Goal: Task Accomplishment & Management: Manage account settings

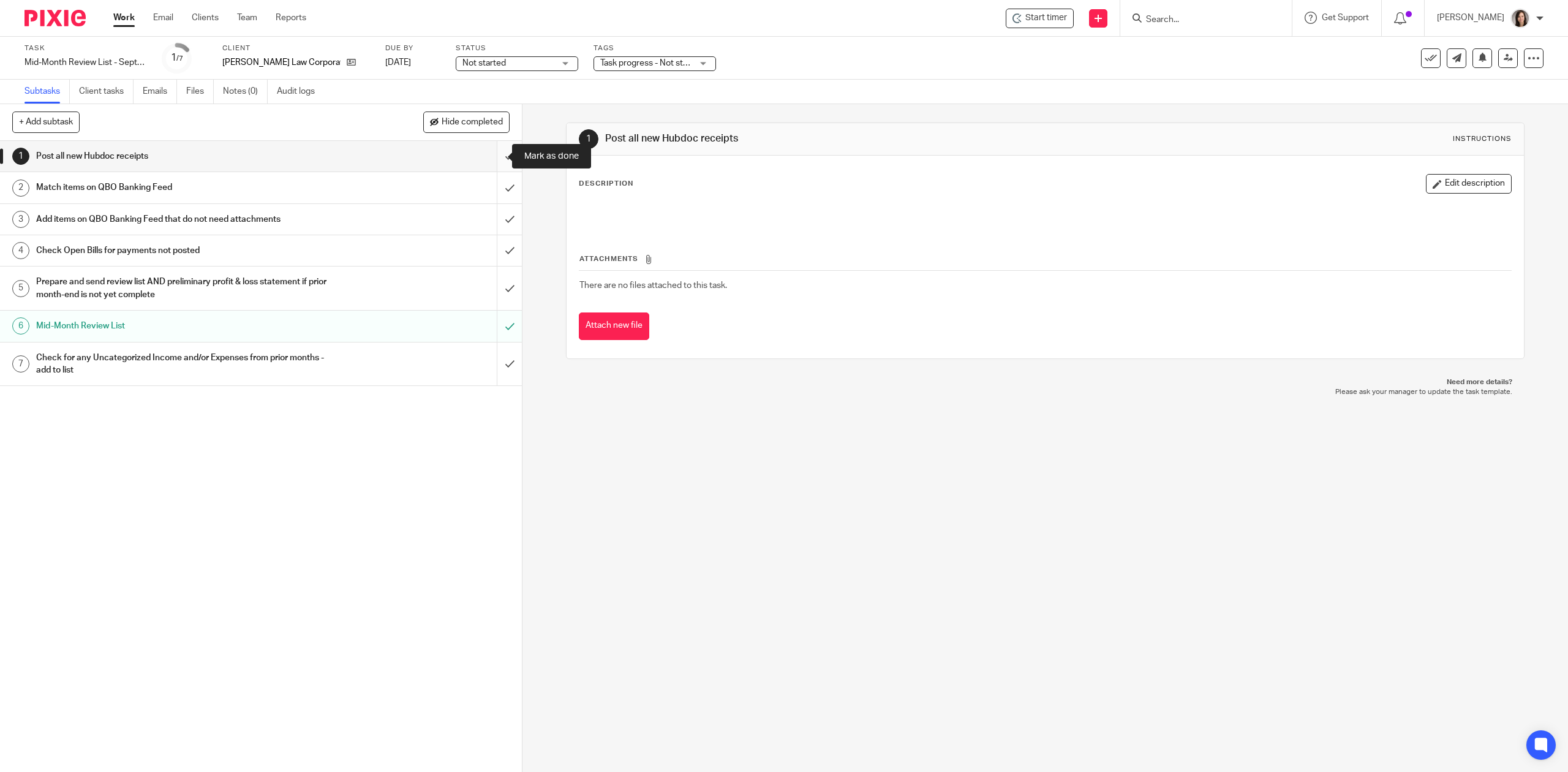
click at [498, 162] on input "submit" at bounding box center [261, 155] width 522 height 30
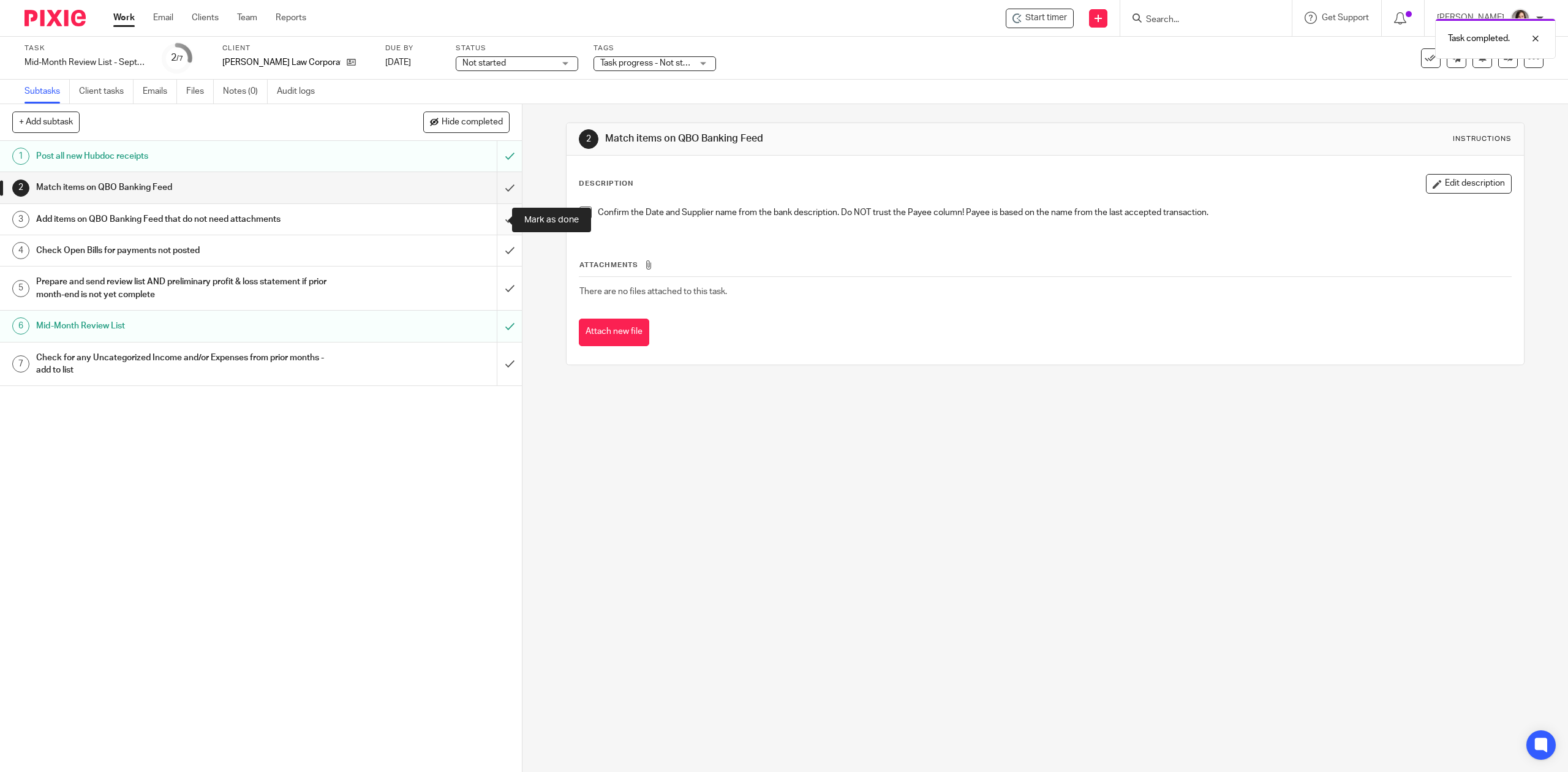
click at [495, 227] on input "submit" at bounding box center [261, 219] width 522 height 30
click at [491, 247] on input "submit" at bounding box center [261, 250] width 522 height 30
click at [490, 281] on input "submit" at bounding box center [261, 288] width 522 height 44
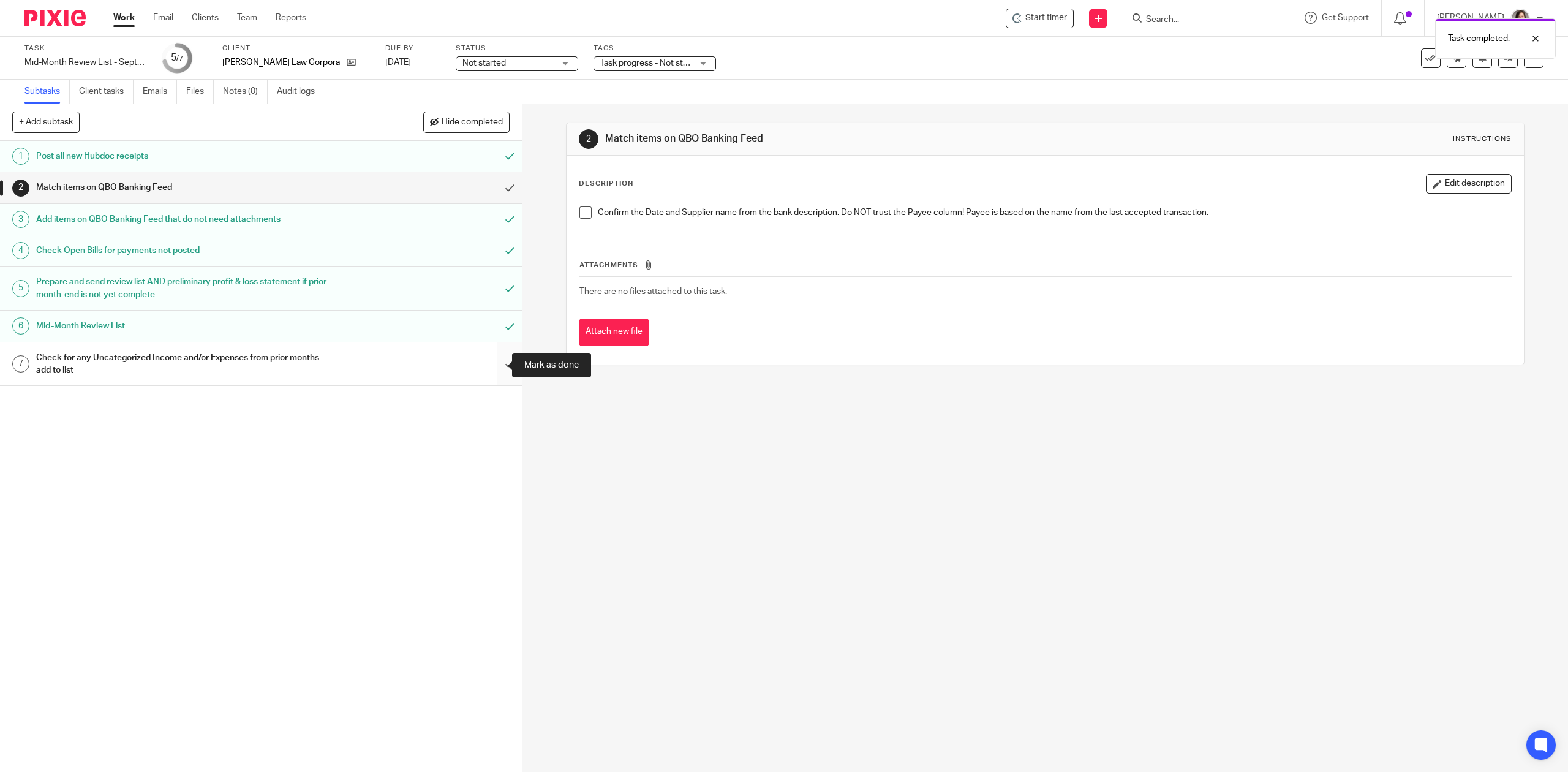
click at [486, 367] on input "submit" at bounding box center [261, 364] width 522 height 44
click at [500, 192] on input "submit" at bounding box center [261, 187] width 522 height 30
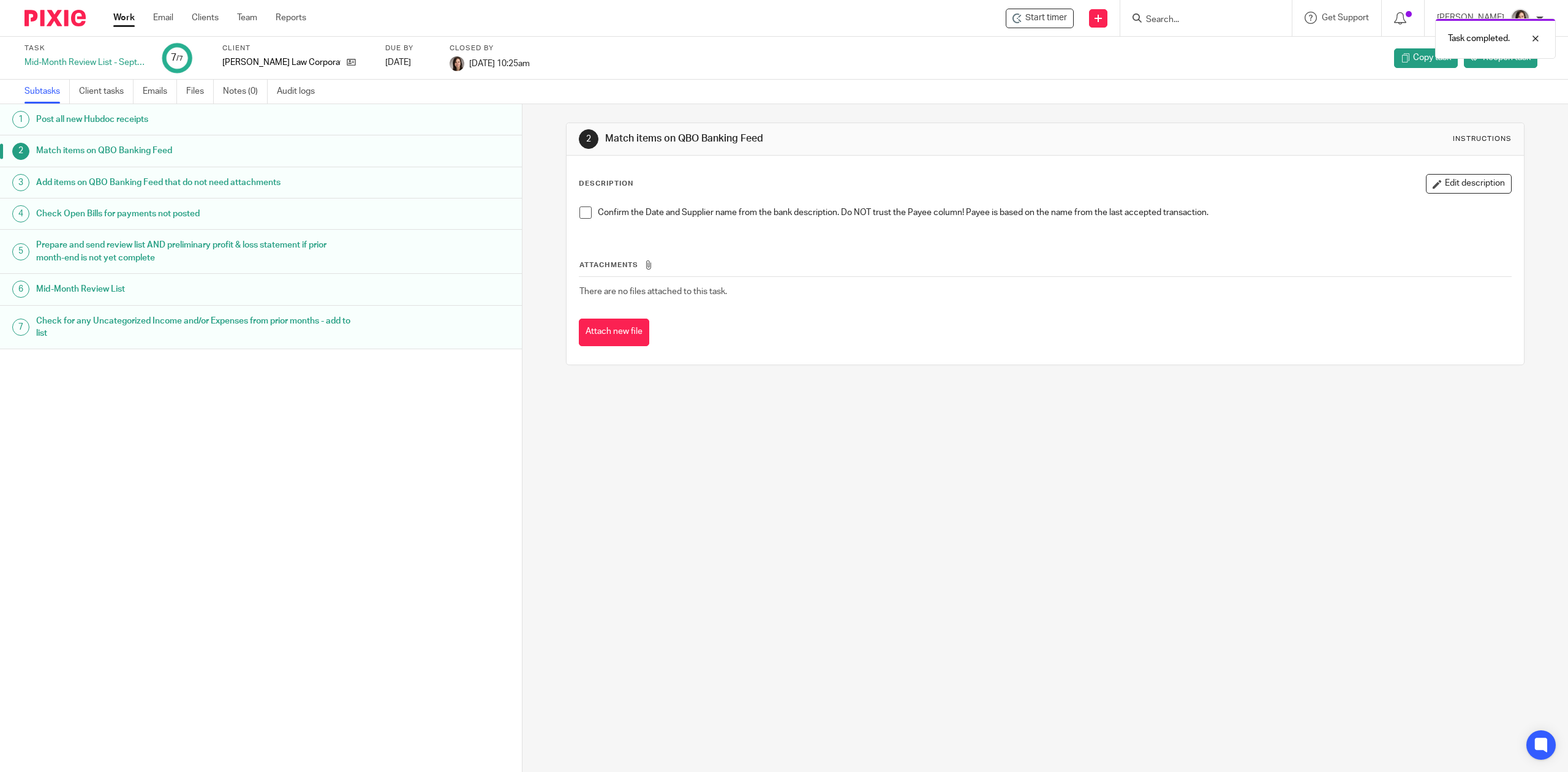
click at [122, 20] on link "Work" at bounding box center [124, 18] width 21 height 13
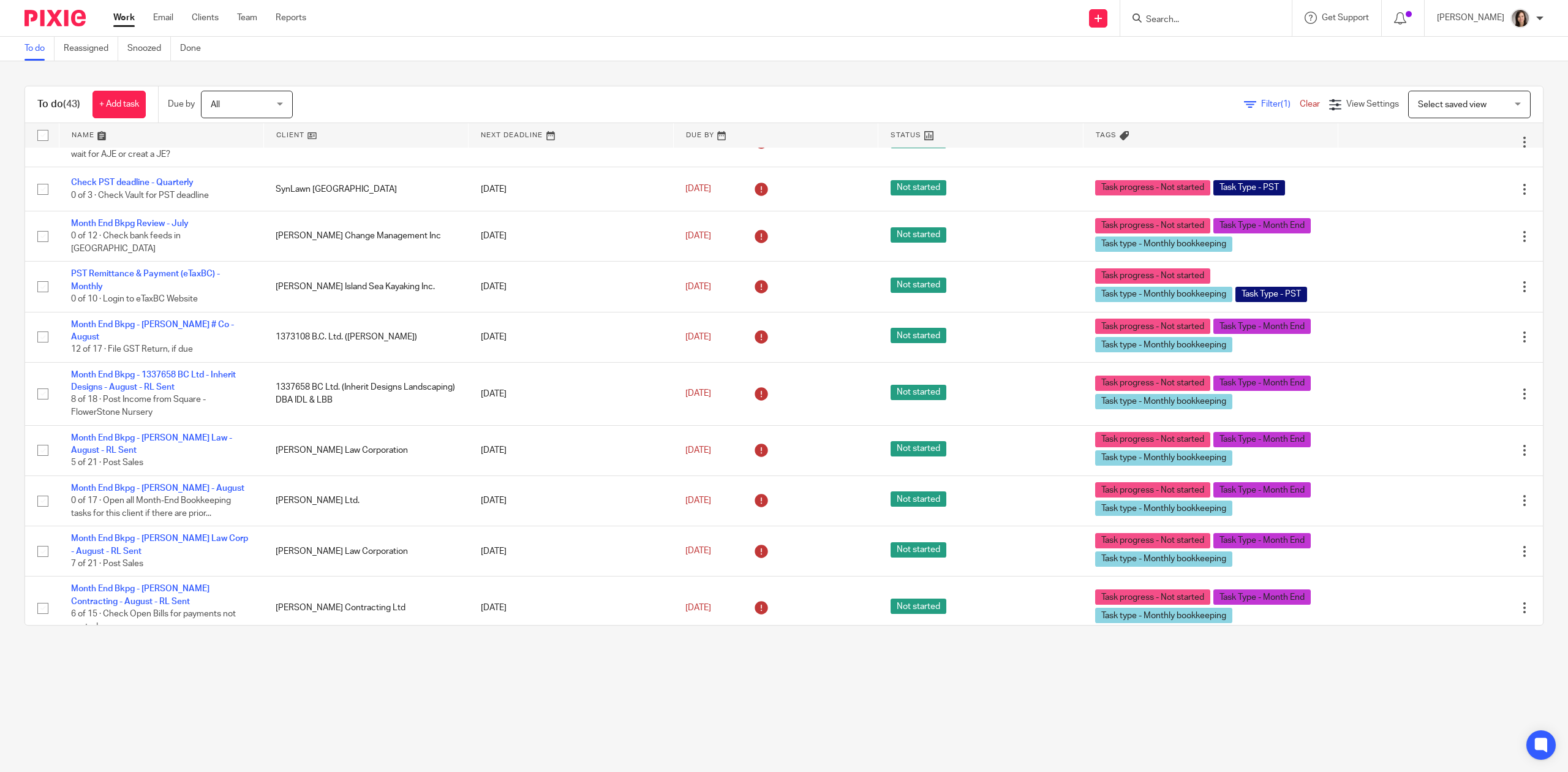
scroll to position [626, 0]
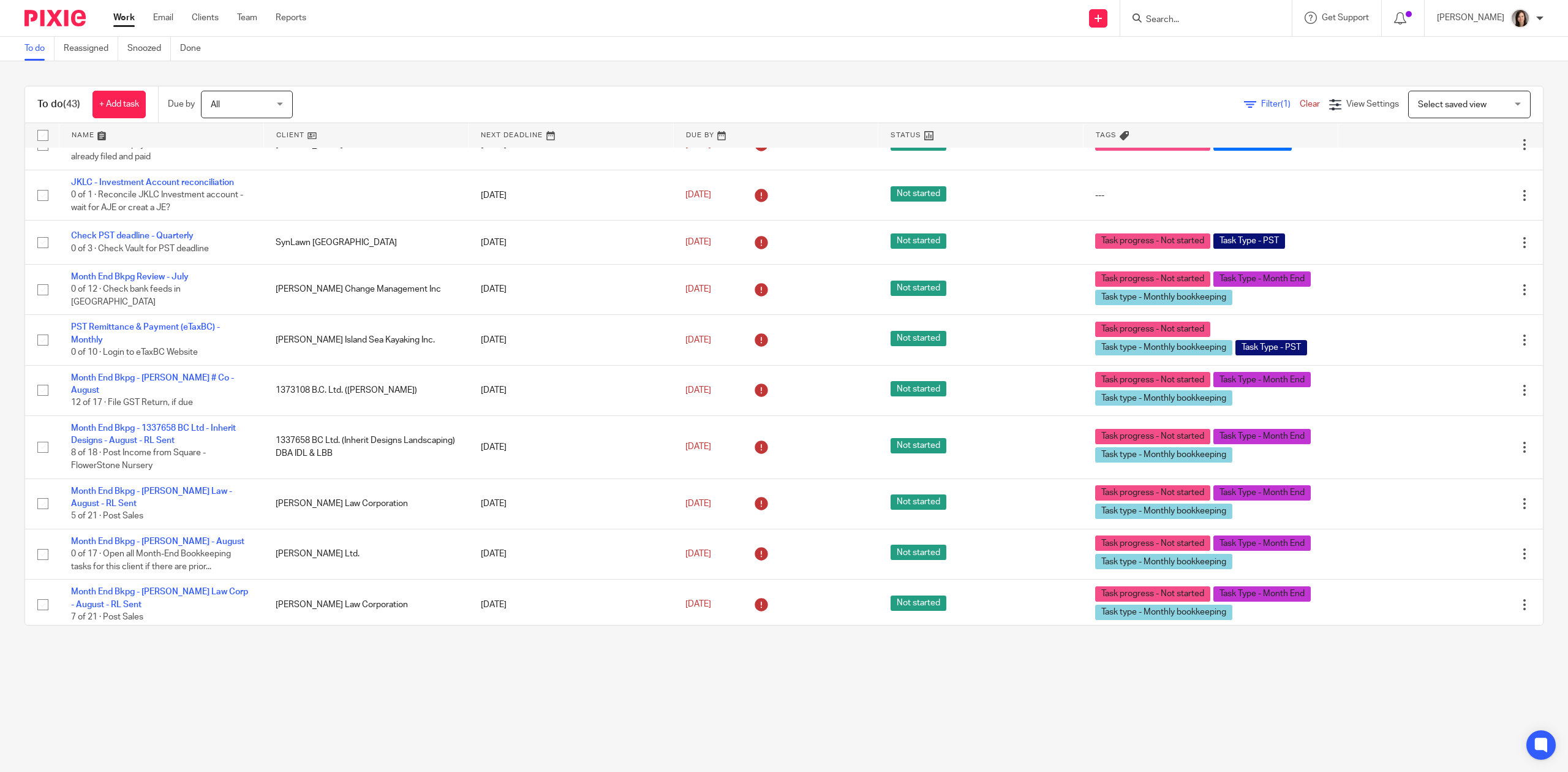
click at [114, 129] on link at bounding box center [161, 135] width 204 height 24
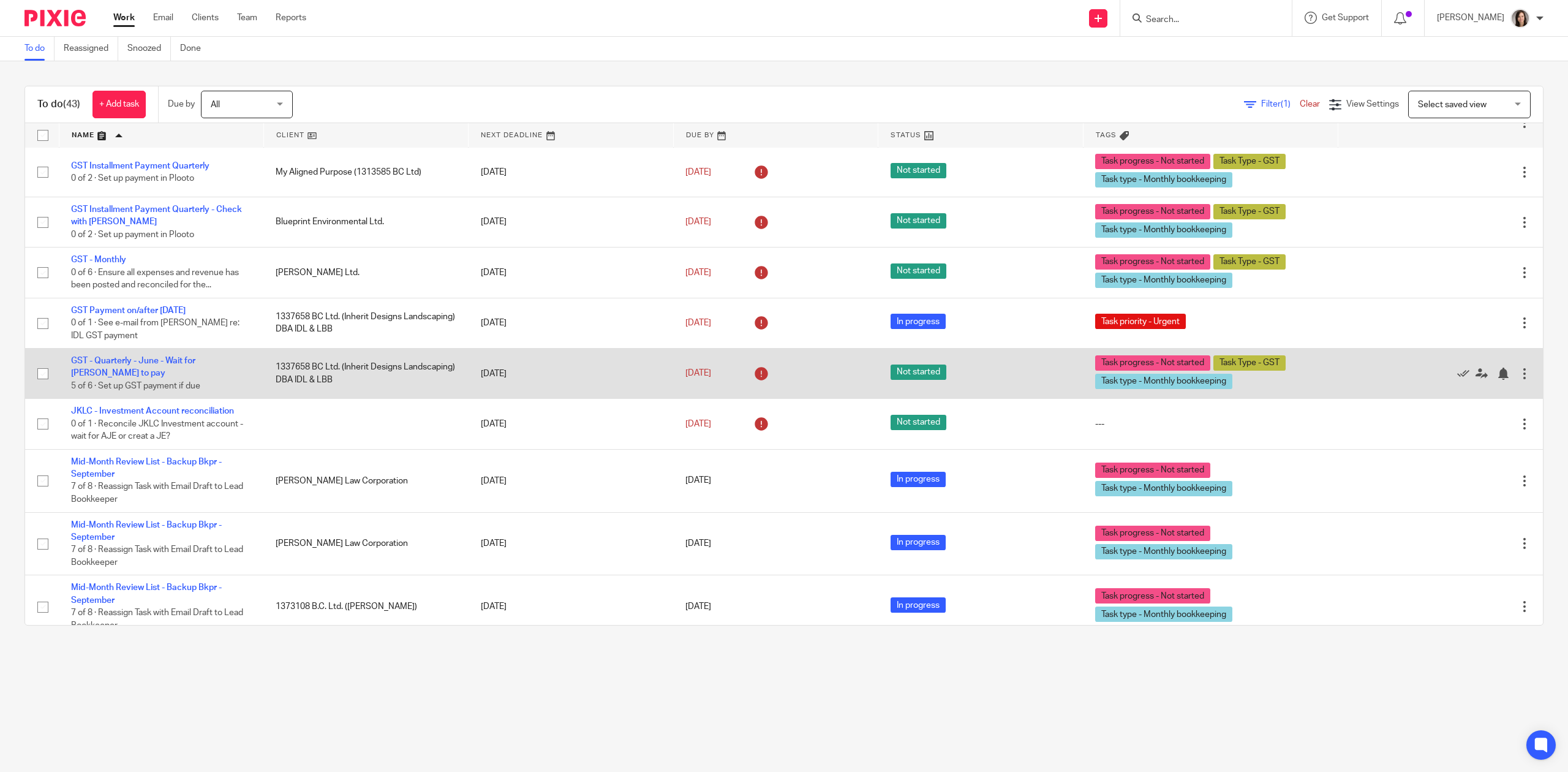
scroll to position [326, 0]
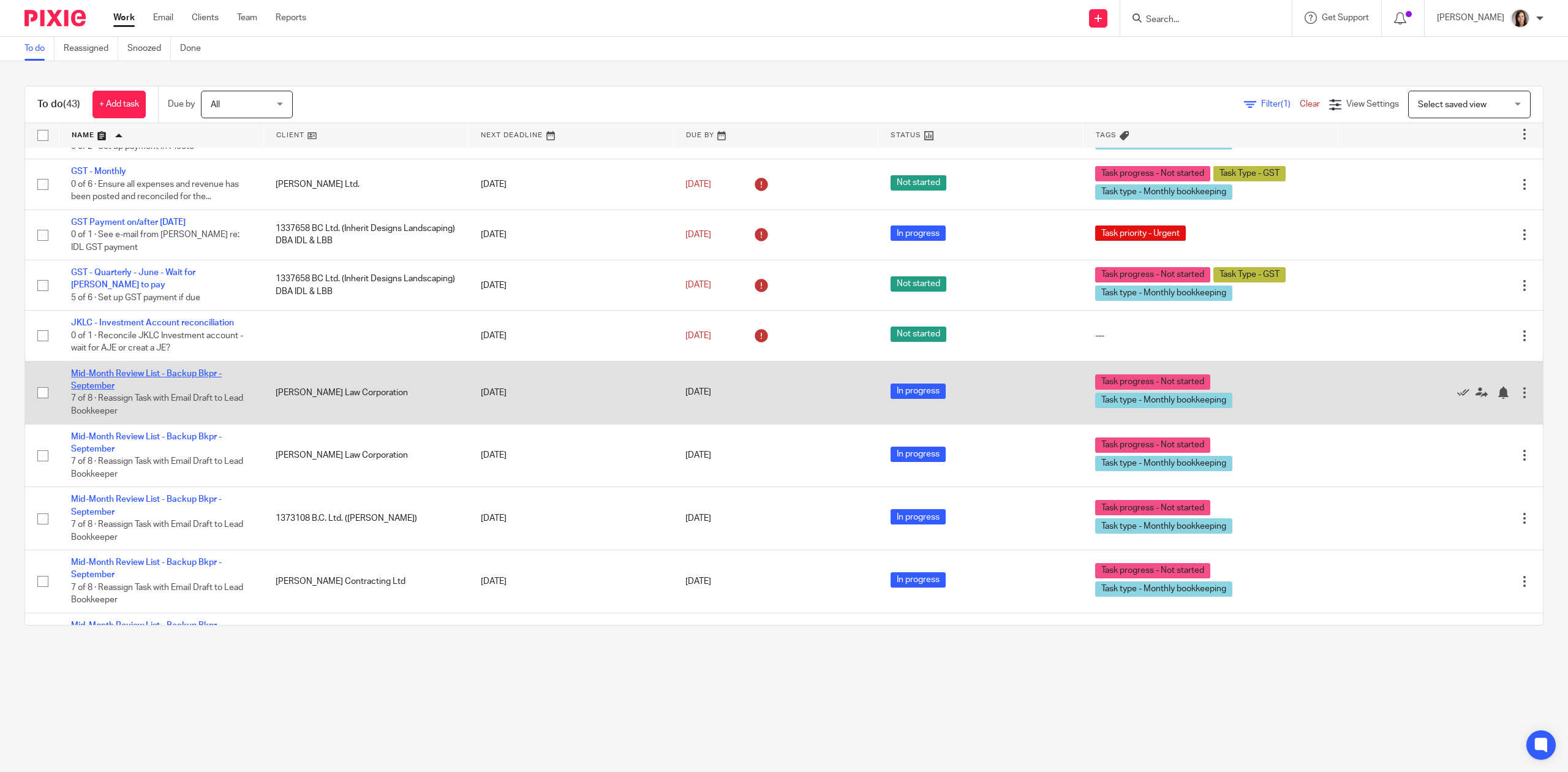
click at [161, 378] on link "Mid-Month Review List - Backup Bkpr - September" at bounding box center [147, 379] width 150 height 21
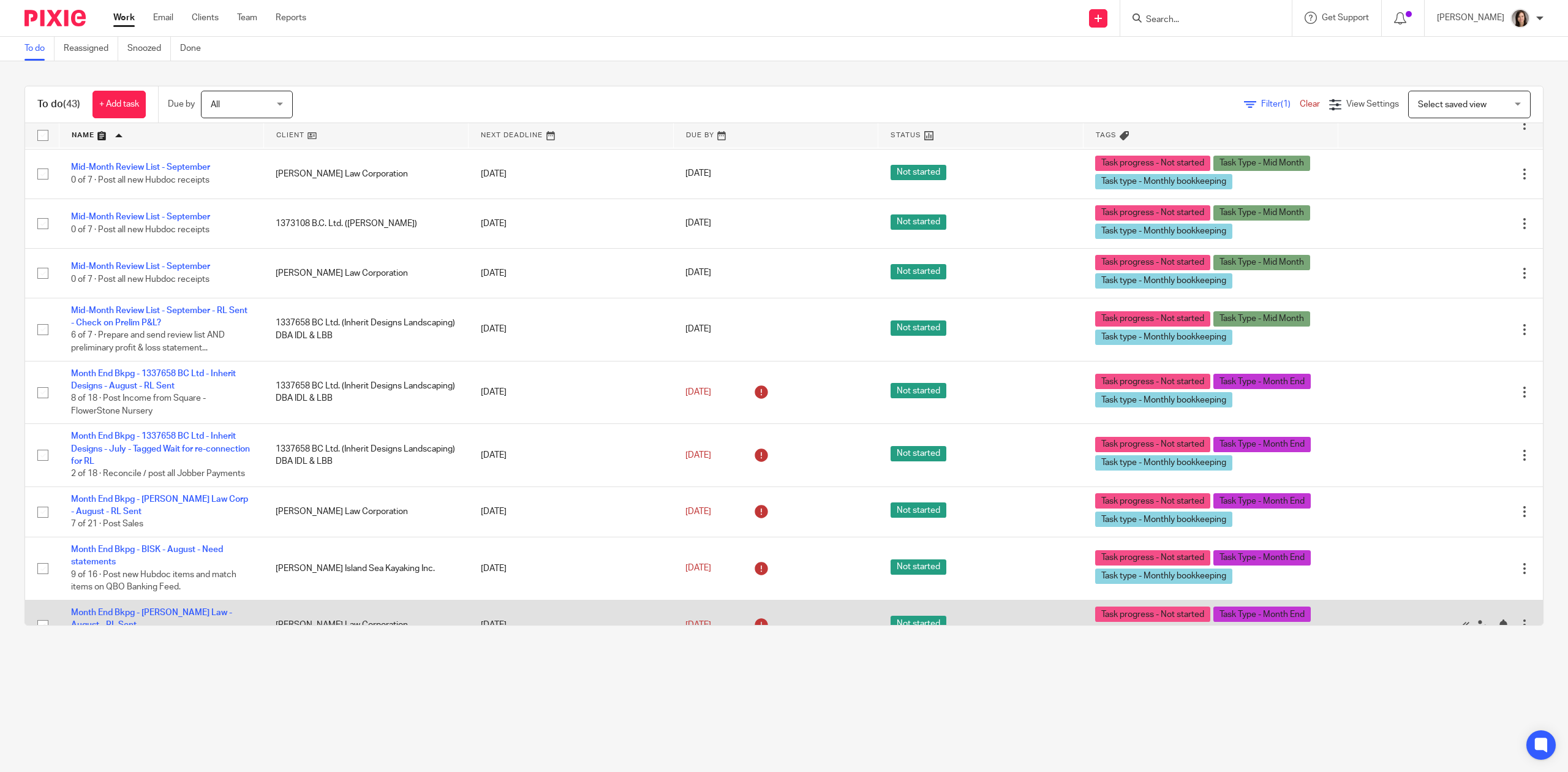
scroll to position [855, 0]
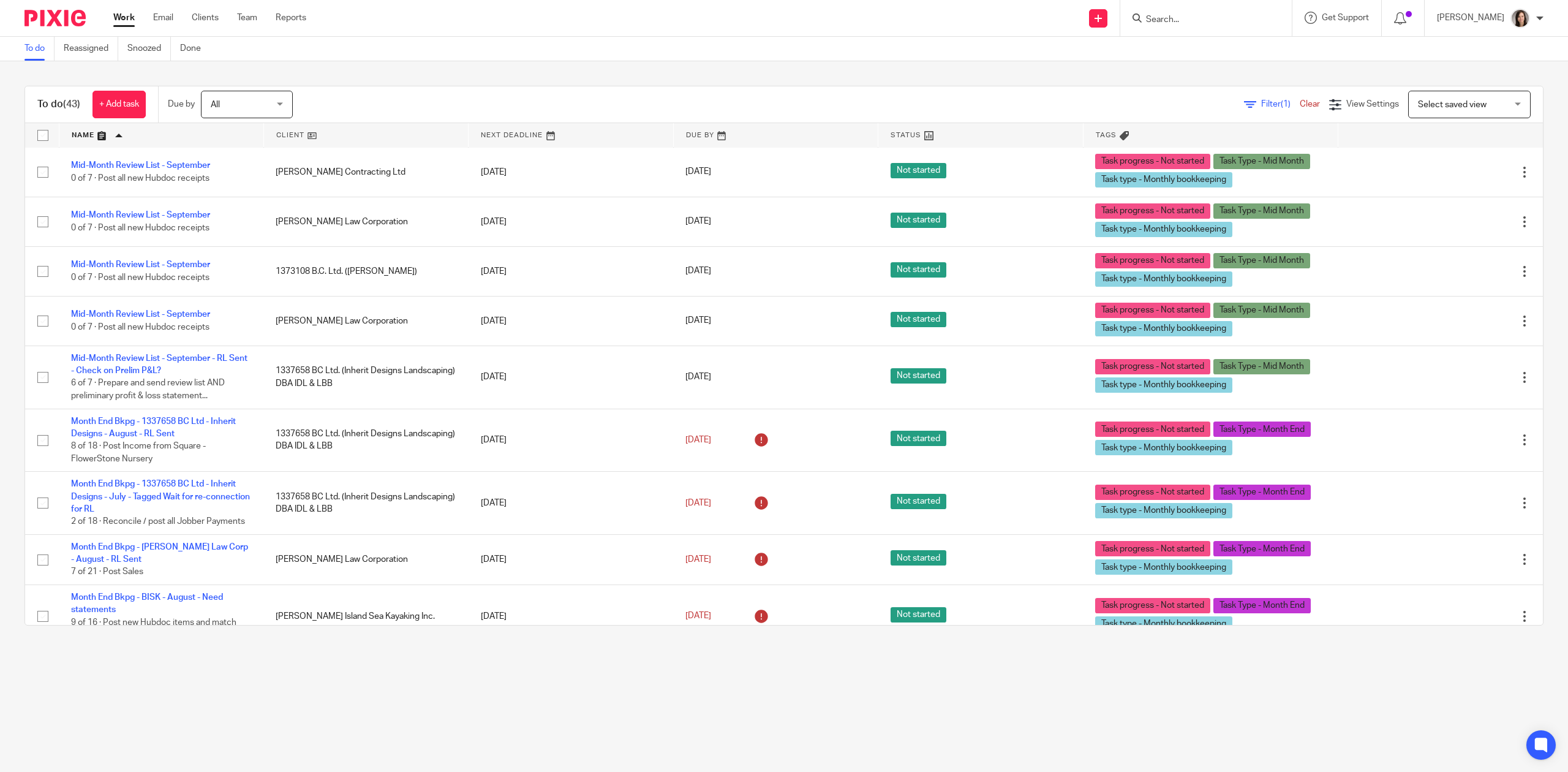
click at [1182, 16] on input "Search" at bounding box center [1200, 20] width 110 height 11
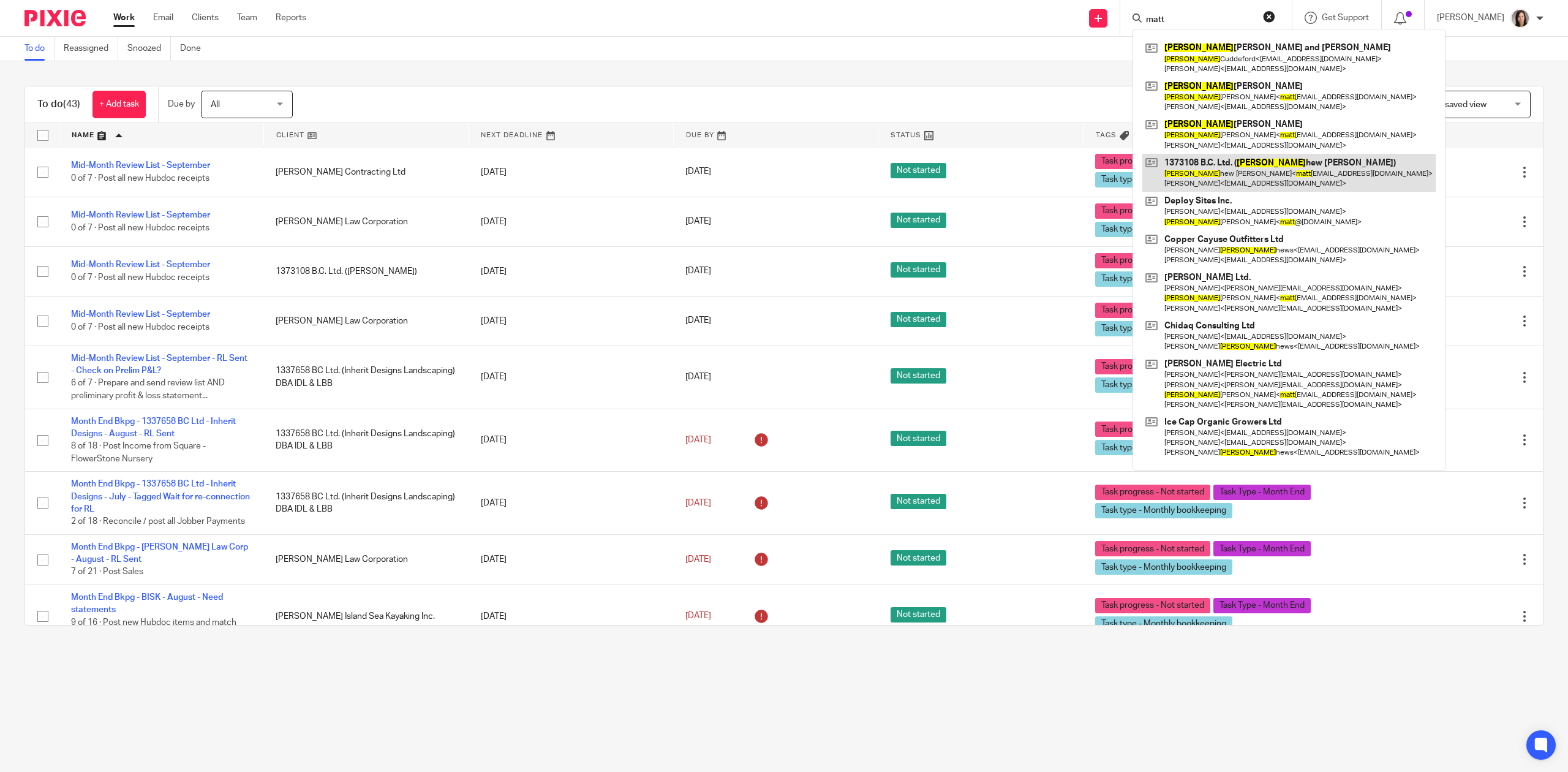
type input "matt"
click at [1235, 178] on link at bounding box center [1289, 172] width 293 height 38
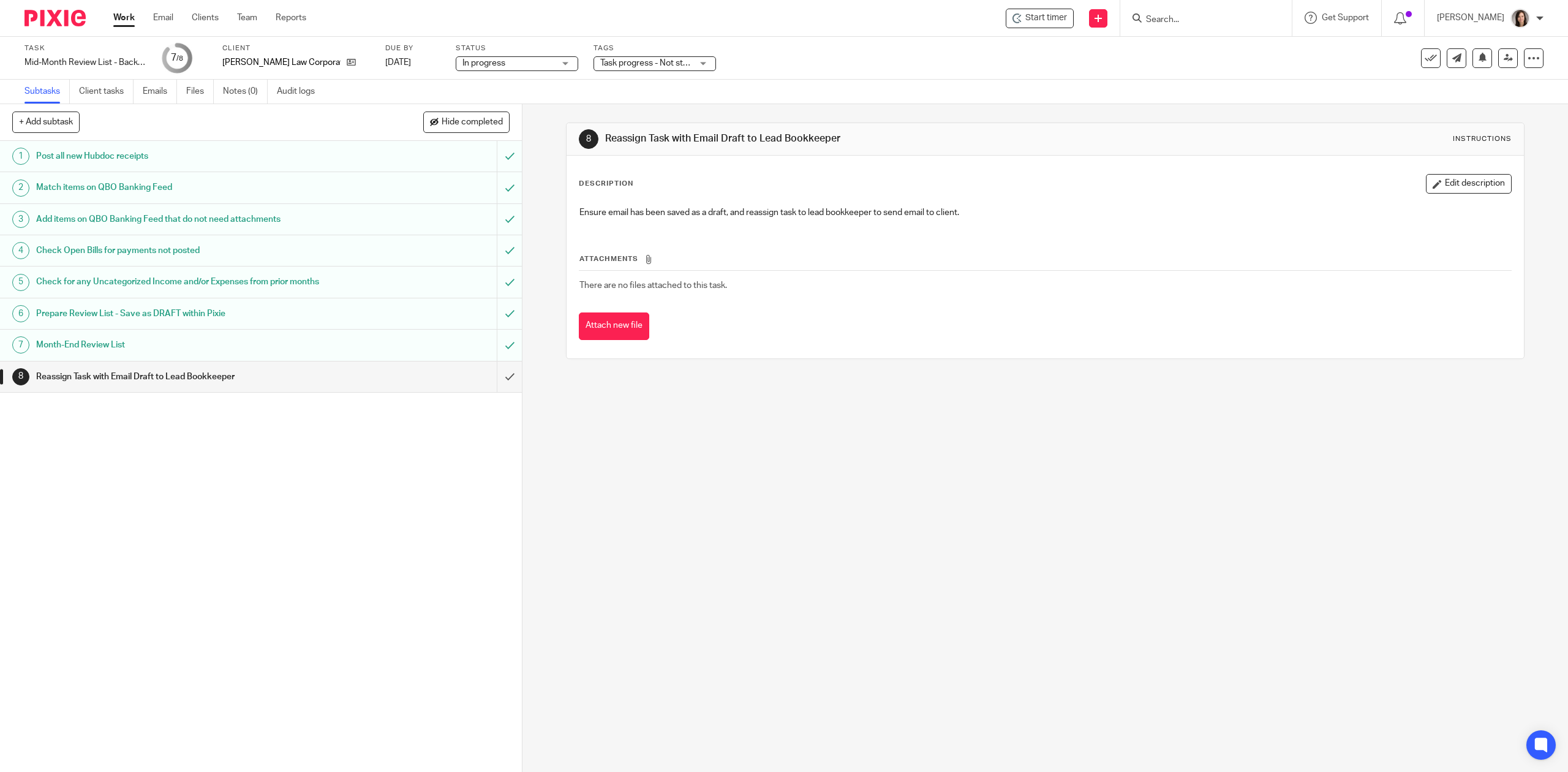
click at [119, 344] on h1 "Month-End Review List" at bounding box center [186, 345] width 299 height 19
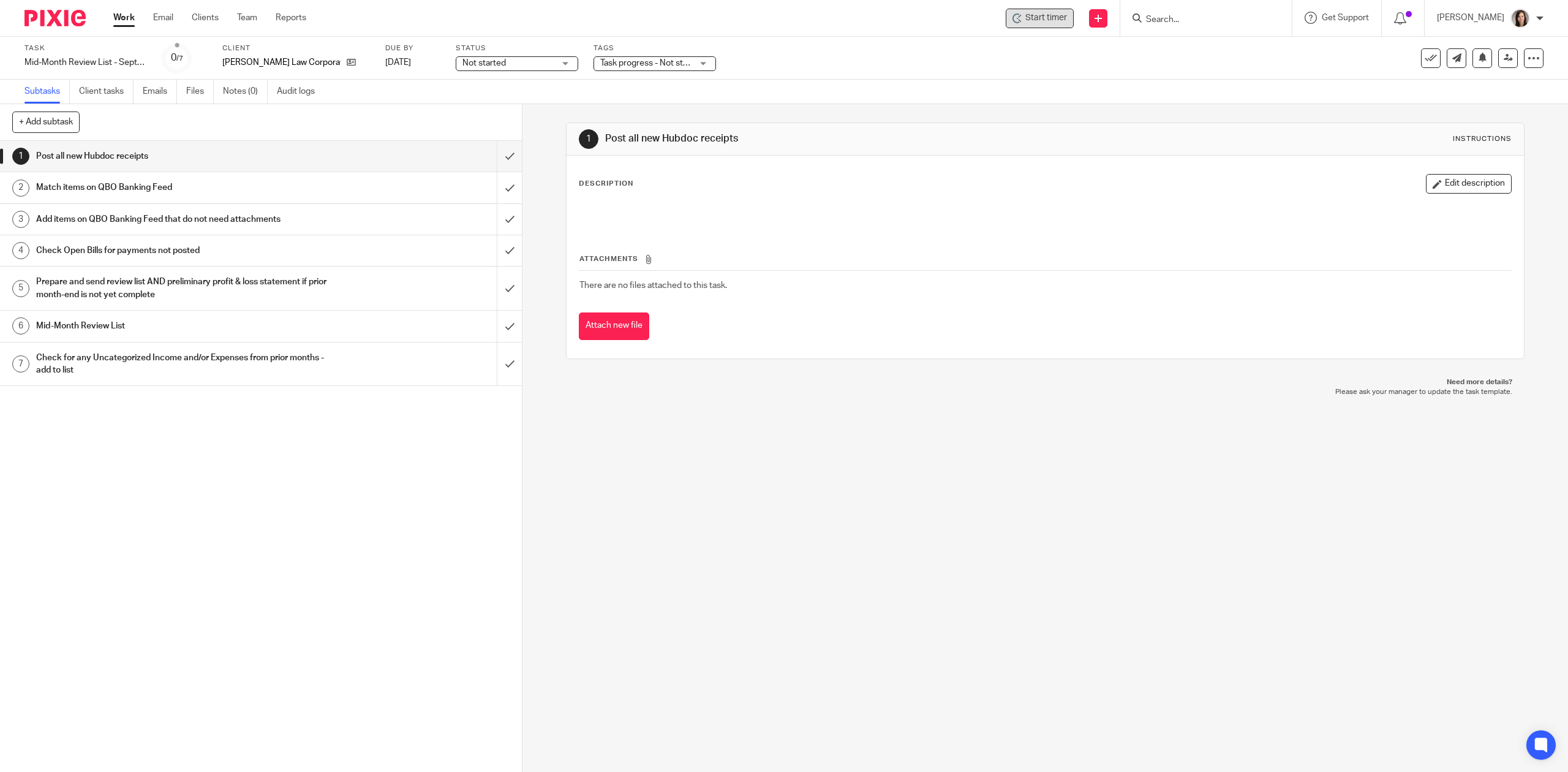
click at [1048, 20] on span "Start timer" at bounding box center [1045, 18] width 42 height 13
click at [120, 328] on h1 "Mid-Month Review List" at bounding box center [186, 325] width 299 height 19
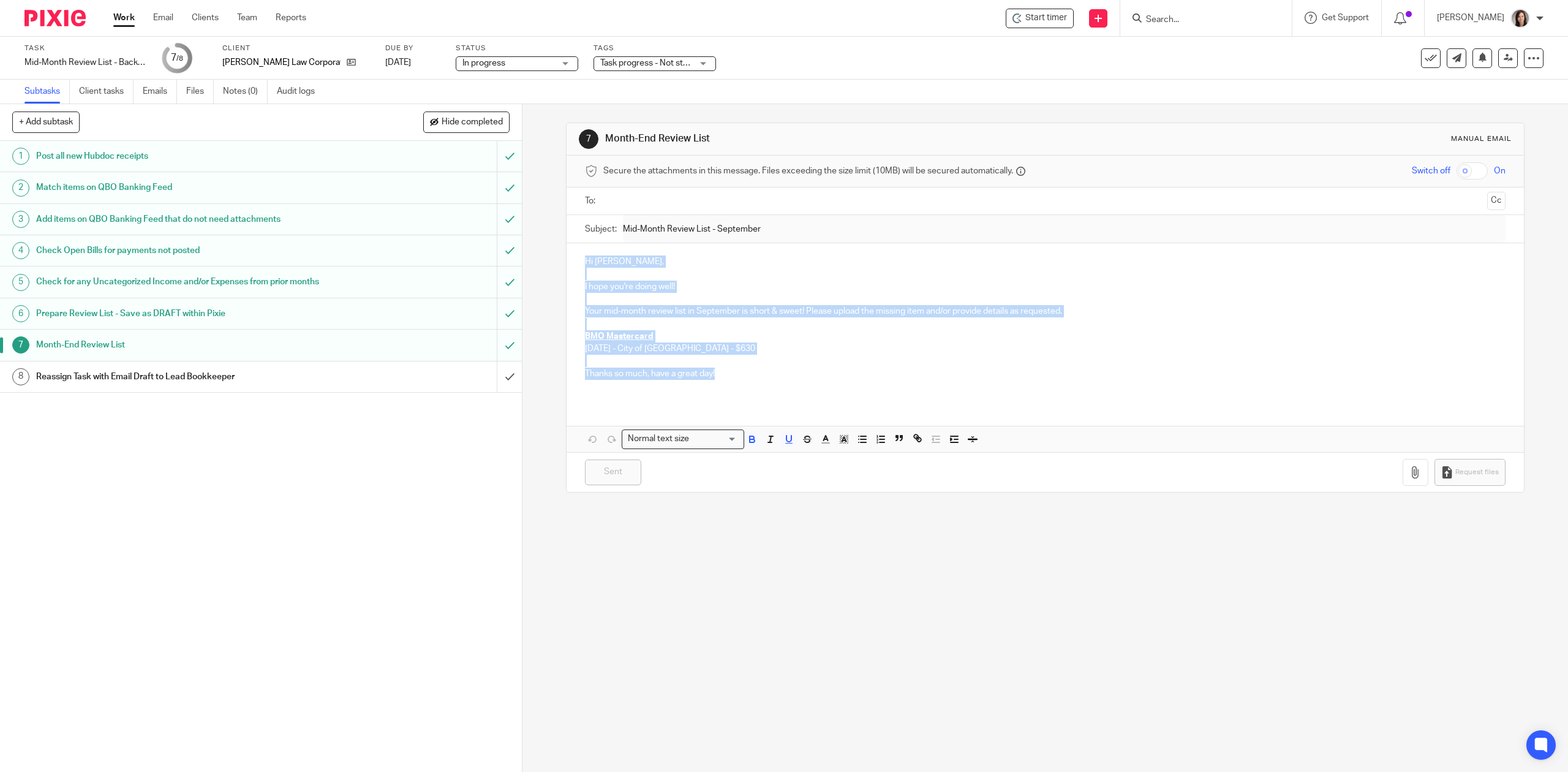
drag, startPoint x: 739, startPoint y: 375, endPoint x: 581, endPoint y: 261, distance: 194.8
click at [581, 261] on div "Hi Aman, I hope you're doing well! Your mid-month review list in September is s…" at bounding box center [1044, 322] width 956 height 158
copy div "Hi Aman, I hope you're doing well! Your mid-month review list in September is s…"
click at [492, 375] on input "submit" at bounding box center [261, 376] width 522 height 30
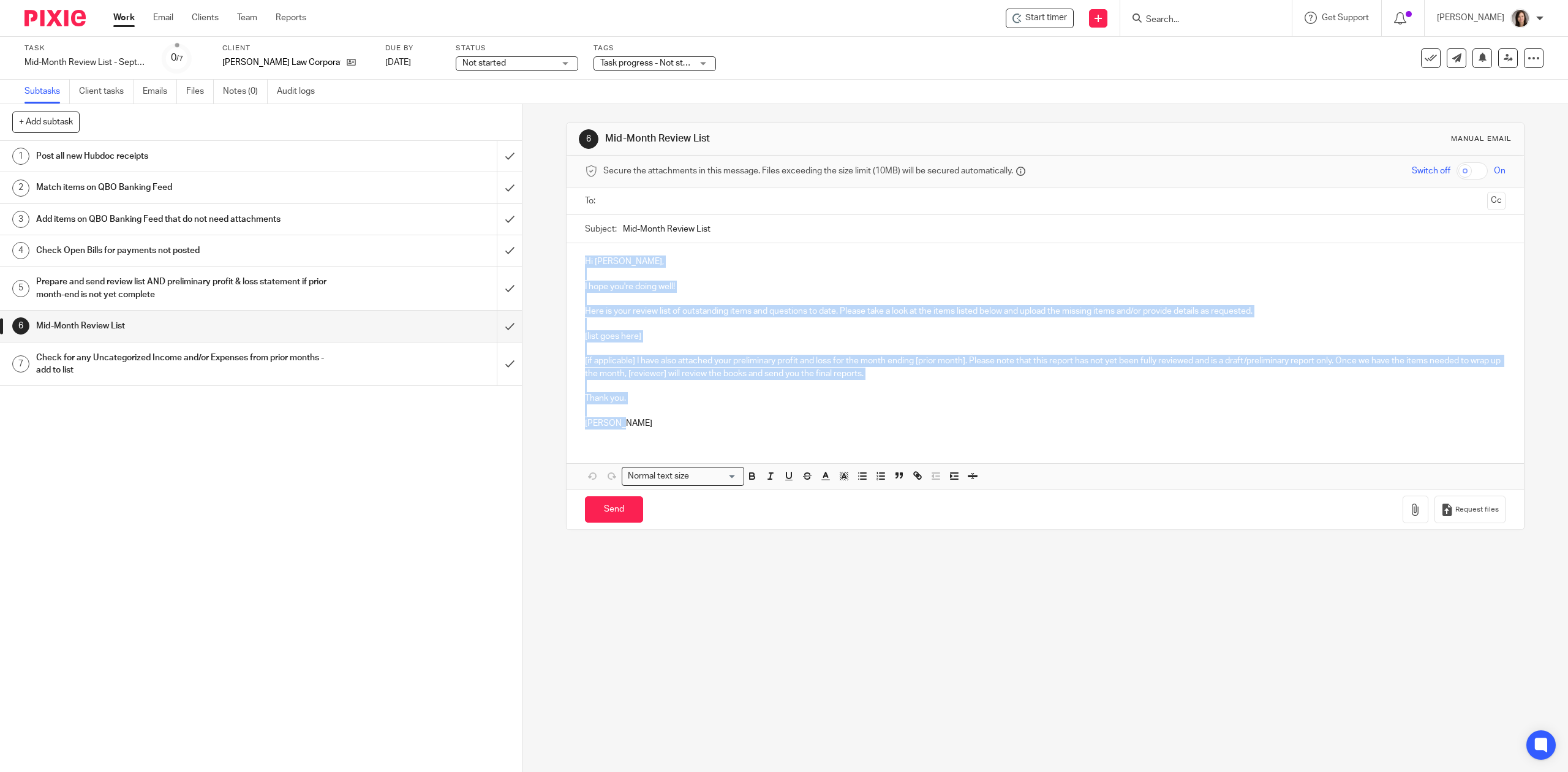
drag, startPoint x: 655, startPoint y: 428, endPoint x: 565, endPoint y: 266, distance: 185.3
click at [567, 266] on div "Hi Aman, I hope you're doing well! Here is your review list of outstanding item…" at bounding box center [1044, 341] width 956 height 195
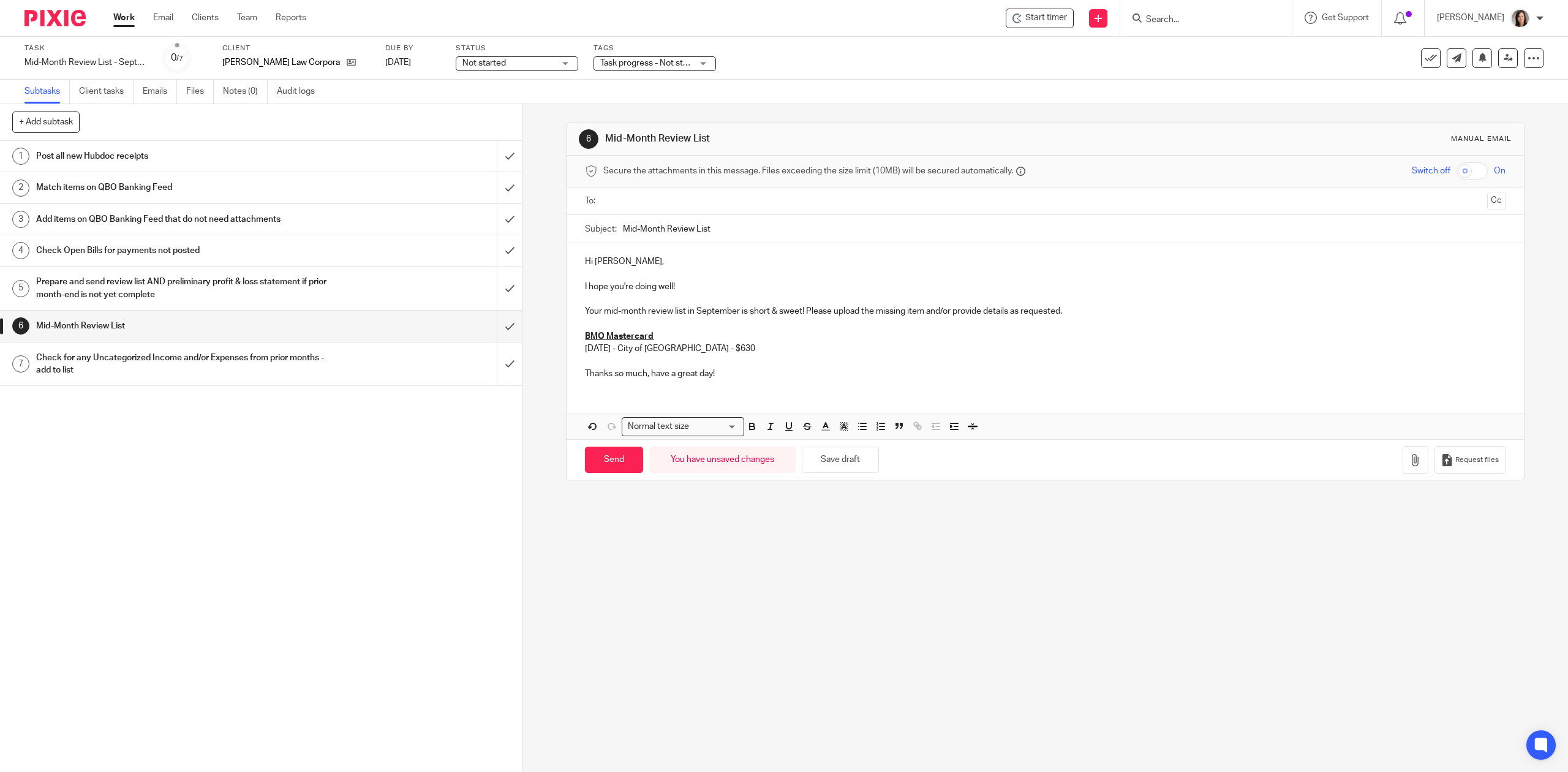
click at [752, 231] on input "Mid-Month Review List" at bounding box center [1064, 229] width 882 height 27
type input "Mid-Month Review List - September"
click at [691, 312] on p "Your mid-month review list in September is short & sweet! Please upload the mis…" at bounding box center [1045, 311] width 920 height 13
click at [646, 373] on p "Thanks so much, have a great day!" at bounding box center [1045, 373] width 920 height 13
click at [665, 198] on input "text" at bounding box center [1044, 201] width 874 height 14
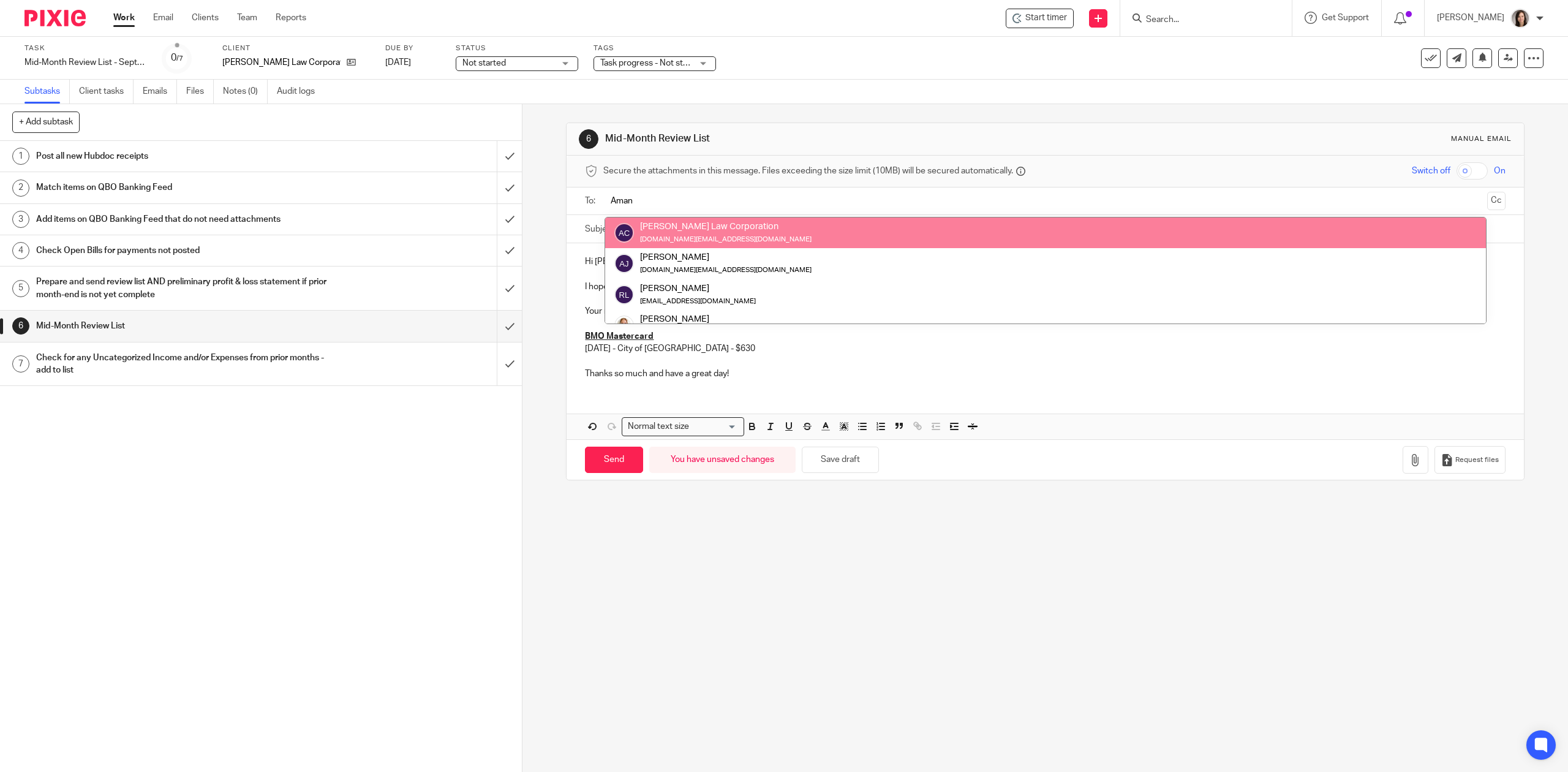
type input "Aman"
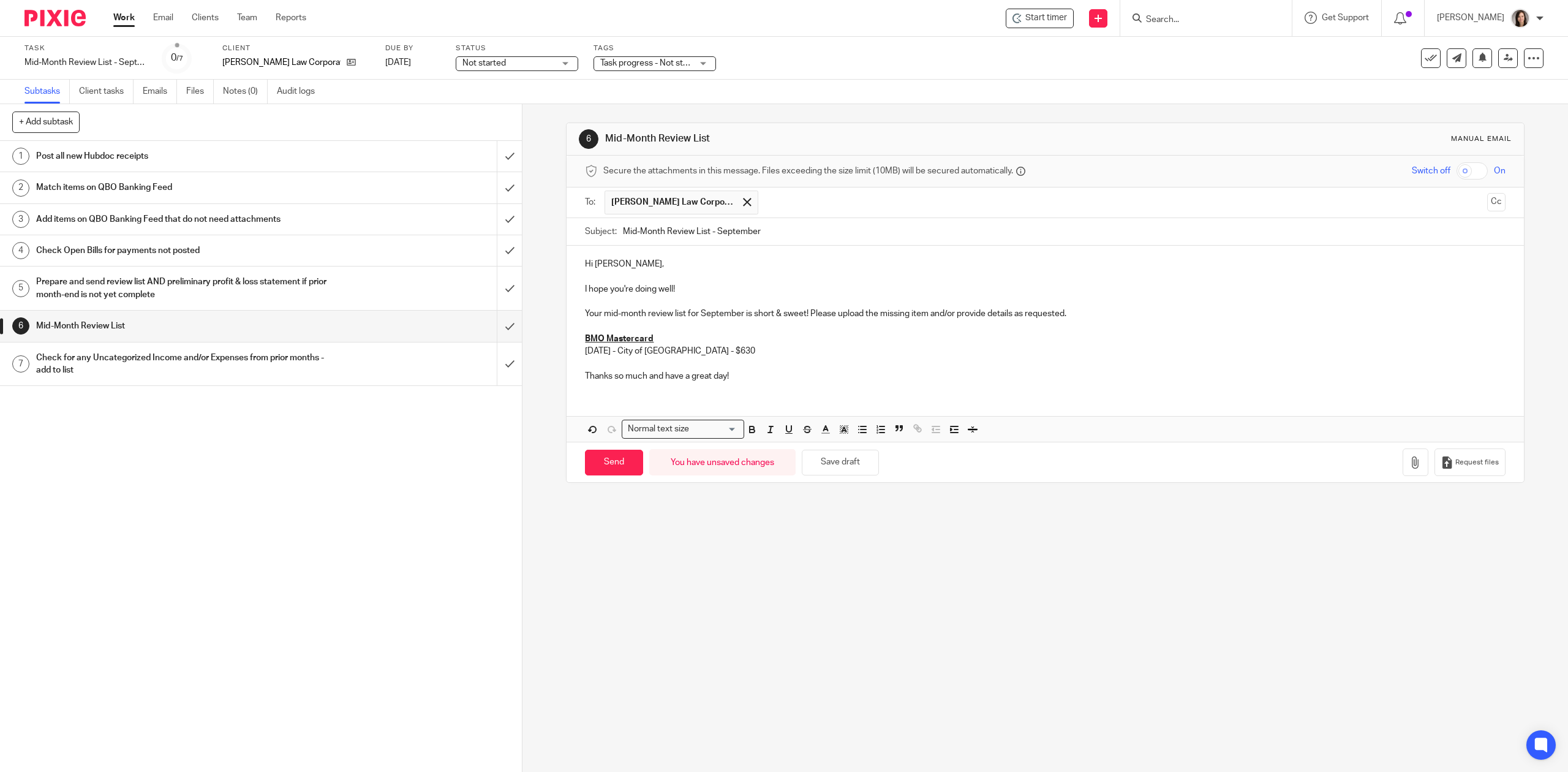
click at [1063, 316] on p "Your mid-month review list for September is short & sweet! Please upload the mi…" at bounding box center [1045, 314] width 920 height 13
click at [591, 464] on input "Send" at bounding box center [614, 462] width 59 height 26
type input "Sent"
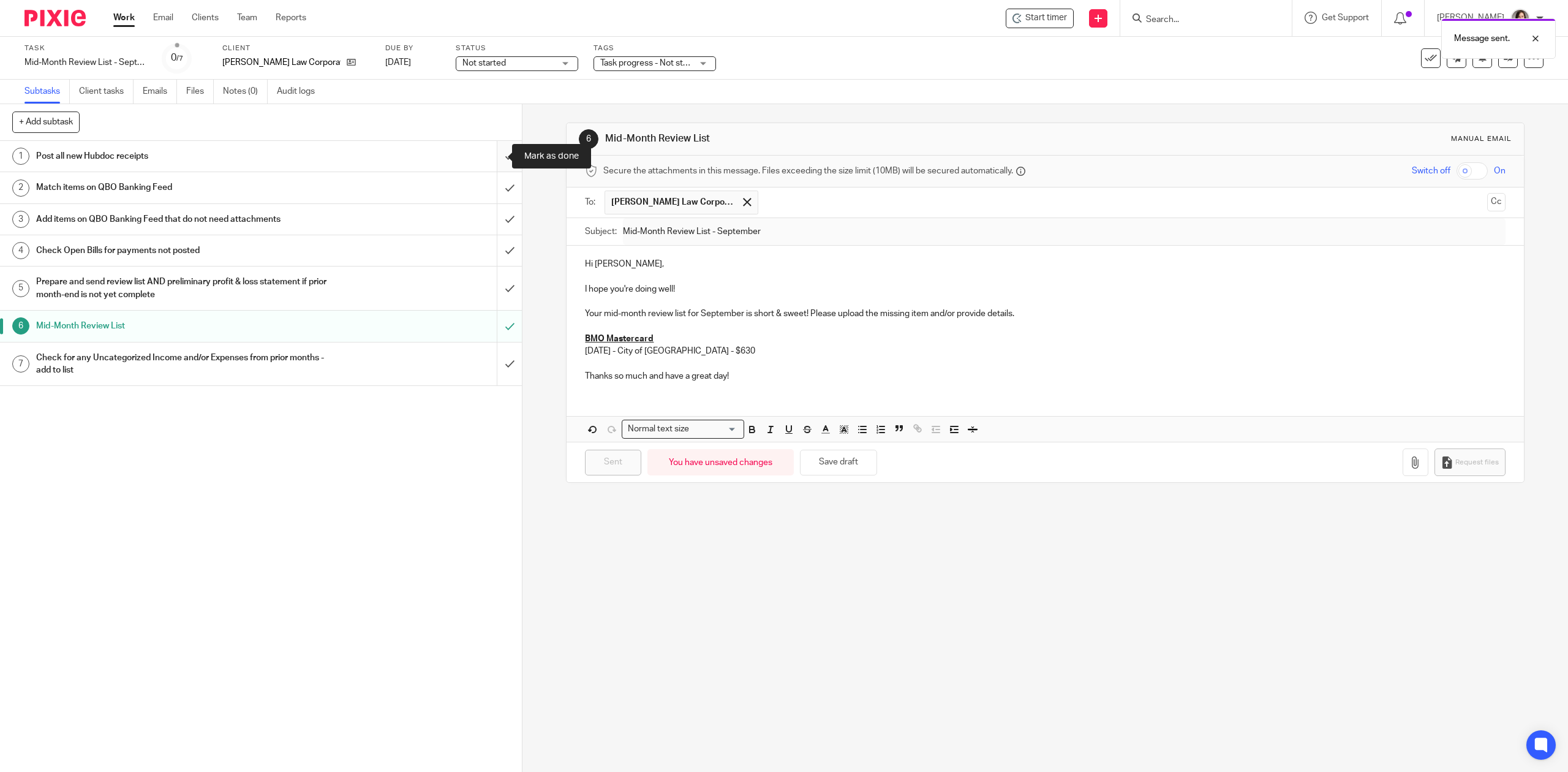
click at [497, 159] on input "submit" at bounding box center [261, 155] width 522 height 30
click at [487, 185] on input "submit" at bounding box center [261, 187] width 522 height 30
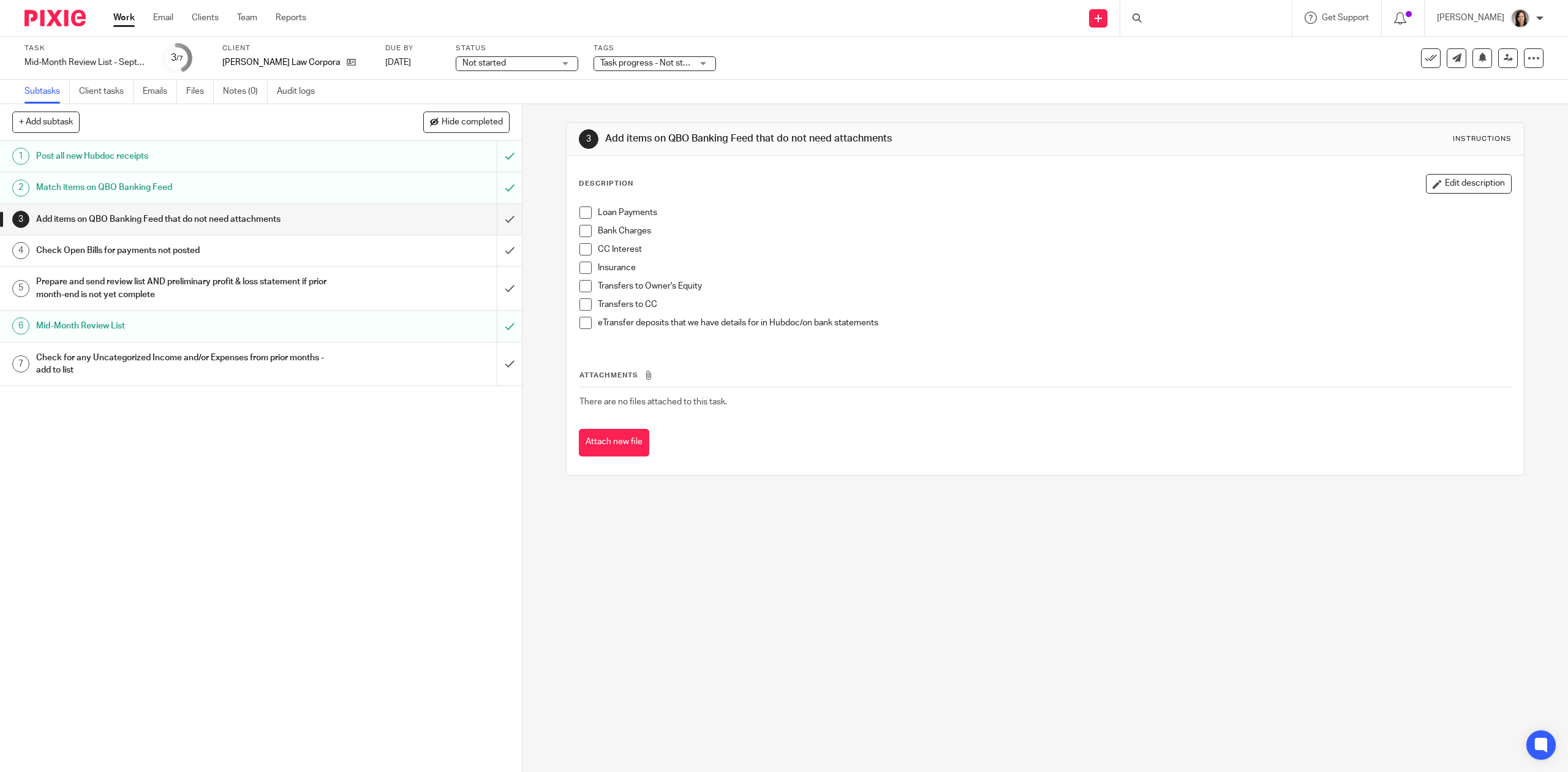
click at [489, 217] on input "submit" at bounding box center [261, 219] width 522 height 30
click at [492, 259] on input "submit" at bounding box center [261, 250] width 522 height 30
click at [492, 287] on input "submit" at bounding box center [261, 288] width 522 height 44
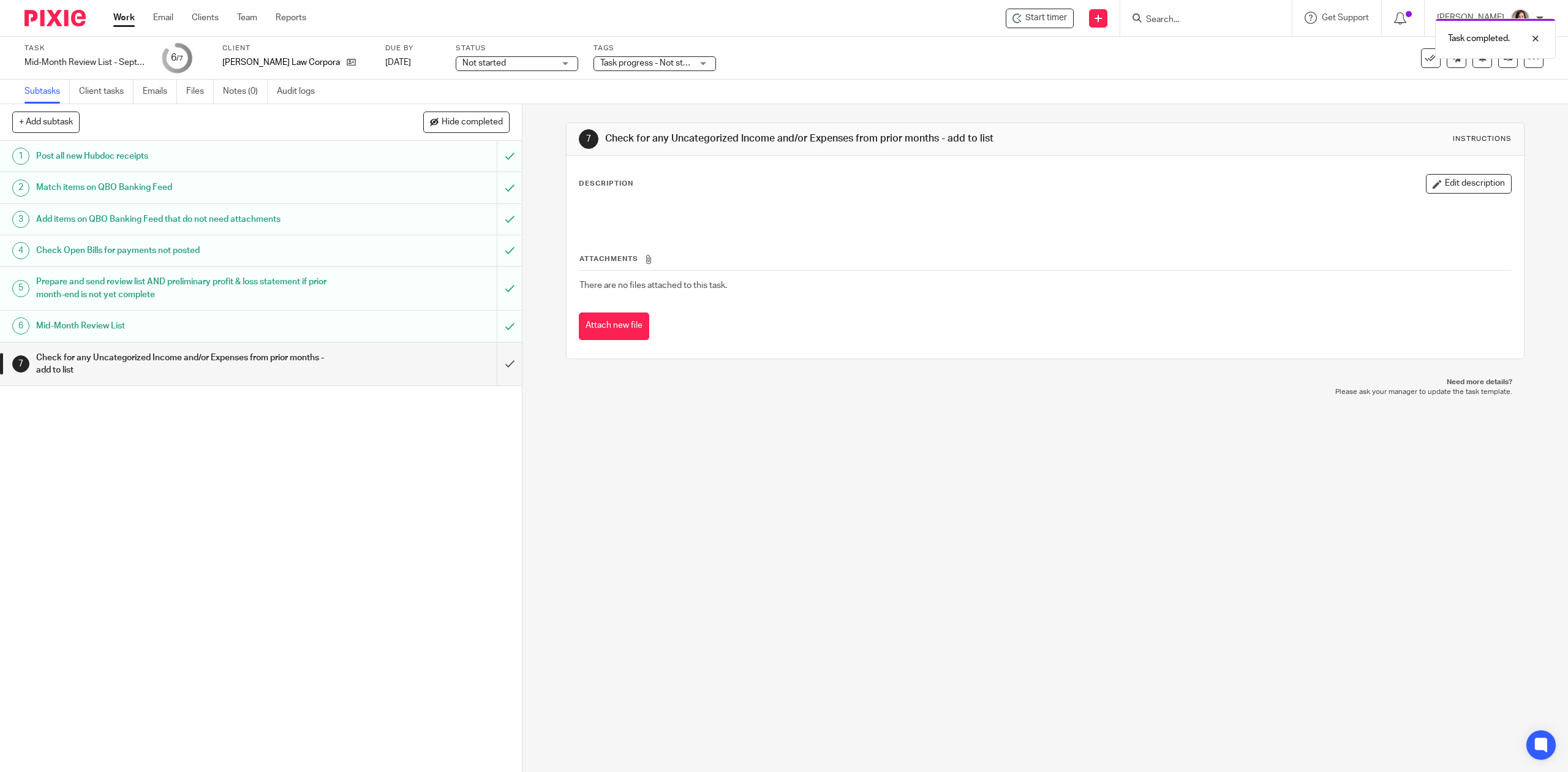
click at [492, 375] on input "submit" at bounding box center [261, 364] width 522 height 44
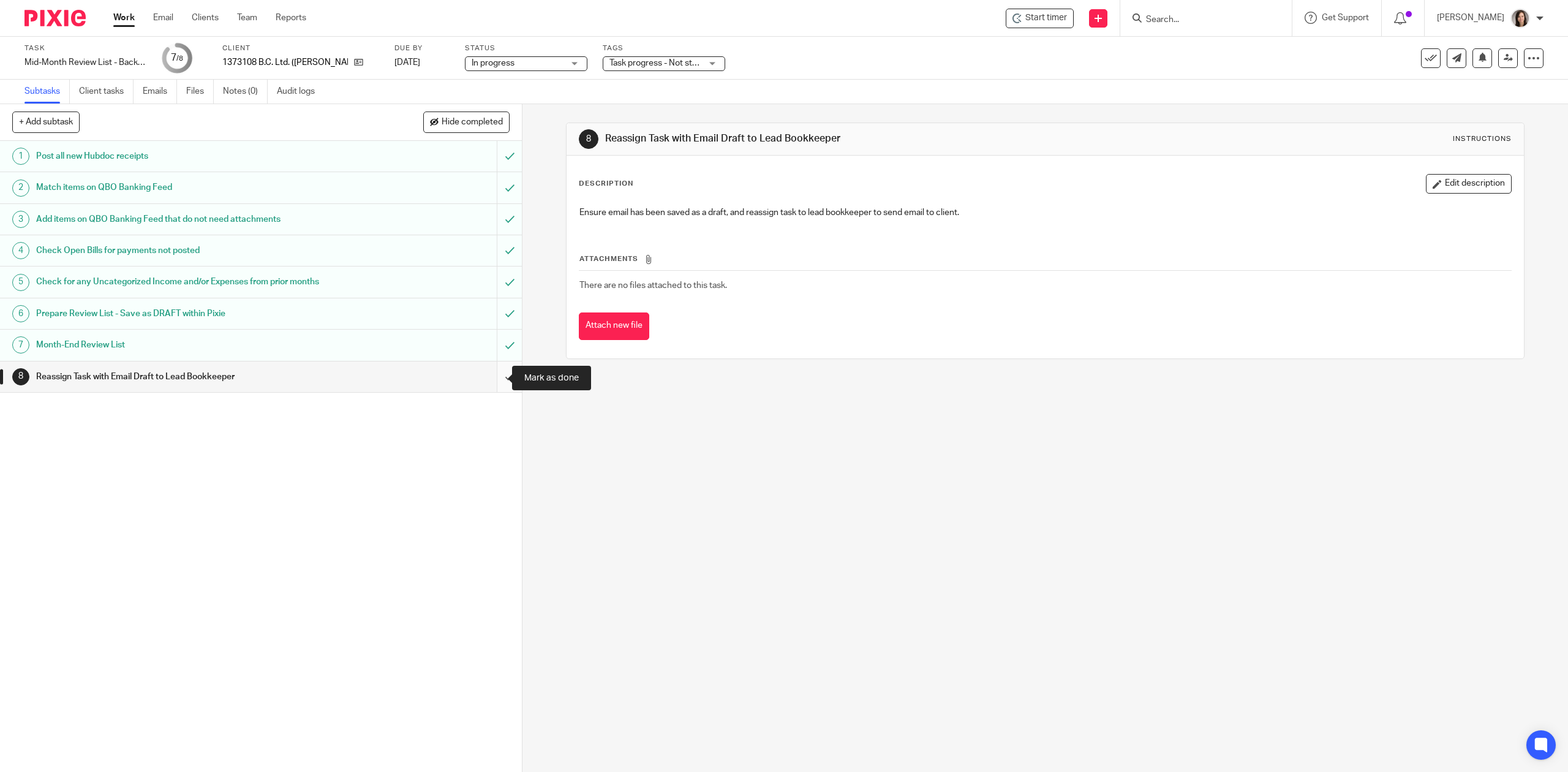
click at [494, 381] on input "submit" at bounding box center [261, 376] width 522 height 30
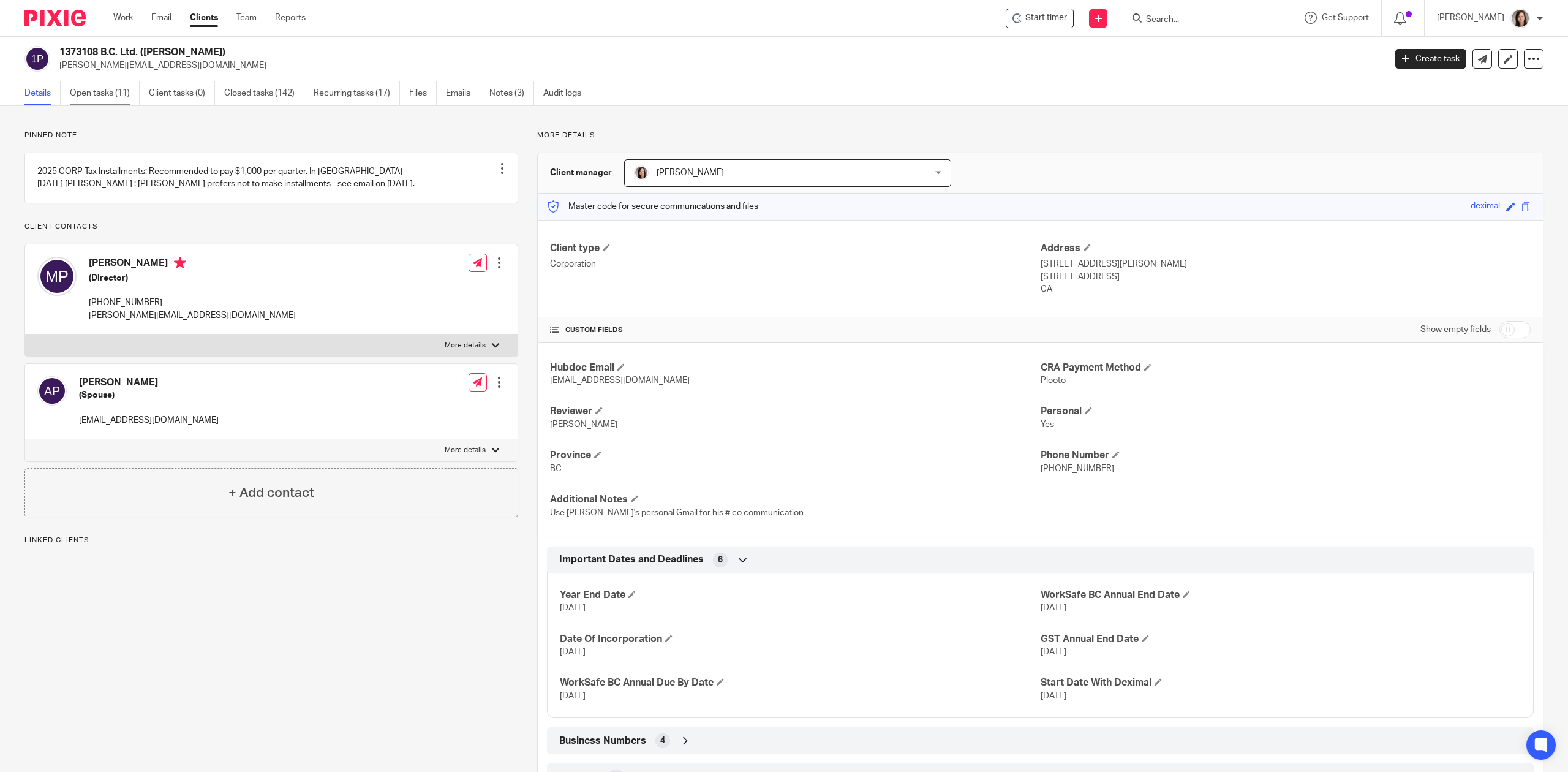
click at [106, 86] on link "Open tasks (11)" at bounding box center [104, 93] width 69 height 23
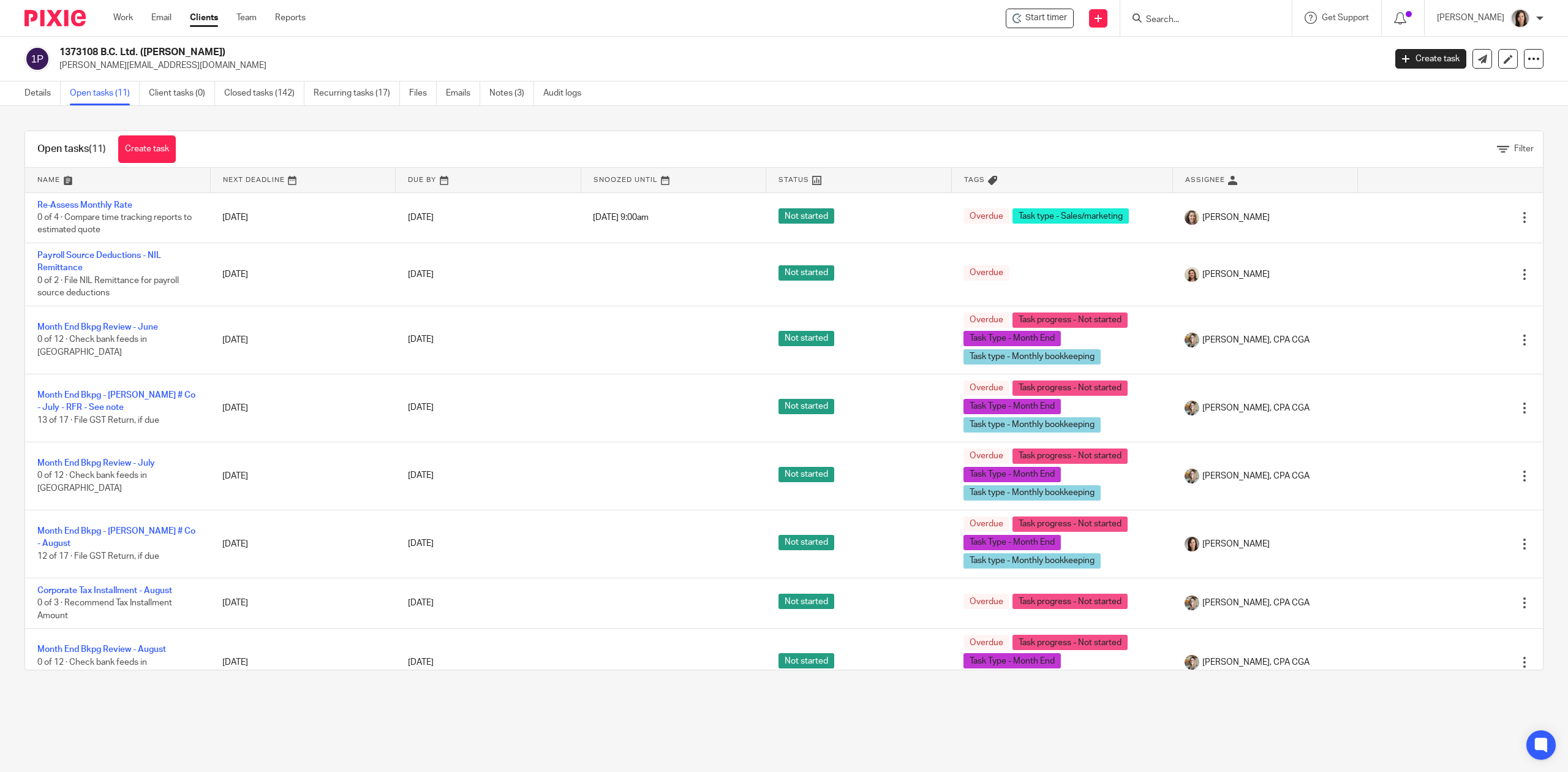
click at [1247, 22] on input "Search" at bounding box center [1200, 20] width 110 height 11
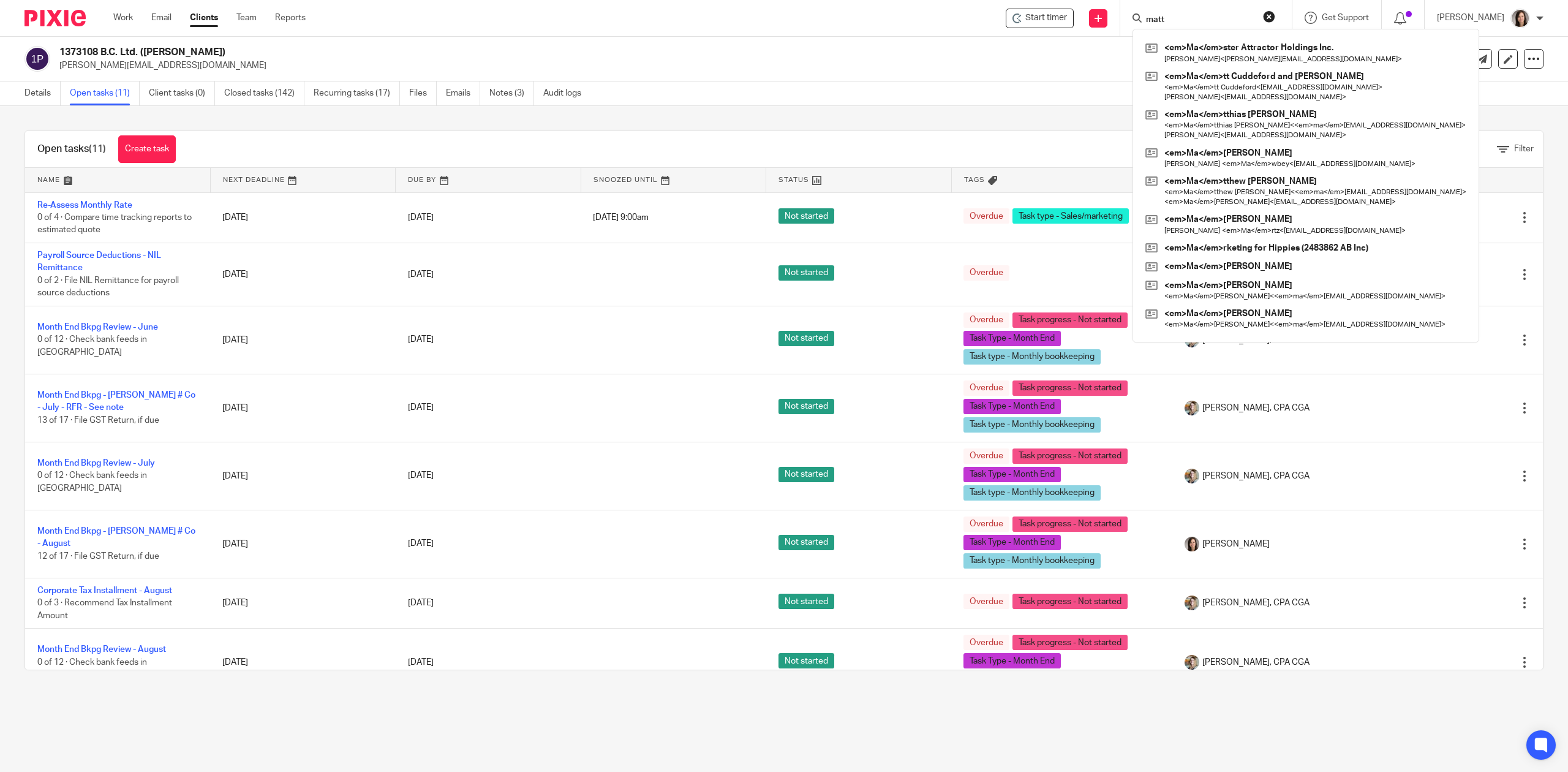
type input "matt"
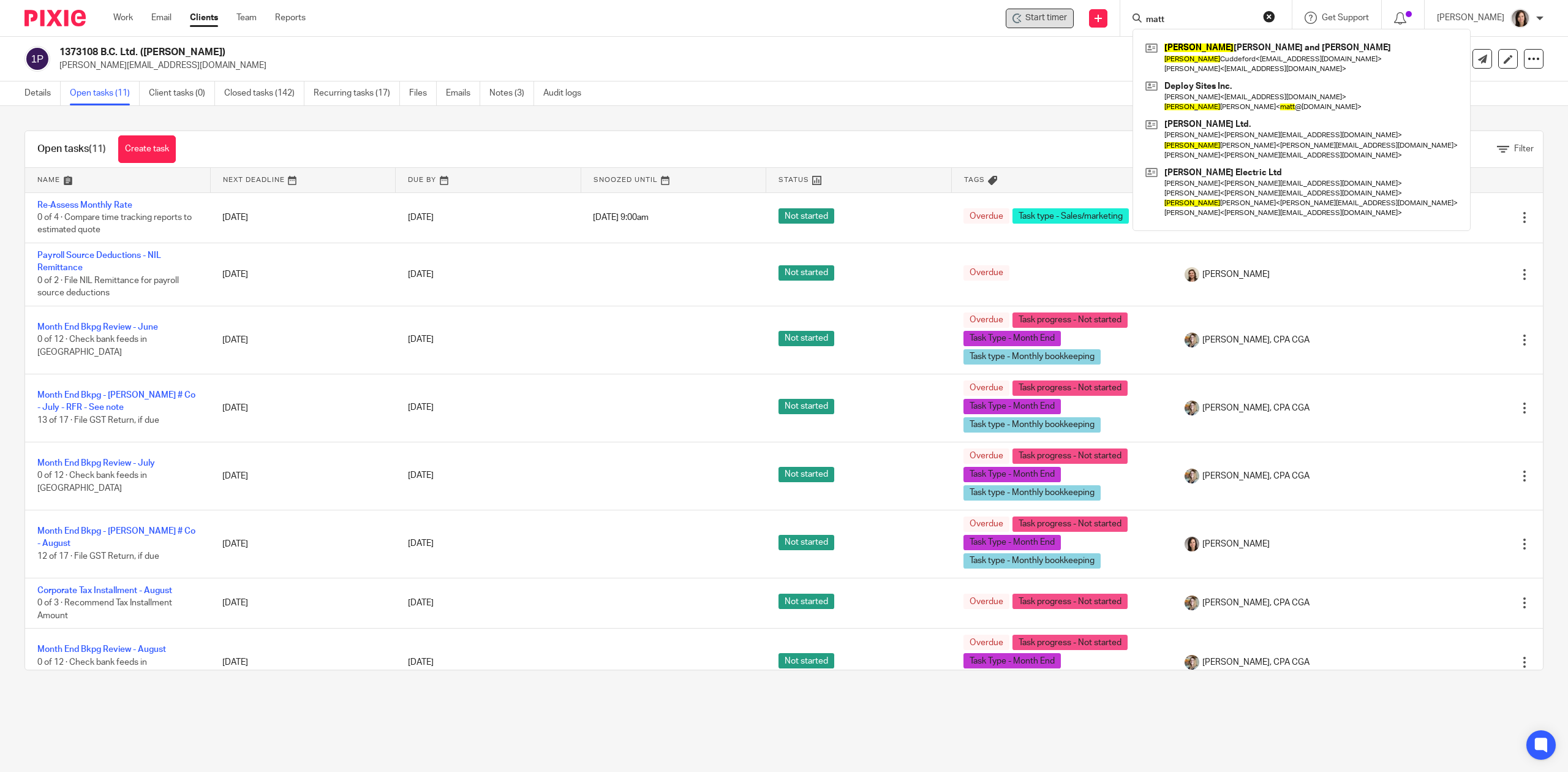
drag, startPoint x: 1201, startPoint y: 16, endPoint x: 1057, endPoint y: 18, distance: 144.0
click at [1057, 18] on div "Start timer Send new email Create task Add client Request signature matt Matt C…" at bounding box center [946, 18] width 1244 height 36
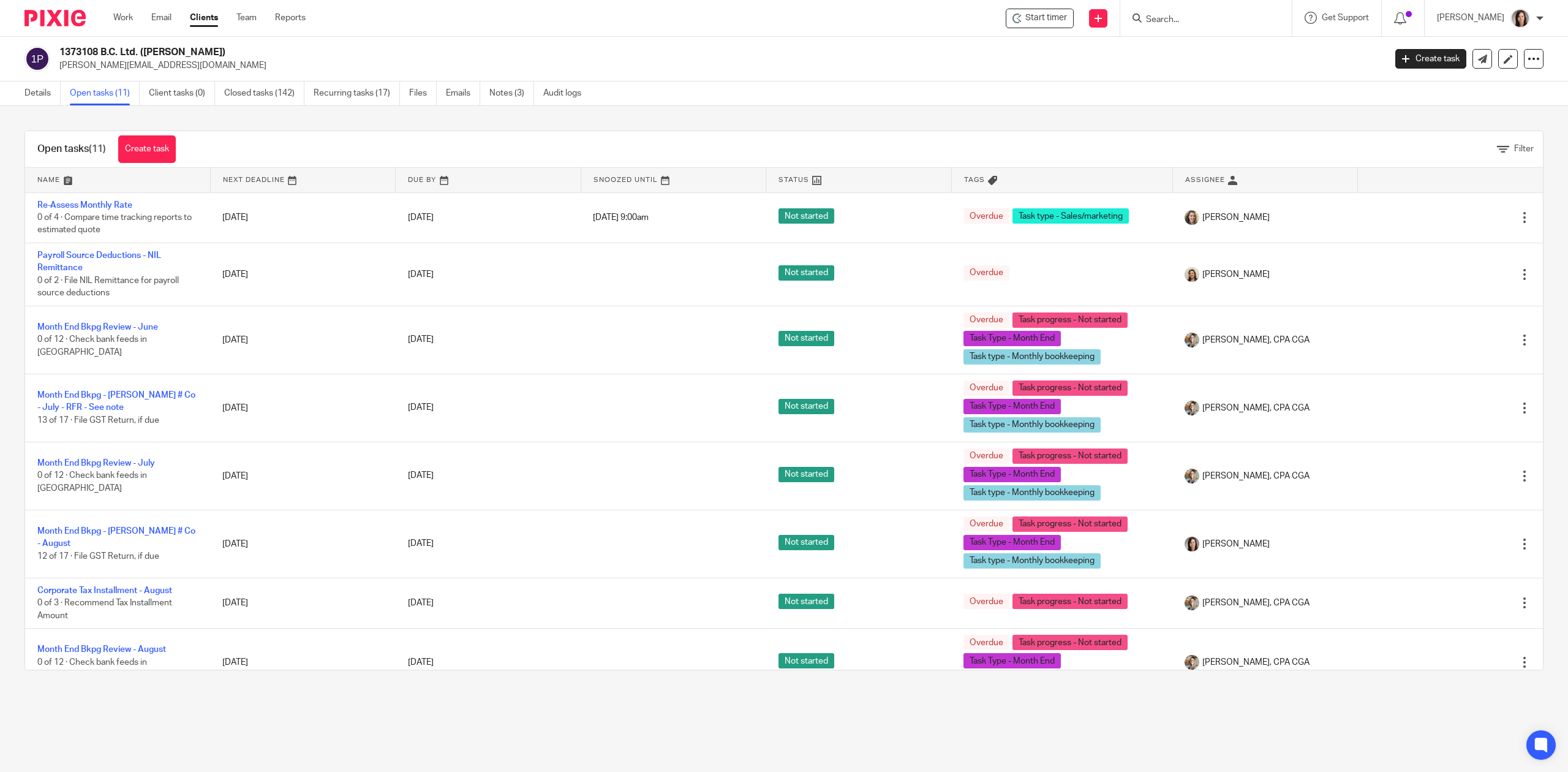
click at [90, 175] on link at bounding box center [117, 180] width 185 height 24
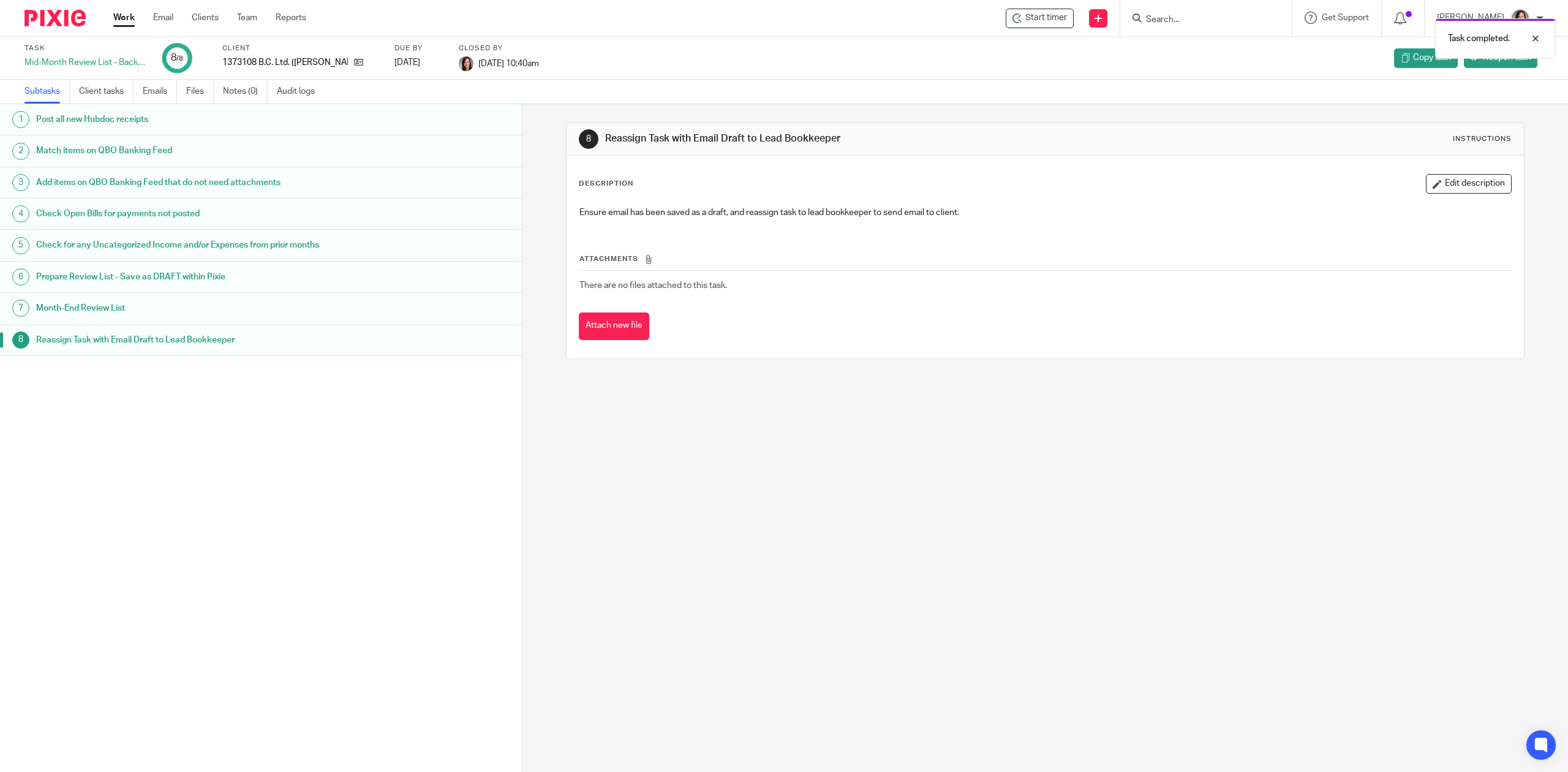
click at [226, 308] on h1 "Month-End Review List" at bounding box center [193, 308] width 316 height 19
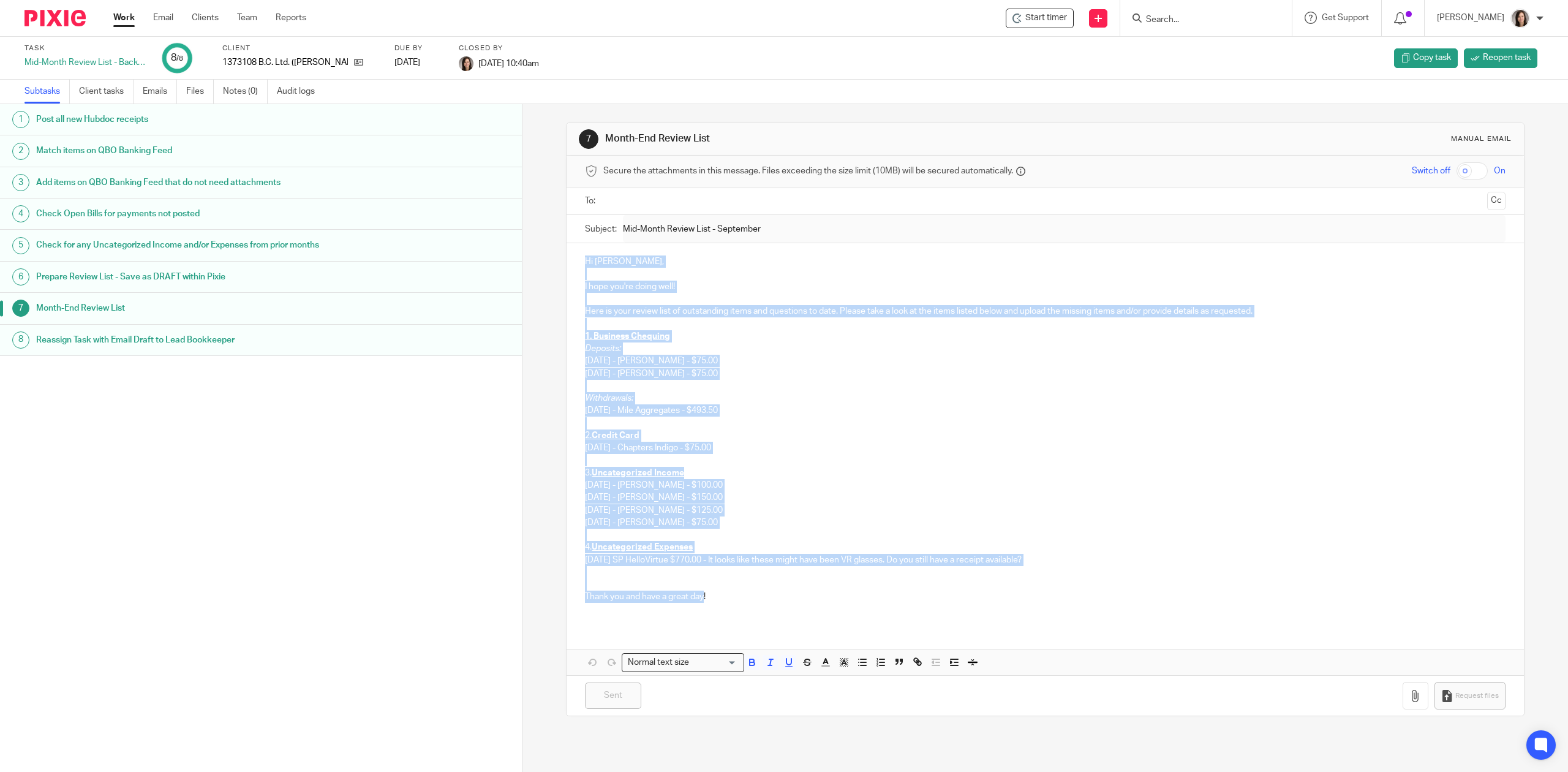
drag, startPoint x: 701, startPoint y: 601, endPoint x: 574, endPoint y: 243, distance: 379.9
click at [574, 243] on form "Secure the attachments in this message. Files exceeding the size limit (10MB) w…" at bounding box center [1044, 435] width 956 height 560
copy div "Hi Matthew, I hope you're doing well! Here is your review list of outstanding i…"
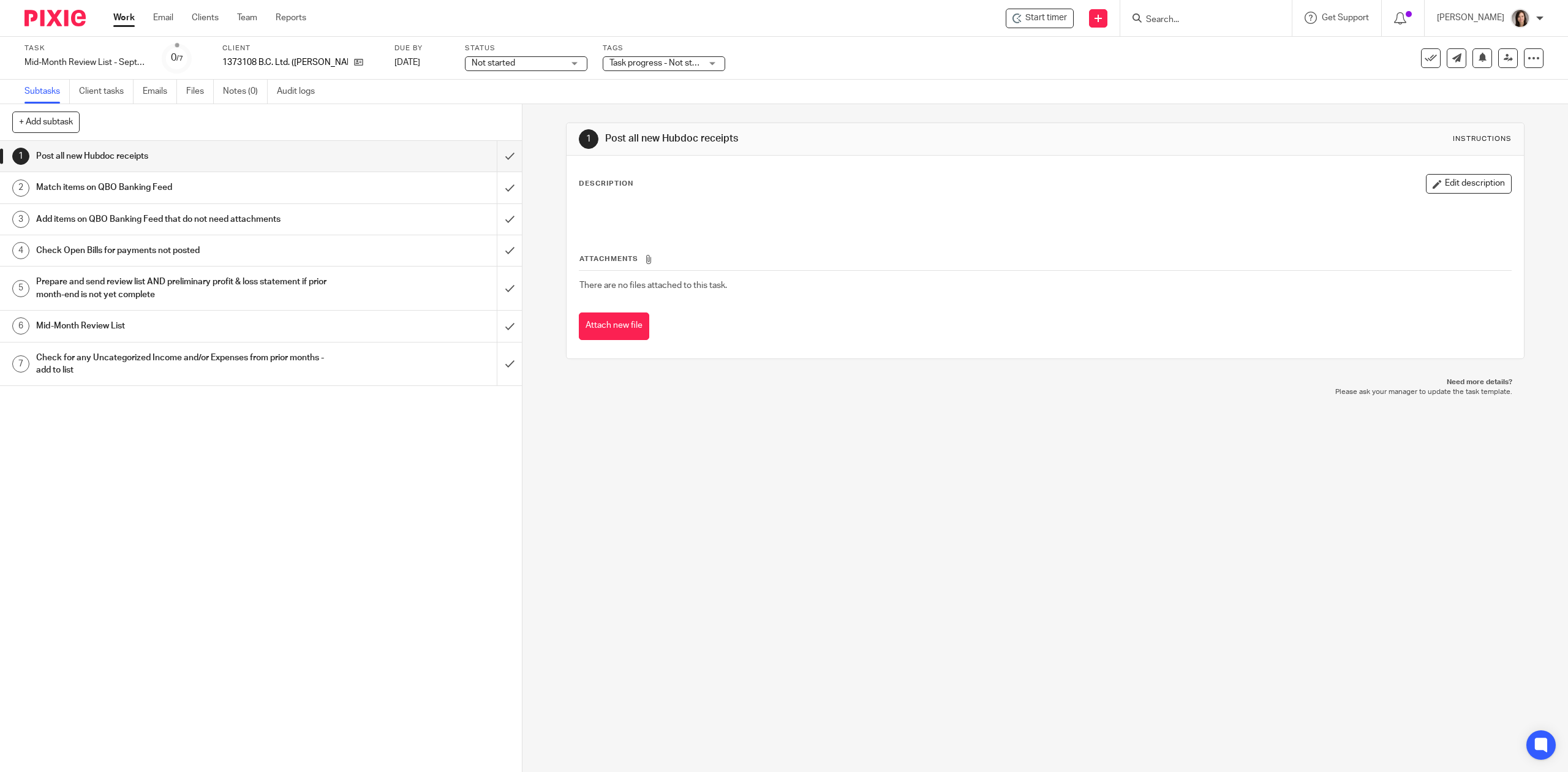
click at [127, 332] on h1 "Mid-Month Review List" at bounding box center [186, 325] width 299 height 19
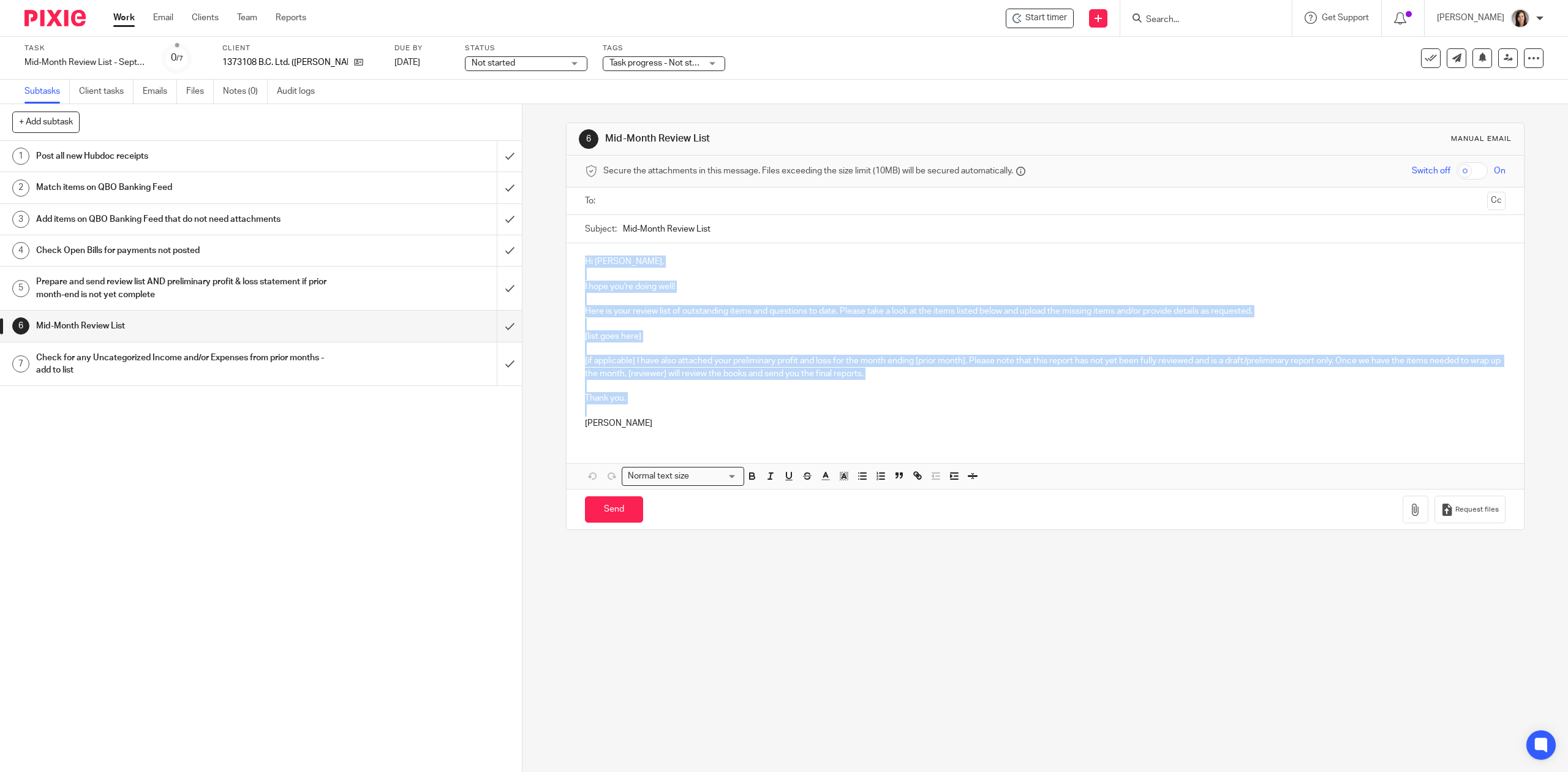
drag, startPoint x: 661, startPoint y: 416, endPoint x: 555, endPoint y: 252, distance: 195.3
click at [555, 252] on div "6 Mid-Month Review List Manual email Secure the attachments in this message. Fi…" at bounding box center [1045, 438] width 1045 height 667
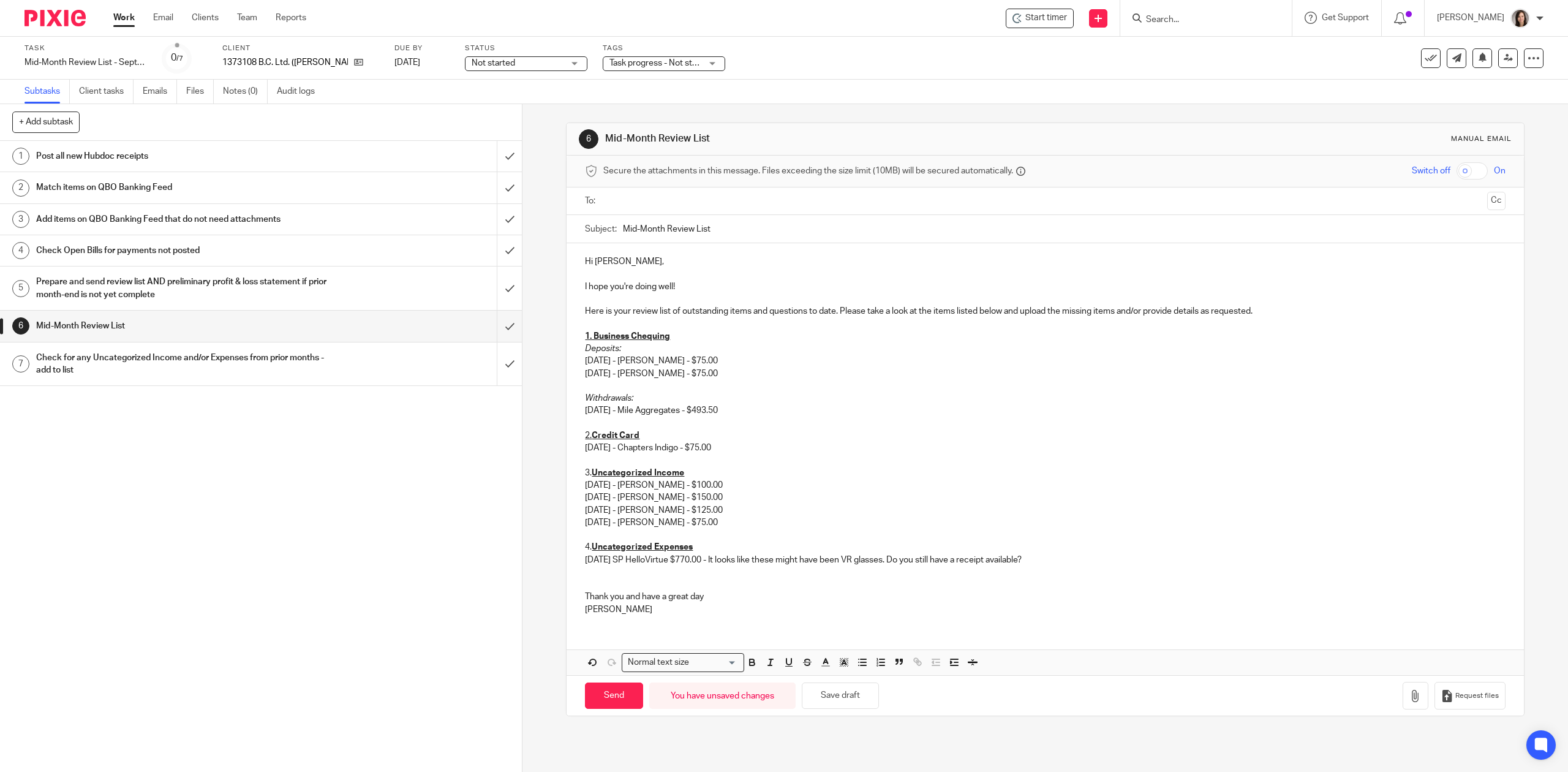
click at [624, 266] on p "Hi Matthew," at bounding box center [1045, 261] width 920 height 13
click at [874, 231] on input "Mid-Month Review List" at bounding box center [1064, 229] width 882 height 27
type input "Mid-Month Review List - September"
click at [1067, 16] on span "Start timer" at bounding box center [1045, 18] width 42 height 13
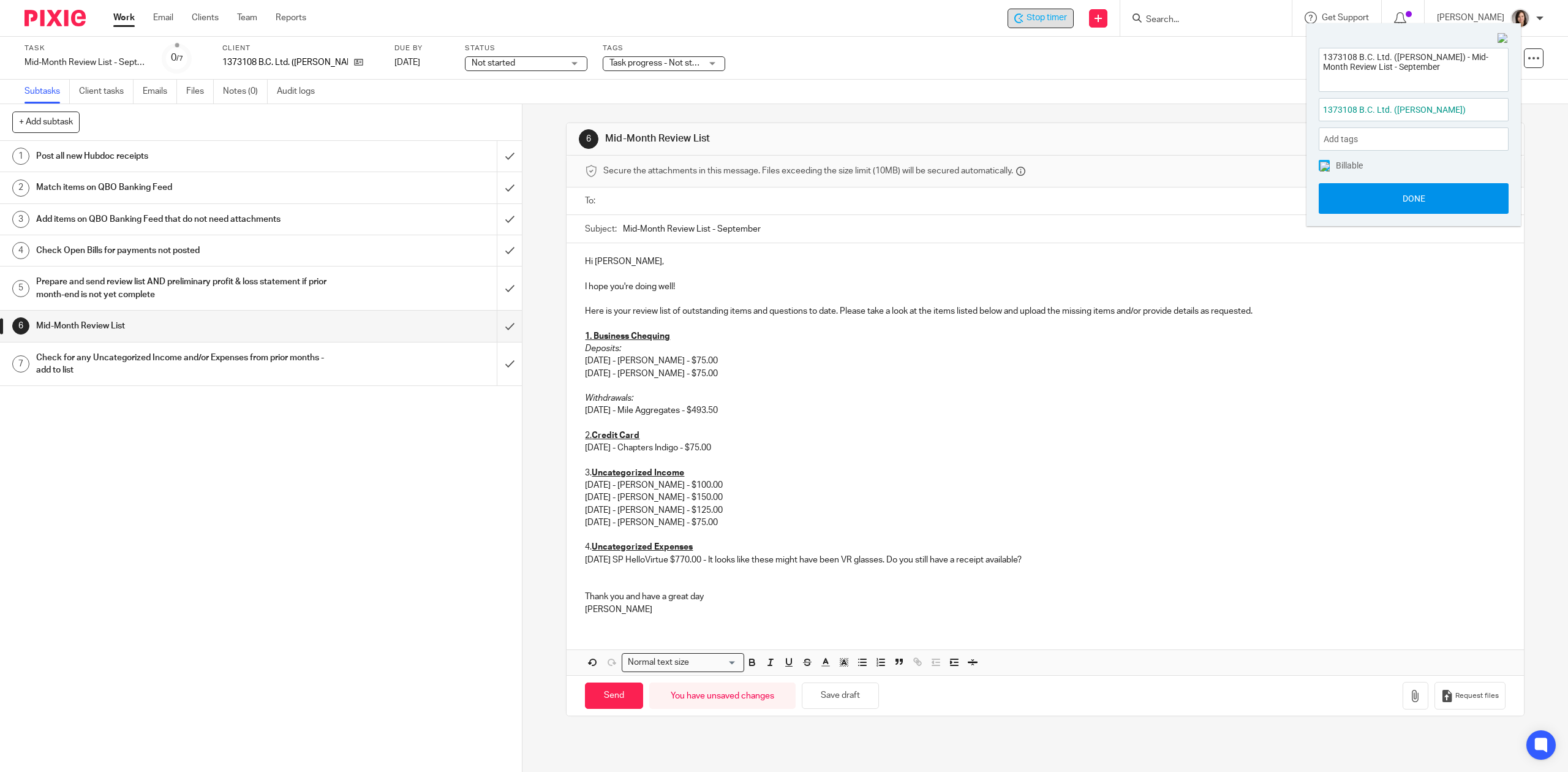
click at [1399, 199] on button "Done" at bounding box center [1414, 197] width 190 height 30
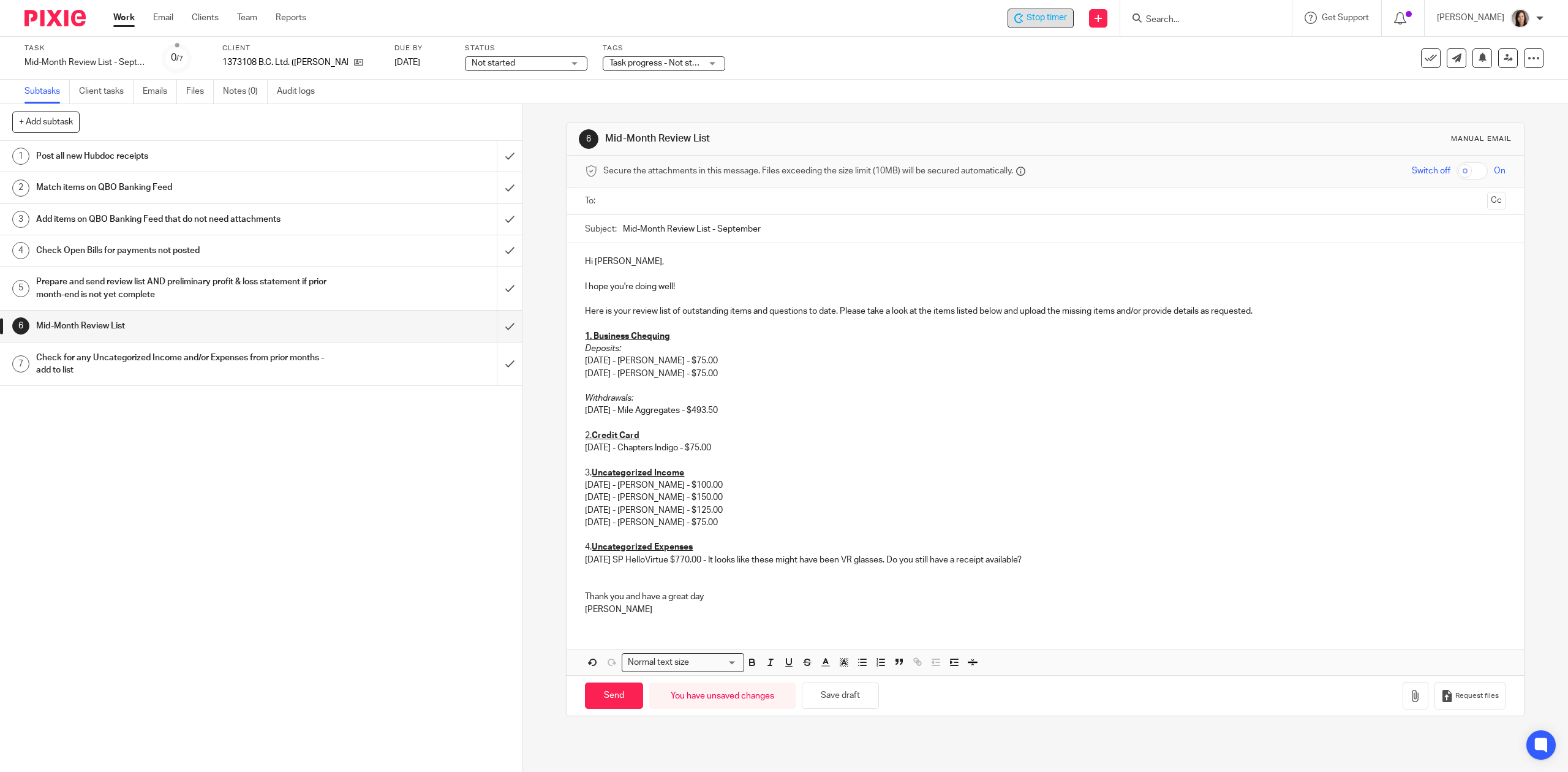
click at [735, 443] on p "09/10/2025 - Chapters Indigo - $75.00" at bounding box center [1045, 448] width 920 height 13
click at [721, 596] on p "Thank you and have a great day" at bounding box center [1045, 591] width 920 height 25
click at [735, 209] on ul at bounding box center [1045, 201] width 882 height 21
click at [733, 199] on input "text" at bounding box center [1044, 201] width 874 height 14
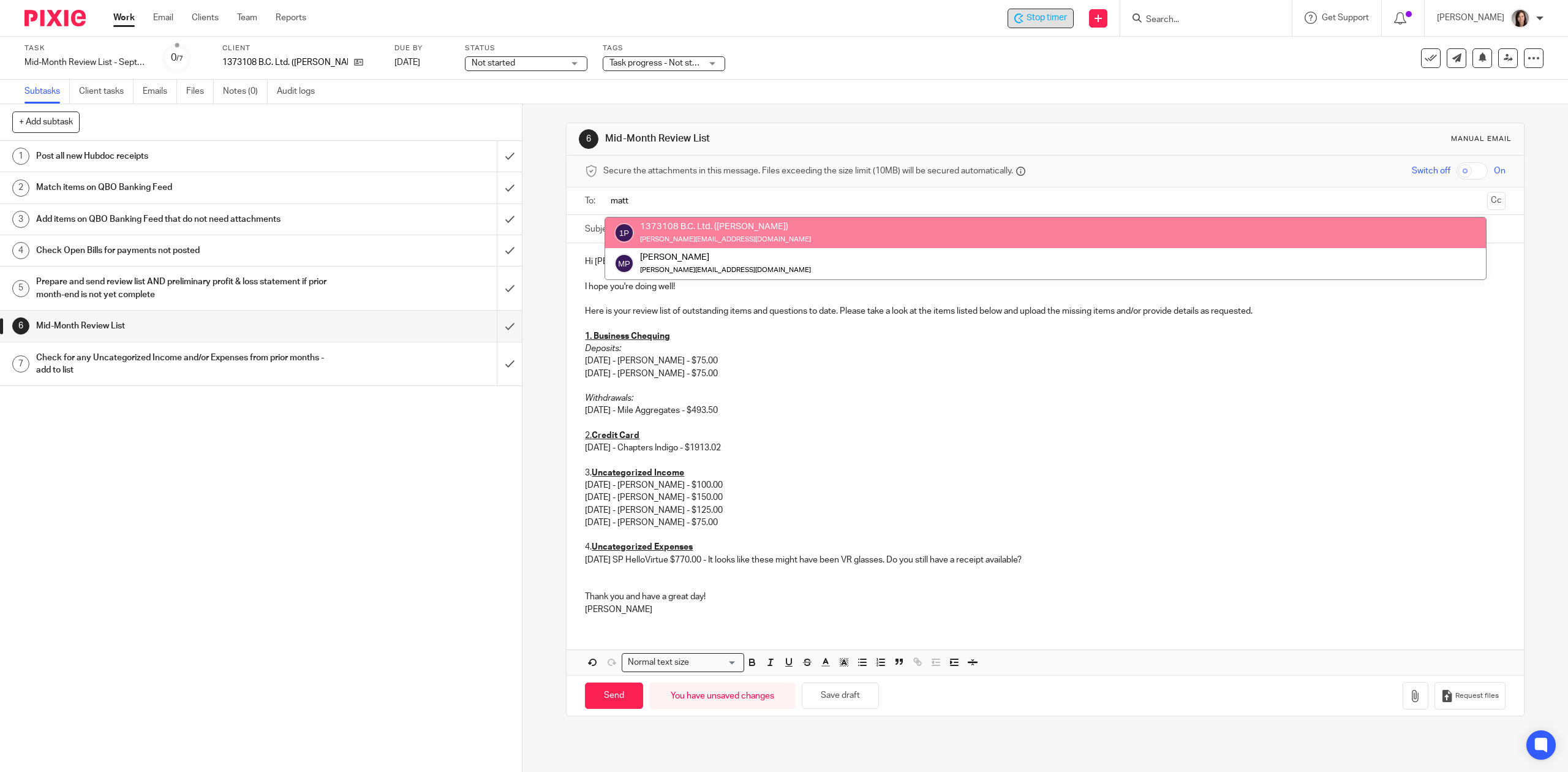
type input "matt"
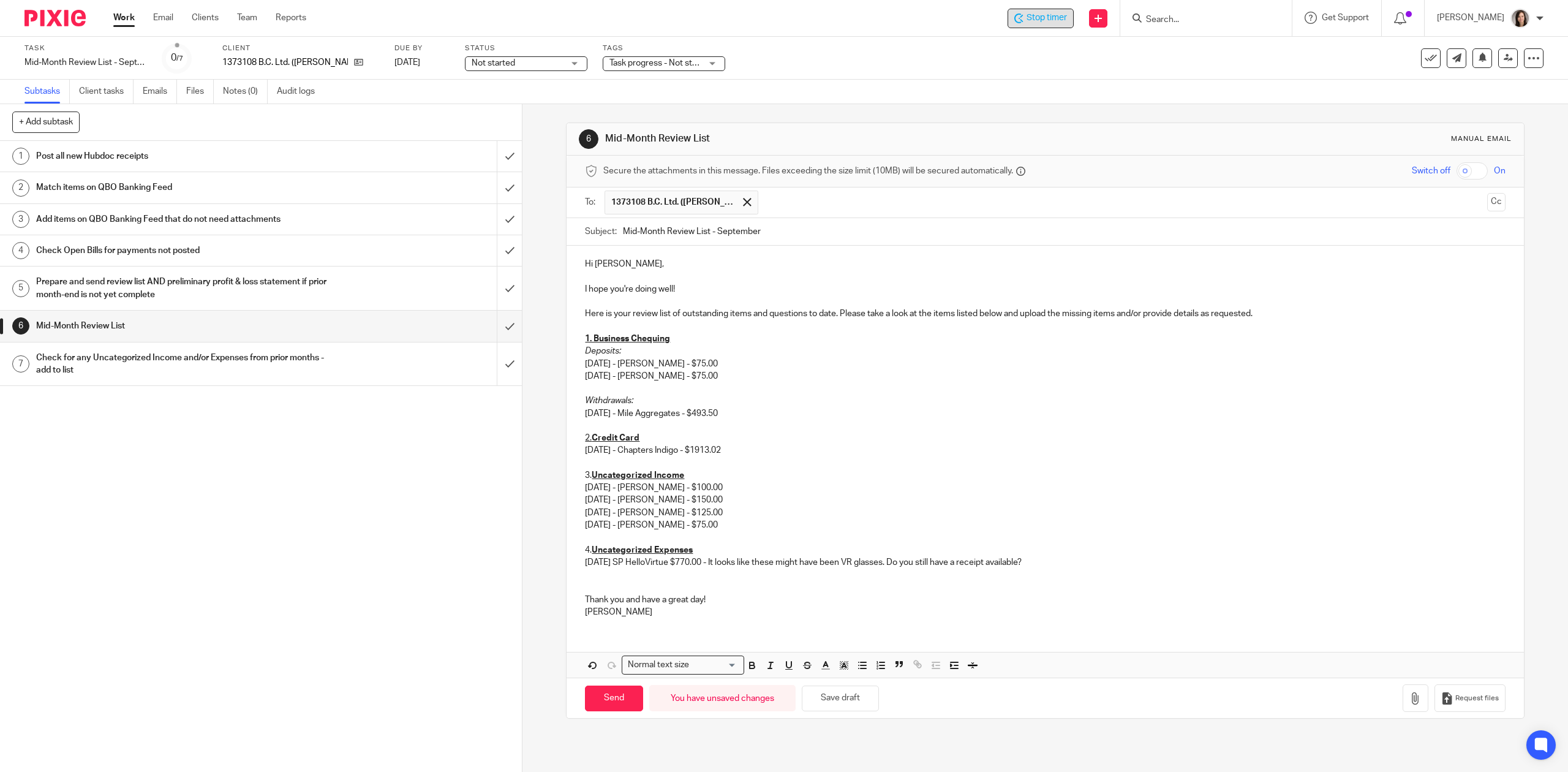
click at [773, 276] on p at bounding box center [1045, 277] width 920 height 13
click at [831, 316] on div "Hi Matt, I hope you're doing well! Here is your review list of outstanding item…" at bounding box center [1044, 436] width 956 height 382
click at [598, 579] on p at bounding box center [1045, 575] width 920 height 13
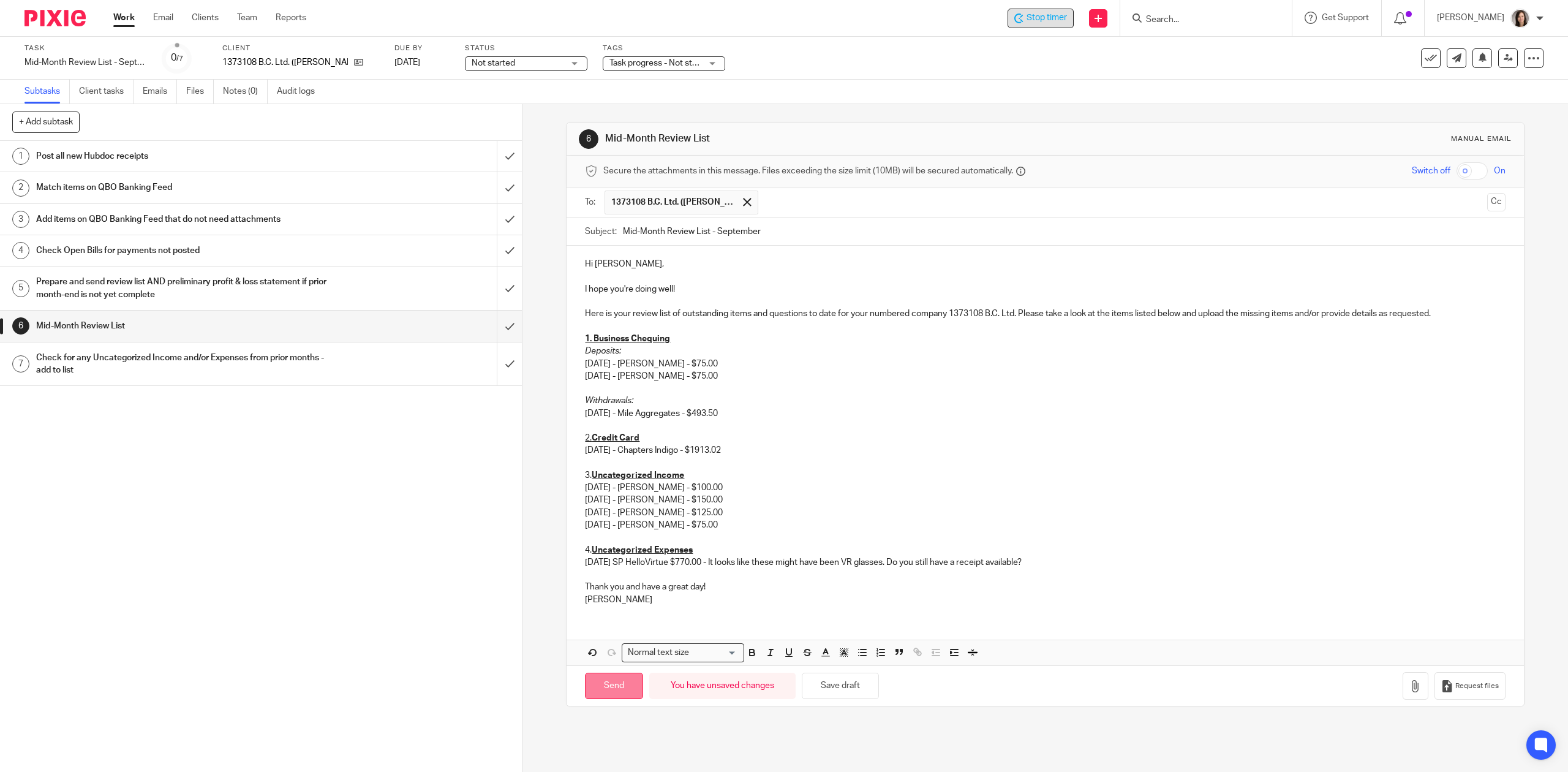
click at [617, 697] on input "Send" at bounding box center [614, 685] width 59 height 26
type input "Sent"
click at [493, 158] on input "submit" at bounding box center [261, 155] width 522 height 30
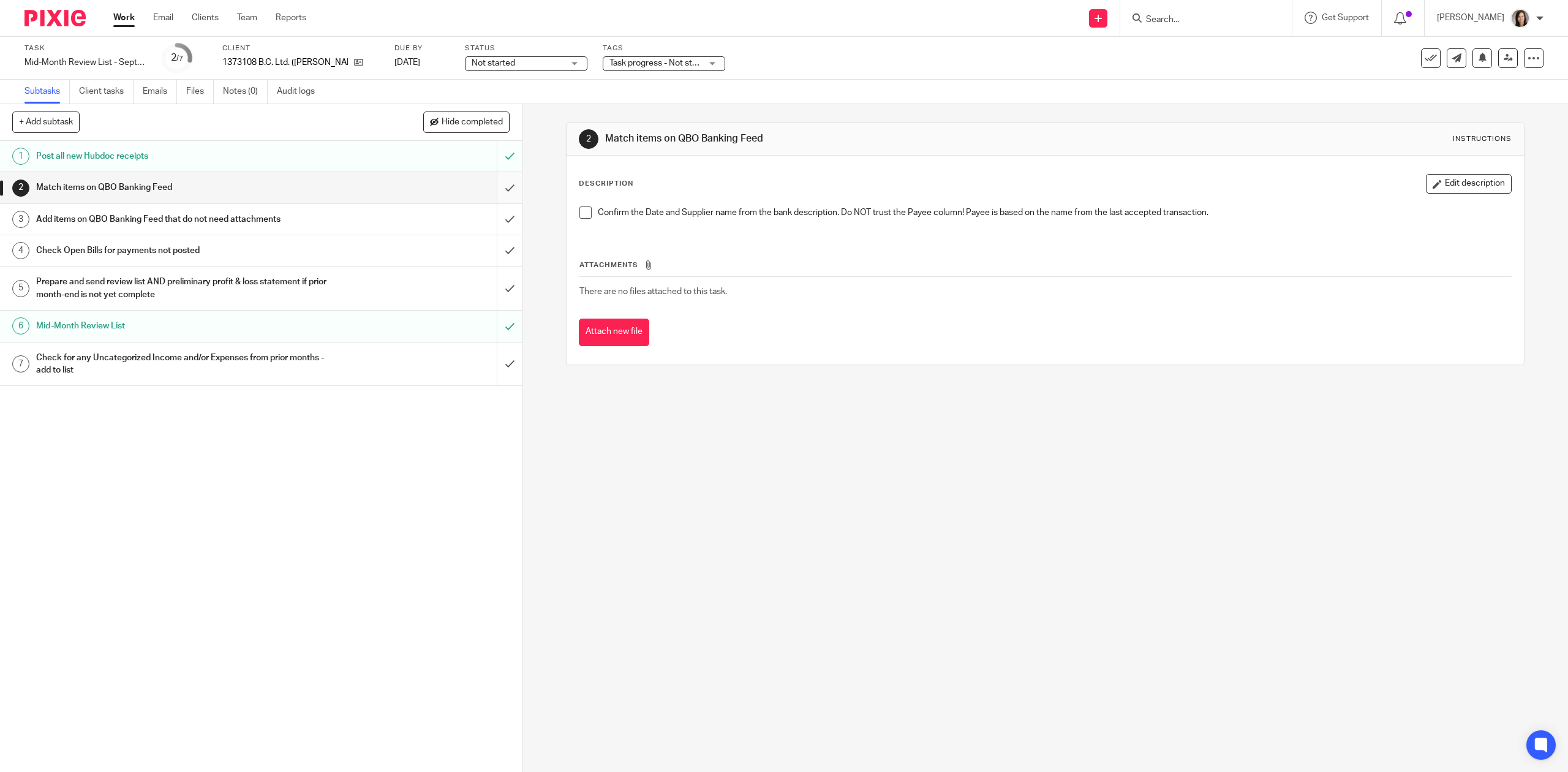
click at [498, 190] on input "submit" at bounding box center [261, 187] width 522 height 30
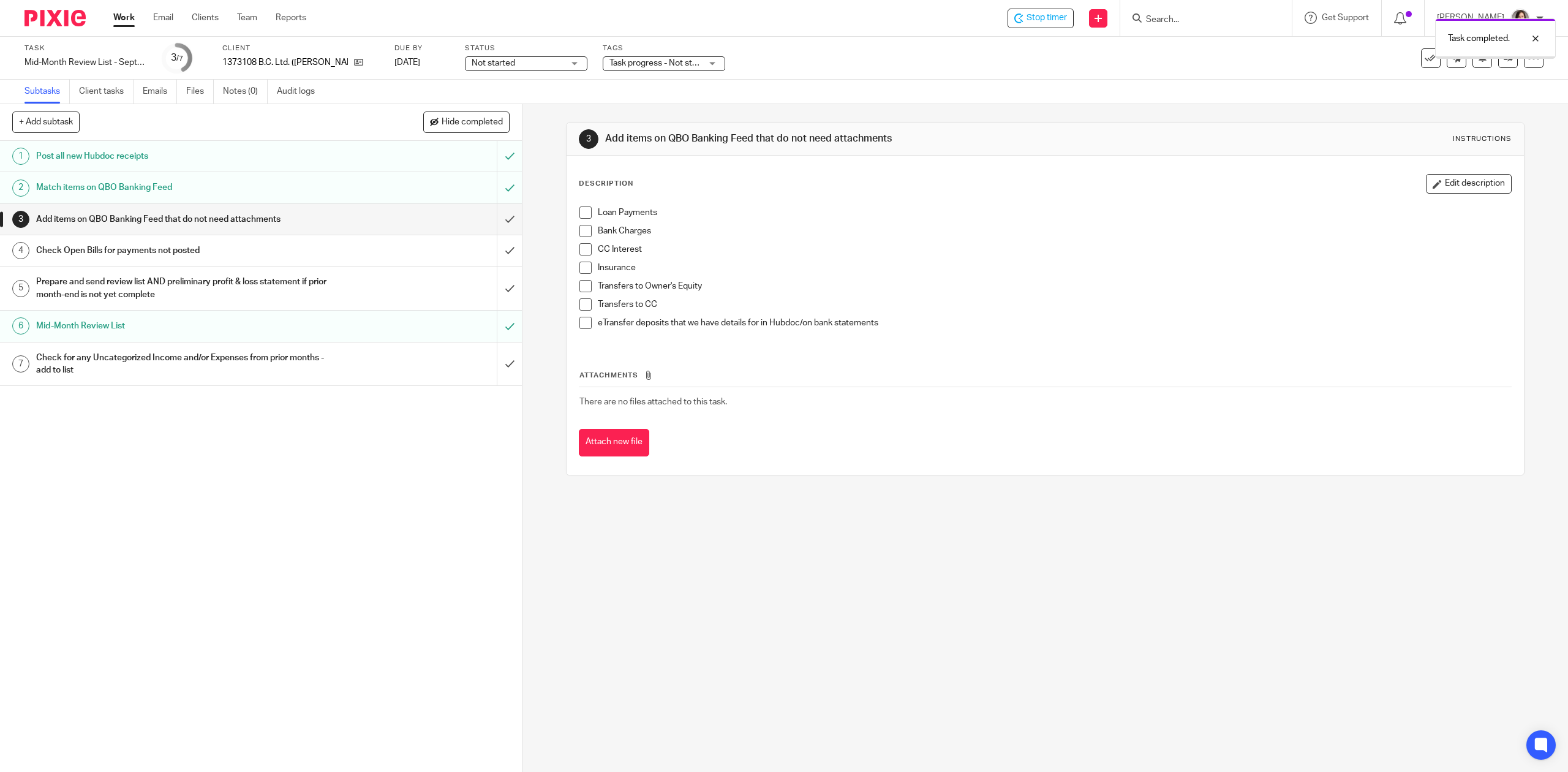
click at [493, 223] on input "submit" at bounding box center [261, 219] width 522 height 30
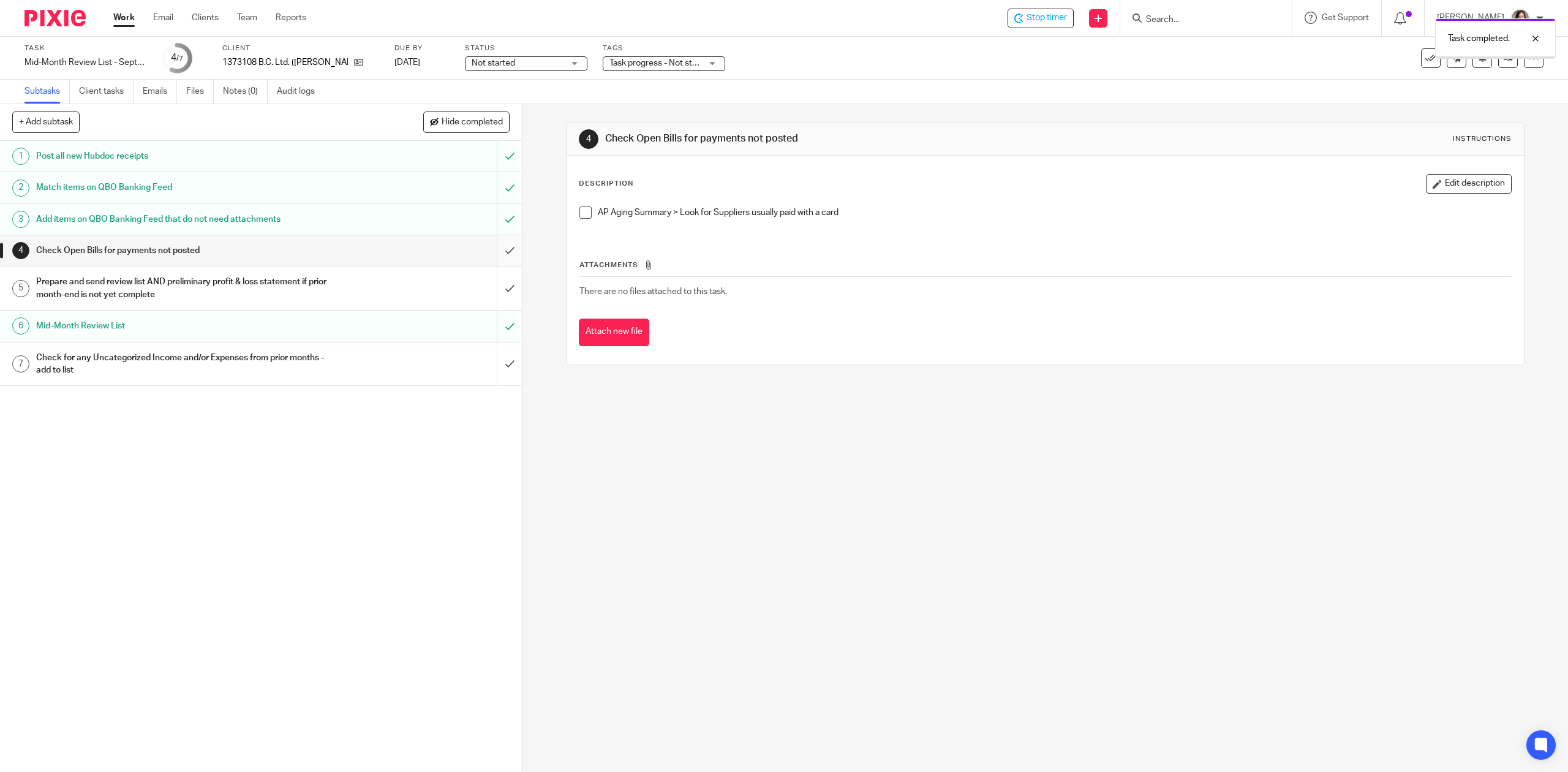
click at [490, 247] on input "submit" at bounding box center [261, 250] width 522 height 30
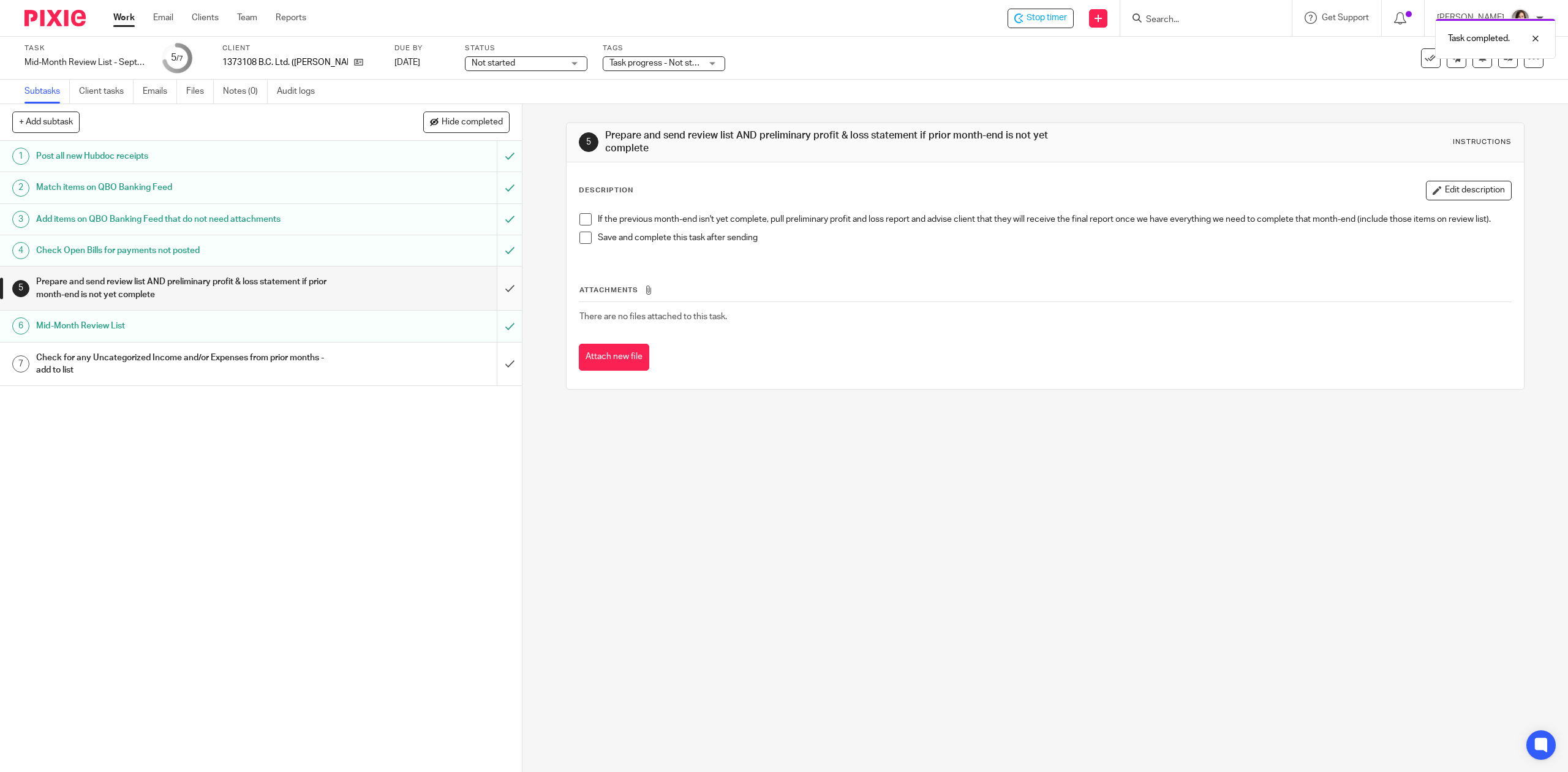
click at [494, 292] on input "submit" at bounding box center [261, 288] width 522 height 44
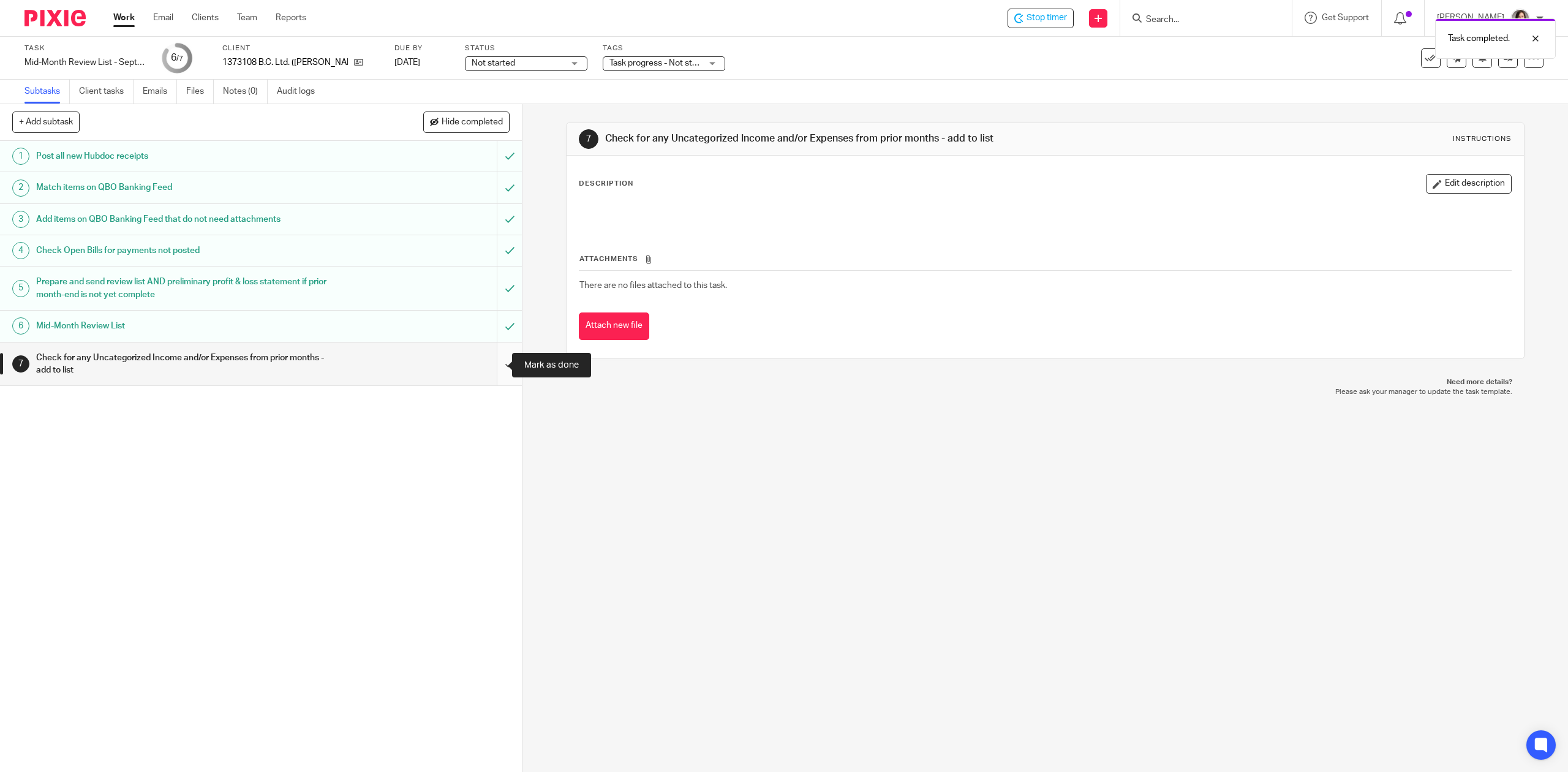
click at [492, 370] on input "submit" at bounding box center [261, 364] width 522 height 44
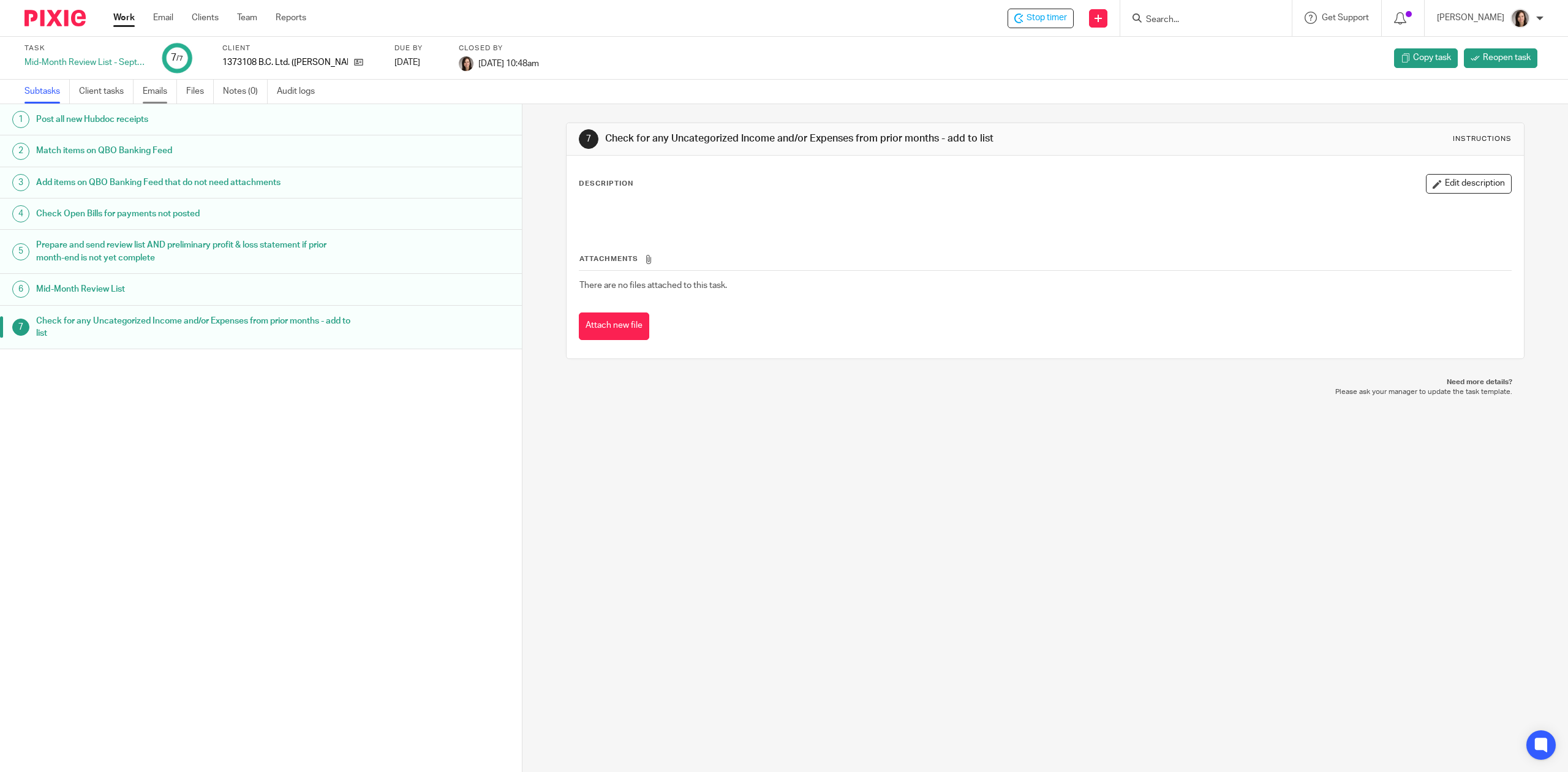
click at [152, 96] on link "Emails" at bounding box center [159, 91] width 34 height 23
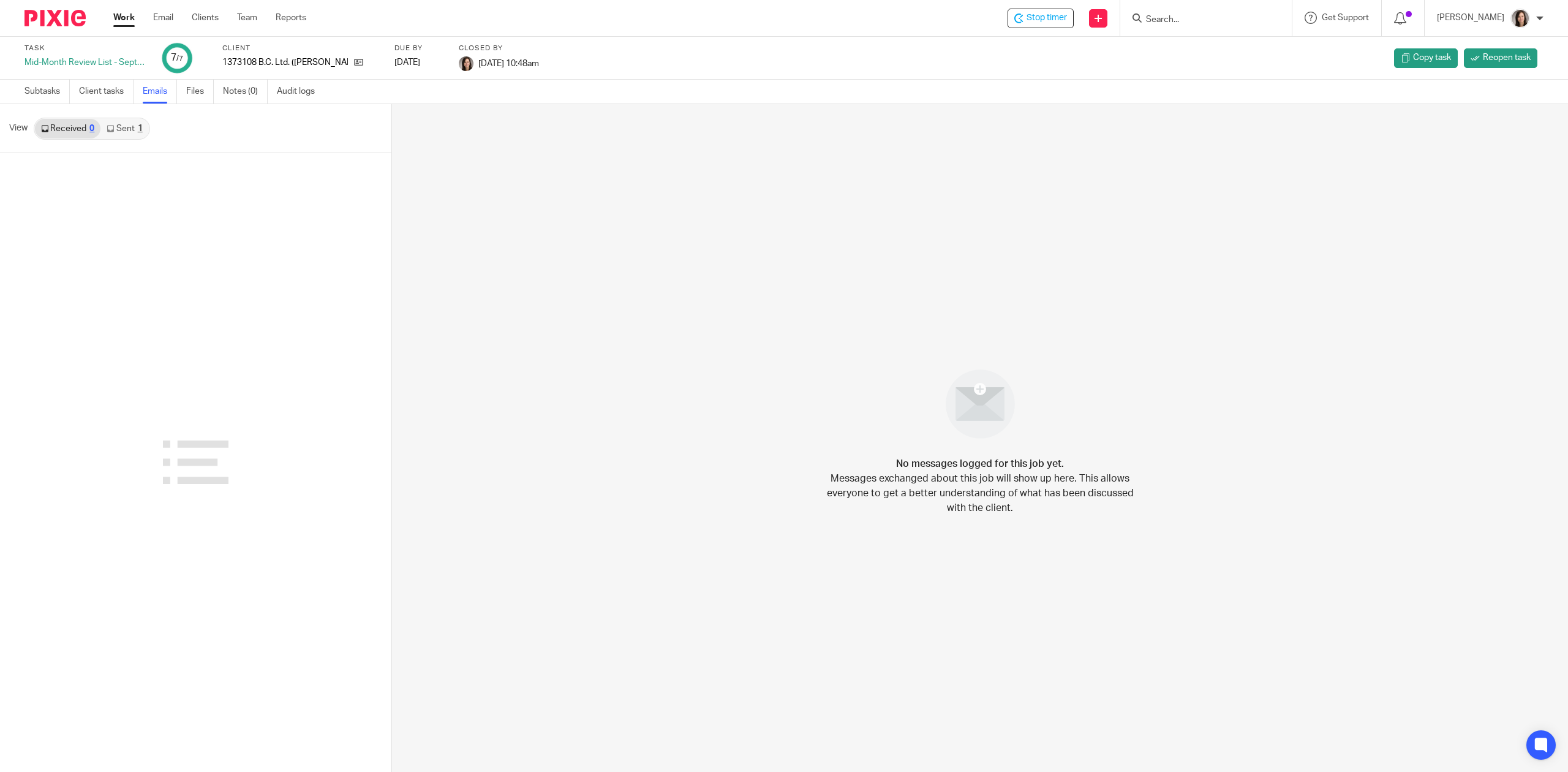
click at [121, 131] on link "Sent 1" at bounding box center [124, 129] width 48 height 20
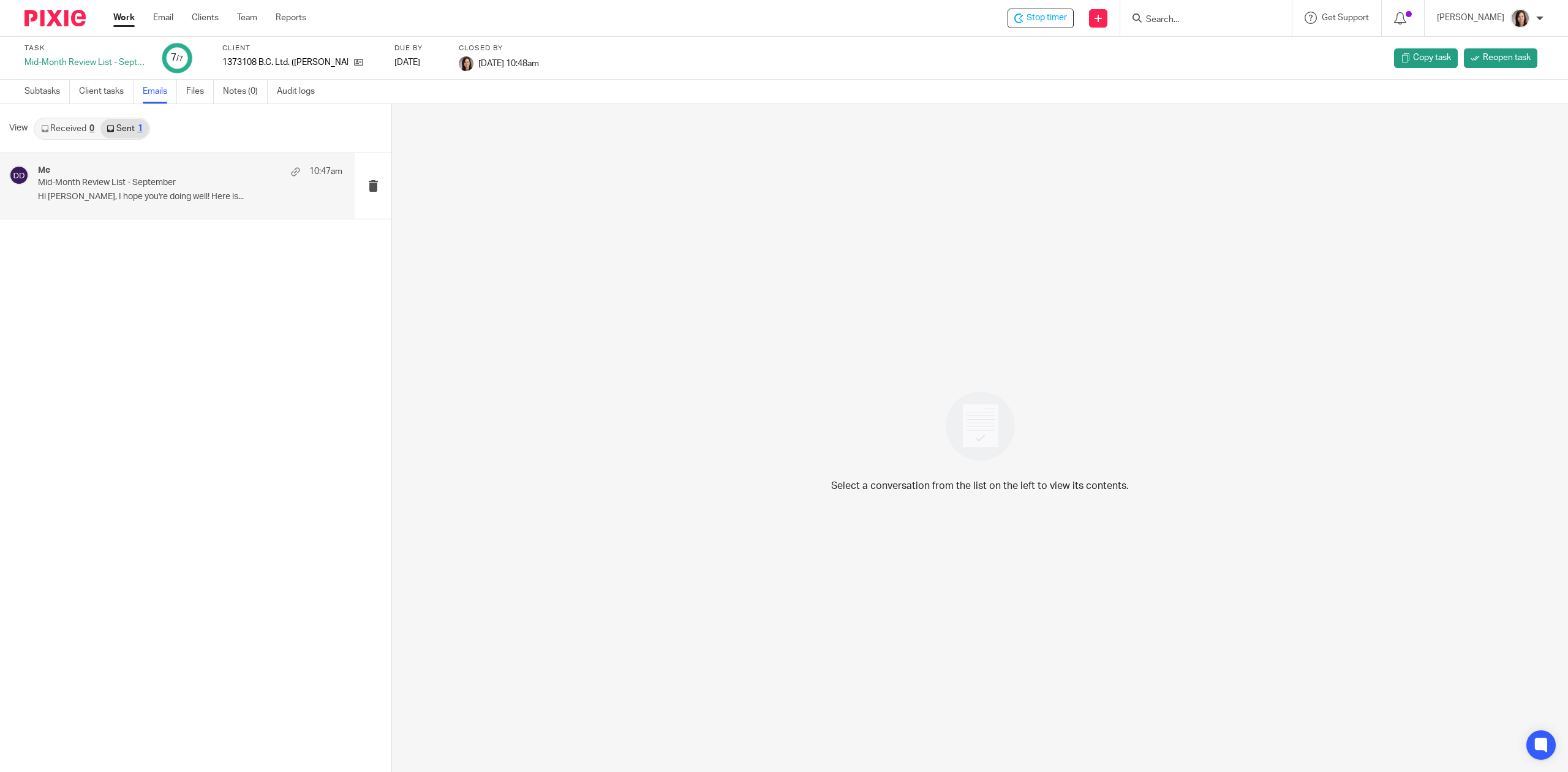
click at [98, 185] on p "Mid-Month Review List - September" at bounding box center [159, 183] width 243 height 11
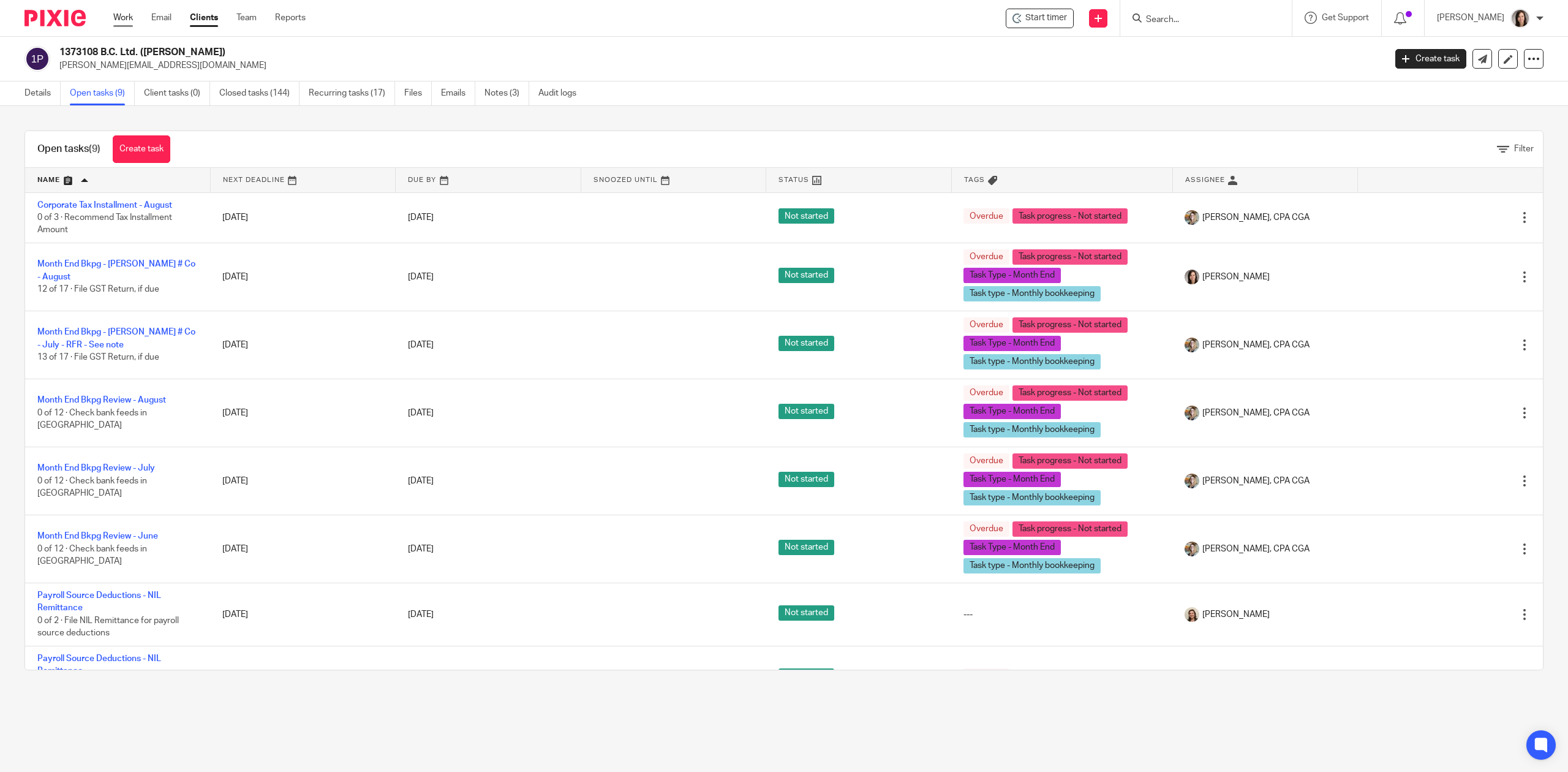
click at [131, 19] on link "Work" at bounding box center [123, 18] width 20 height 13
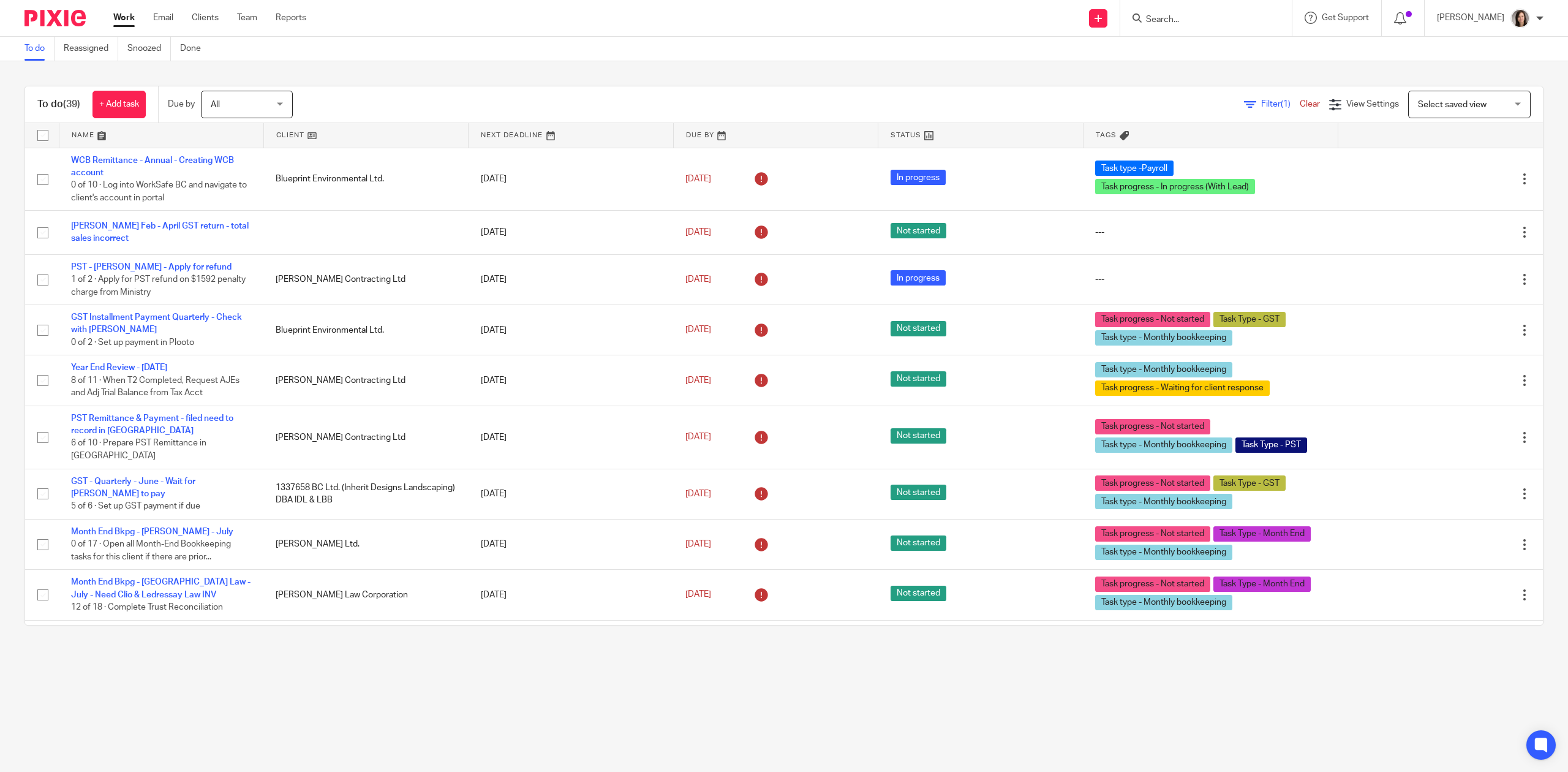
click at [91, 140] on link at bounding box center [161, 135] width 204 height 24
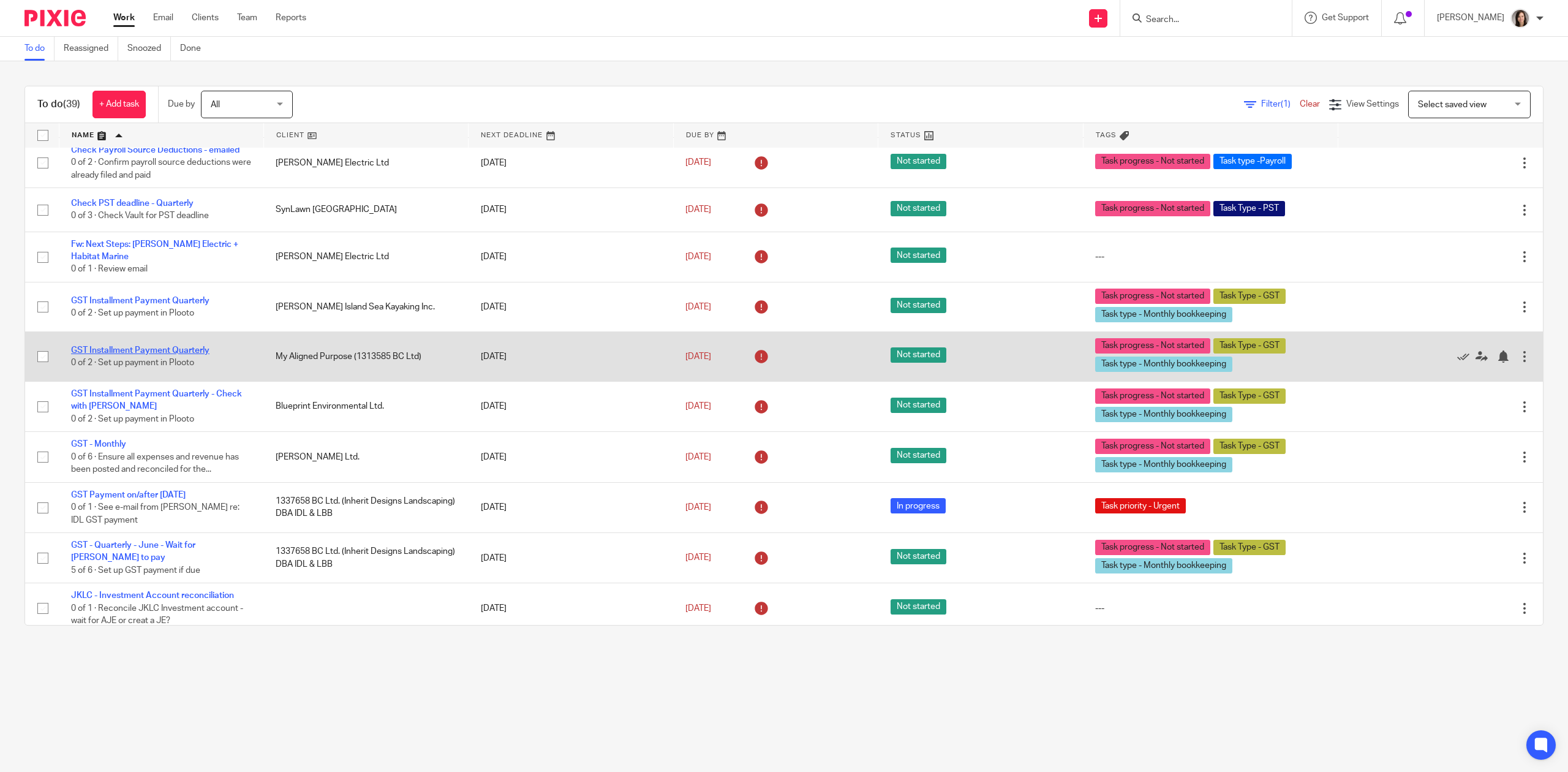
scroll to position [55, 0]
click at [180, 351] on link "GST Installment Payment Quarterly" at bounding box center [141, 350] width 139 height 9
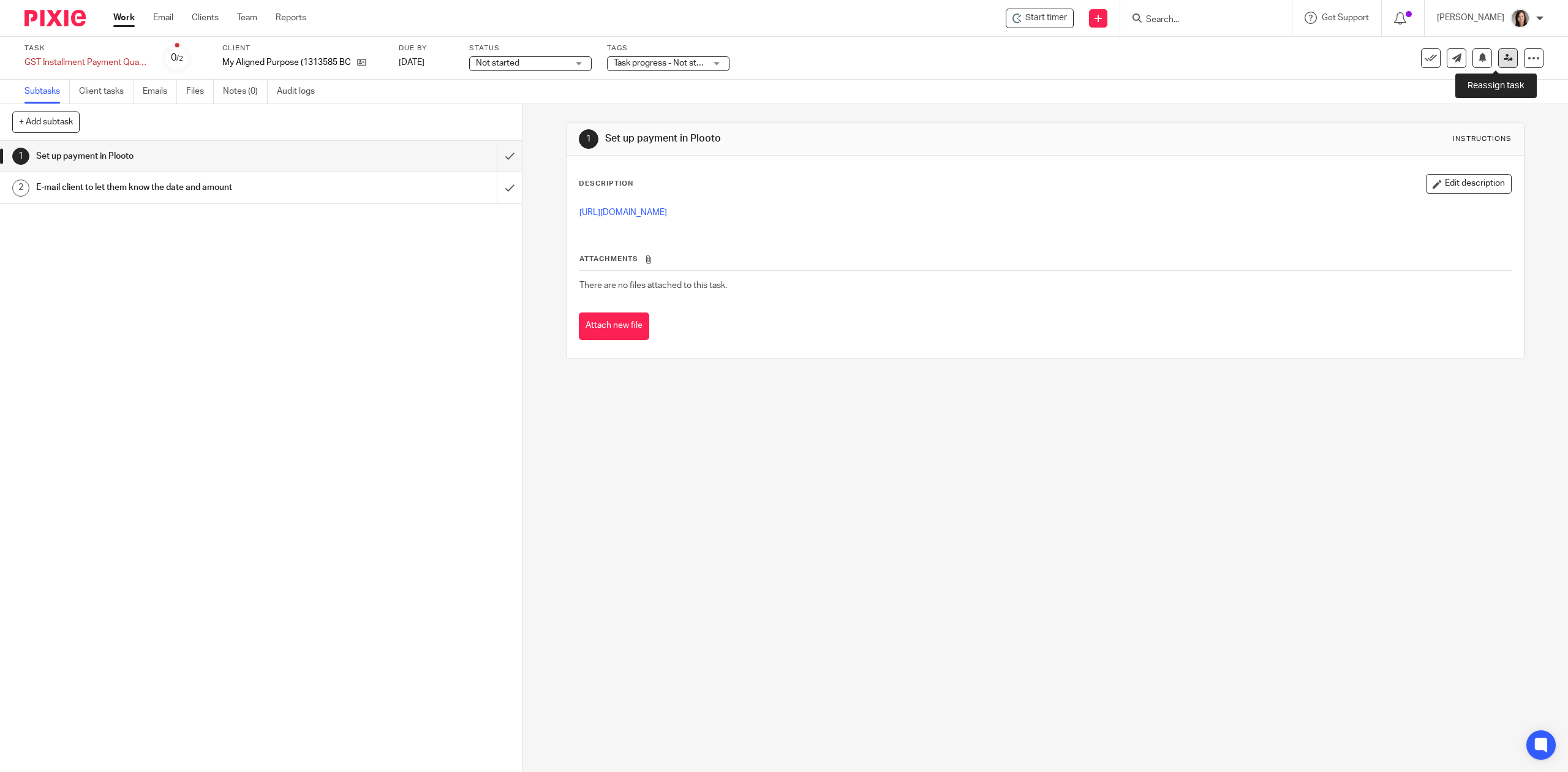
click at [1504, 60] on icon at bounding box center [1507, 58] width 9 height 9
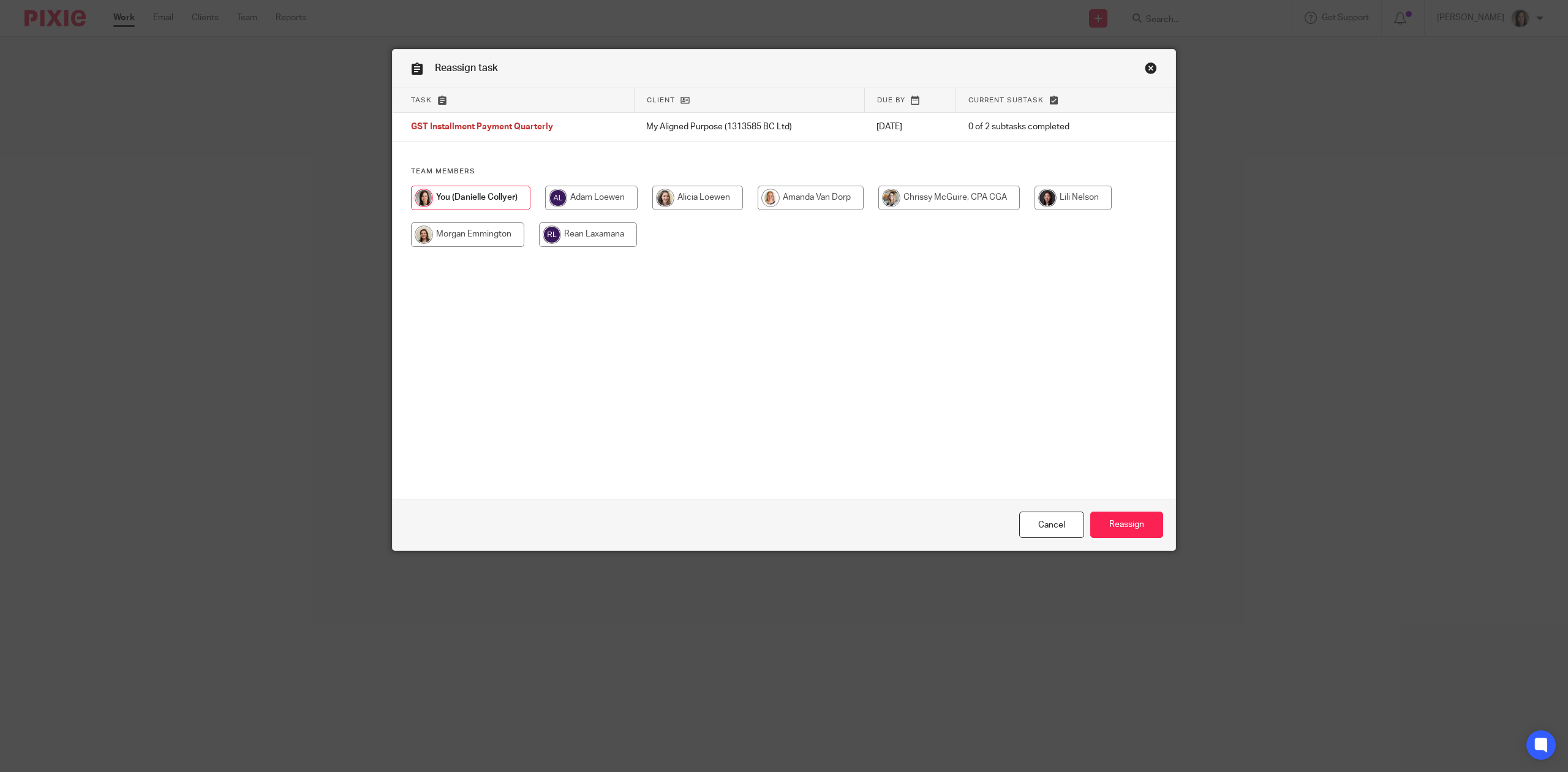
click at [818, 196] on input "radio" at bounding box center [810, 197] width 106 height 24
radio input "true"
click at [1138, 530] on input "Reassign" at bounding box center [1126, 524] width 73 height 26
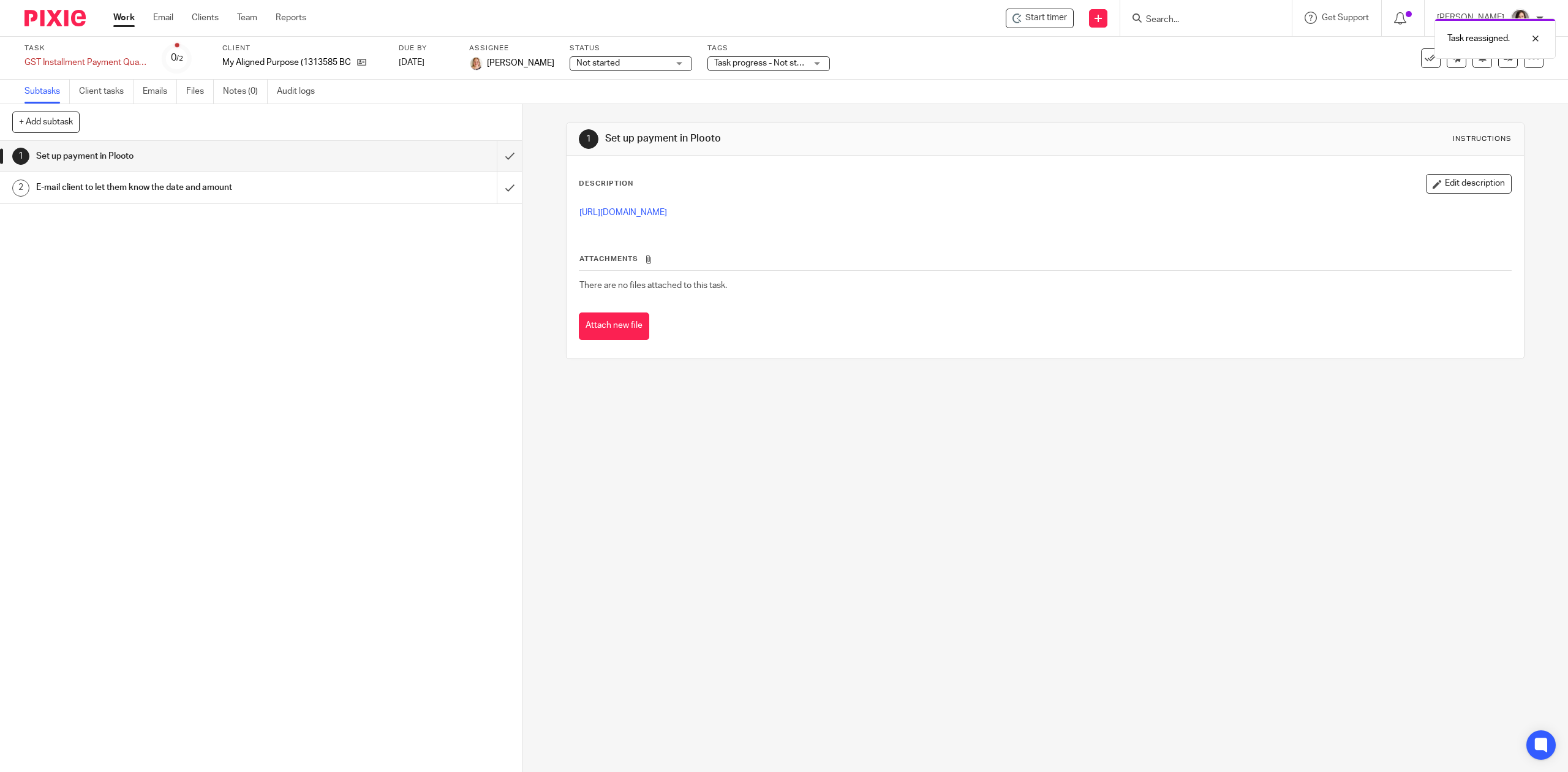
click at [120, 20] on link "Work" at bounding box center [124, 18] width 21 height 13
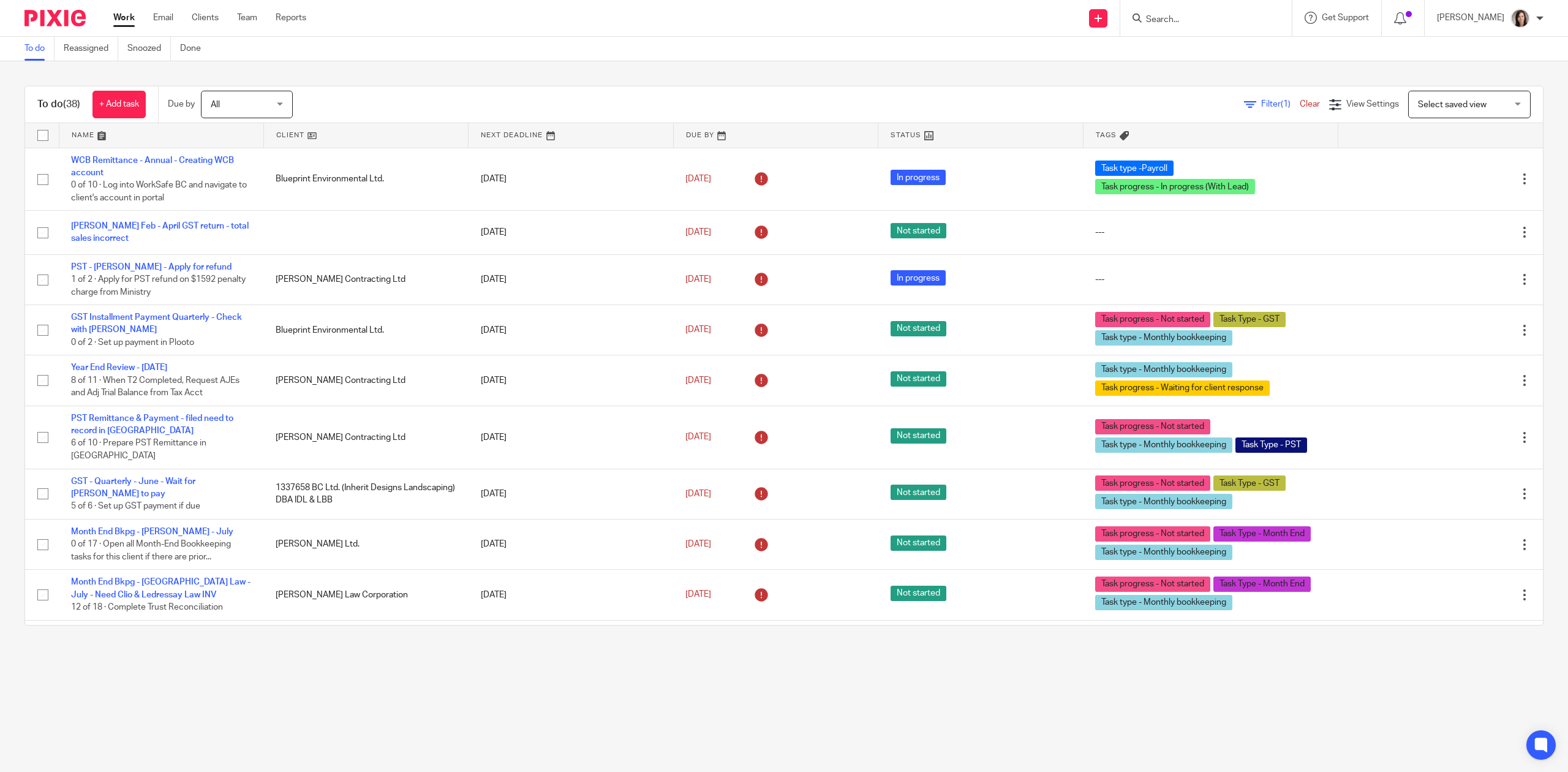
click at [87, 137] on link at bounding box center [161, 135] width 204 height 24
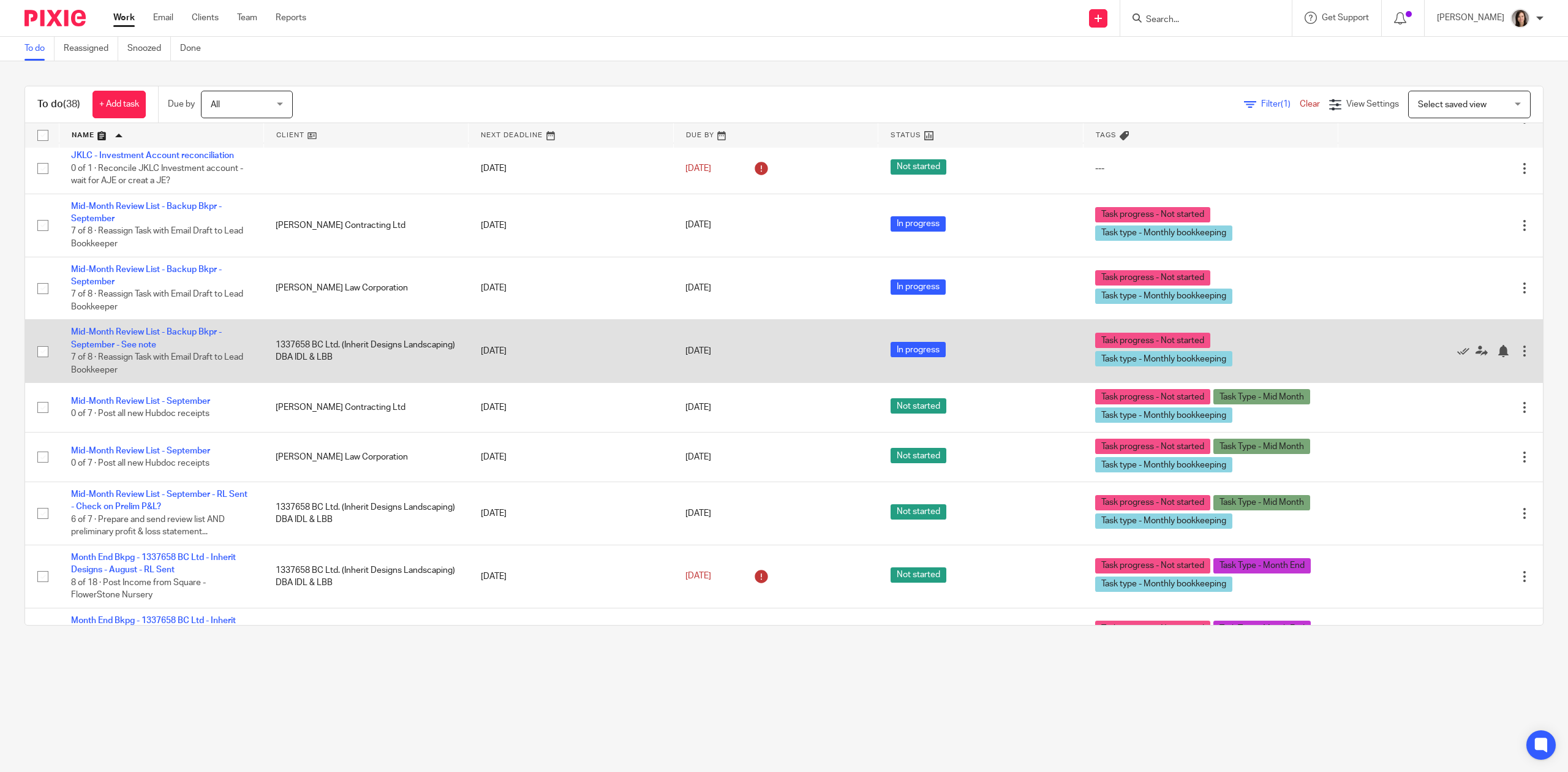
scroll to position [463, 0]
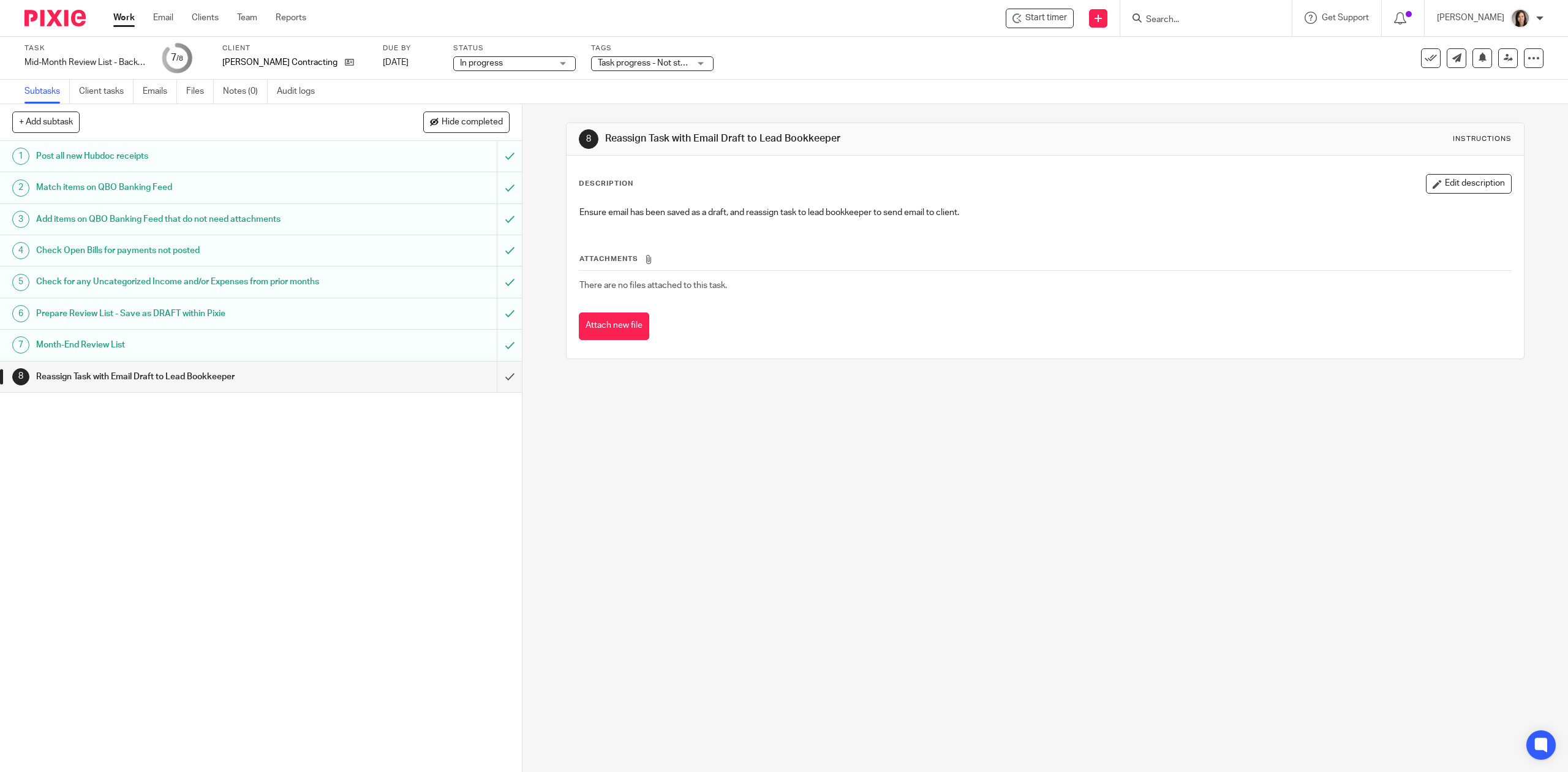
click at [126, 346] on h1 "Month-End Review List" at bounding box center [186, 345] width 299 height 19
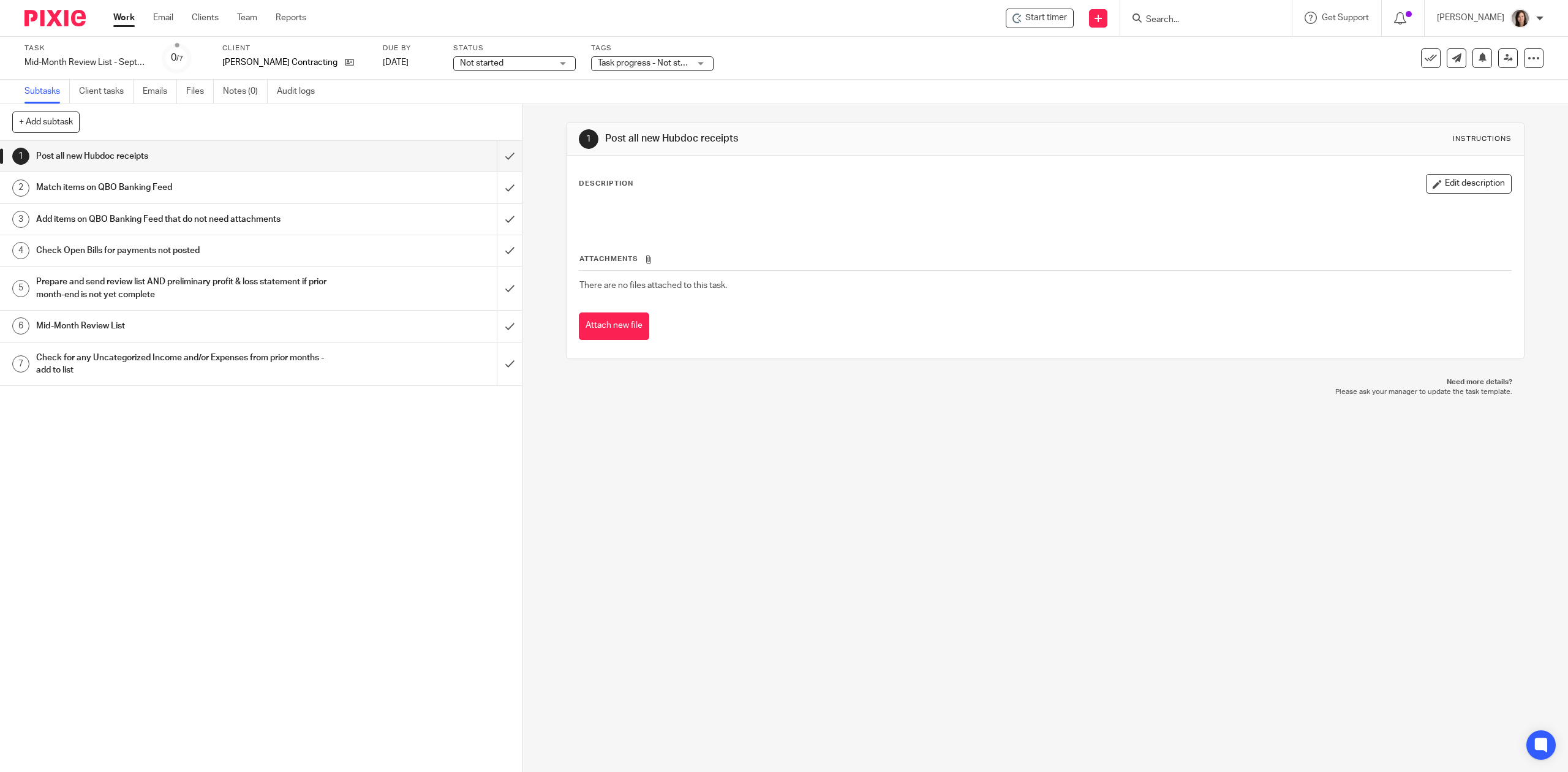
click at [106, 321] on h1 "Mid-Month Review List" at bounding box center [186, 325] width 299 height 19
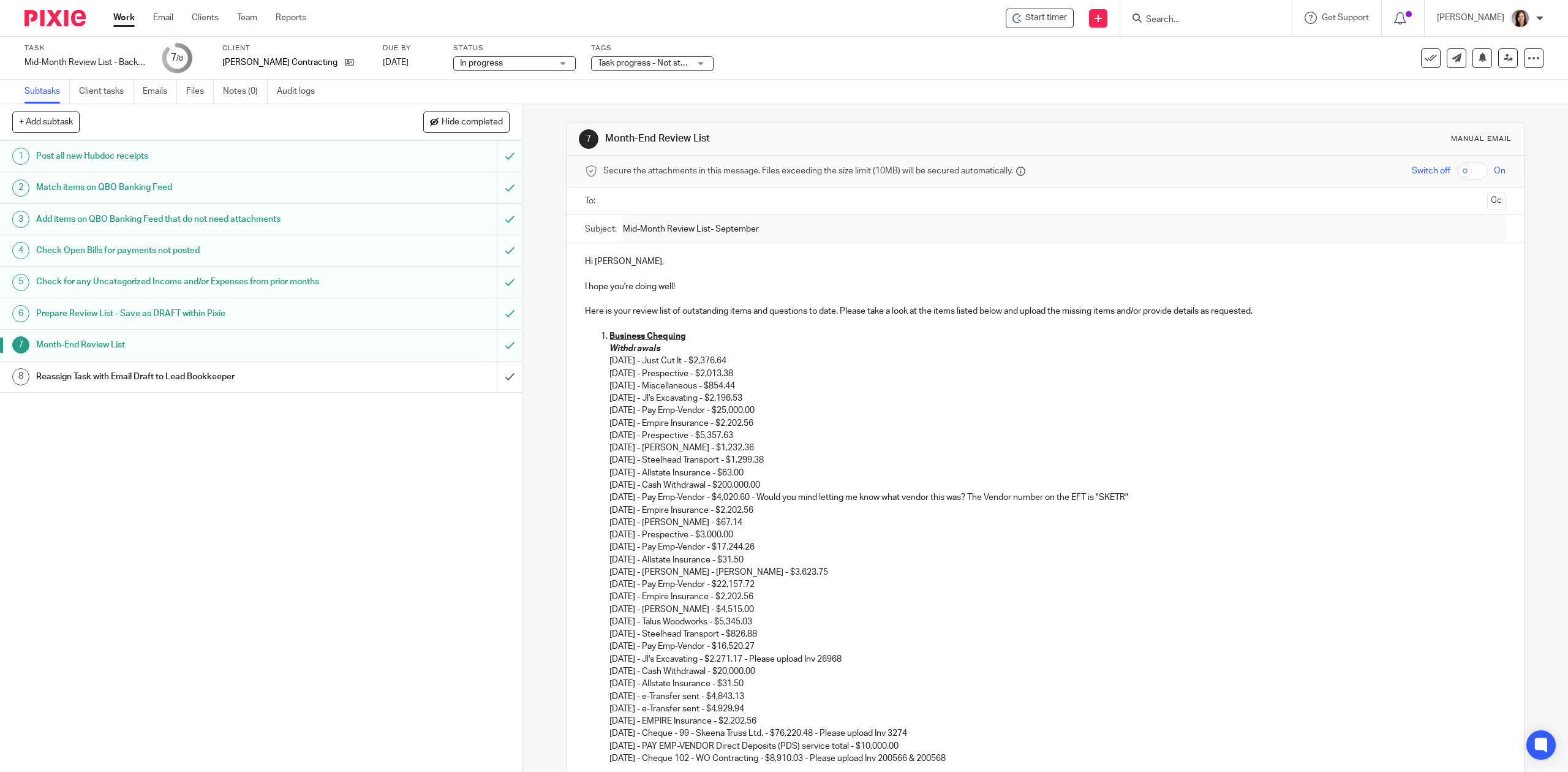
click at [585, 263] on p "Hi [PERSON_NAME]," at bounding box center [1045, 261] width 920 height 13
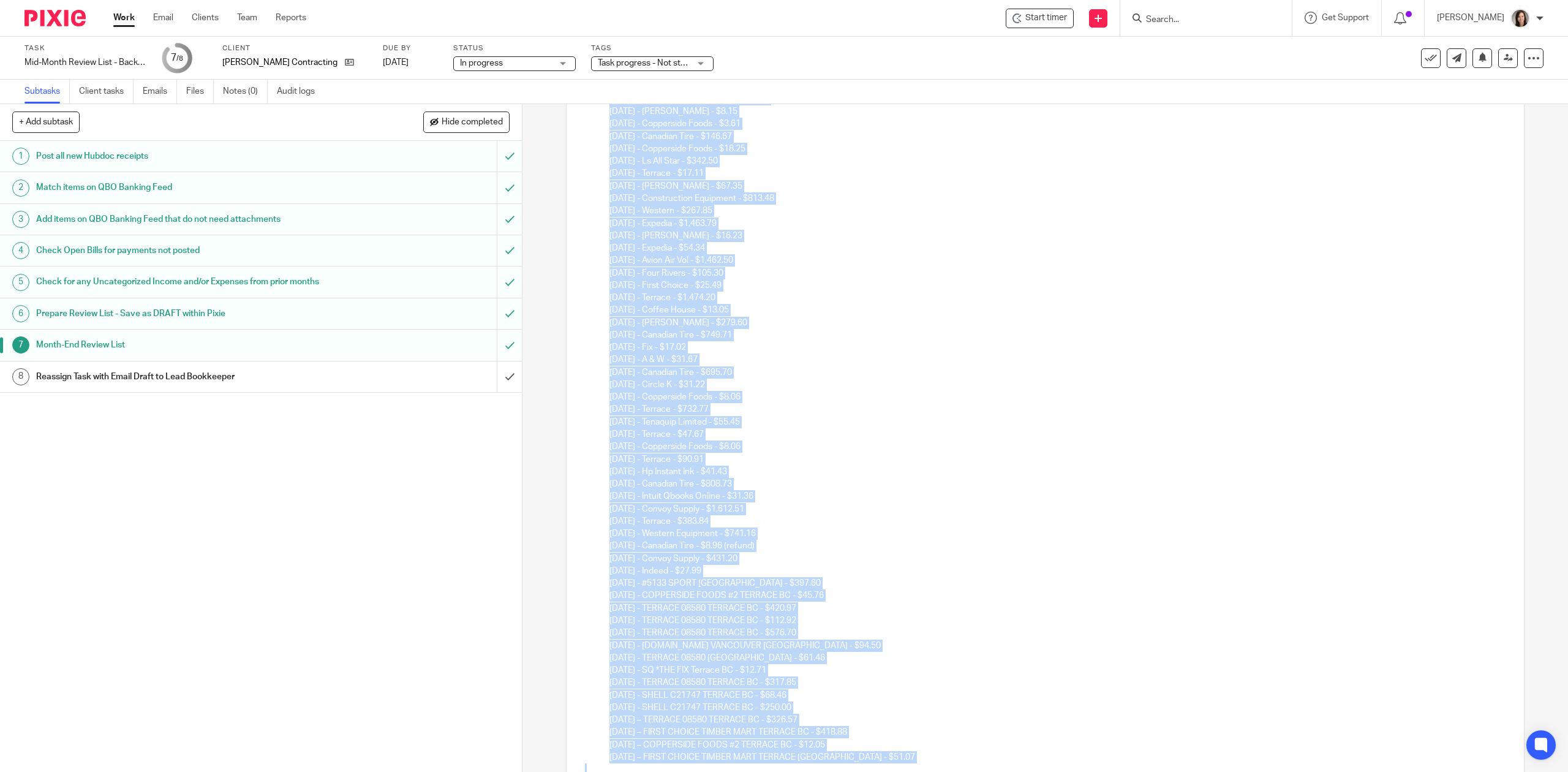
scroll to position [1728, 0]
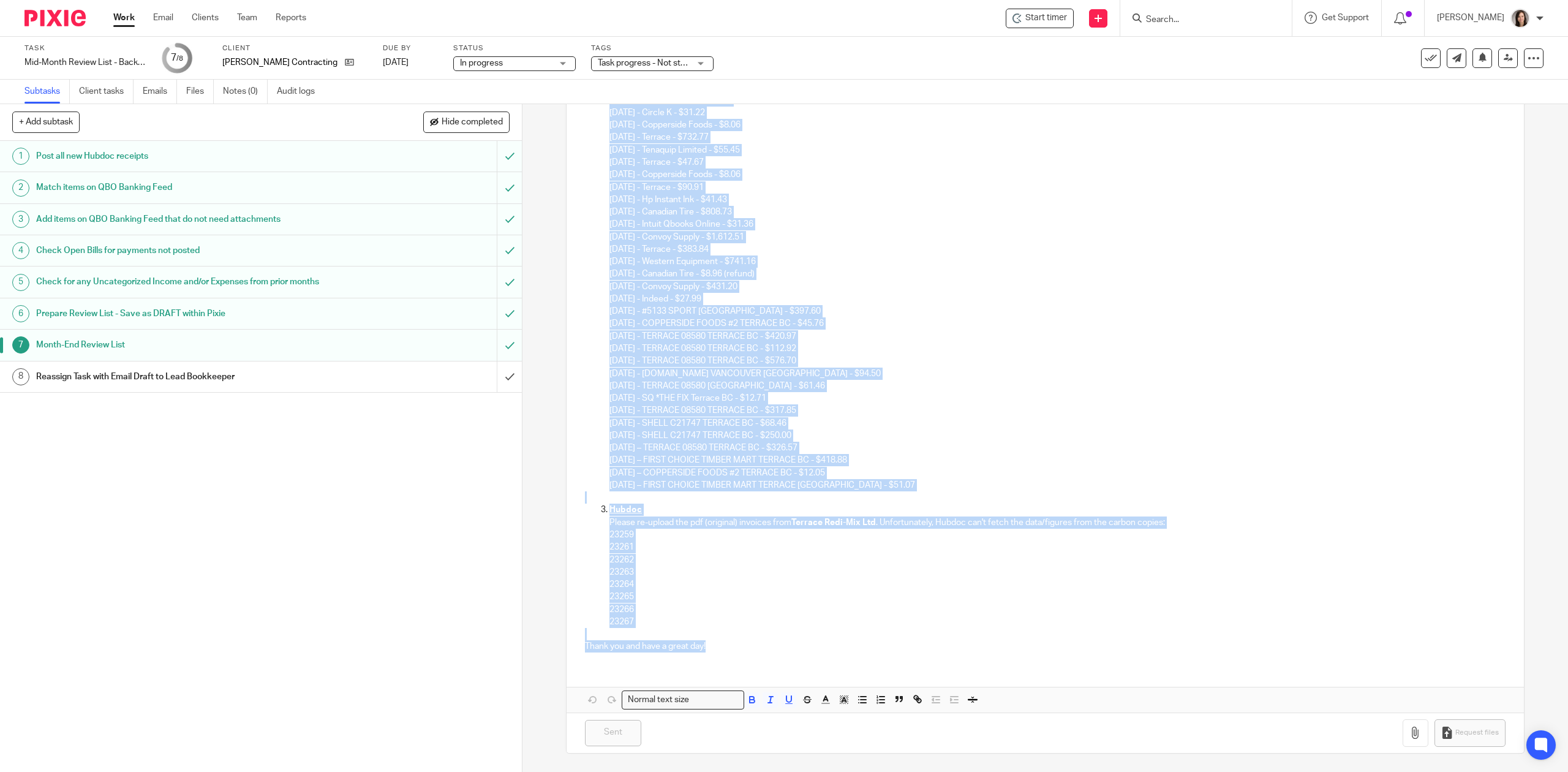
drag, startPoint x: 573, startPoint y: 265, endPoint x: 724, endPoint y: 656, distance: 419.1
copy div "Hi Amanda, I hope you're doing well! Here is your review list of outstanding it…"
click at [1051, 439] on p "09/07/2025 - SHELL C21747 TERRACE BC - $250.00" at bounding box center [1057, 435] width 895 height 13
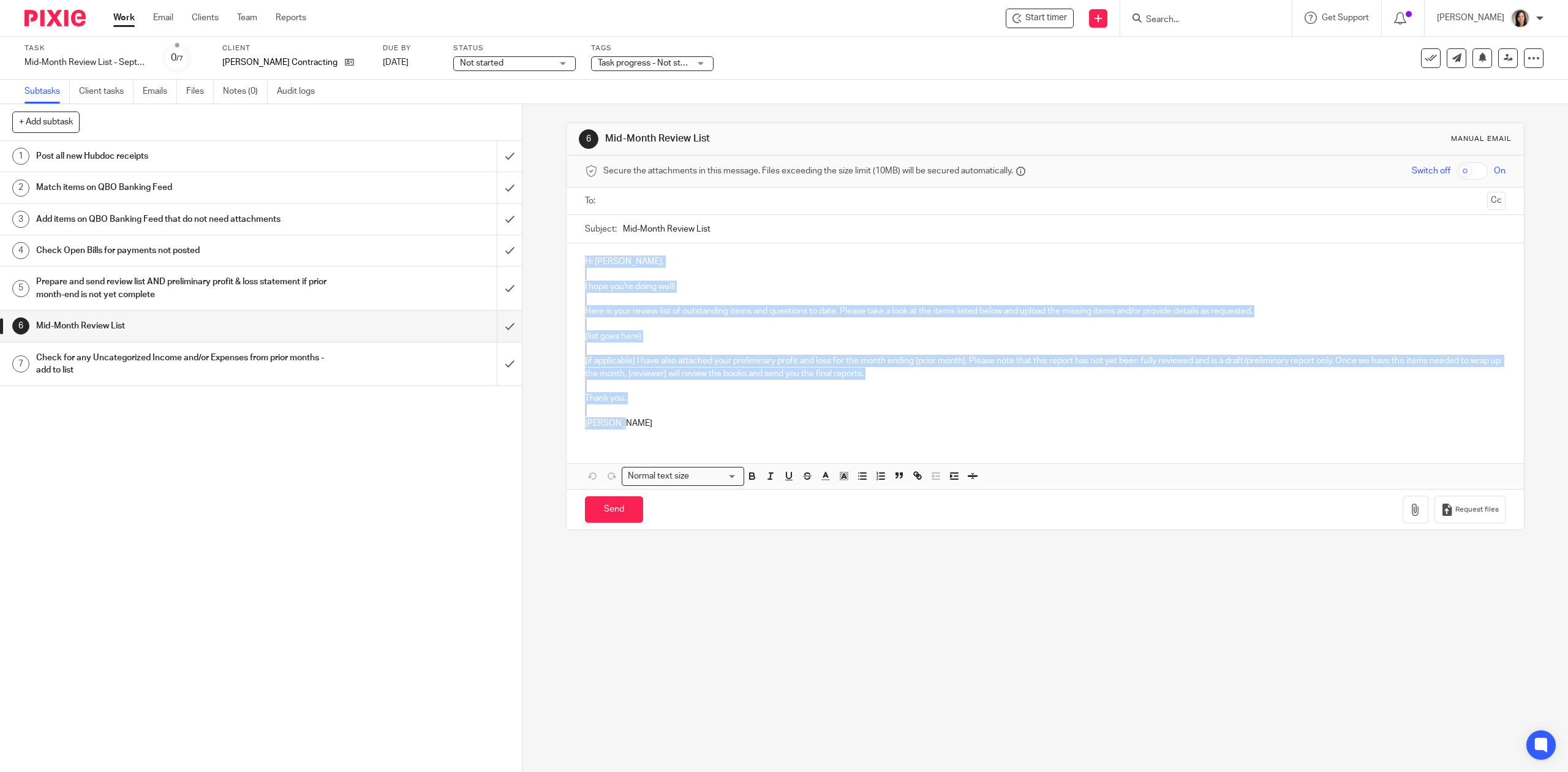
drag, startPoint x: 638, startPoint y: 434, endPoint x: 555, endPoint y: 265, distance: 188.3
click at [555, 265] on div "6 Mid-Month Review List Manual email Secure the attachments in this message. Fi…" at bounding box center [1045, 438] width 1045 height 667
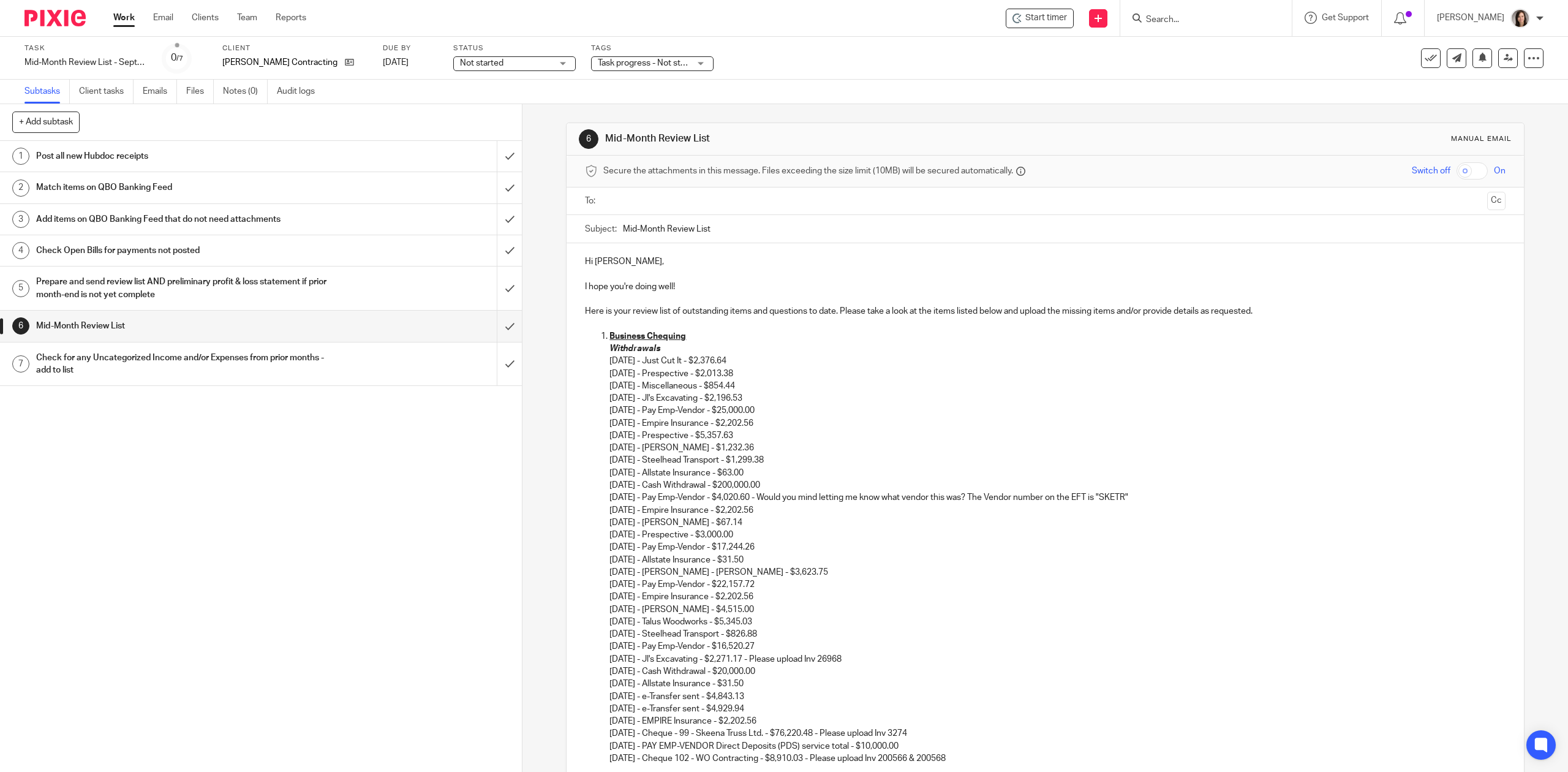
click at [757, 236] on input "Mid-Month Review List" at bounding box center [1064, 229] width 882 height 27
type input "Mid-Month Review List - September"
click at [1106, 317] on p "Here is your review list of outstanding items and questions to date. Please tak…" at bounding box center [1045, 311] width 920 height 13
click at [1116, 313] on p "Here is your review list of outstanding items and questions to date. Please tak…" at bounding box center [1045, 311] width 920 height 13
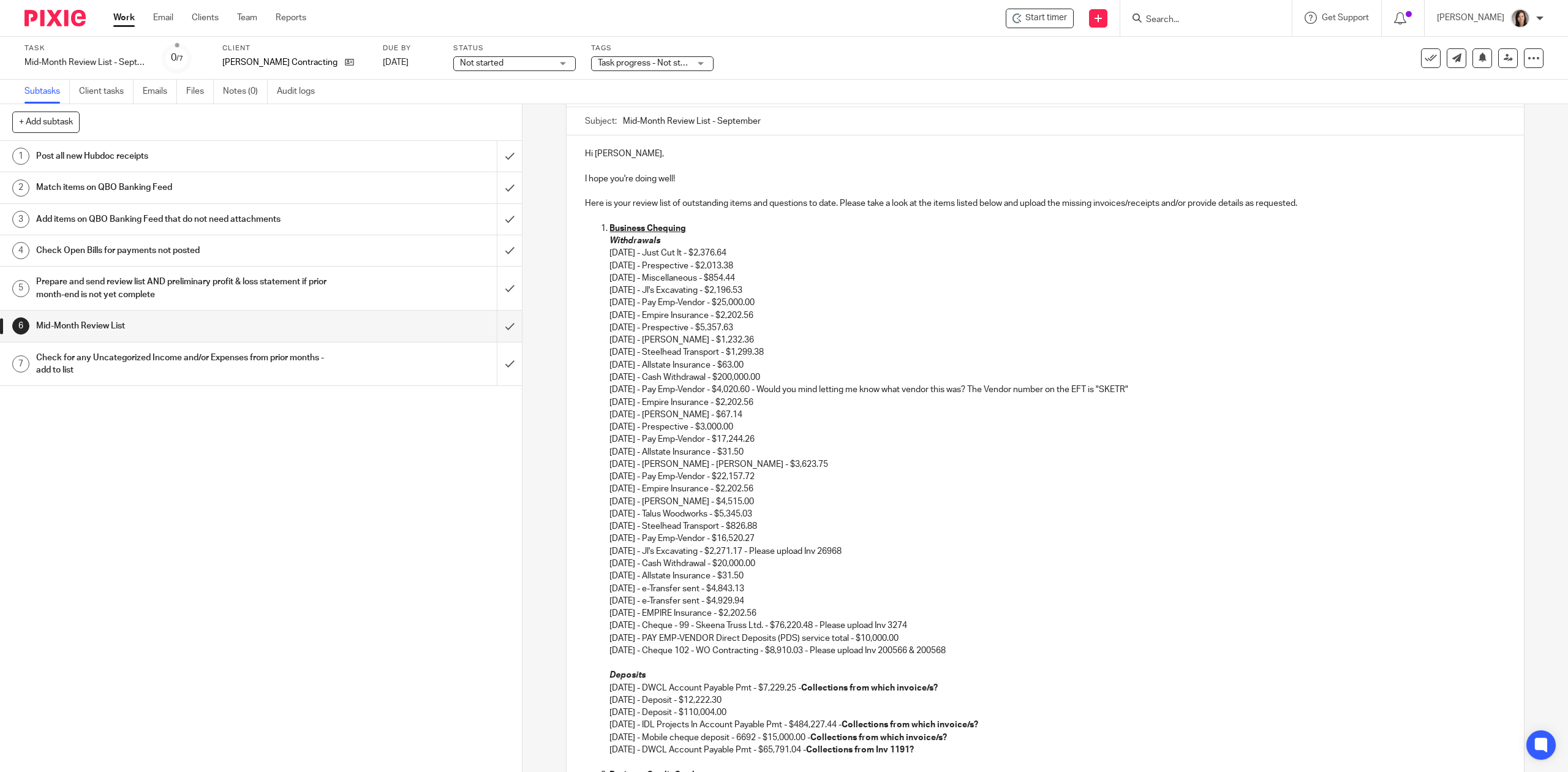
scroll to position [163, 0]
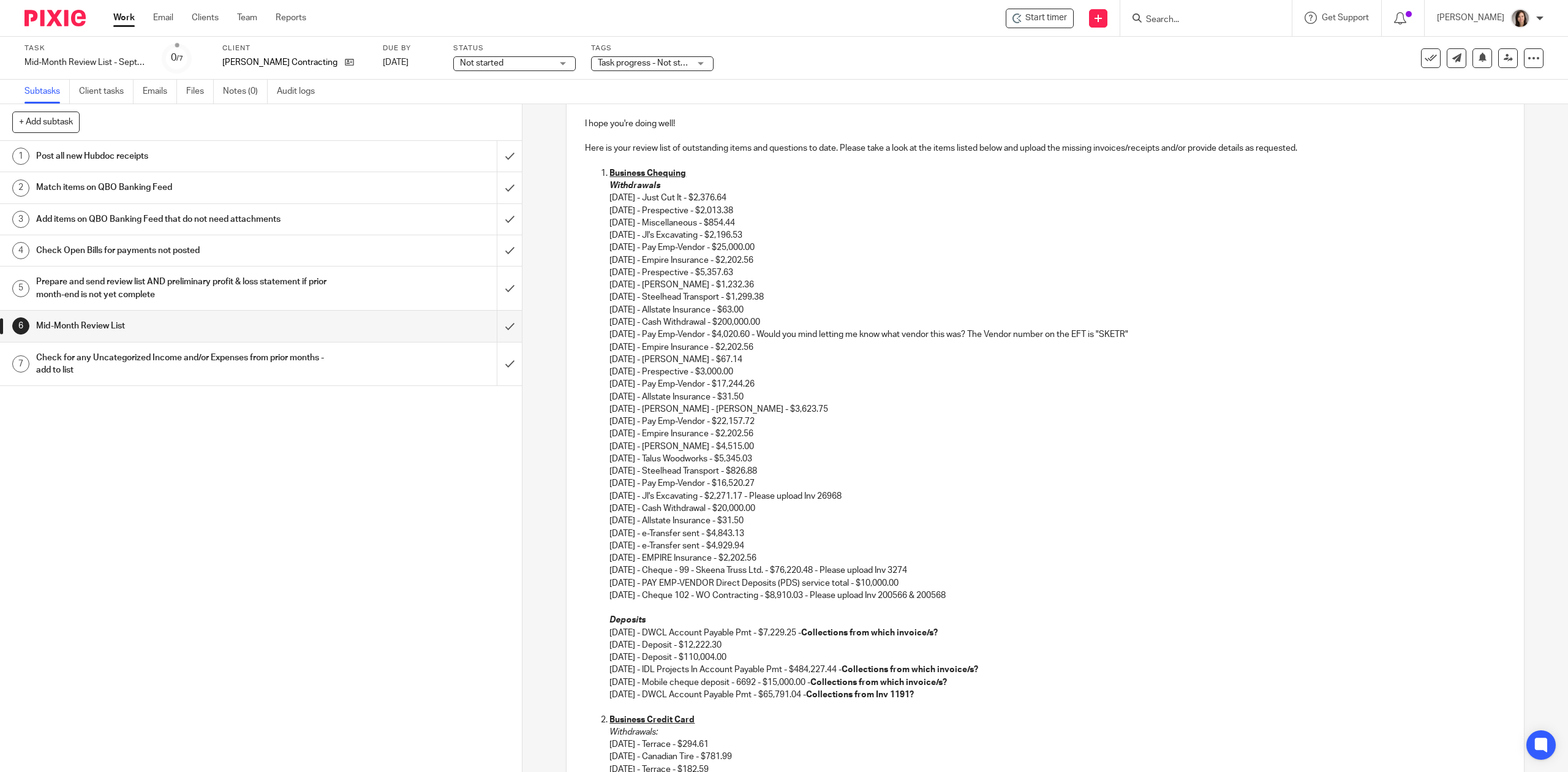
drag, startPoint x: 1157, startPoint y: 329, endPoint x: 778, endPoint y: 333, distance: 379.0
click at [778, 333] on p "06/02/2025 - Jl's Excavating - $2,196.53 06/02/2025 - Pay Emp-Vendor - $25,000.…" at bounding box center [1057, 377] width 895 height 298
click at [819, 368] on p "06/02/2025 - Jl's Excavating - $2,196.53 06/02/2025 - Pay Emp-Vendor - $25,000.…" at bounding box center [1057, 377] width 895 height 298
click at [797, 380] on p "06/02/2025 - Jl's Excavating - $2,196.53 06/02/2025 - Pay Emp-Vendor - $25,000.…" at bounding box center [1057, 377] width 895 height 298
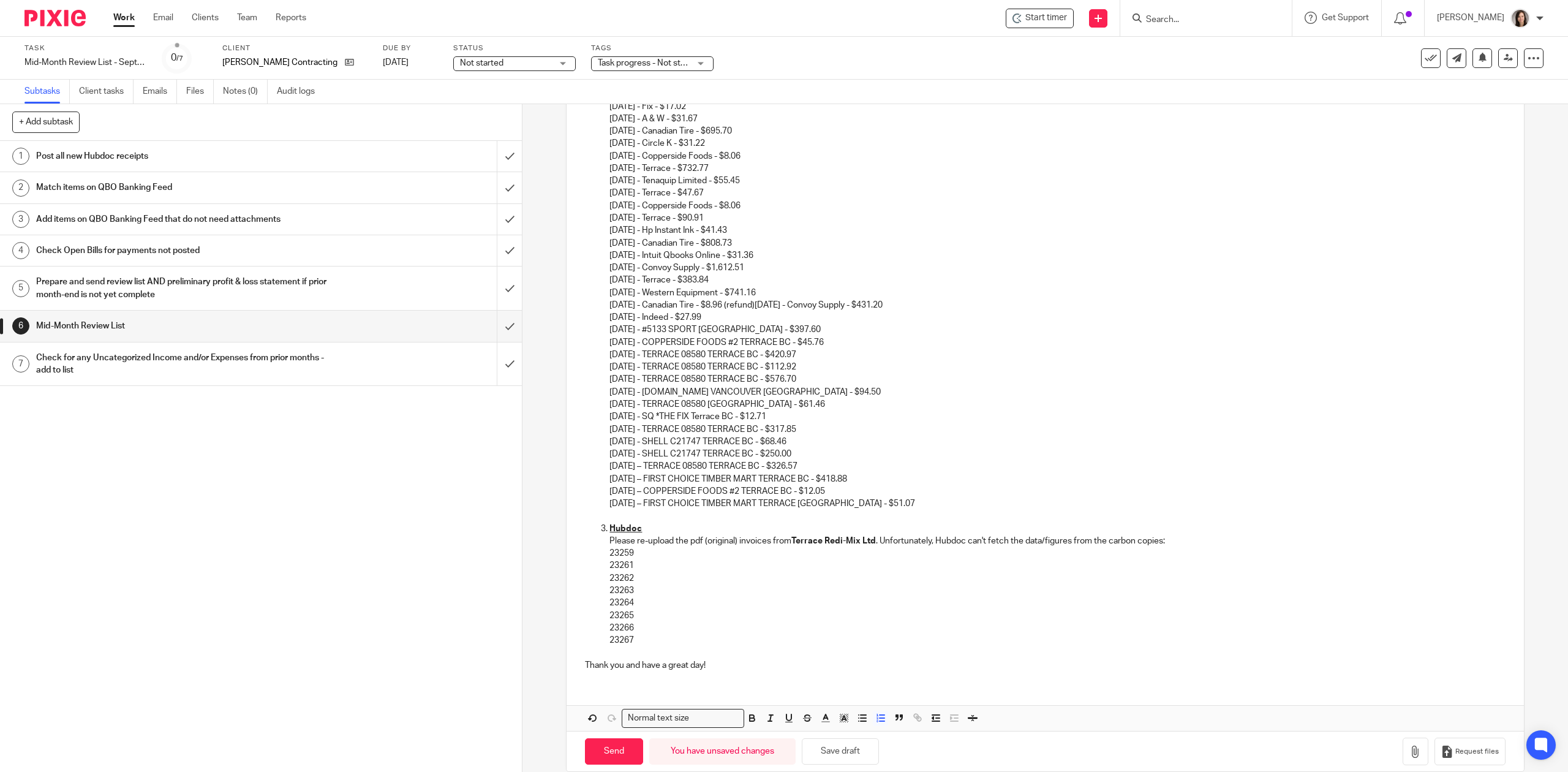
scroll to position [1691, 0]
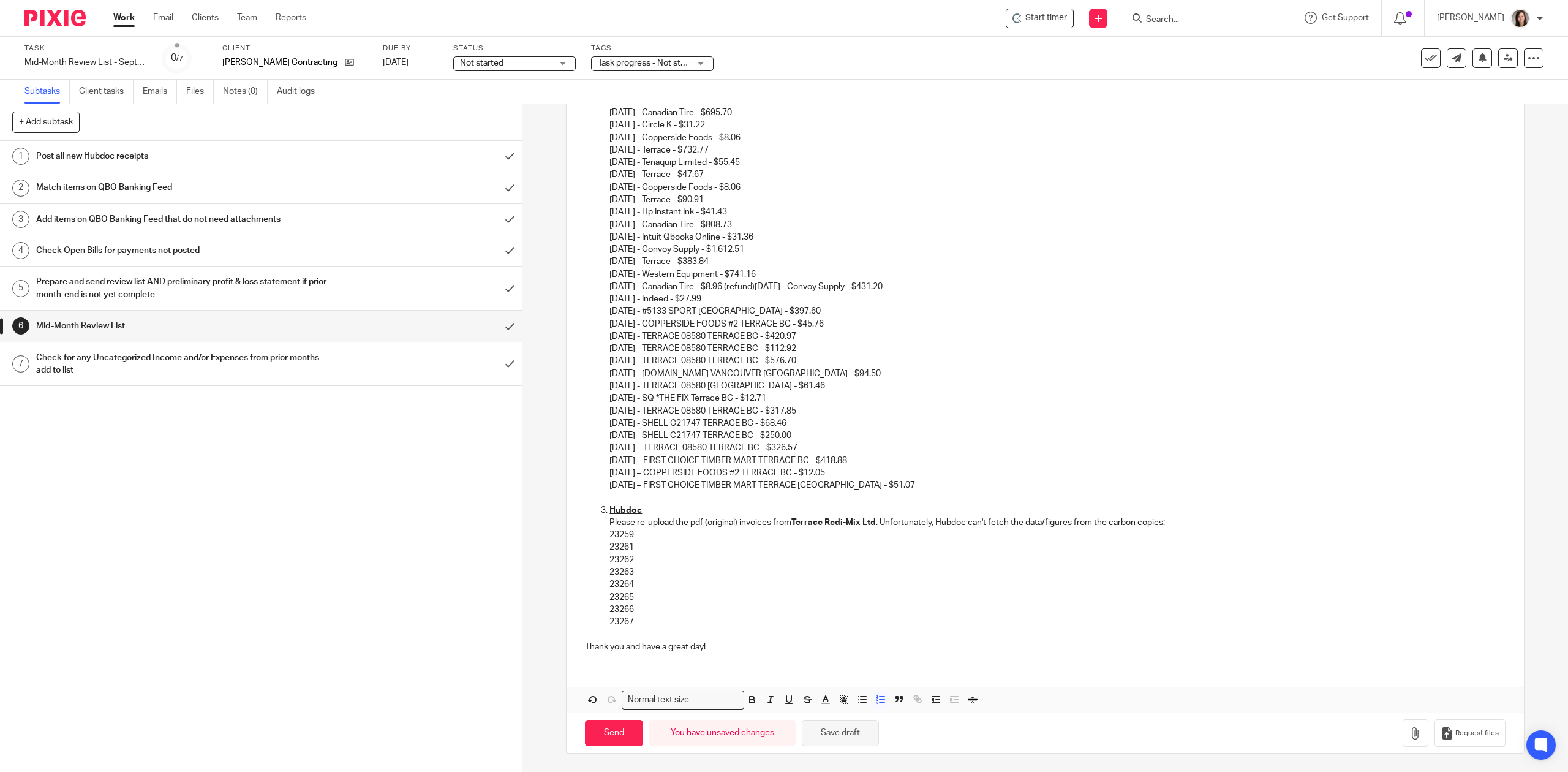
click at [853, 741] on button "Save draft" at bounding box center [840, 733] width 77 height 26
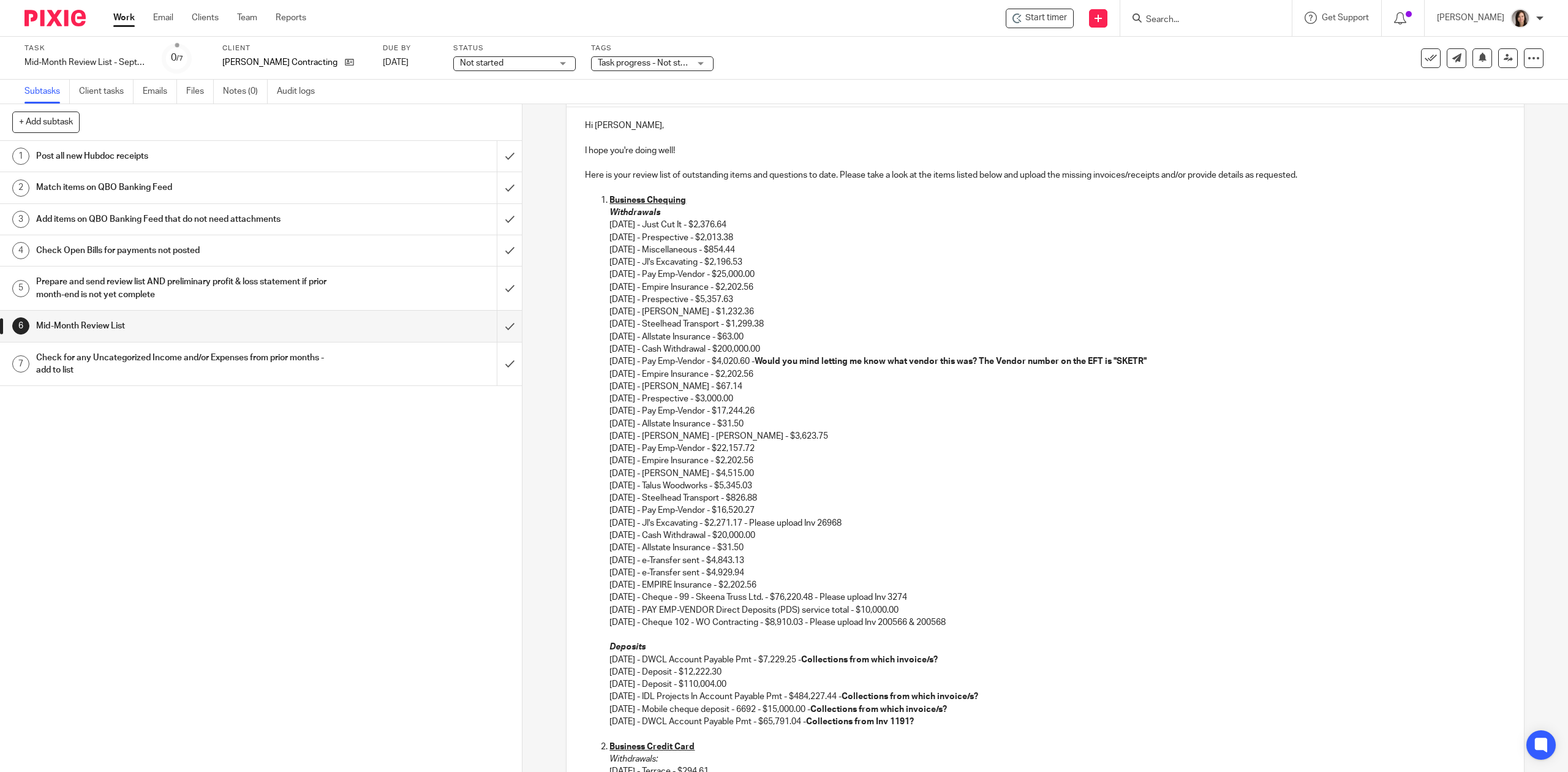
scroll to position [163, 0]
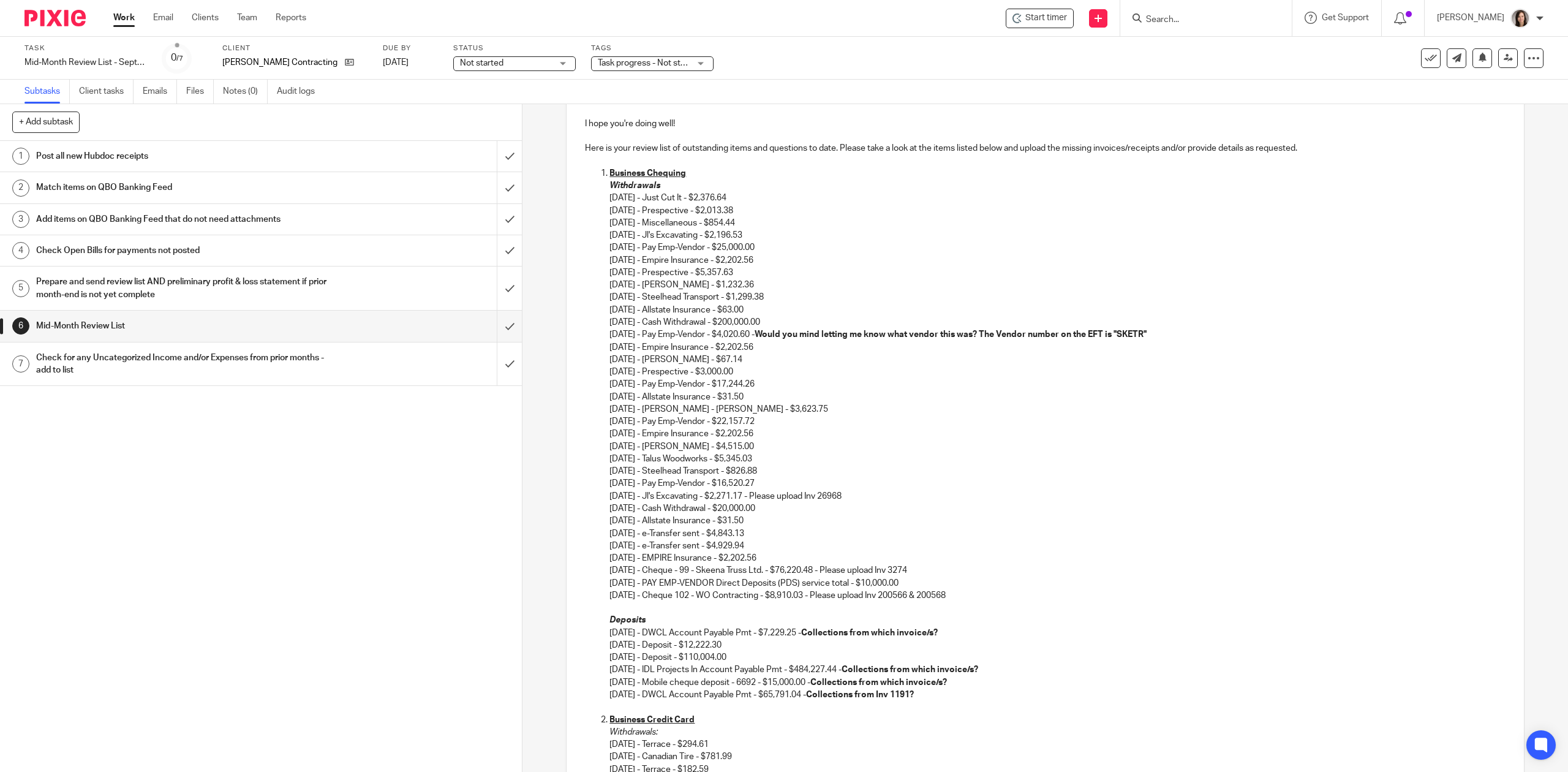
click at [795, 382] on p "06/02/2025 - Jl's Excavating - $2,196.53 06/02/2025 - Pay Emp-Vendor - $25,000.…" at bounding box center [1057, 377] width 895 height 298
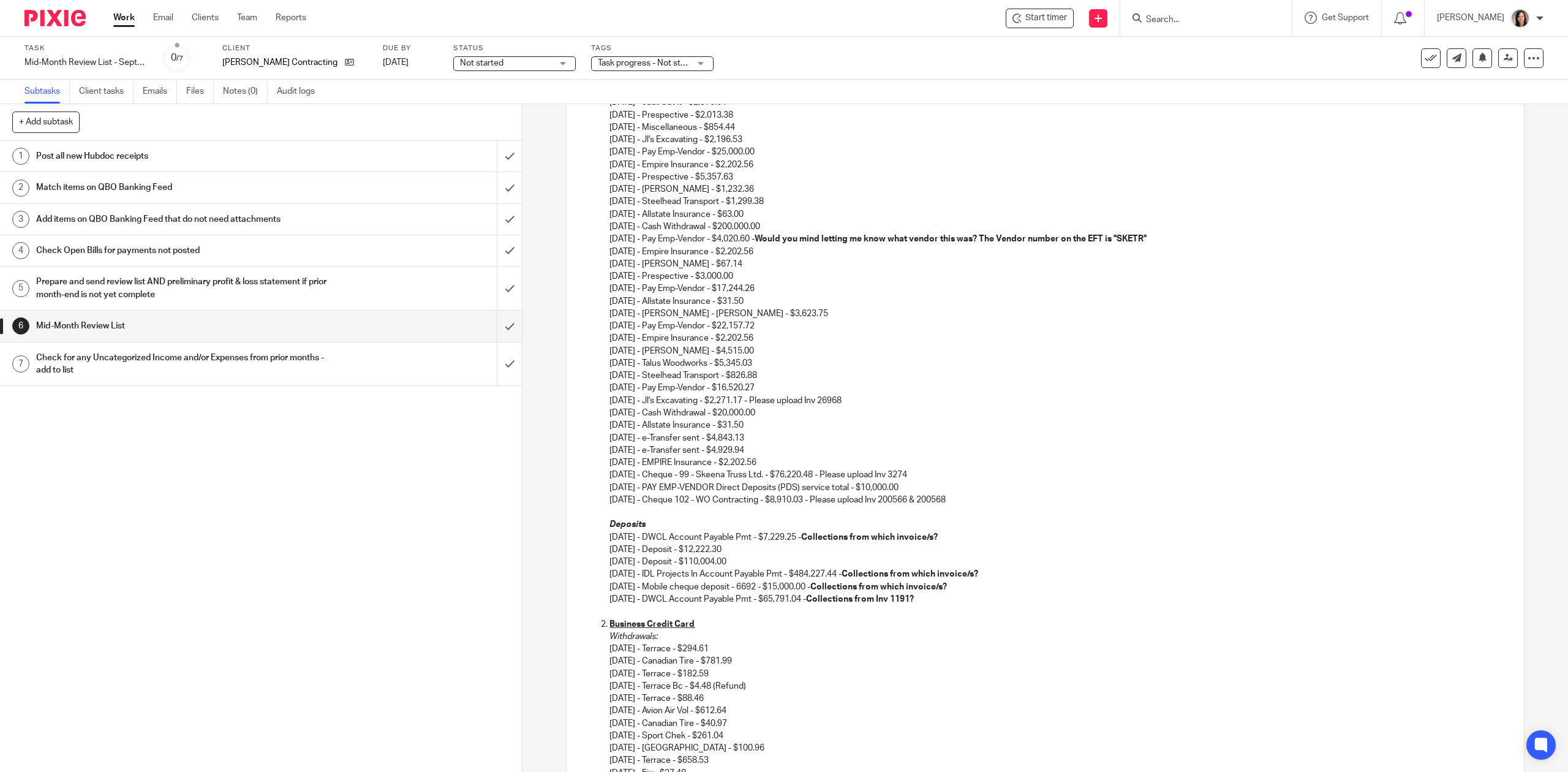
scroll to position [272, 0]
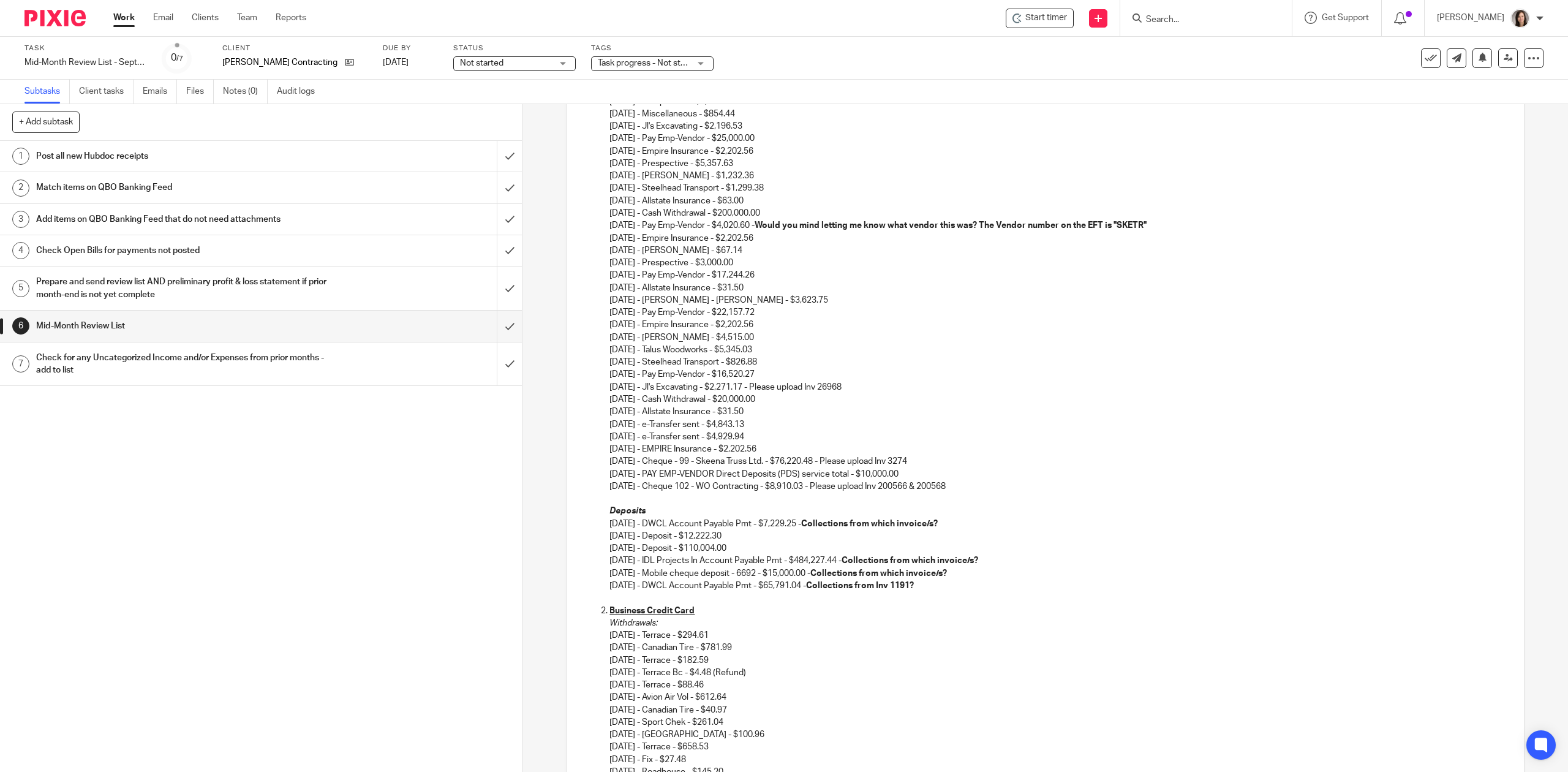
click at [946, 465] on p "09/11/2025 - Cheque - 99 - Skeena Truss Ltd. - $76,220.48 - Please upload Inv 3…" at bounding box center [1057, 461] width 895 height 13
click at [925, 462] on p "09/11/2025 - Cheque - 99 - Skeena Truss Ltd. - $76,220.48 - Please upload Inv 3…" at bounding box center [1057, 461] width 895 height 13
drag, startPoint x: 946, startPoint y: 462, endPoint x: 835, endPoint y: 468, distance: 111.2
click at [835, 467] on p "09/11/2025 - Cheque - 99 - Skeena Truss Ltd. - $76,220.48 - Please upload Inv 3…" at bounding box center [1057, 461] width 895 height 13
click at [1012, 451] on p "09/10/2025 - EMPIRE Insurance - $2,202.56" at bounding box center [1057, 449] width 895 height 13
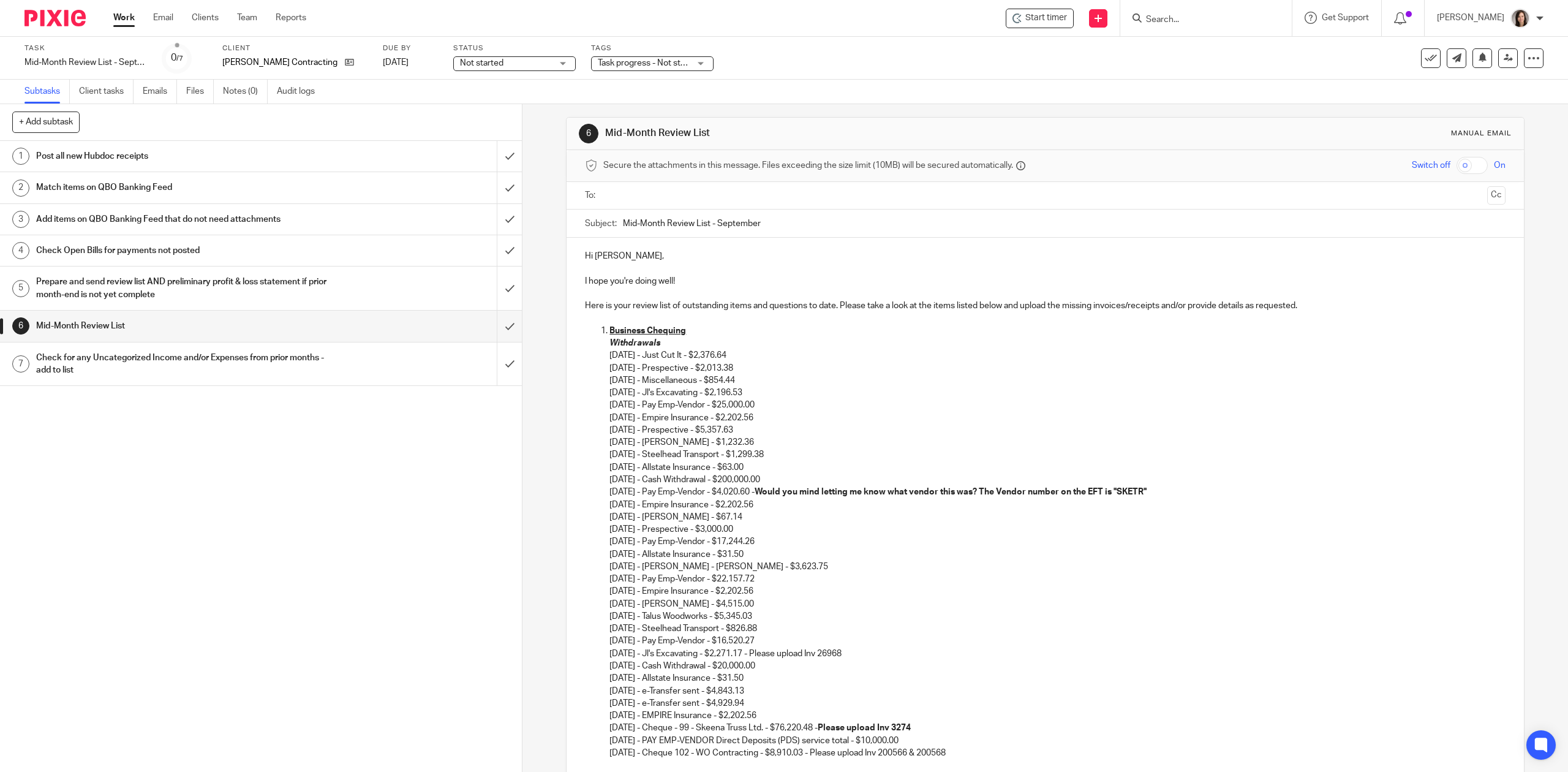
scroll to position [0, 0]
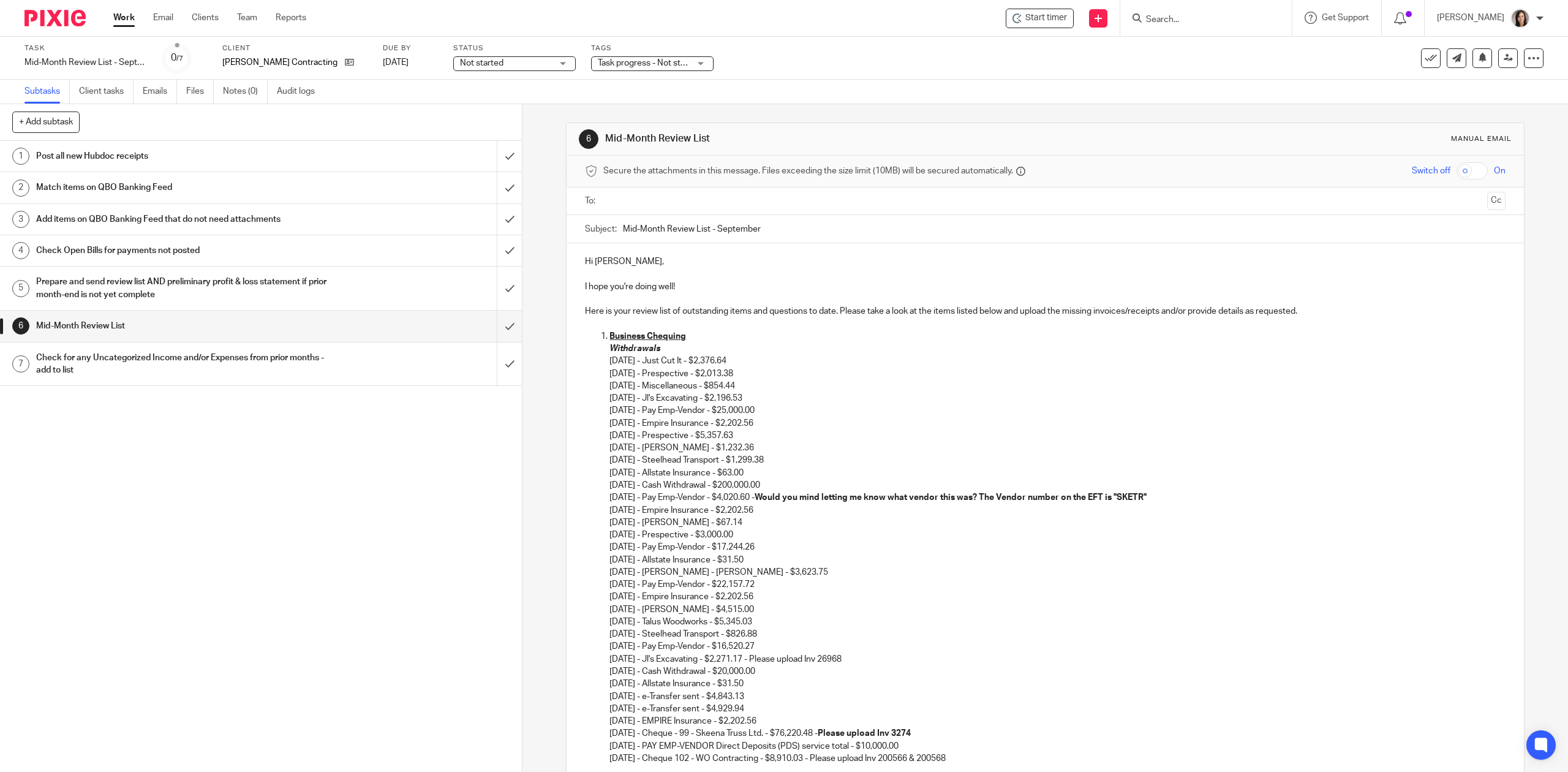
click at [1312, 311] on p "Here is your review list of outstanding items and questions to date. Please tak…" at bounding box center [1045, 311] width 920 height 13
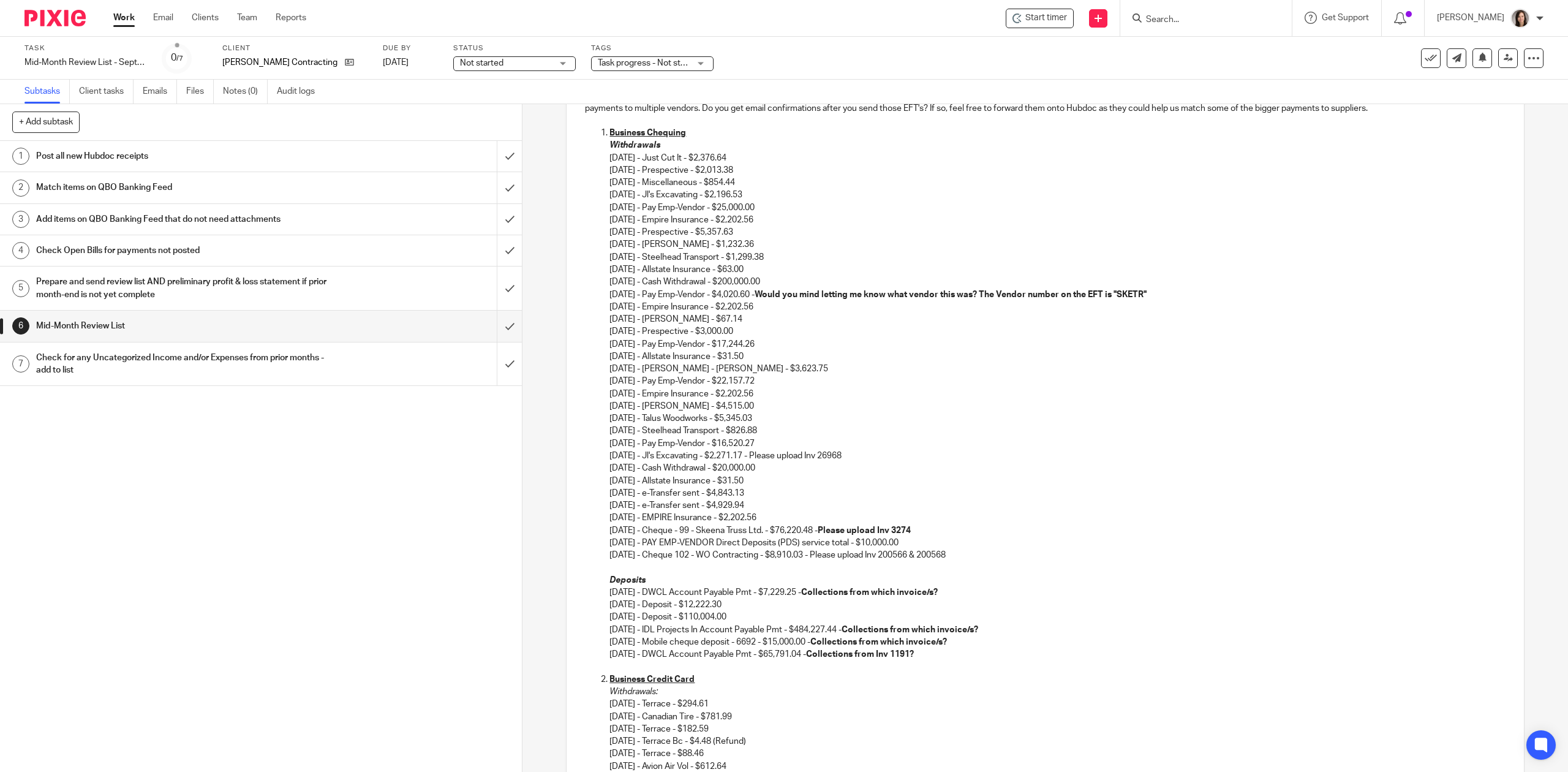
scroll to position [381, 0]
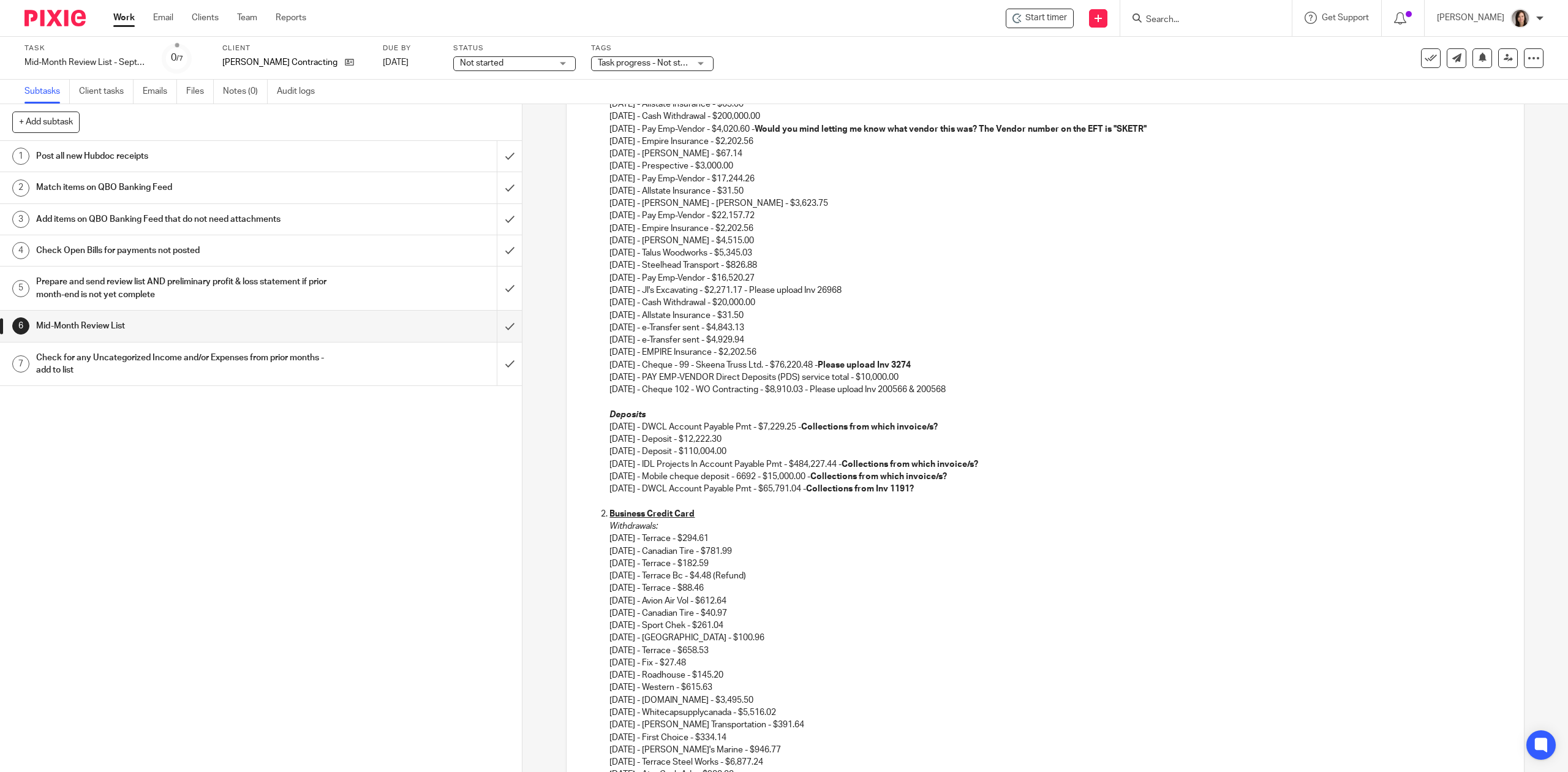
drag, startPoint x: 978, startPoint y: 388, endPoint x: 828, endPoint y: 393, distance: 150.1
click at [828, 393] on p "09/15/2025 - Cheque 102 - WO Contracting - $8,910.03 - Please upload Inv 200566…" at bounding box center [1057, 389] width 895 height 13
drag, startPoint x: 1020, startPoint y: 336, endPoint x: 1034, endPoint y: 358, distance: 26.1
click at [1020, 336] on p "09/08/2025 - e-Transfer sent - $4,929.94" at bounding box center [1057, 340] width 895 height 13
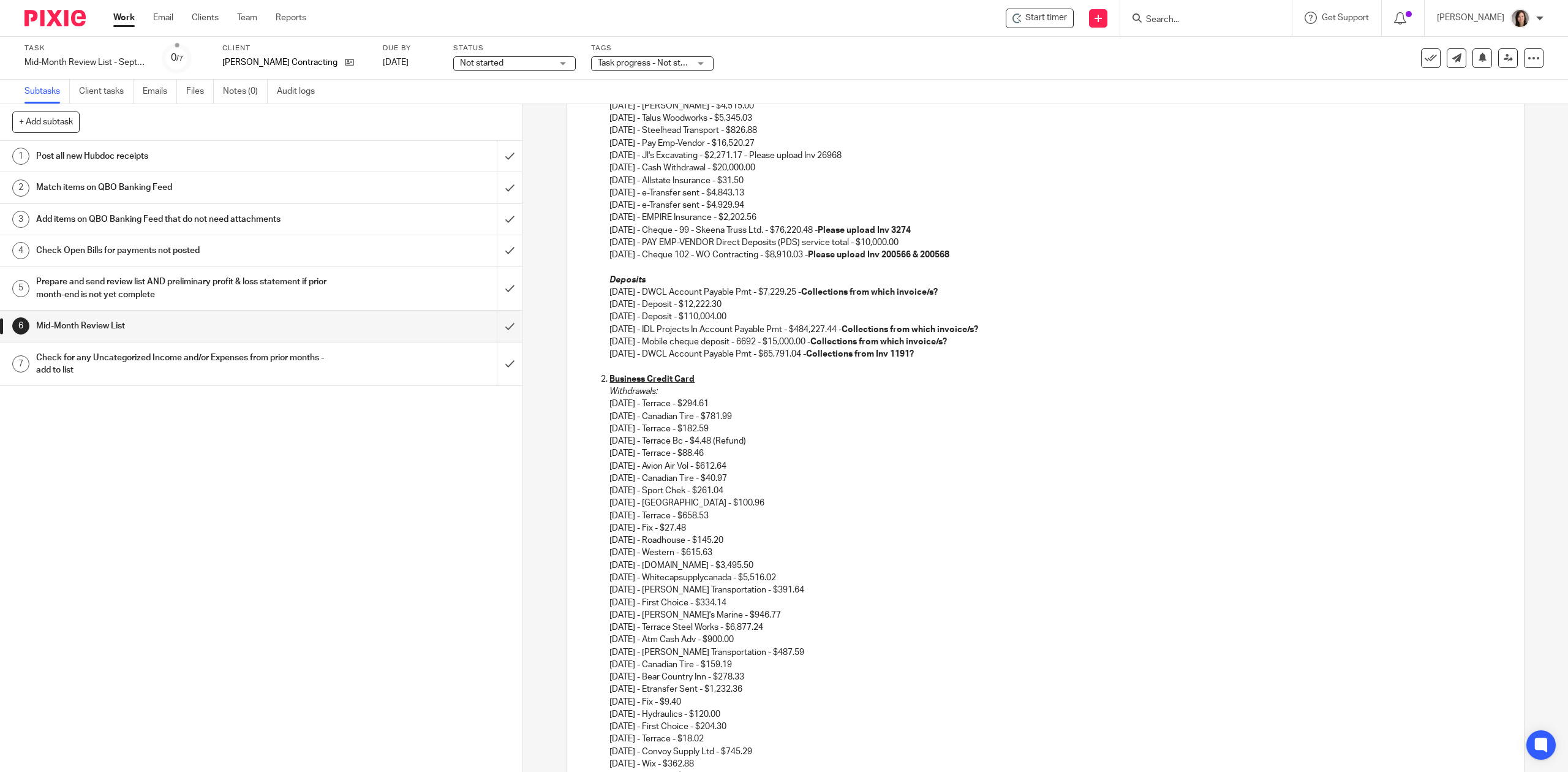
scroll to position [517, 0]
click at [951, 284] on p "Deposits" at bounding box center [1057, 279] width 895 height 13
drag, startPoint x: 954, startPoint y: 291, endPoint x: 597, endPoint y: 292, distance: 357.0
click at [597, 292] on ol "Business Chequing Withdrawals 05/16/2025 - Just Cut It - $2,376.64 05/21/2025 -…" at bounding box center [1045, 92] width 920 height 534
click at [598, 301] on ol "Business Chequing Withdrawals 05/16/2025 - Just Cut It - $2,376.64 05/21/2025 -…" at bounding box center [1045, 92] width 920 height 534
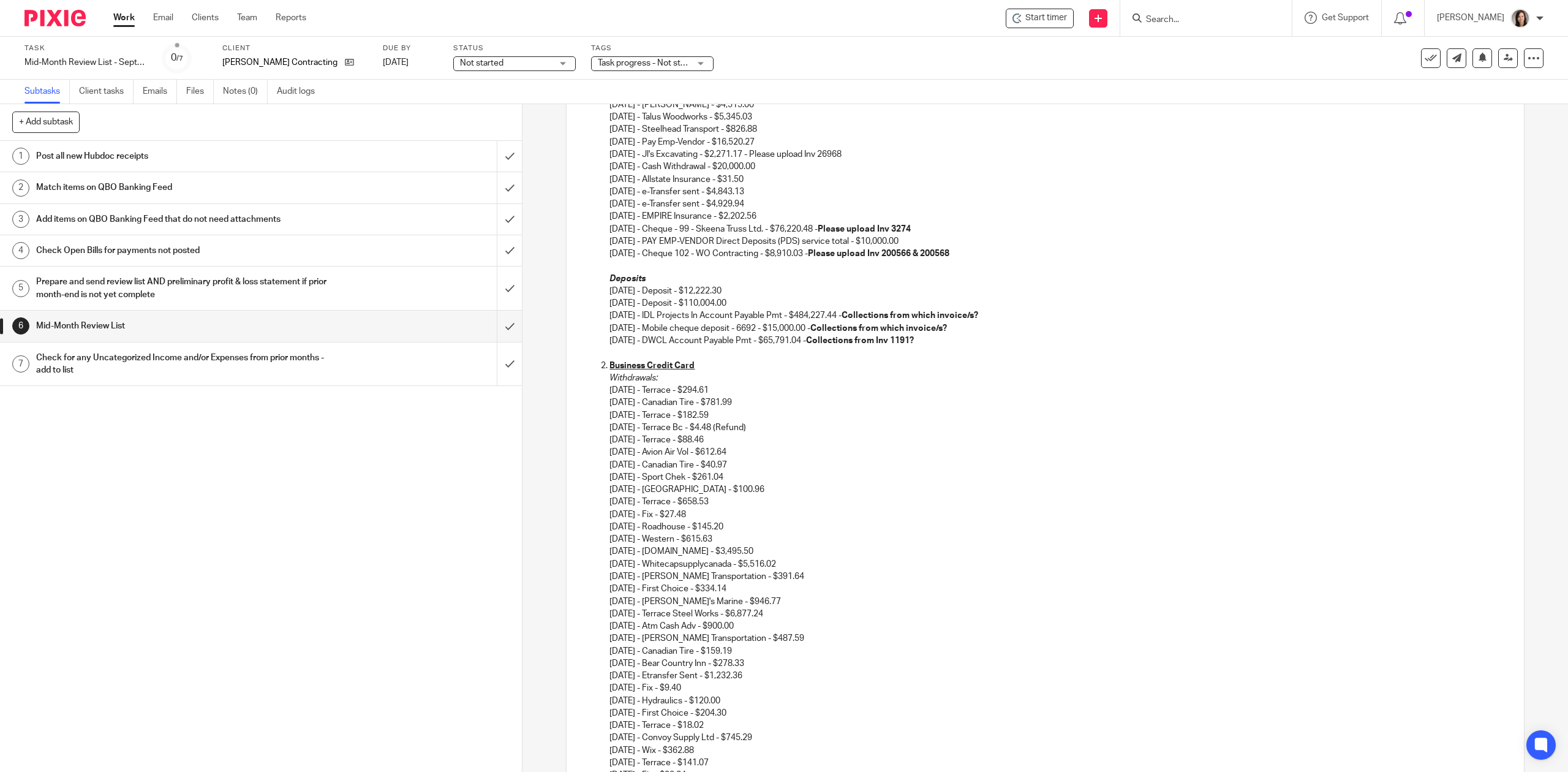
click at [721, 378] on p "Withdrawals: 05/01/2025 - Terrace - $294.61 05/11/2025 - Canadian Tire - $781.9…" at bounding box center [1057, 670] width 895 height 596
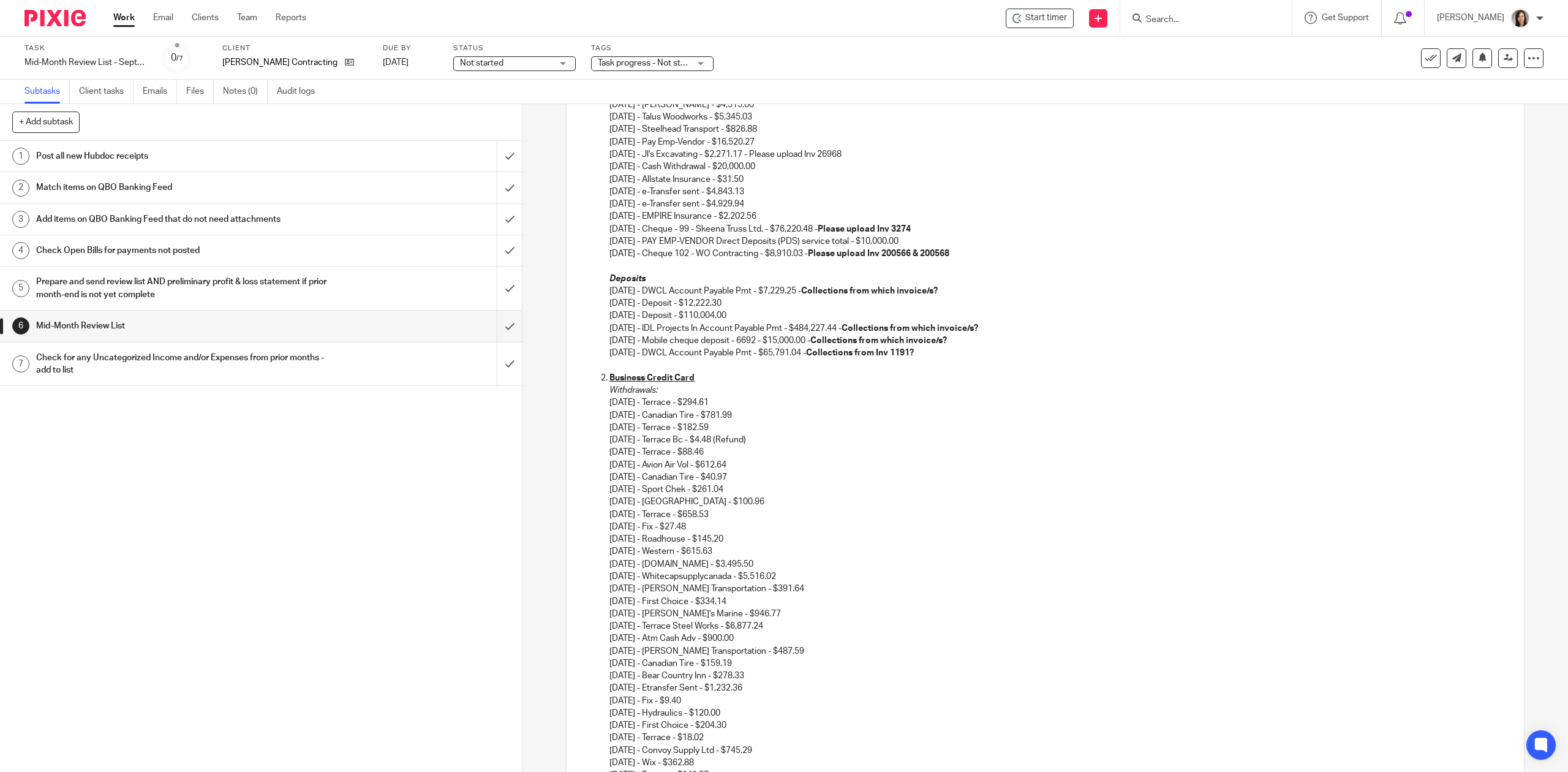
click at [839, 329] on p "09/05/2025 - IDL Projects In Account Payable Pmt - $484,227.44 - Collections fr…" at bounding box center [1057, 328] width 895 height 13
click at [973, 287] on p "07/09/2025 - DWCL Account Payable Pmt - $7,229.25 - Collections from which invo…" at bounding box center [1057, 290] width 895 height 13
drag, startPoint x: 966, startPoint y: 288, endPoint x: 822, endPoint y: 288, distance: 144.0
click at [822, 288] on p "07/09/2025 - DWCL Account Payable Pmt - $7,229.25 - Collections from which invo…" at bounding box center [1057, 290] width 895 height 13
drag, startPoint x: 927, startPoint y: 428, endPoint x: 932, endPoint y: 432, distance: 6.4
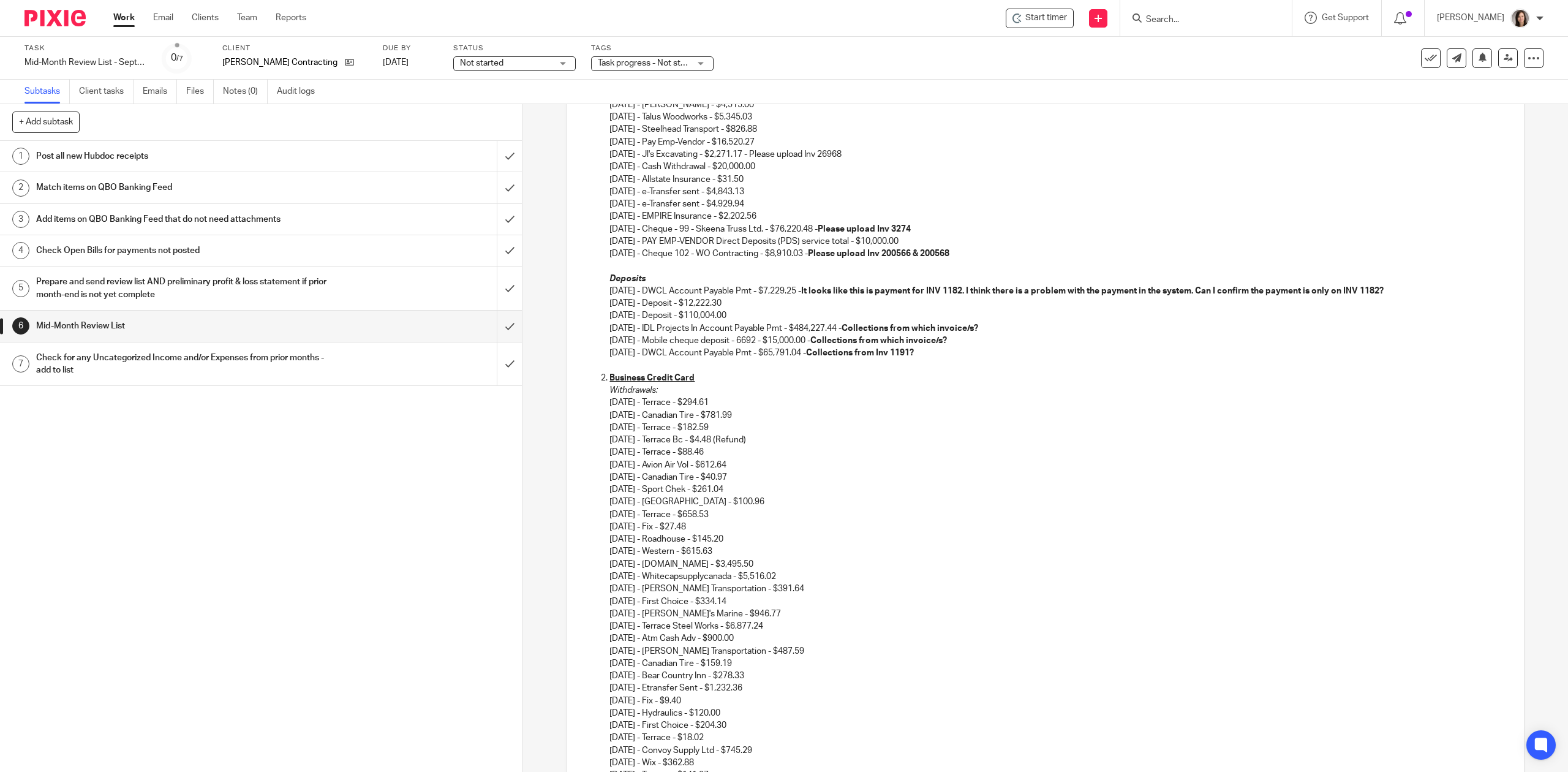
click at [932, 432] on p "Withdrawals: 05/01/2025 - Terrace - $294.61 05/11/2025 - Canadian Tire - $781.9…" at bounding box center [1057, 682] width 895 height 596
click at [1423, 290] on p "07/09/2025 - DWCL Account Payable Pmt - $7,229.25 - It looks like this is payme…" at bounding box center [1057, 290] width 895 height 13
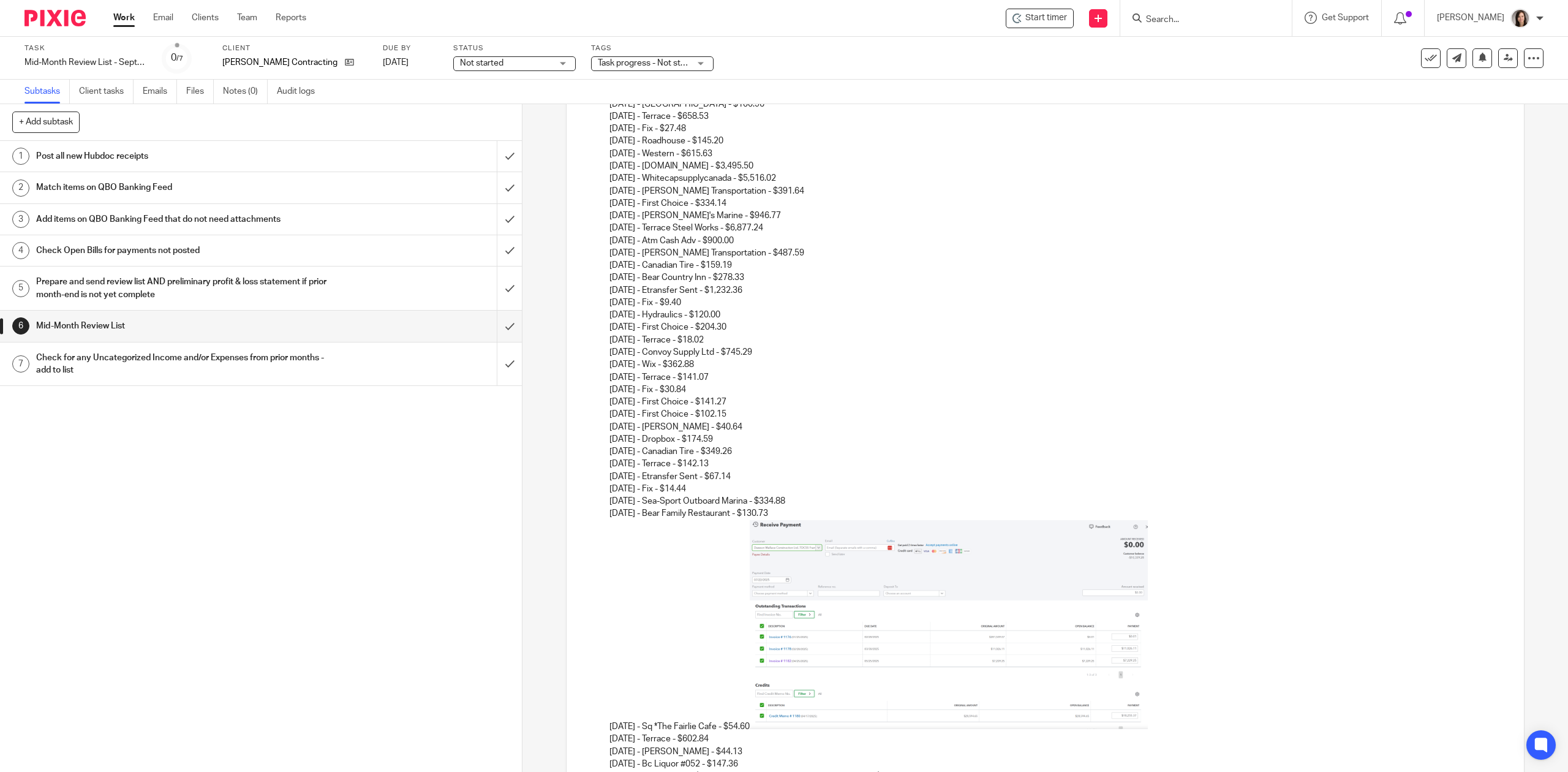
scroll to position [1089, 0]
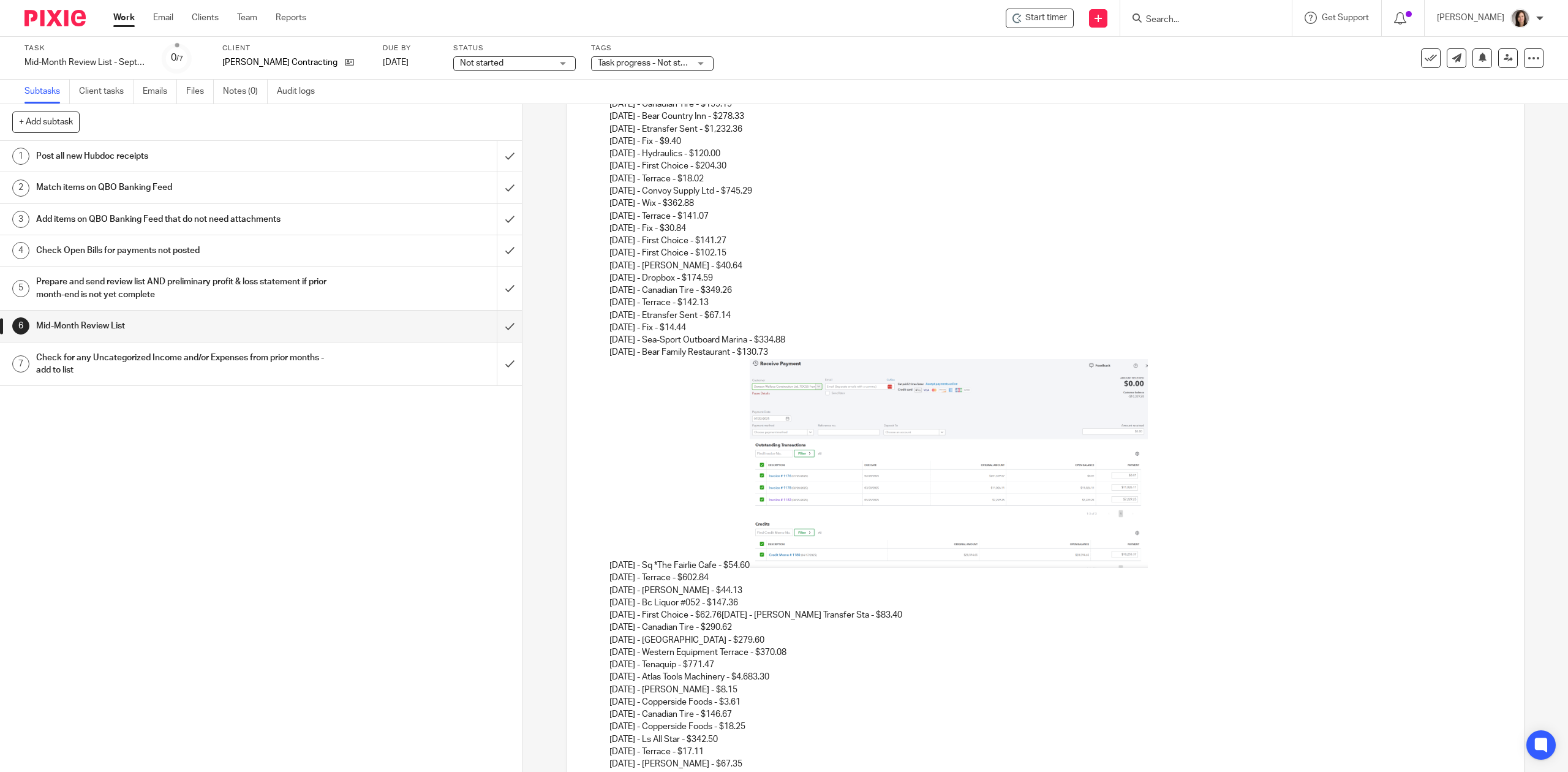
click at [961, 476] on img at bounding box center [948, 463] width 398 height 209
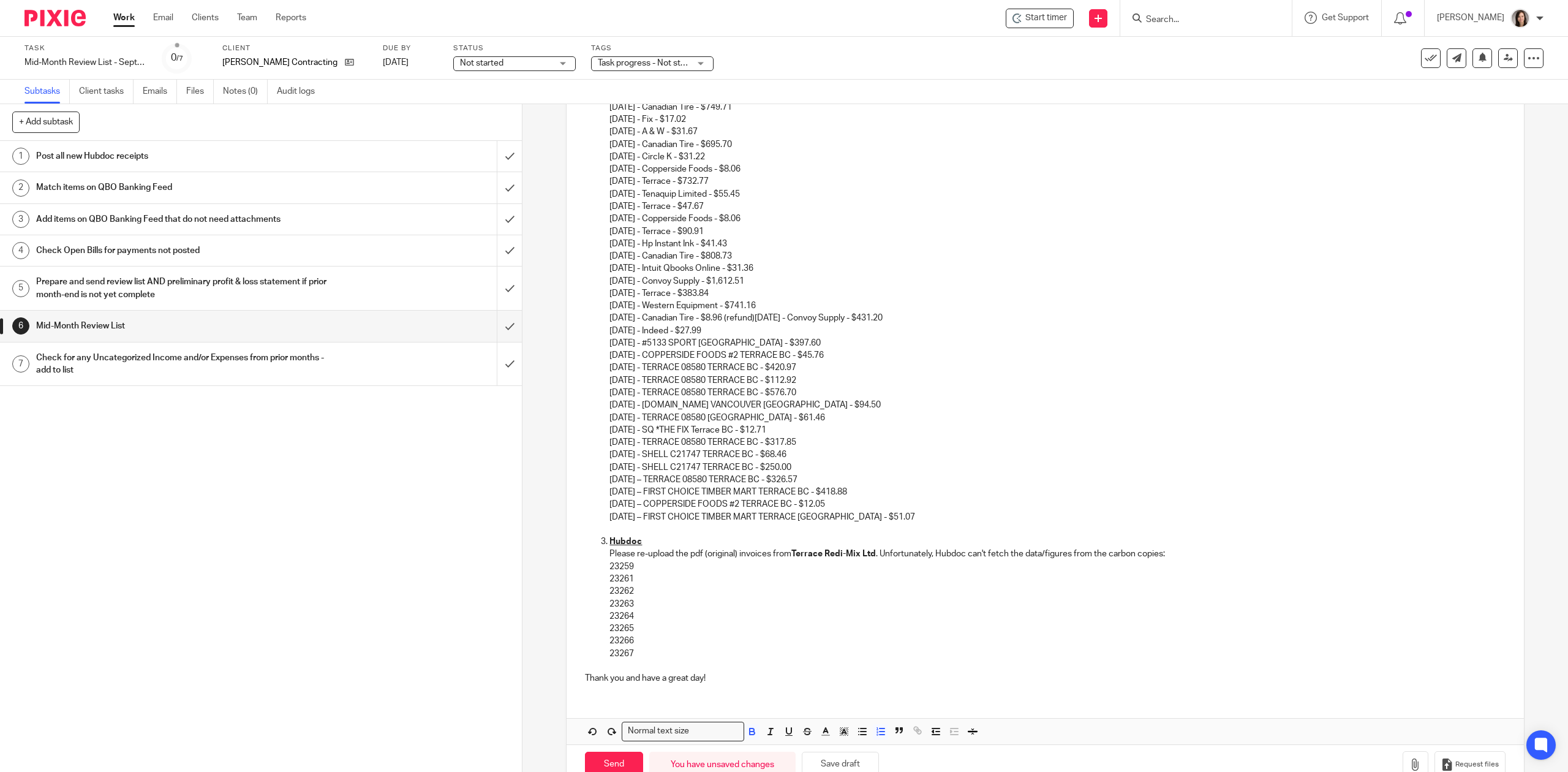
scroll to position [1716, 0]
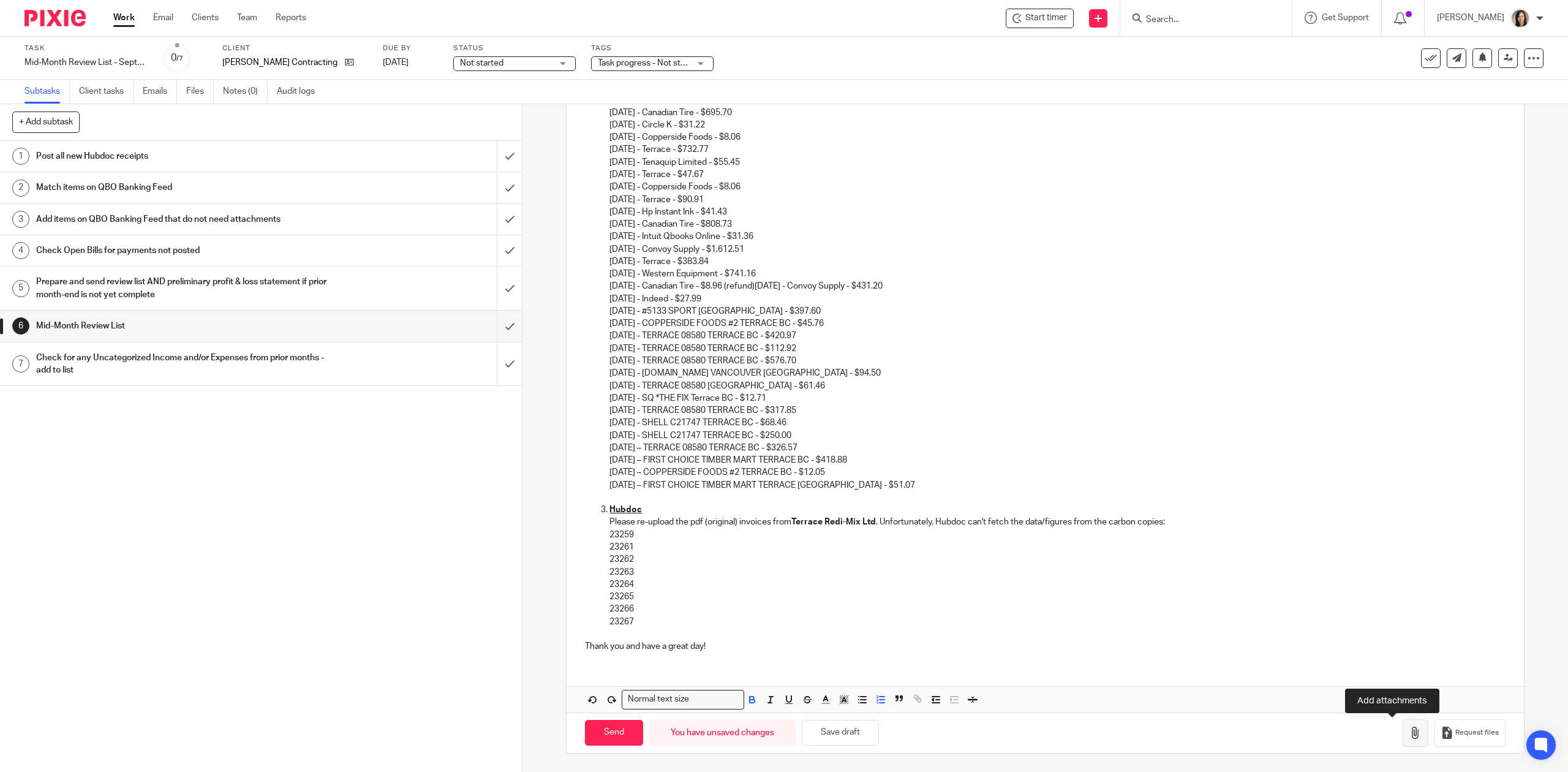
click at [1402, 736] on button "button" at bounding box center [1415, 733] width 25 height 27
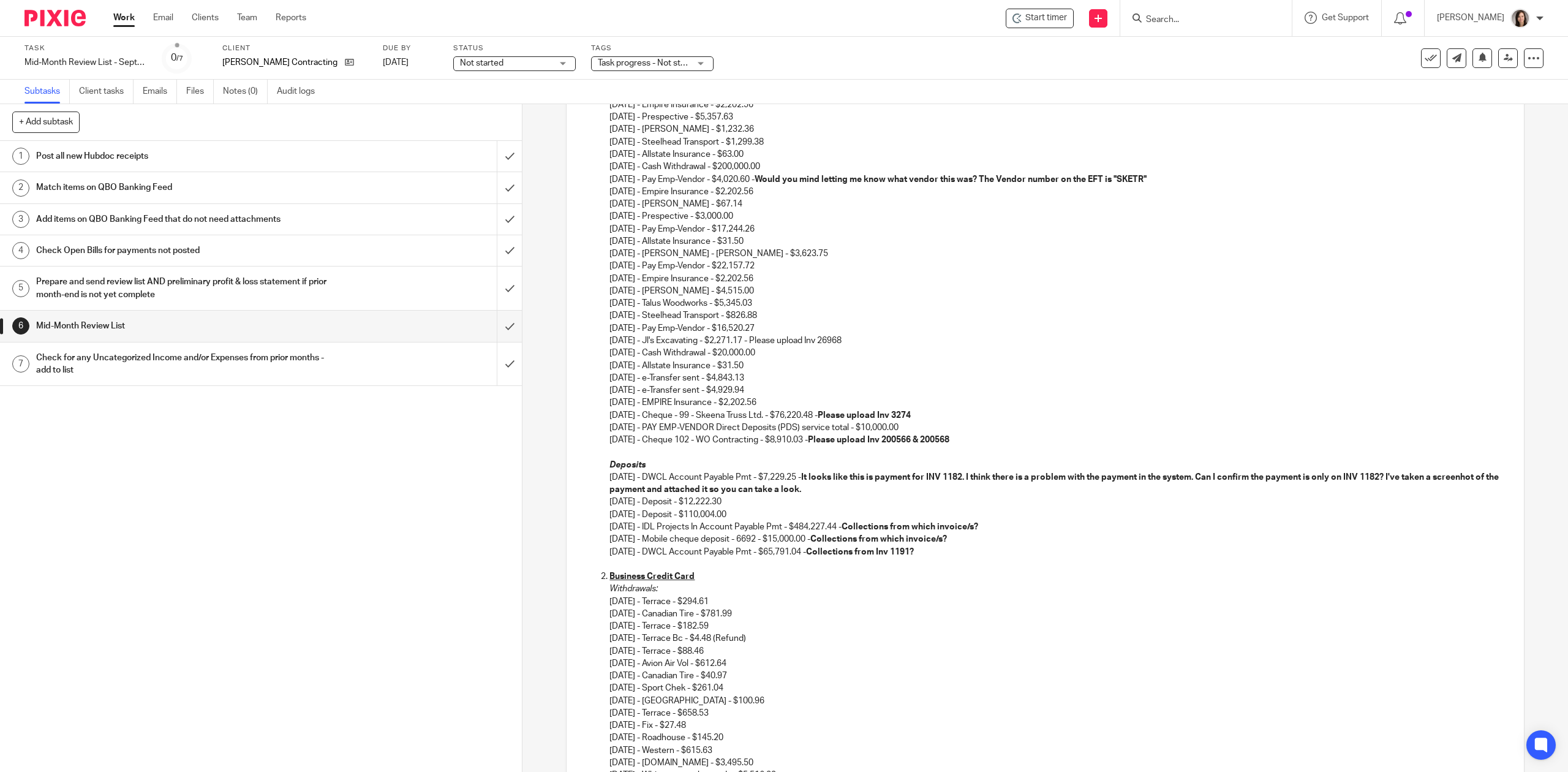
scroll to position [300, 0]
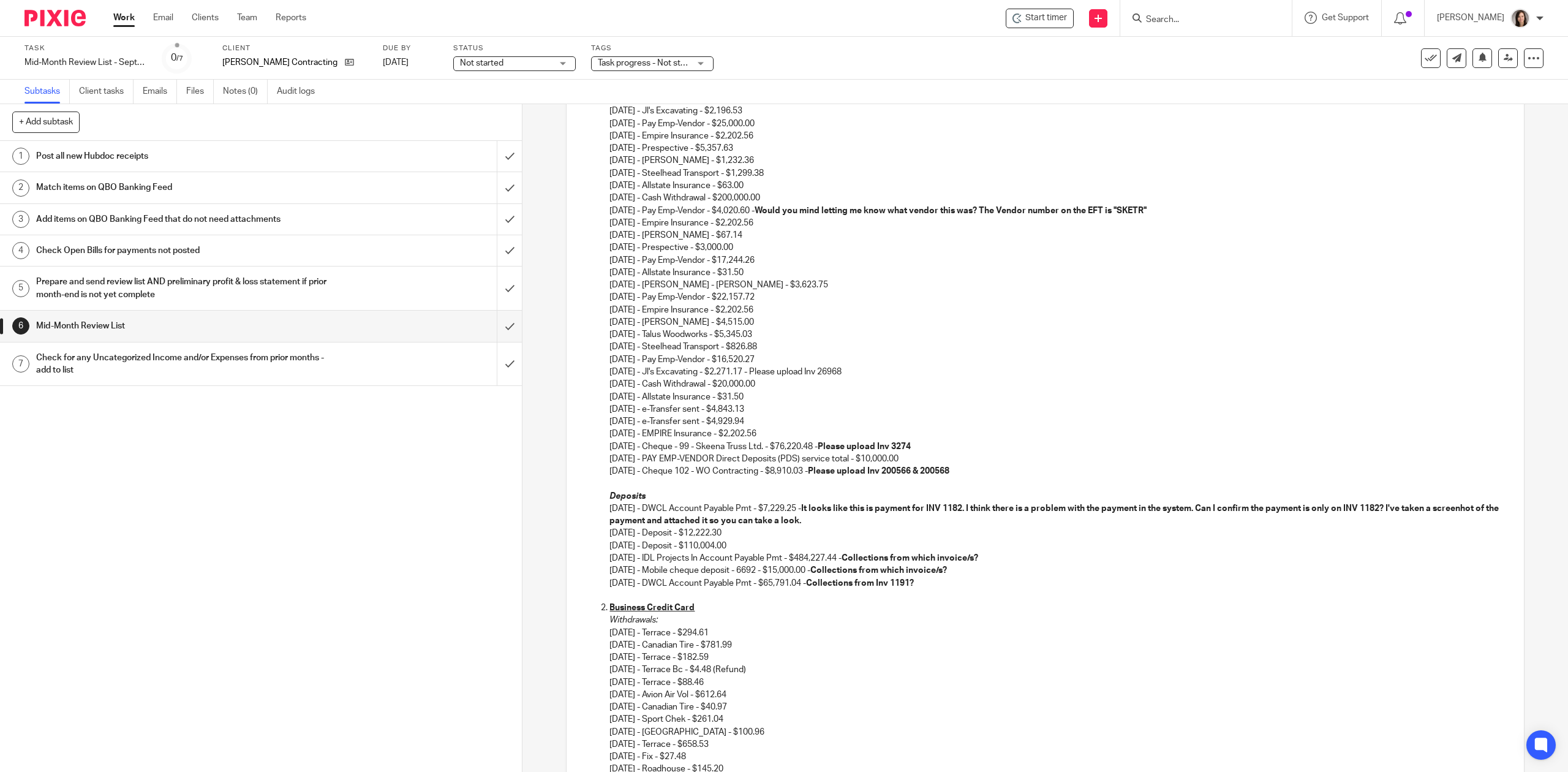
drag, startPoint x: 880, startPoint y: 371, endPoint x: 767, endPoint y: 370, distance: 113.0
click at [767, 370] on p "06/02/2025 - Jl's Excavating - $2,196.53 06/02/2025 - Pay Emp-Vendor - $25,000.…" at bounding box center [1057, 253] width 895 height 298
click at [980, 363] on p "06/02/2025 - Jl's Excavating - $2,196.53 06/02/2025 - Pay Emp-Vendor - $25,000.…" at bounding box center [1057, 253] width 895 height 298
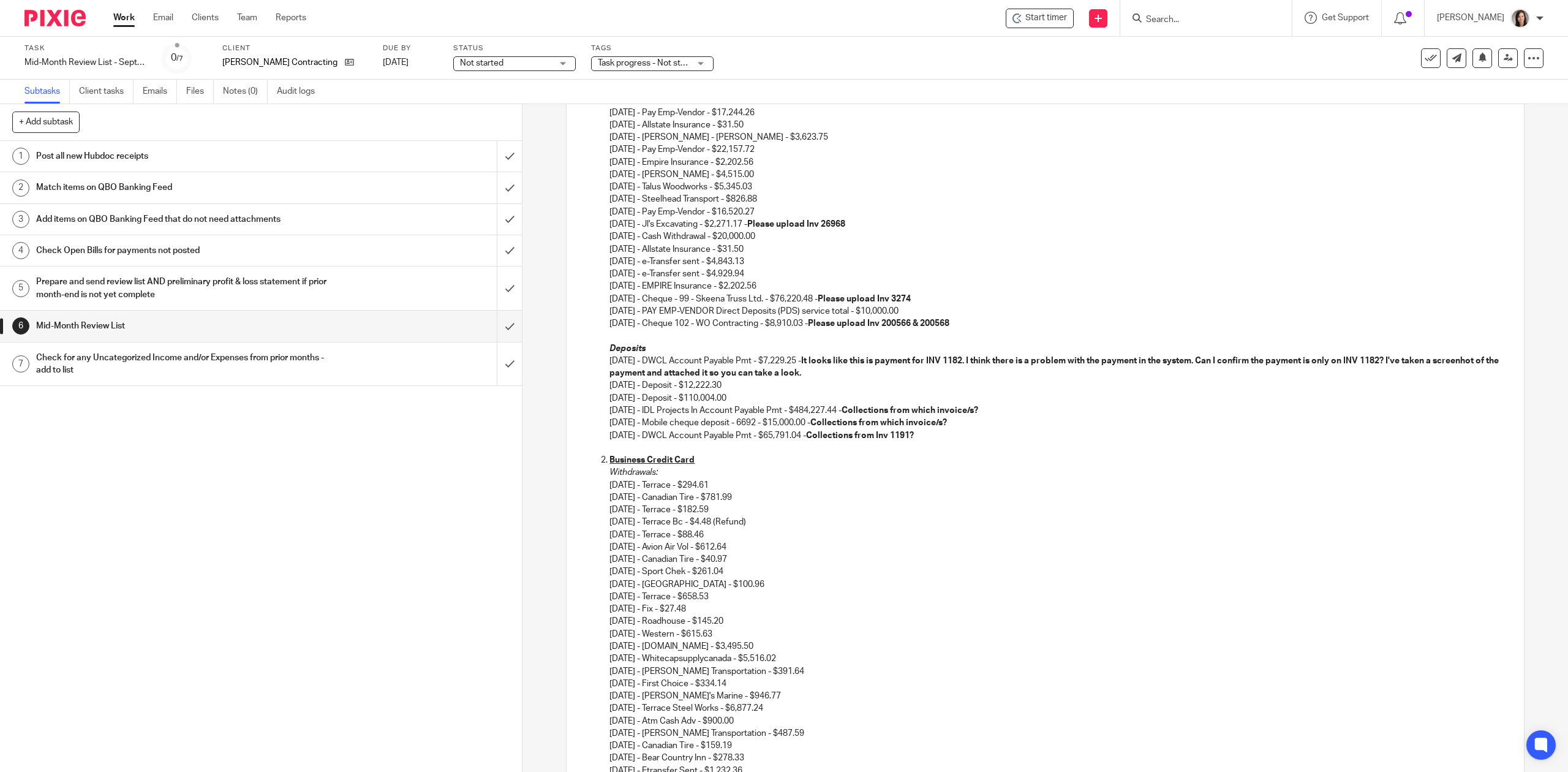
scroll to position [463, 0]
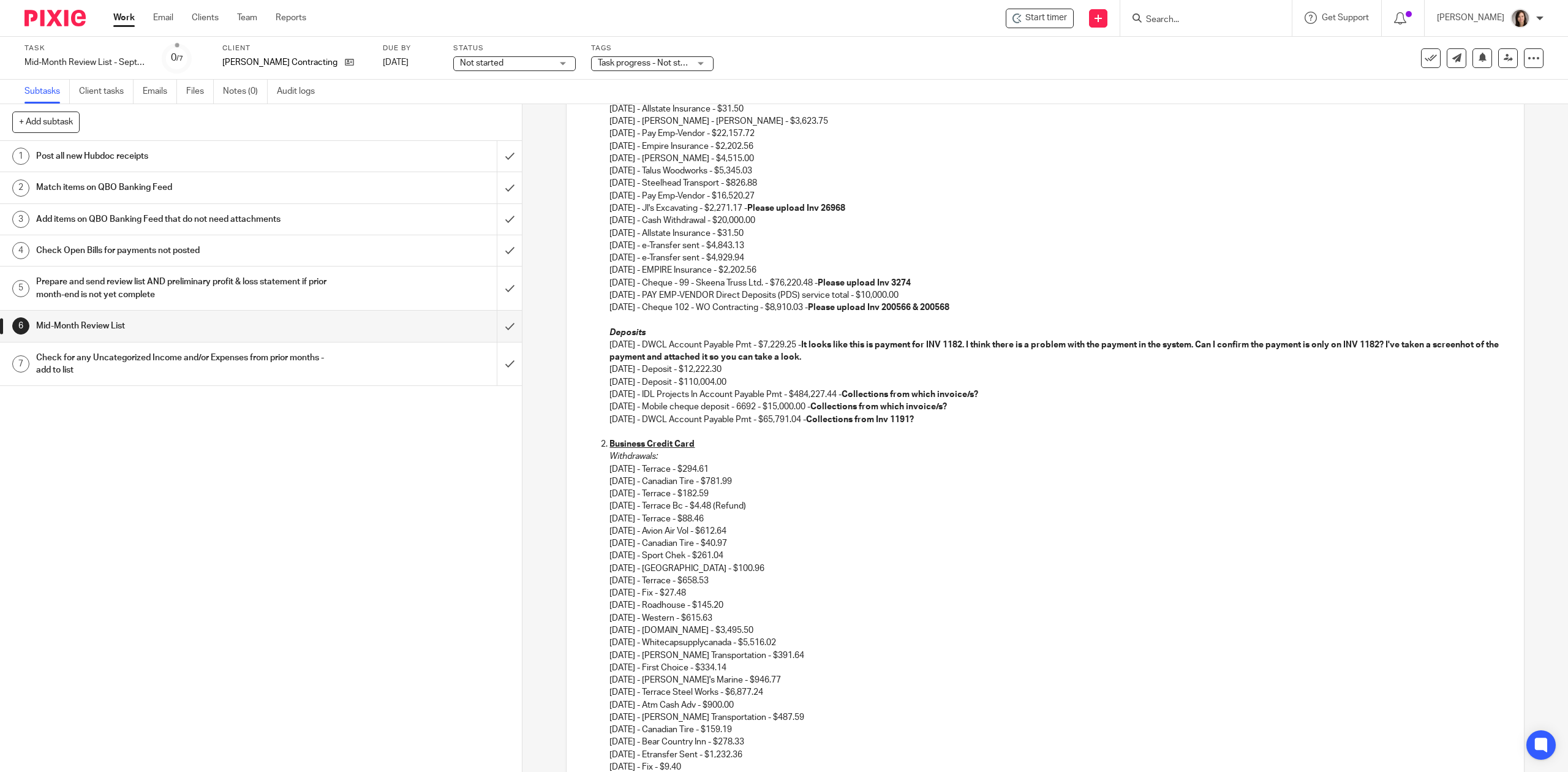
click at [980, 400] on p "09/05/2025 - IDL Projects In Account Payable Pmt - $484,227.44 - Collections fr…" at bounding box center [1057, 394] width 895 height 13
drag, startPoint x: 1015, startPoint y: 390, endPoint x: 585, endPoint y: 395, distance: 430.0
click at [585, 395] on ol "Business Chequing Withdrawals 05/16/2025 - Just Cut It - $2,376.64 05/21/2025 -…" at bounding box center [1045, 152] width 920 height 546
click at [599, 409] on ol "Business Chequing Withdrawals 05/16/2025 - Just Cut It - $2,376.64 05/21/2025 -…" at bounding box center [1045, 152] width 920 height 546
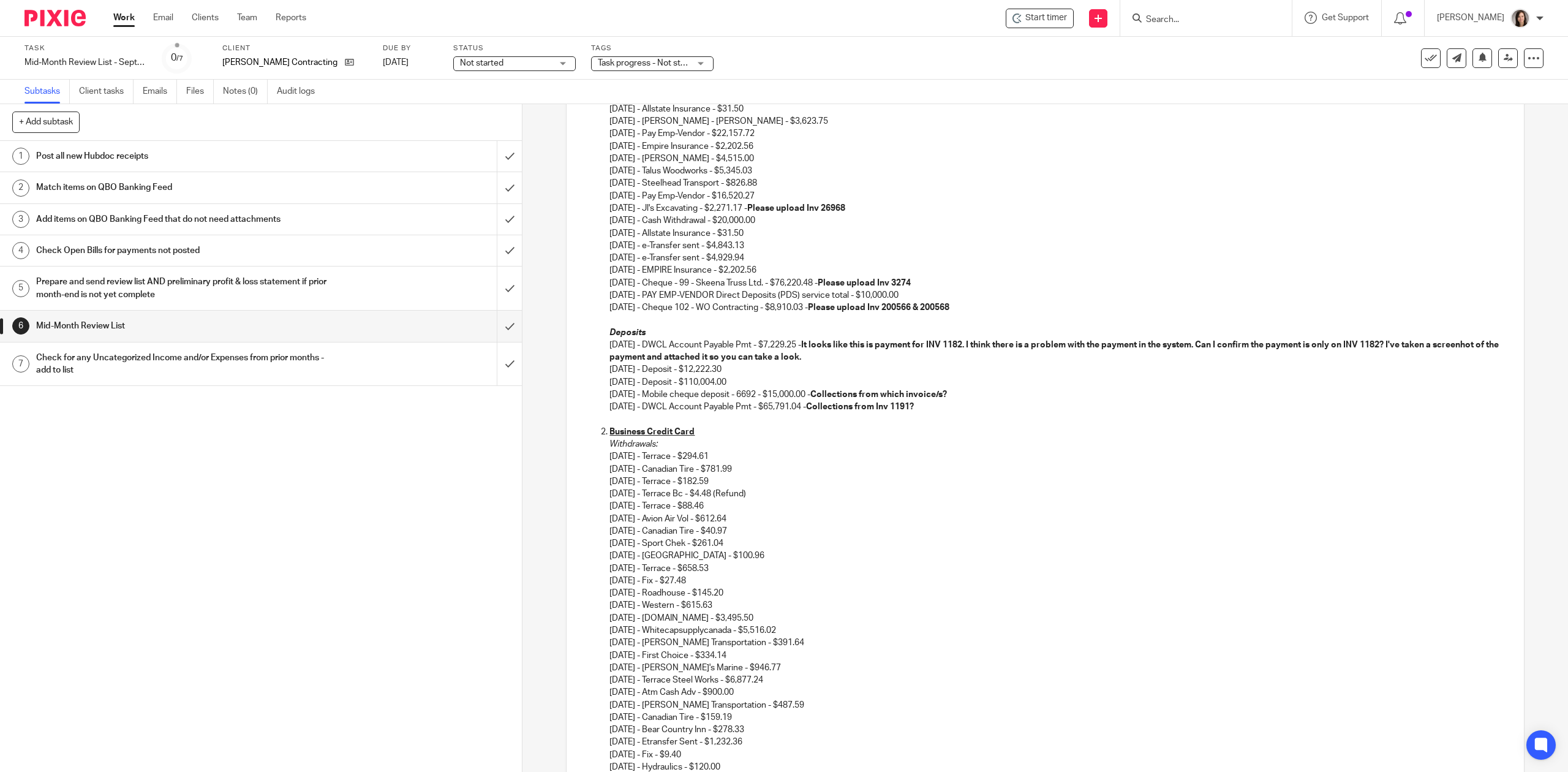
drag, startPoint x: 981, startPoint y: 401, endPoint x: 825, endPoint y: 393, distance: 156.2
click at [825, 393] on p "09/05/2025 - Mobile cheque deposit - 6692 - $15,000.00 - Collections from which…" at bounding box center [1057, 394] width 895 height 13
click at [1151, 403] on p "09/11/2025 - DWCL Account Payable Pmt - $65,791.04 - Collections from Inv 1191?" at bounding box center [1057, 407] width 895 height 13
click at [940, 409] on p "09/11/2025 - DWCL Account Payable Pmt - $65,791.04 - Collections from Inv 1191?" at bounding box center [1057, 407] width 895 height 13
click at [1017, 410] on strong "Can I confirm this is payment on INV 1191? It's off by 0.02." at bounding box center [921, 407] width 231 height 9
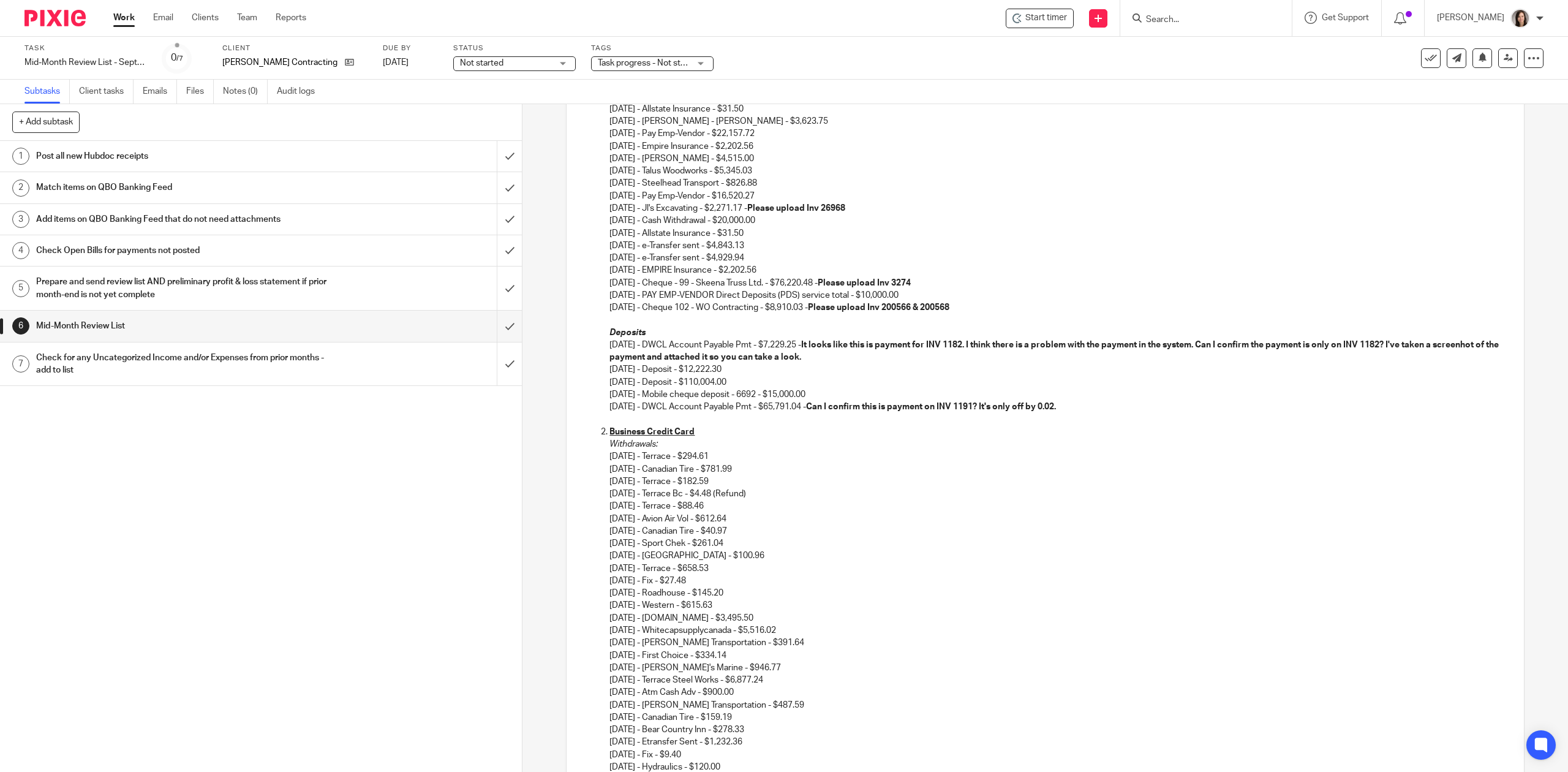
click at [1056, 407] on strong "Can I confirm this is payment on INV 1191? It's only off by 0.02." at bounding box center [931, 407] width 250 height 9
click at [1109, 410] on p "09/11/2025 - DWCL Account Payable Pmt - $65,791.04 - Can I confirm this is paym…" at bounding box center [1057, 407] width 895 height 13
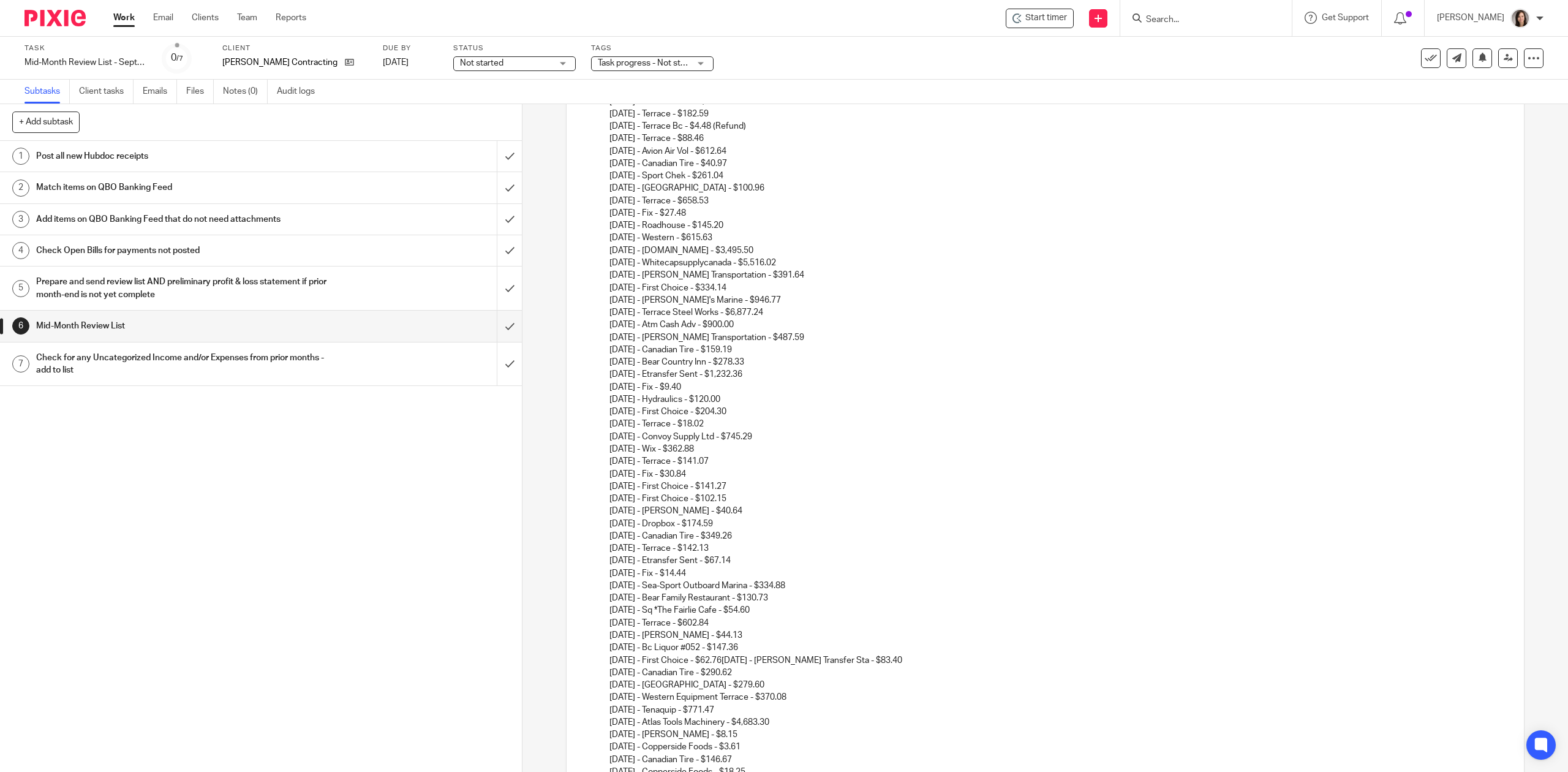
scroll to position [843, 0]
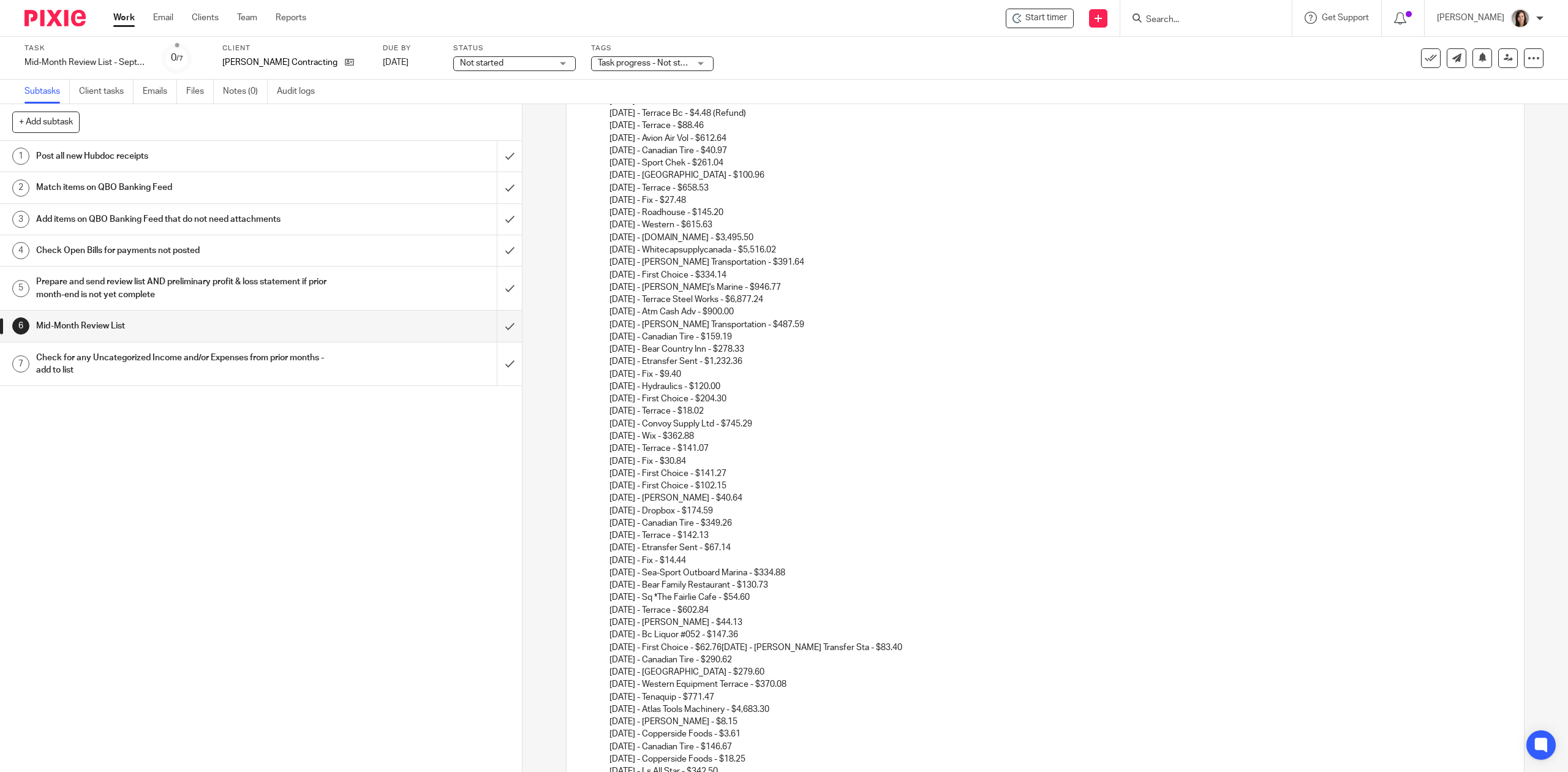
drag, startPoint x: 761, startPoint y: 364, endPoint x: 580, endPoint y: 358, distance: 181.1
click at [585, 358] on ol "Business Credit Card Withdrawals: 05/01/2025 - Terrace - $294.61 05/11/2025 - C…" at bounding box center [1045, 697] width 920 height 1304
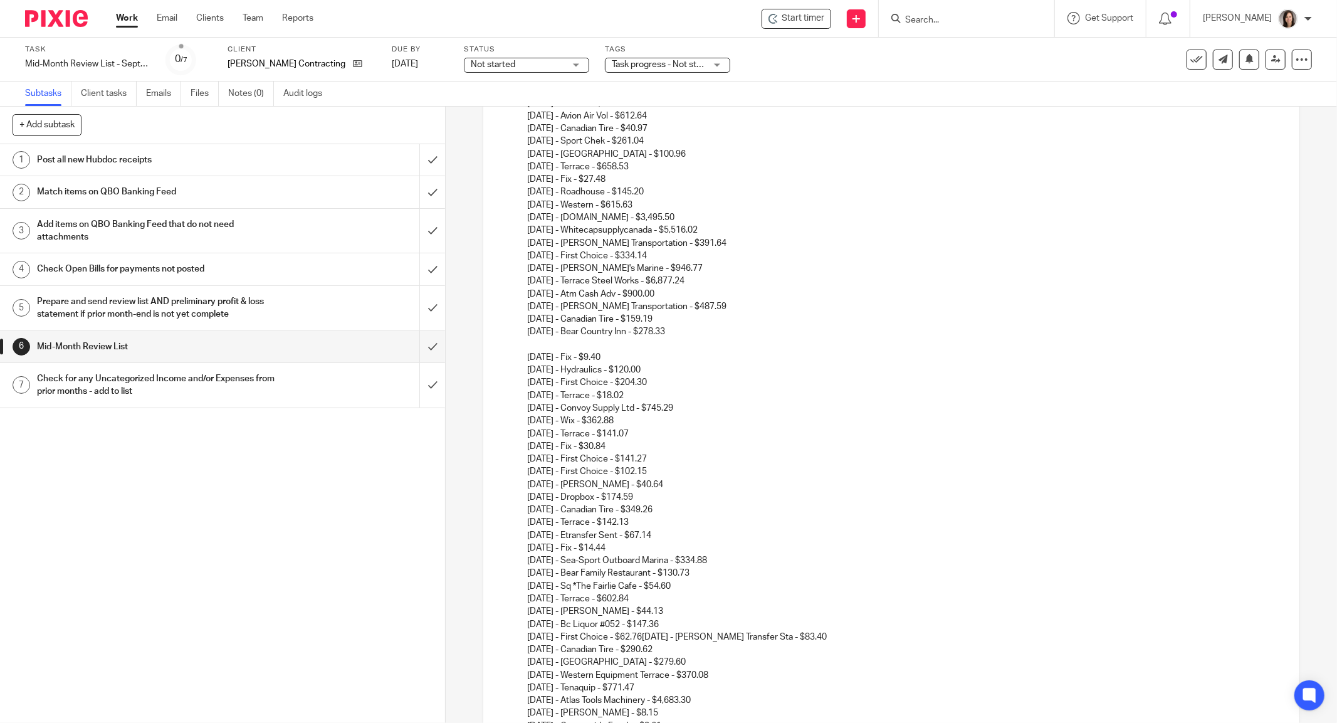
scroll to position [903, 0]
drag, startPoint x: 671, startPoint y: 539, endPoint x: 528, endPoint y: 539, distance: 143.5
click at [528, 539] on p "Withdrawals: 05/01/2025 - Terrace - $294.61 05/11/2025 - Canadian Tire - $781.9…" at bounding box center [903, 337] width 753 height 610
click at [591, 529] on p "Withdrawals: 05/01/2025 - Terrace - $294.61 05/11/2025 - Canadian Tire - $781.9…" at bounding box center [903, 337] width 753 height 610
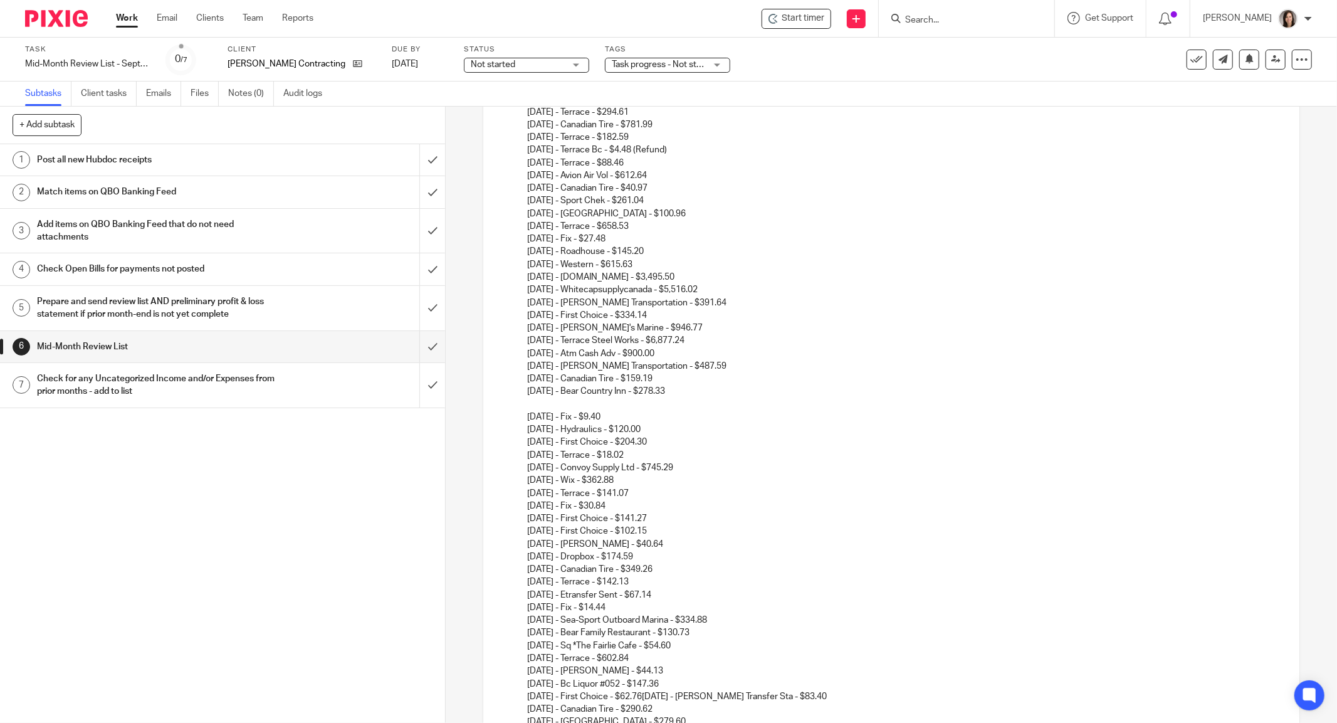
scroll to position [987, 0]
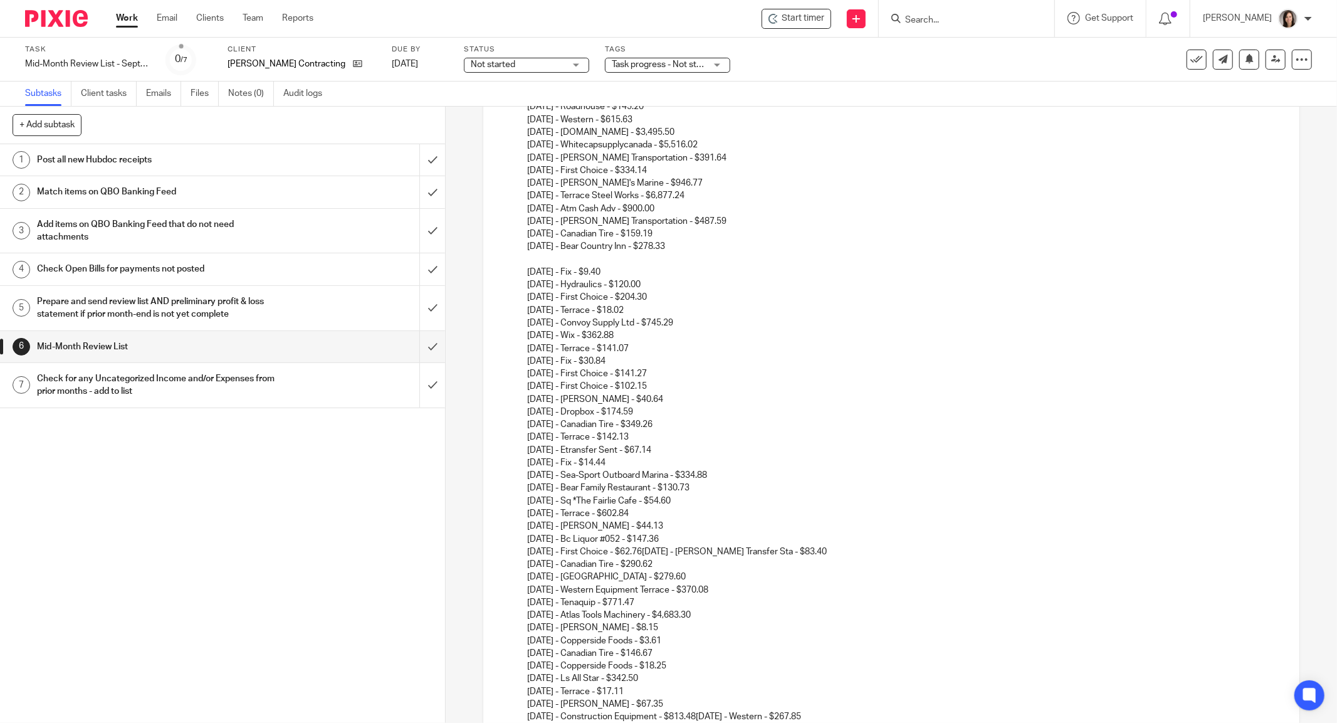
click at [576, 258] on p "Withdrawals: 05/01/2025 - Terrace - $294.61 05/11/2025 - Canadian Tire - $781.9…" at bounding box center [903, 253] width 753 height 610
click at [513, 271] on ol "Business Credit Card Withdrawals: 05/01/2025 - Terrace - $294.61 05/11/2025 - C…" at bounding box center [891, 602] width 779 height 1334
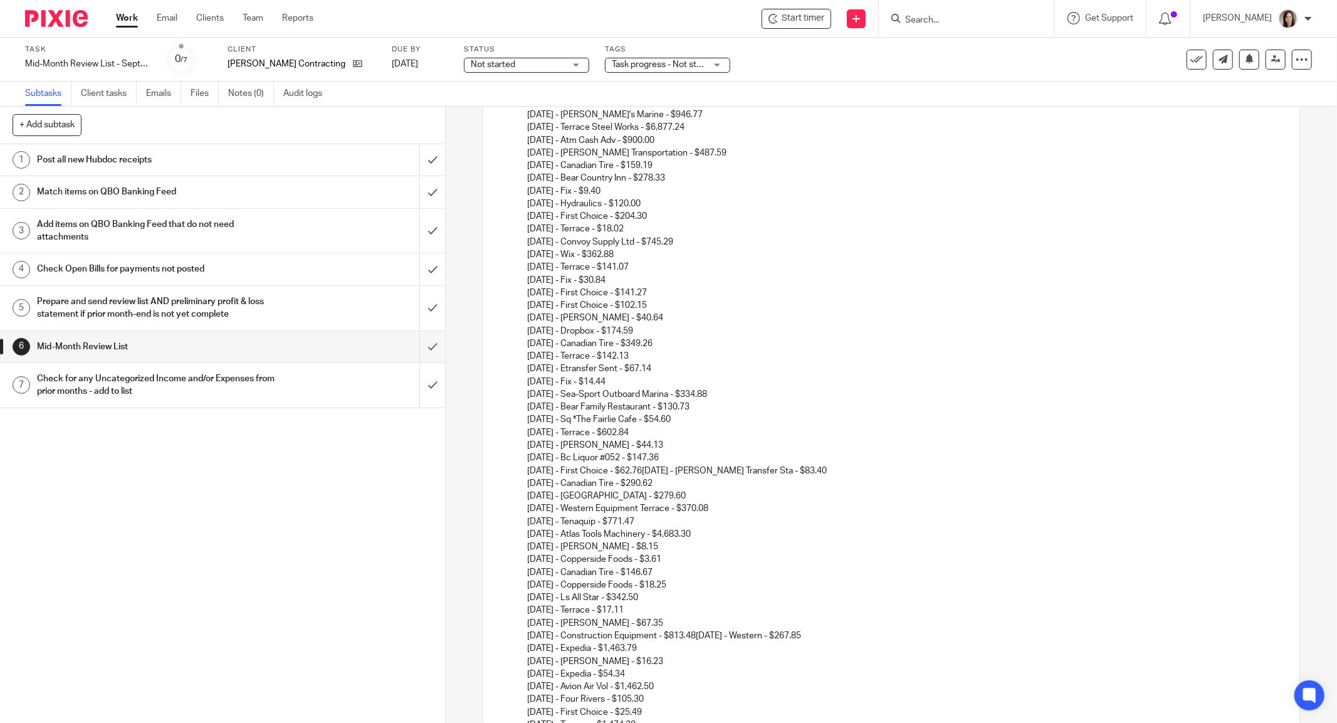
scroll to position [1070, 0]
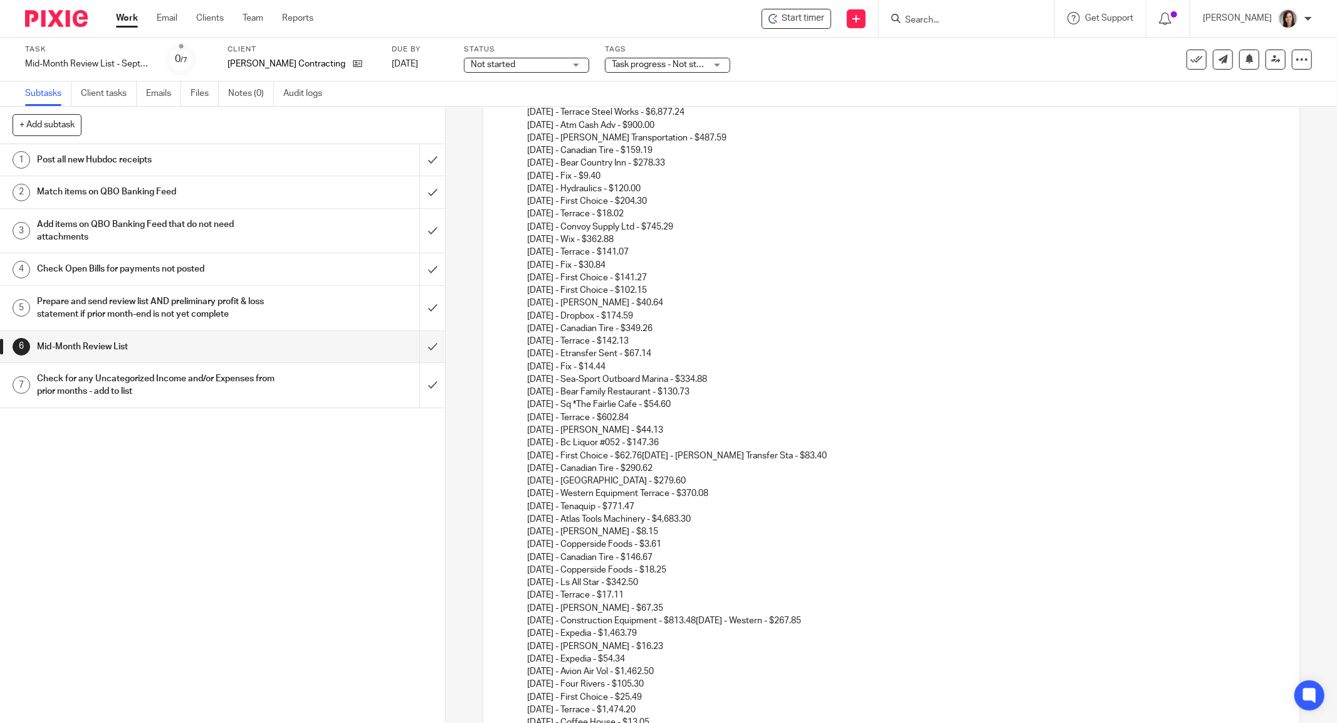
drag, startPoint x: 686, startPoint y: 352, endPoint x: 517, endPoint y: 359, distance: 169.4
click at [517, 359] on ol "Business Credit Card Withdrawals: 05/01/2025 - Terrace - $294.61 05/11/2025 - C…" at bounding box center [891, 512] width 779 height 1321
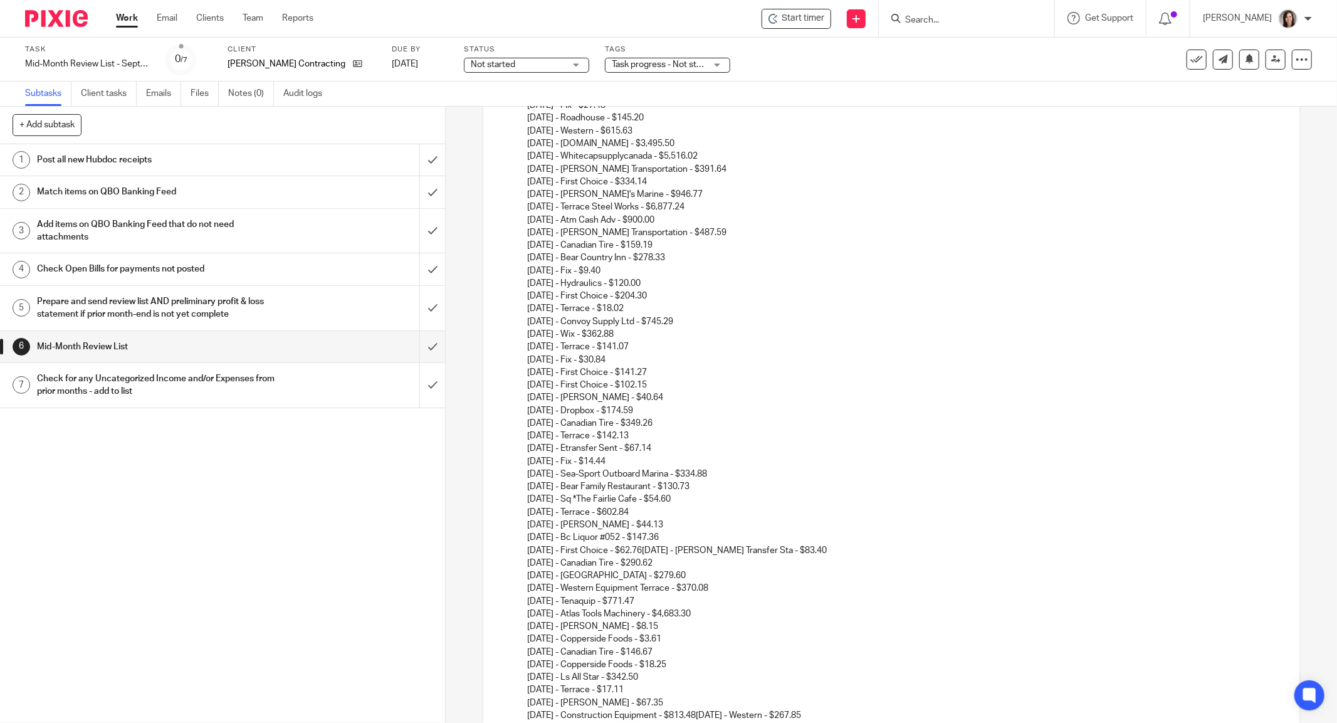
scroll to position [931, 0]
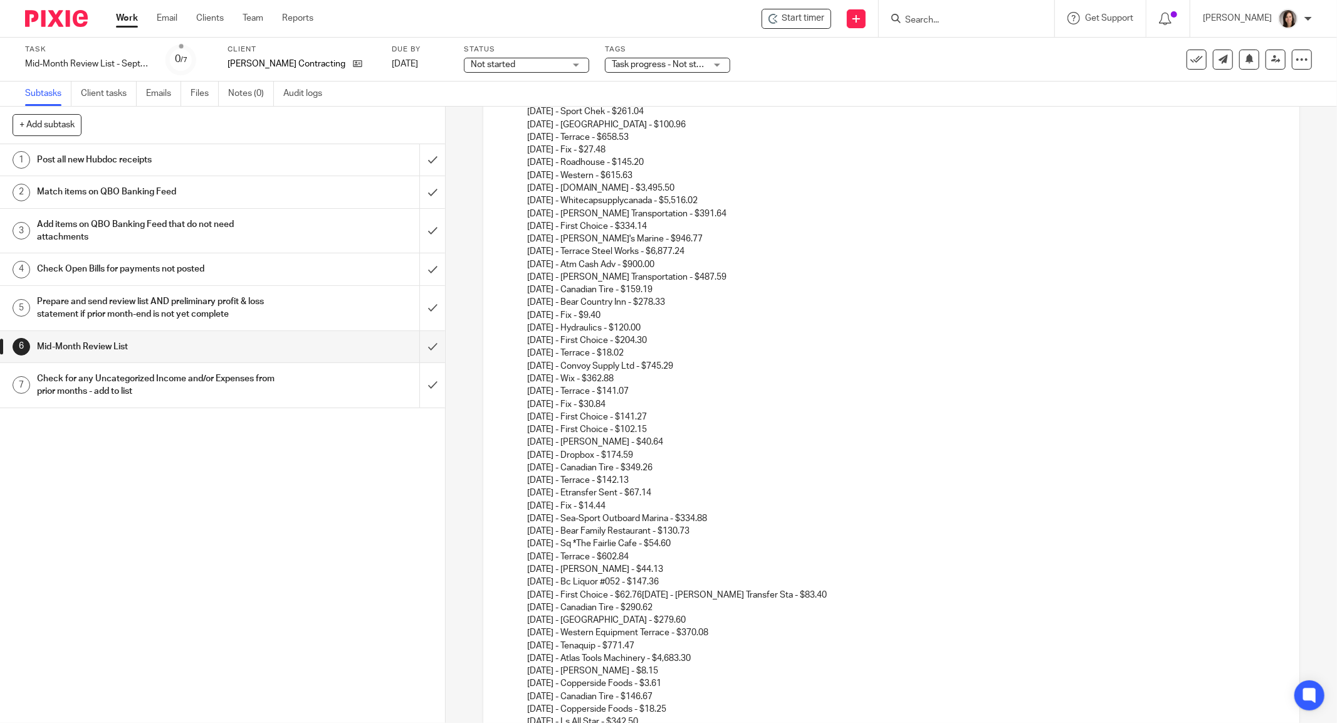
click at [747, 505] on p "Withdrawals: 05/01/2025 - Terrace - $294.61 05/11/2025 - Canadian Tire - $781.9…" at bounding box center [903, 302] width 753 height 597
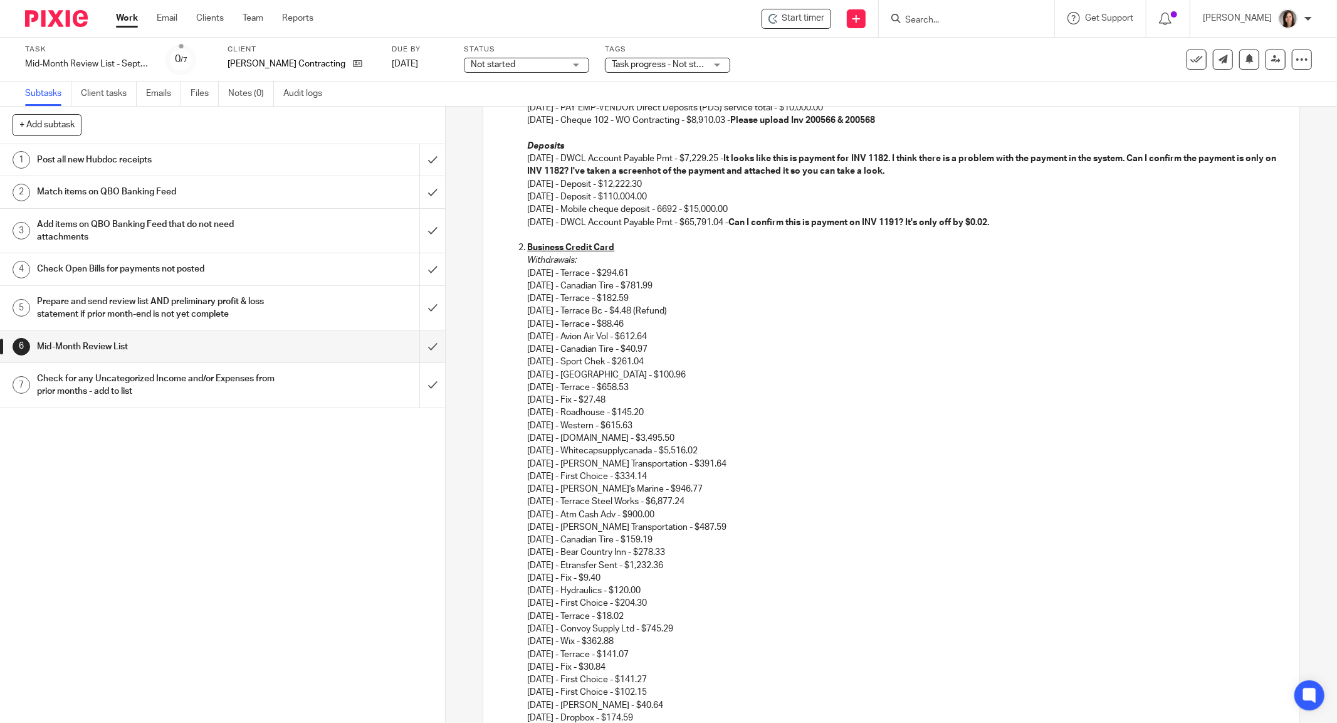
scroll to position [736, 0]
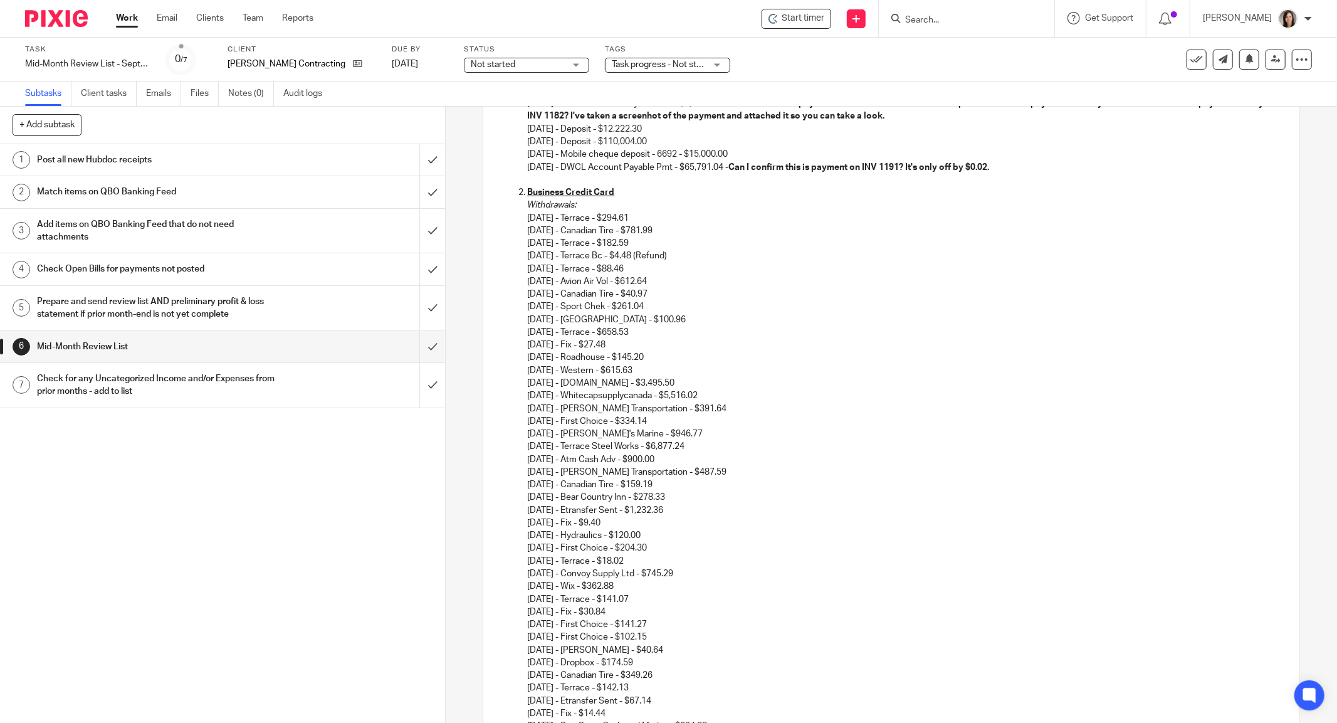
click at [708, 514] on p "Withdrawals: 05/01/2025 - Terrace - $294.61 05/11/2025 - Canadian Tire - $781.9…" at bounding box center [903, 504] width 753 height 610
drag, startPoint x: 685, startPoint y: 512, endPoint x: 499, endPoint y: 515, distance: 185.6
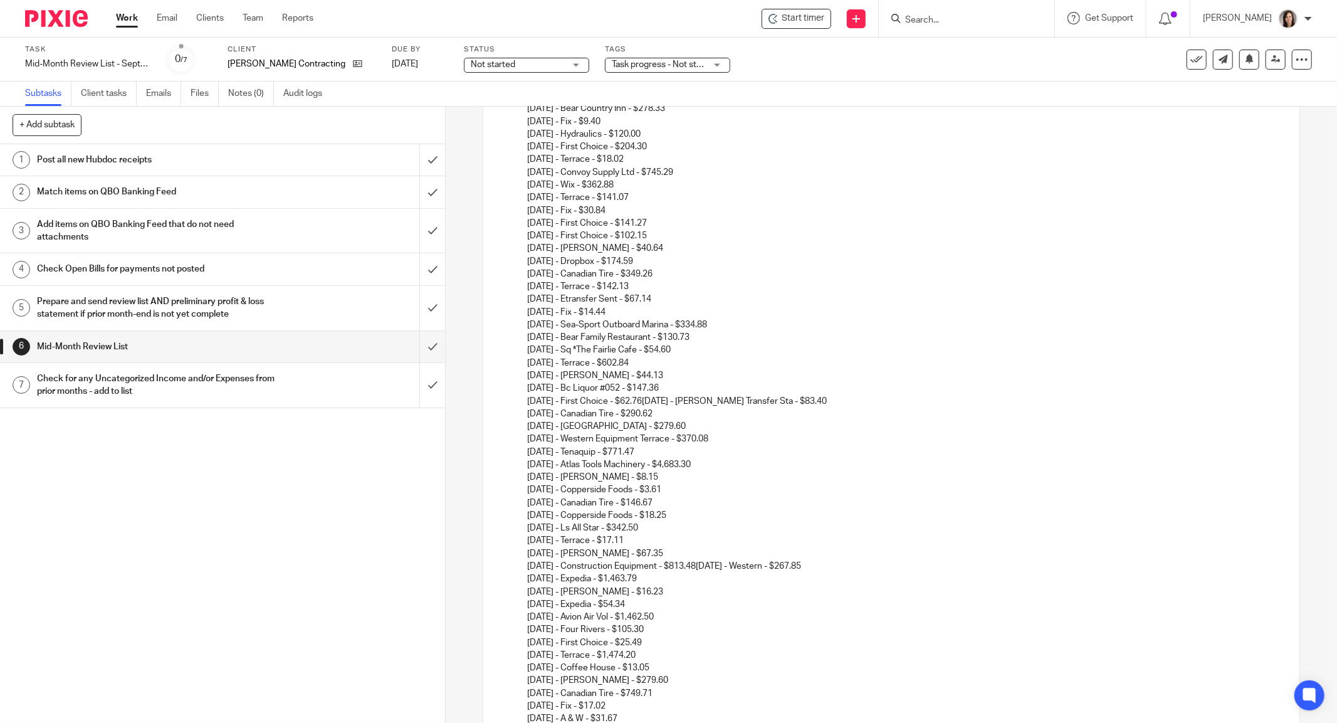
scroll to position [1126, 0]
click at [696, 305] on p "Withdrawals: 05/01/2025 - Terrace - $294.61 05/11/2025 - Canadian Tire - $781.9…" at bounding box center [903, 107] width 753 height 597
drag, startPoint x: 682, startPoint y: 294, endPoint x: 498, endPoint y: 302, distance: 184.5
click at [502, 302] on ol "Business Credit Card Withdrawals: 05/01/2025 - Terrace - $294.61 05/11/2025 - C…" at bounding box center [891, 456] width 779 height 1321
click at [503, 315] on ol "Business Credit Card Withdrawals: 05/01/2025 - Terrace - $294.61 05/11/2025 - C…" at bounding box center [891, 456] width 779 height 1321
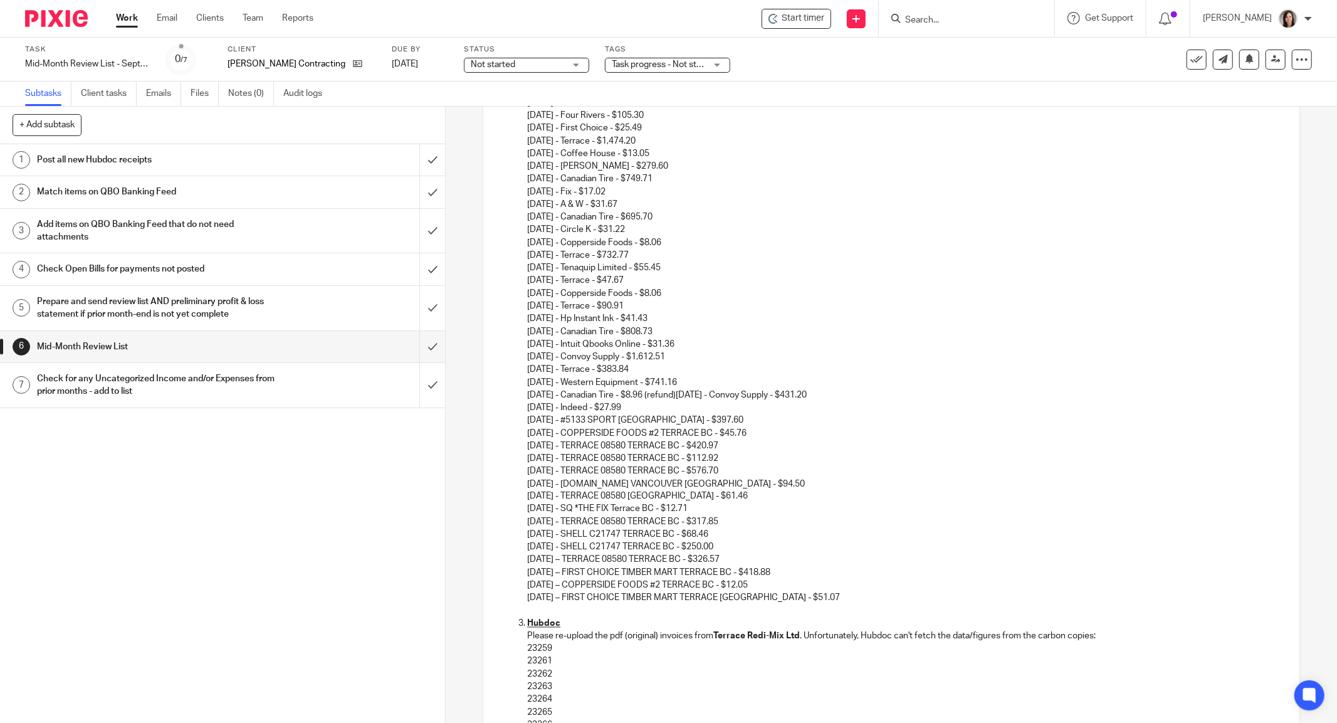
scroll to position [1627, 0]
click at [846, 389] on p "08/10/2025 - Expedia - $54.34 08/12/2025 - Avion Air Vol - $1,462.50 08/12/2025…" at bounding box center [903, 242] width 753 height 318
drag, startPoint x: 853, startPoint y: 393, endPoint x: 692, endPoint y: 388, distance: 160.6
click at [692, 388] on p "08/10/2025 - Expedia - $54.34 08/12/2025 - Avion Air Vol - $1,462.50 08/12/2025…" at bounding box center [903, 242] width 753 height 318
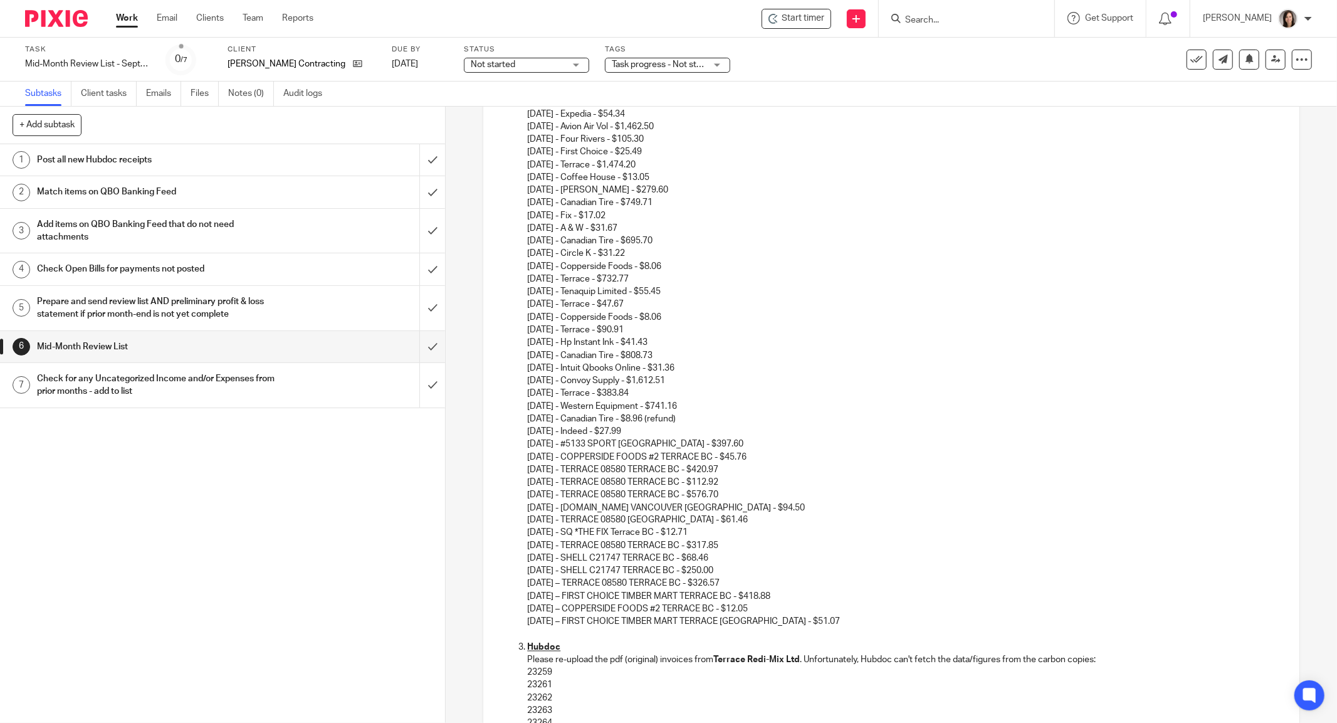
scroll to position [1601, 0]
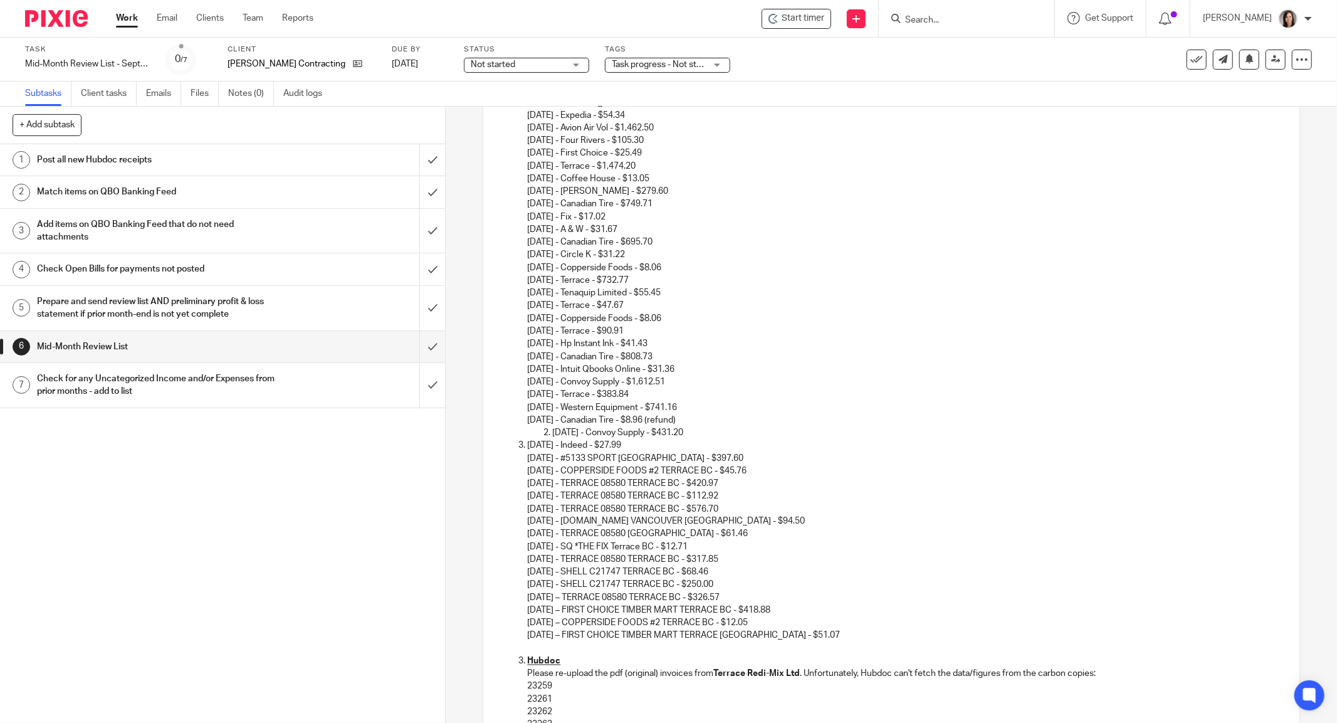
click at [552, 431] on li "09/02/2025 - Convoy Supply - $431.20" at bounding box center [916, 432] width 728 height 13
click at [527, 444] on p "09/02/2025 - Indeed - $27.99" at bounding box center [903, 445] width 753 height 13
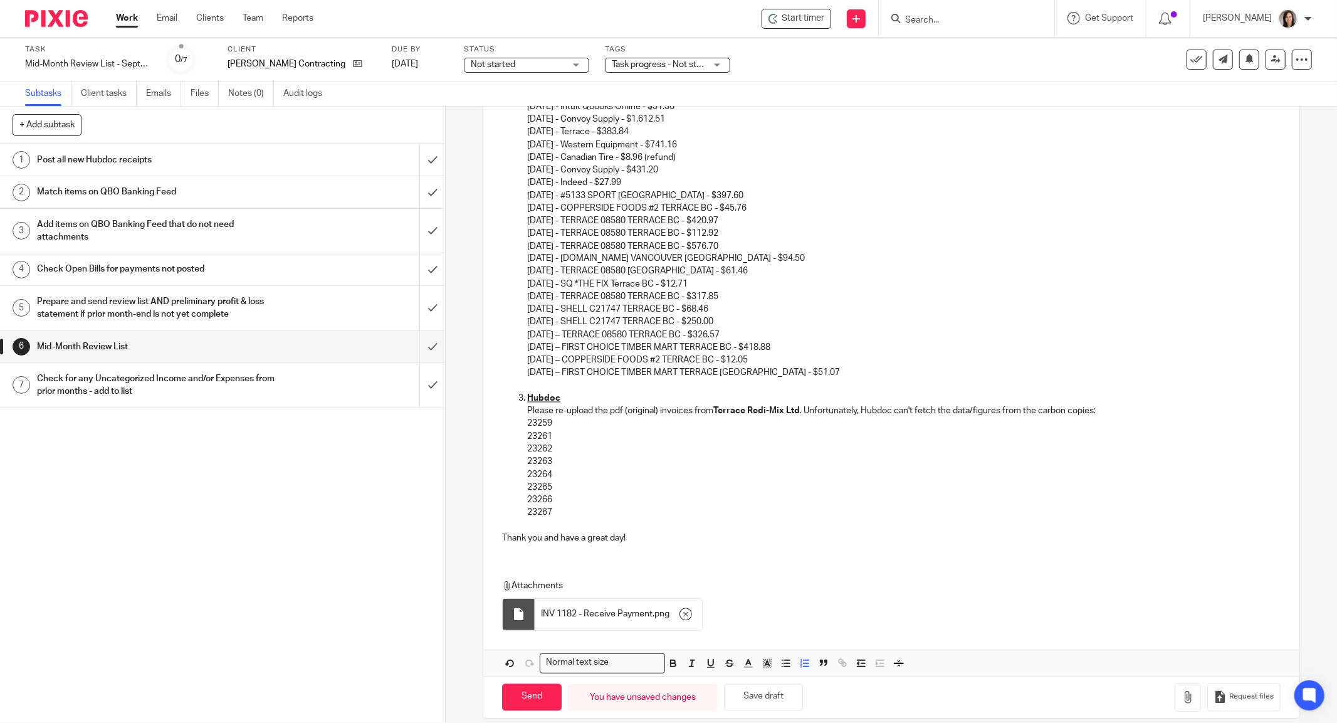
scroll to position [1875, 0]
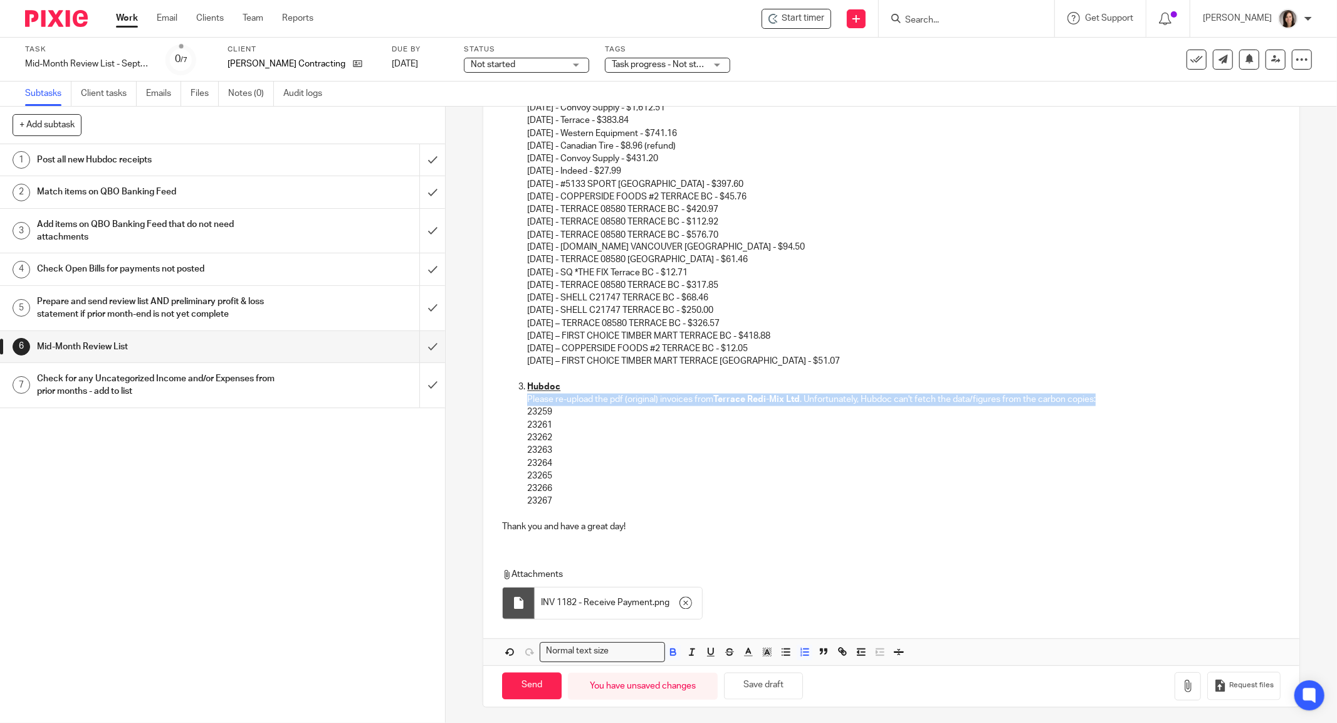
drag, startPoint x: 1097, startPoint y: 401, endPoint x: 524, endPoint y: 402, distance: 572.9
click at [527, 402] on p "Please re-upload the pdf (original) invoices from Terrace Redi-Mix Ltd . Unfort…" at bounding box center [903, 400] width 753 height 13
click at [1074, 405] on p "Please re-upload the pdf (original) invoices from Terrace Redi-Mix Ltd . Unfort…" at bounding box center [903, 400] width 753 height 13
click at [561, 383] on p "Hubdoc" at bounding box center [903, 387] width 753 height 13
drag, startPoint x: 711, startPoint y: 397, endPoint x: 518, endPoint y: 394, distance: 193.7
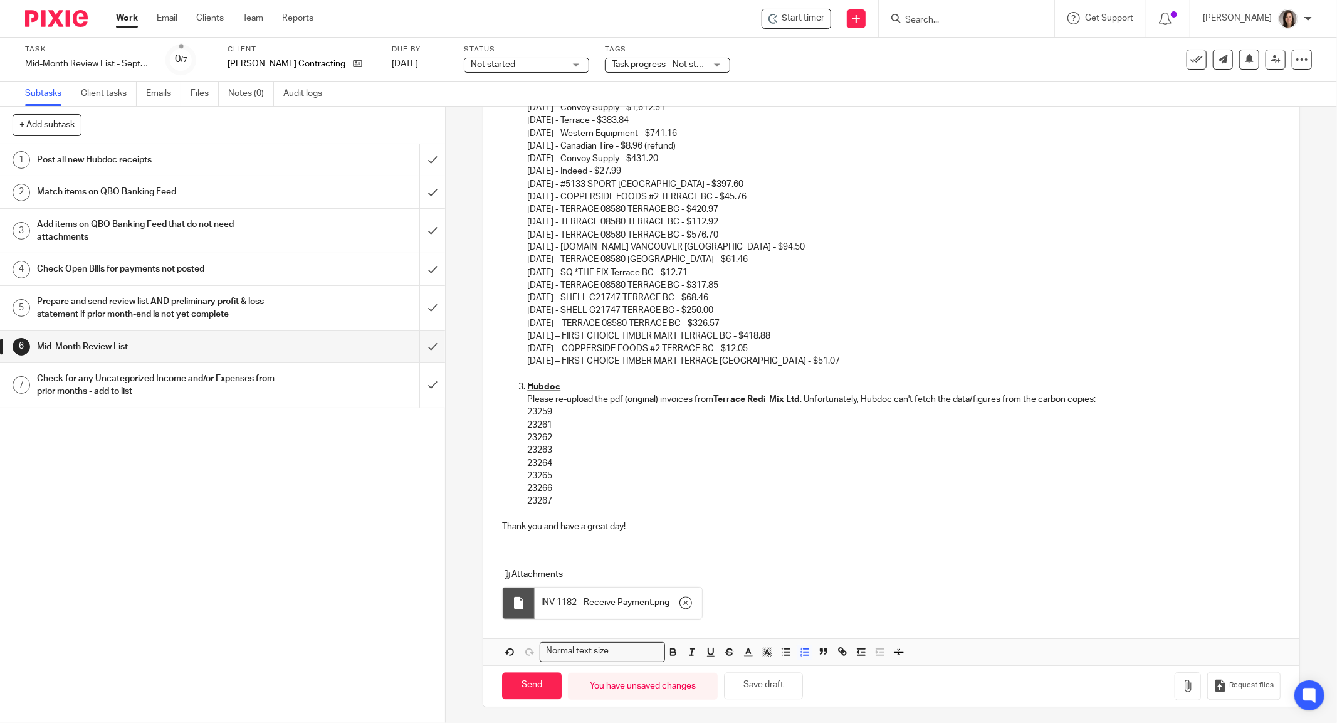
click at [518, 394] on ol "Hubdoc Please re-upload the pdf (original) invoices from Terrace Redi-Mix Ltd .…" at bounding box center [891, 444] width 779 height 127
click at [797, 395] on p "Do you still have the PDF copies of the following Terrace Redi-Mix Ltd . Unfort…" at bounding box center [903, 400] width 753 height 13
click at [1053, 400] on p "Do you still have the PDF copies of the following Terrace Redi-Mix Ltd Invoices…" at bounding box center [903, 400] width 753 height 13
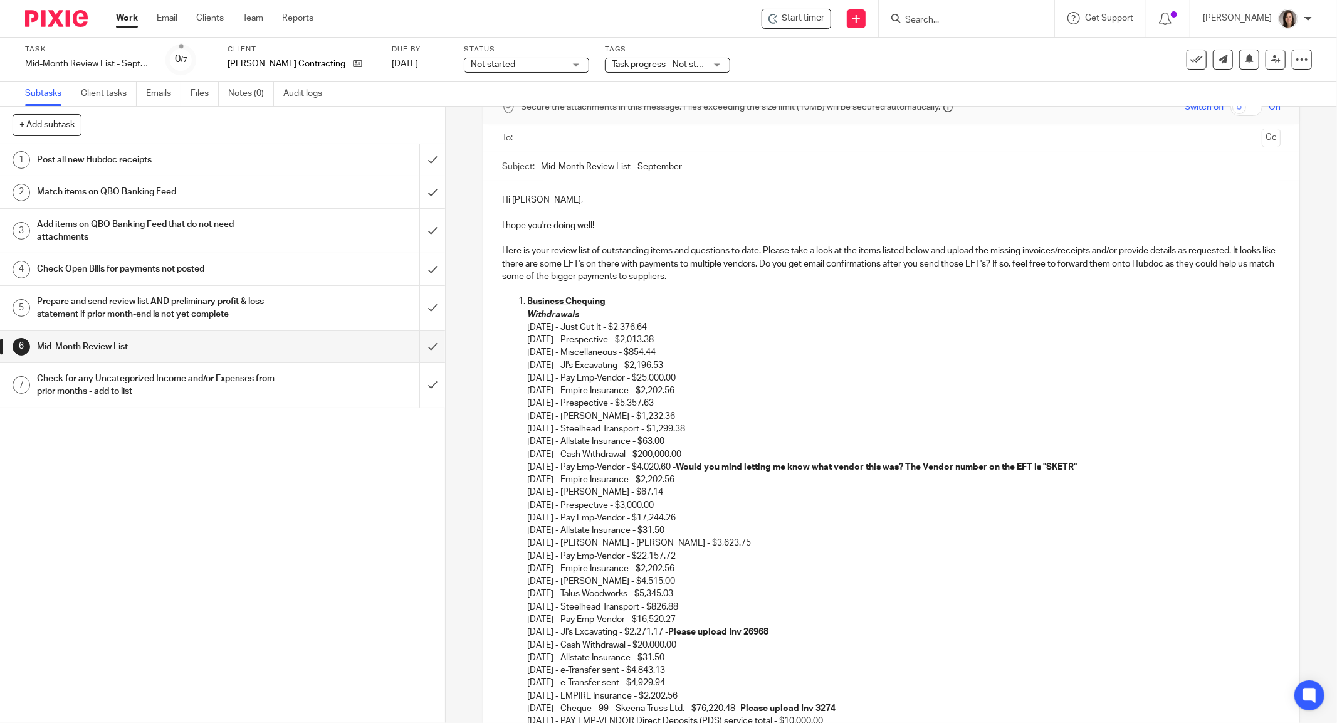
scroll to position [0, 0]
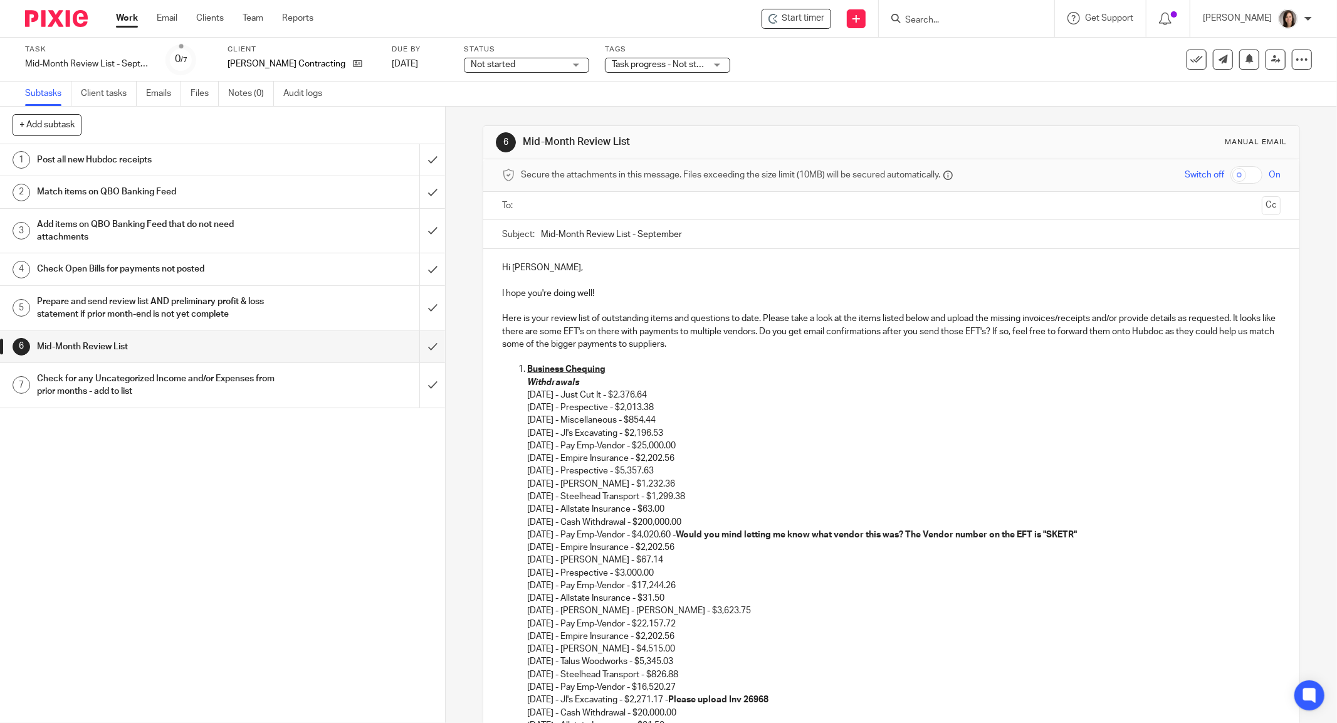
click at [536, 211] on input "text" at bounding box center [890, 206] width 731 height 14
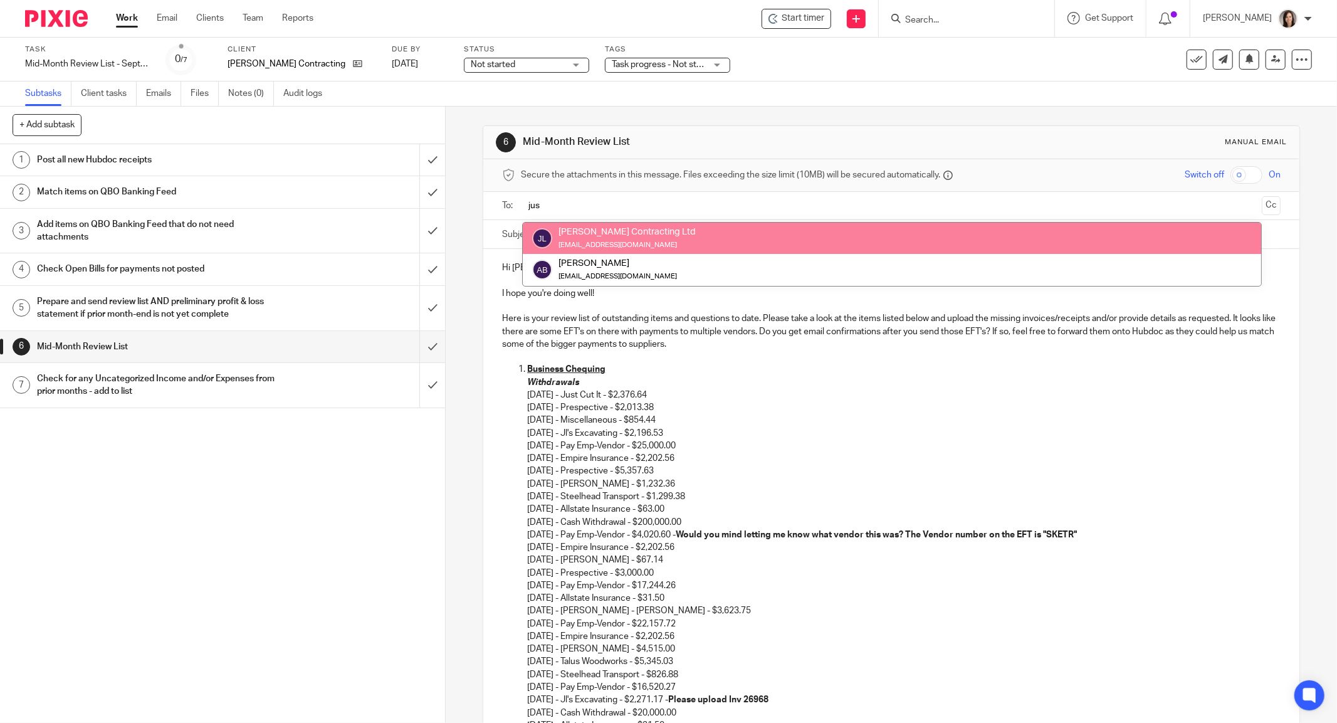
type input "jus"
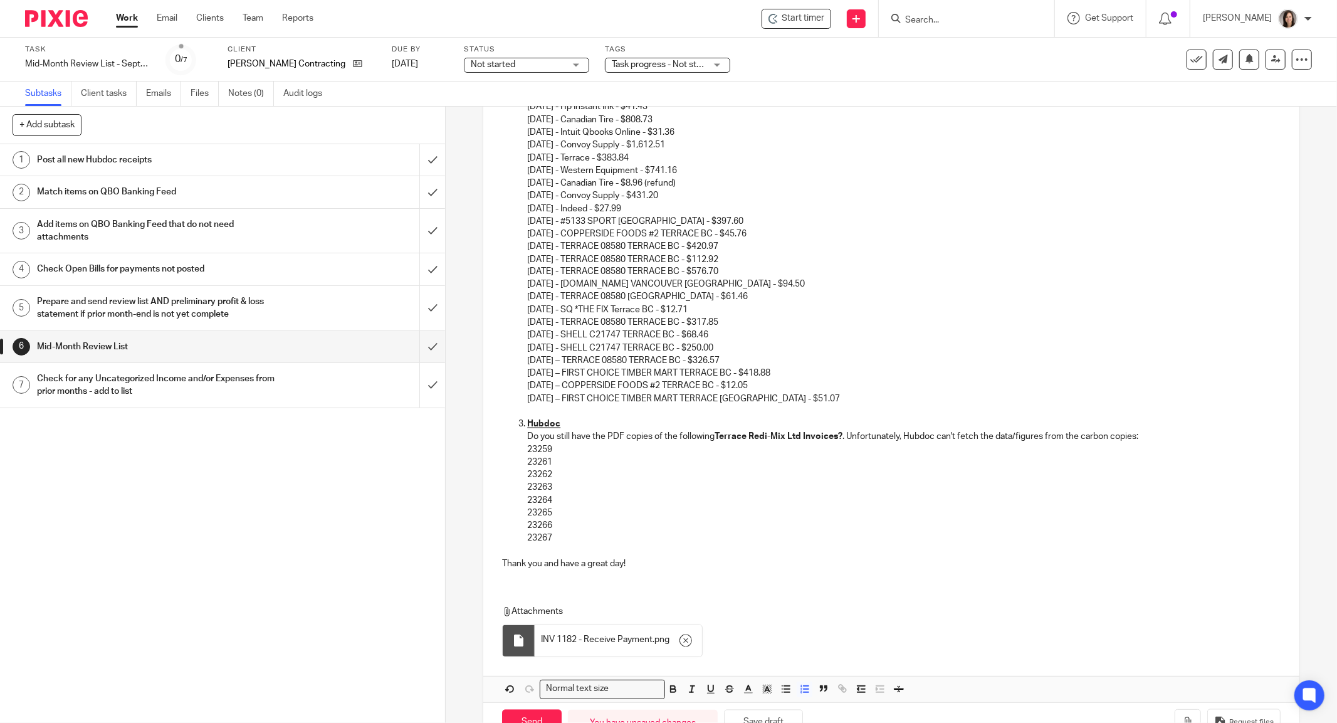
scroll to position [1877, 0]
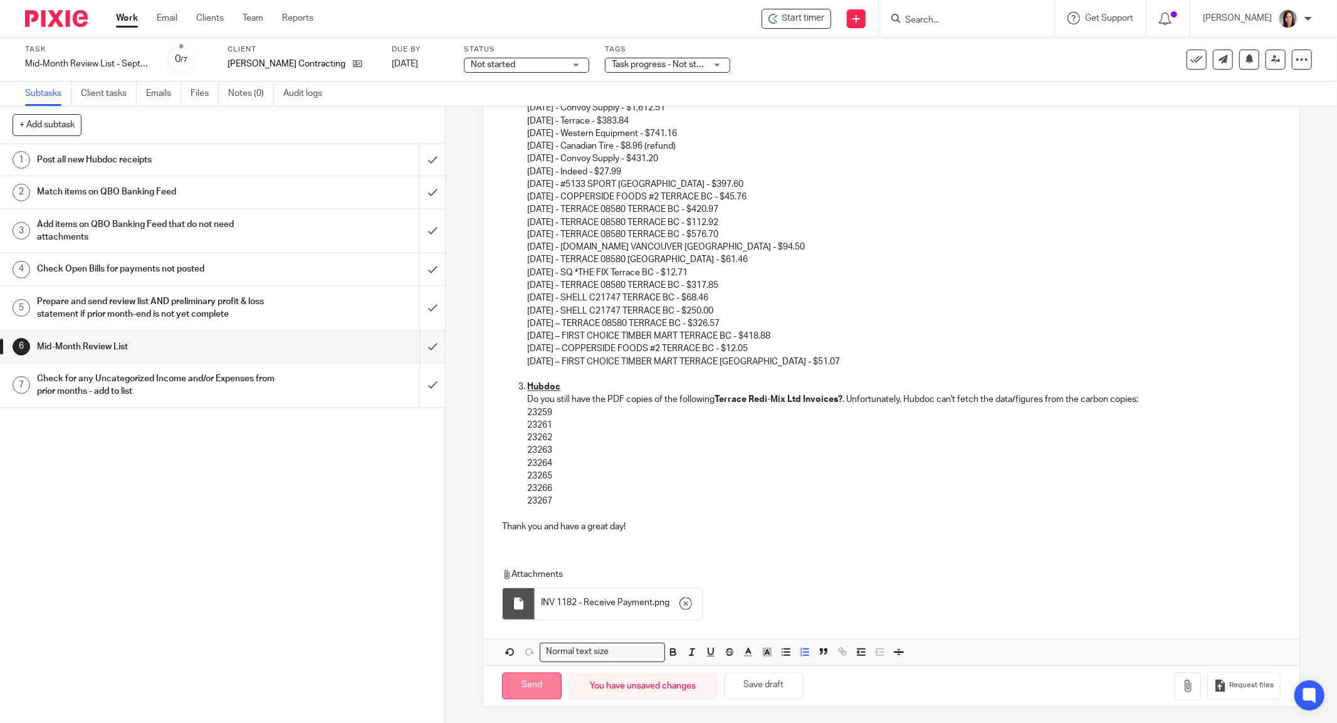
click at [518, 684] on input "Send" at bounding box center [532, 686] width 60 height 27
type input "Sent"
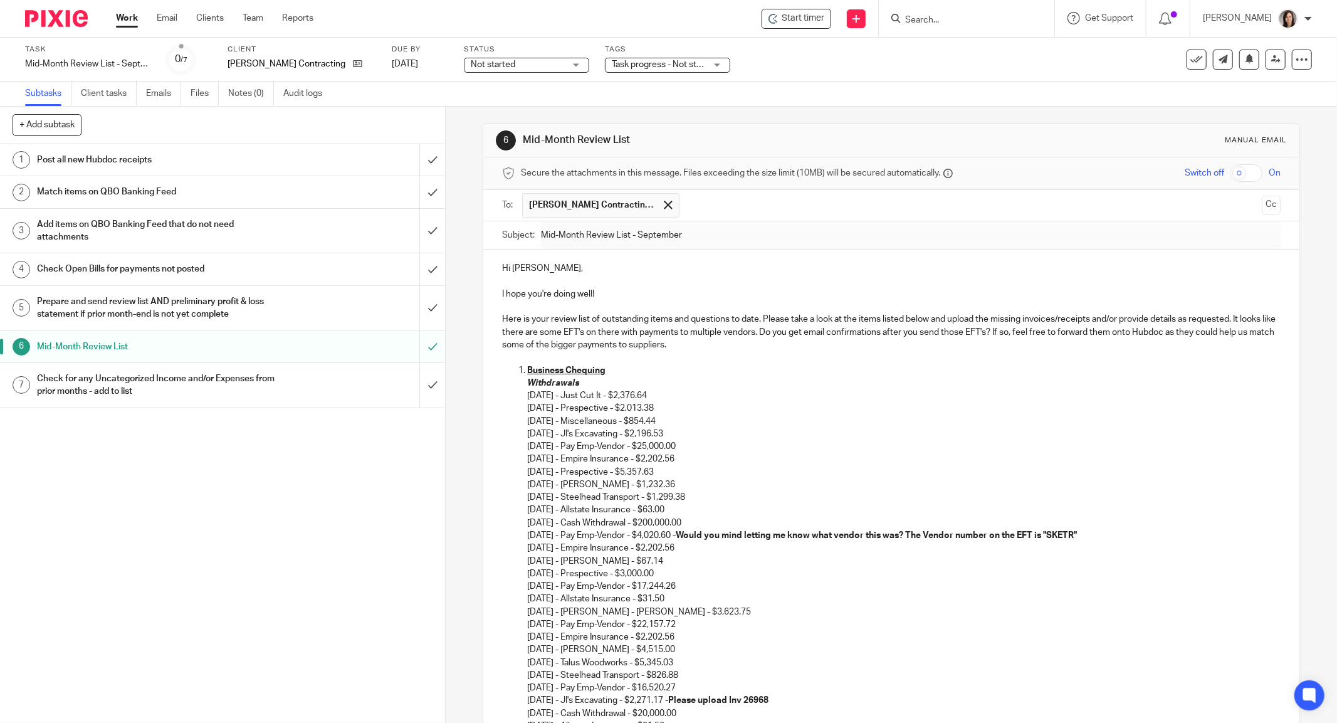
scroll to position [0, 0]
click at [413, 165] on input "submit" at bounding box center [222, 159] width 445 height 31
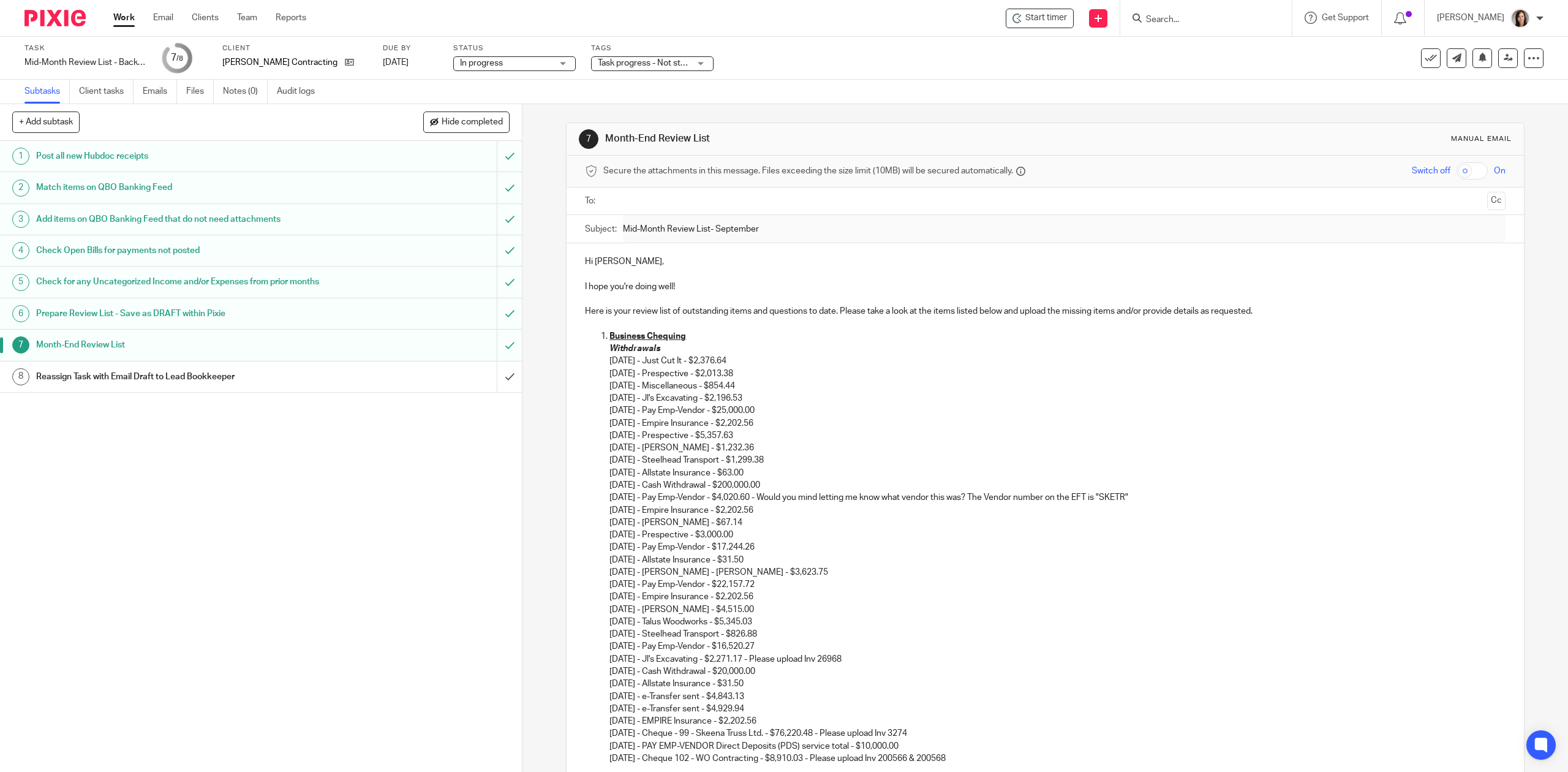
scroll to position [1728, 0]
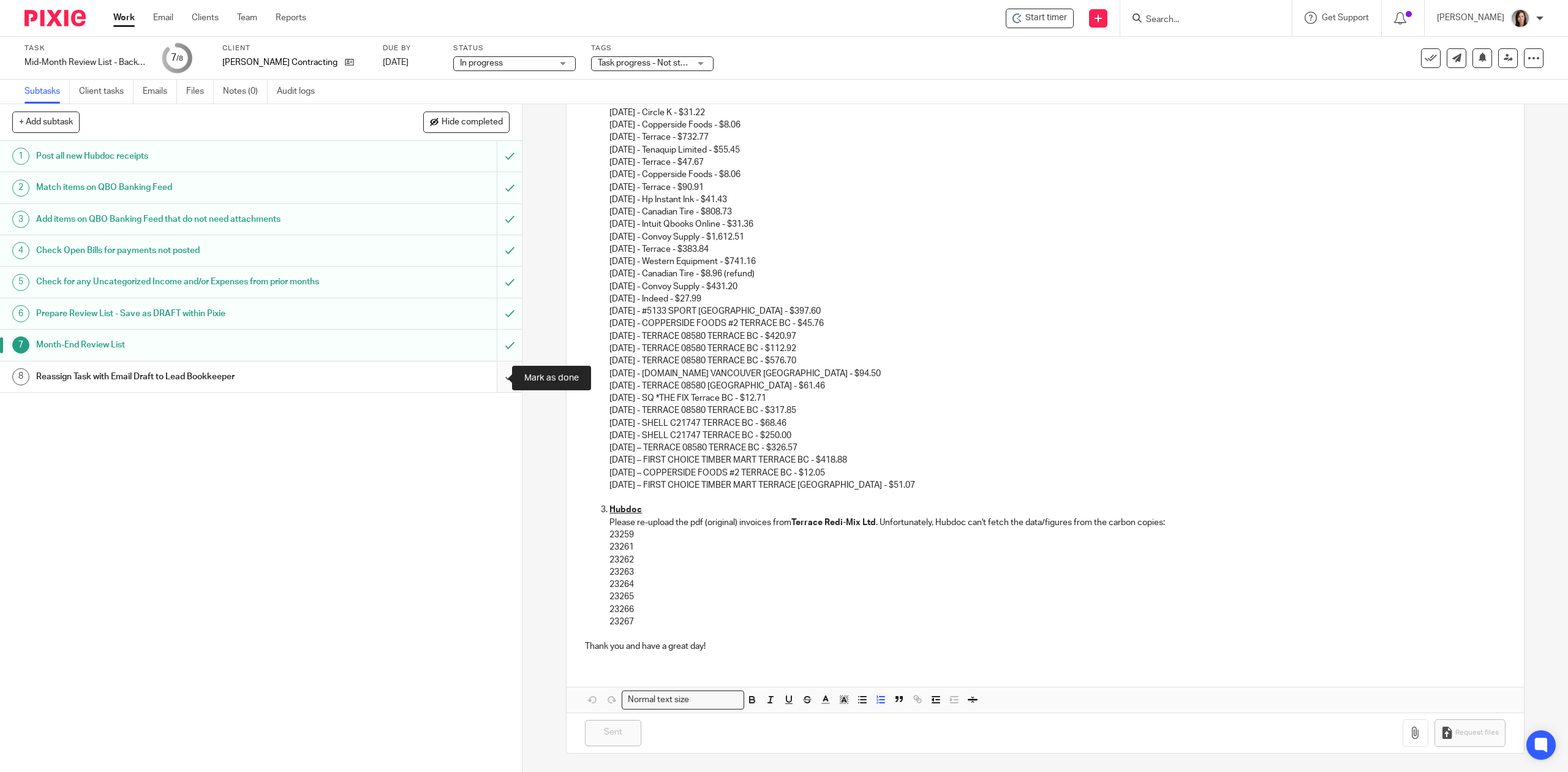
click at [495, 371] on input "submit" at bounding box center [261, 376] width 522 height 30
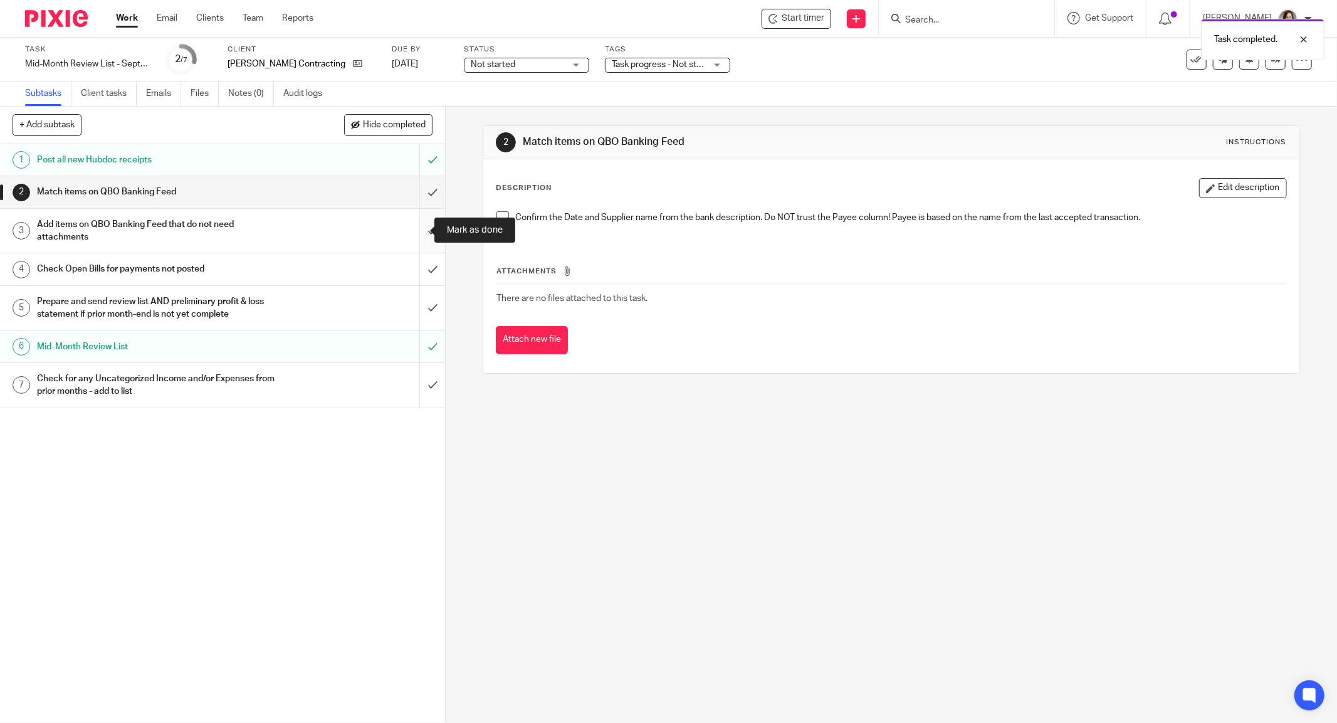
click at [414, 237] on input "submit" at bounding box center [222, 231] width 445 height 45
click at [411, 265] on input "submit" at bounding box center [222, 268] width 445 height 31
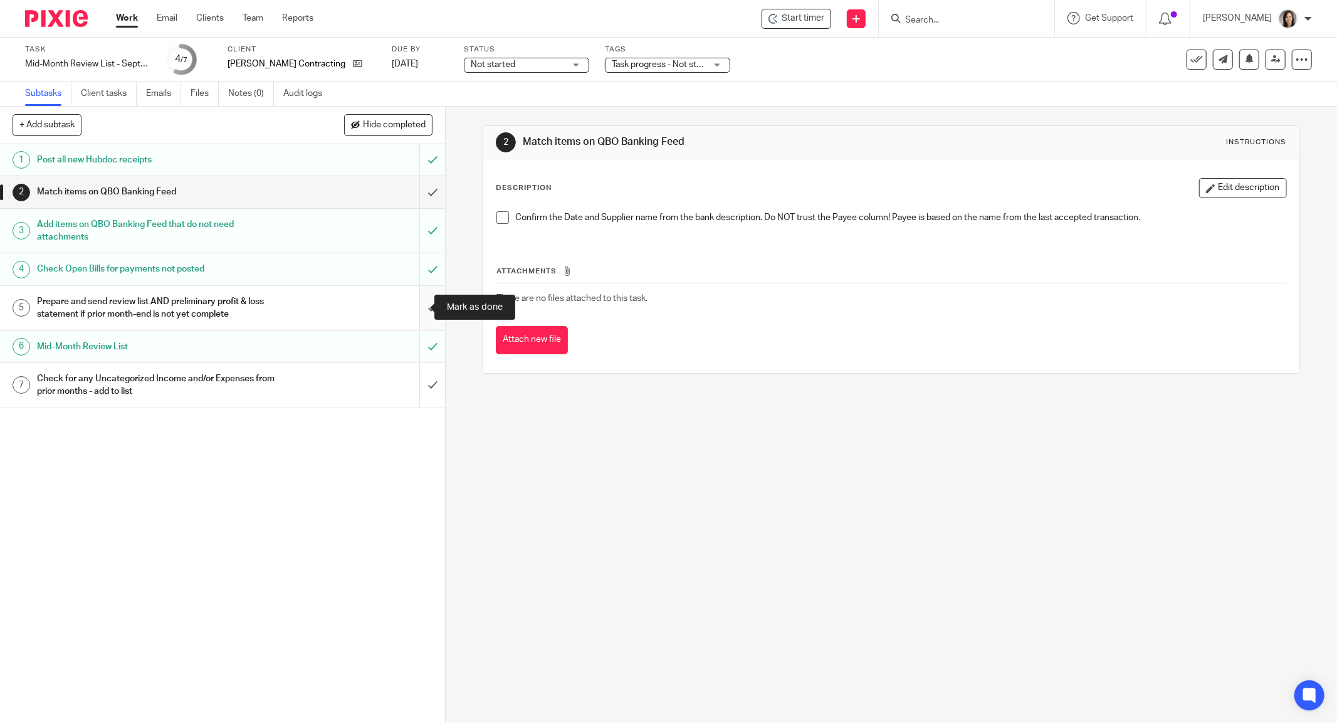
click at [413, 307] on input "submit" at bounding box center [222, 308] width 445 height 45
click at [419, 191] on input "submit" at bounding box center [222, 191] width 445 height 31
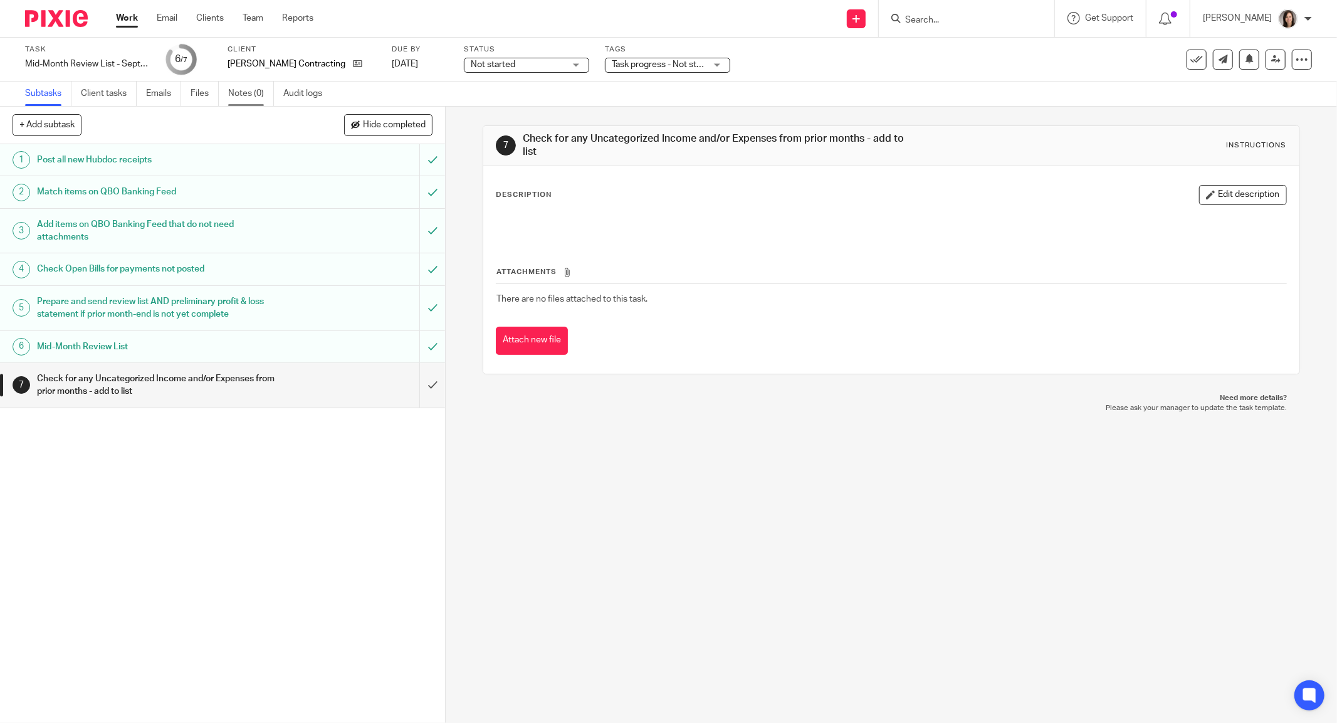
click at [241, 85] on link "Notes (0)" at bounding box center [251, 93] width 46 height 24
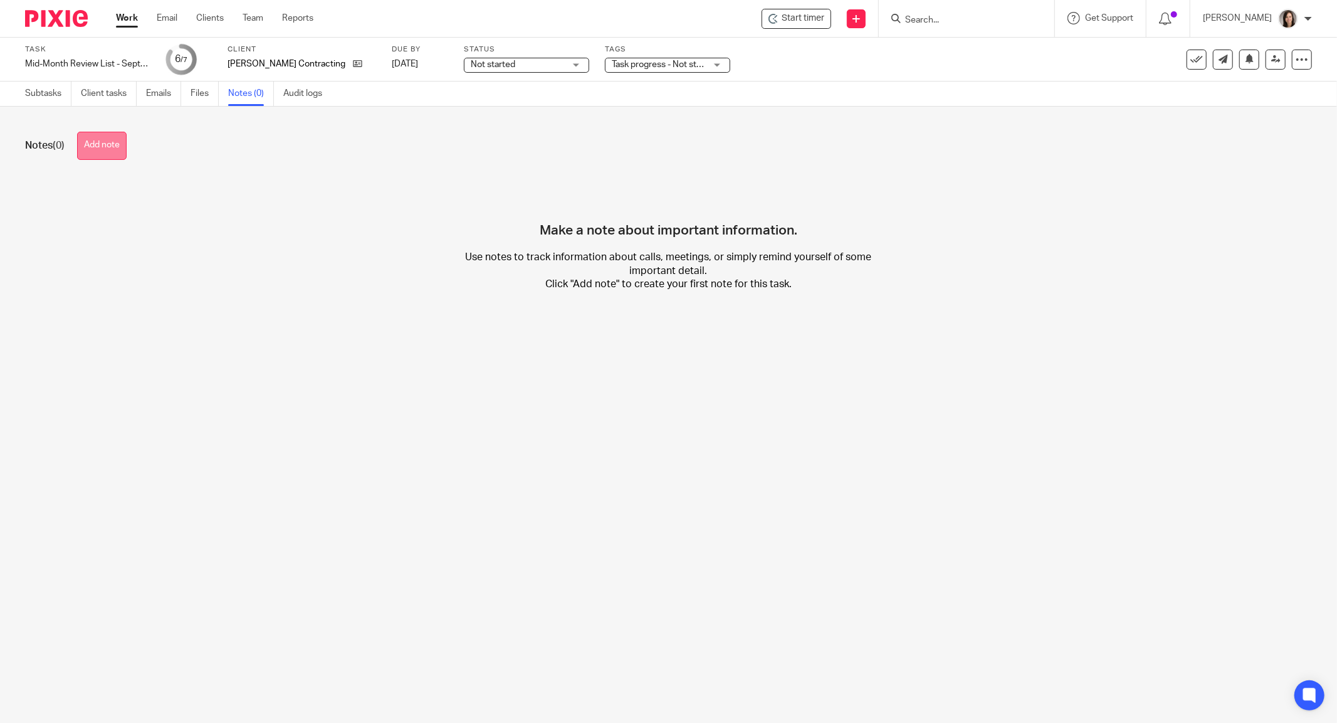
click at [112, 146] on button "Add note" at bounding box center [102, 146] width 50 height 28
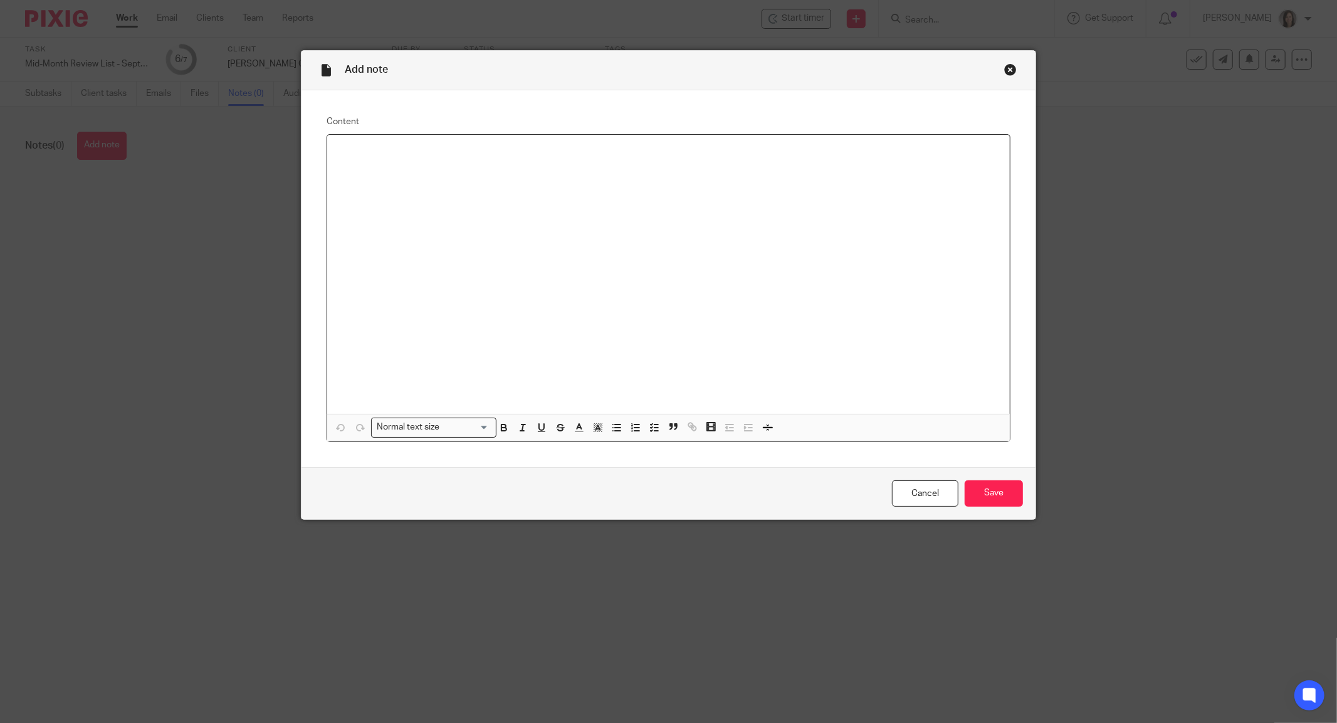
click at [390, 203] on div at bounding box center [668, 275] width 683 height 280
click at [987, 493] on input "Save" at bounding box center [994, 493] width 58 height 27
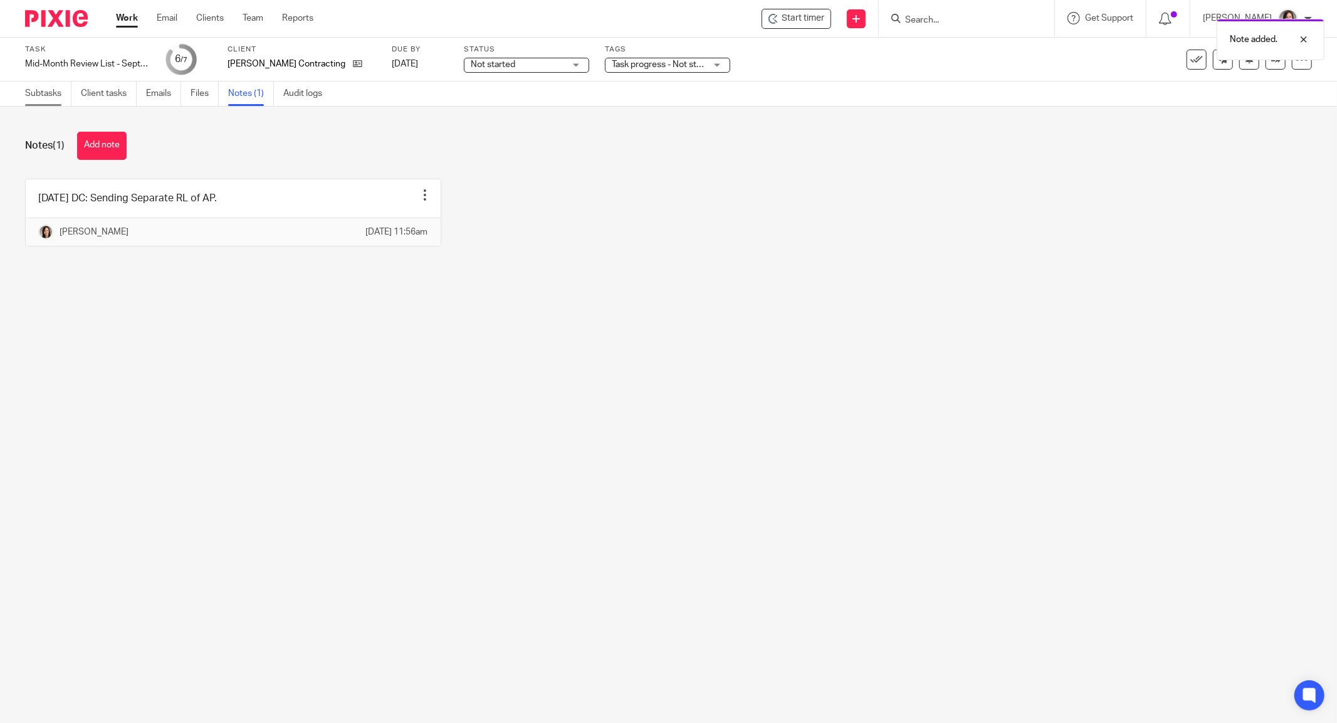
click at [52, 88] on link "Subtasks" at bounding box center [48, 93] width 46 height 24
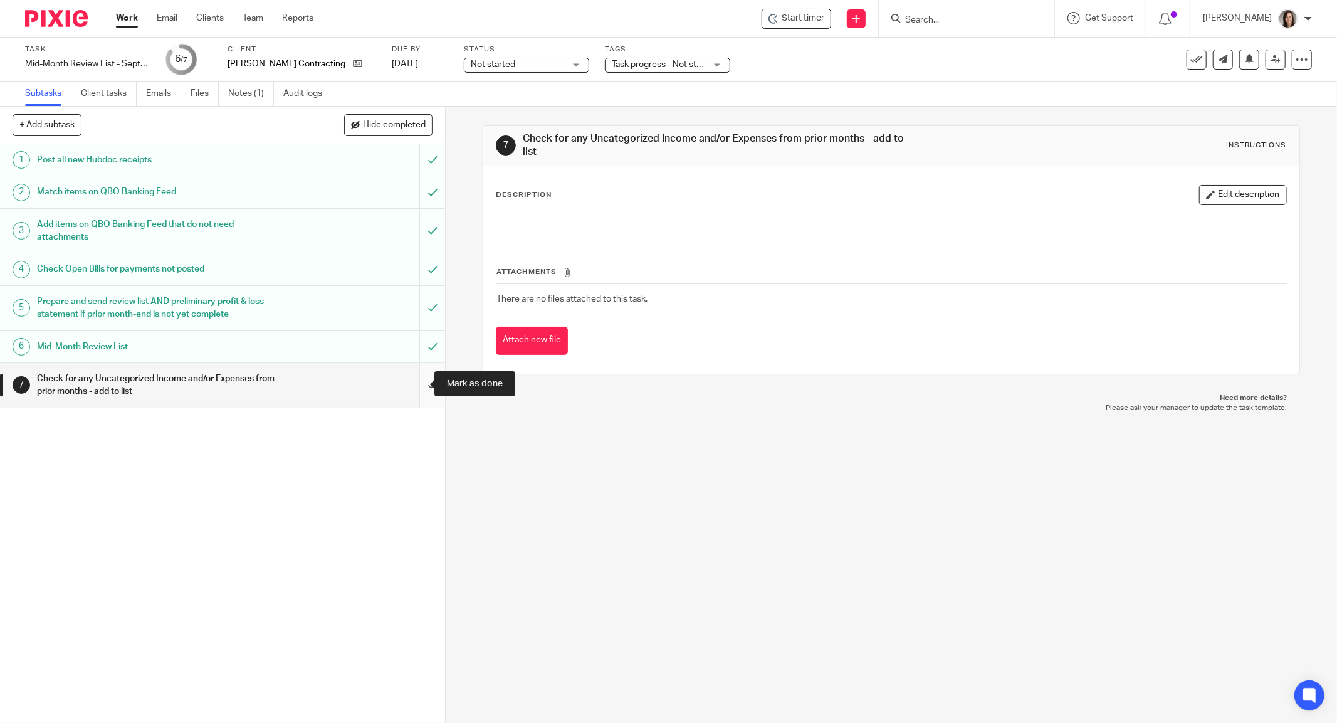
click at [414, 399] on input "submit" at bounding box center [222, 385] width 445 height 45
